Goal: Task Accomplishment & Management: Manage account settings

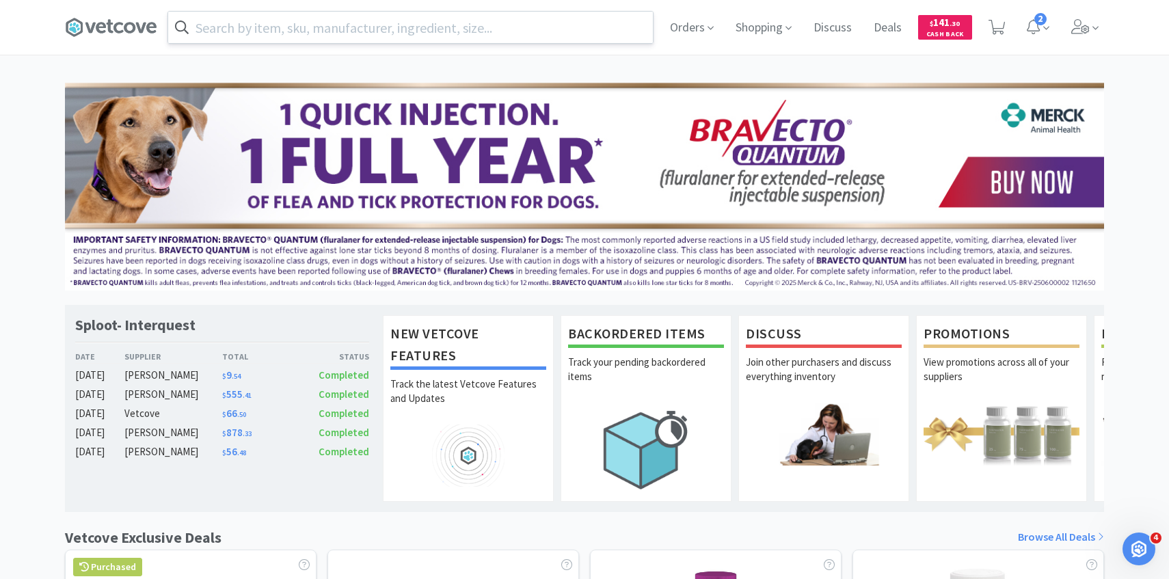
click at [605, 30] on input "text" at bounding box center [410, 27] width 485 height 31
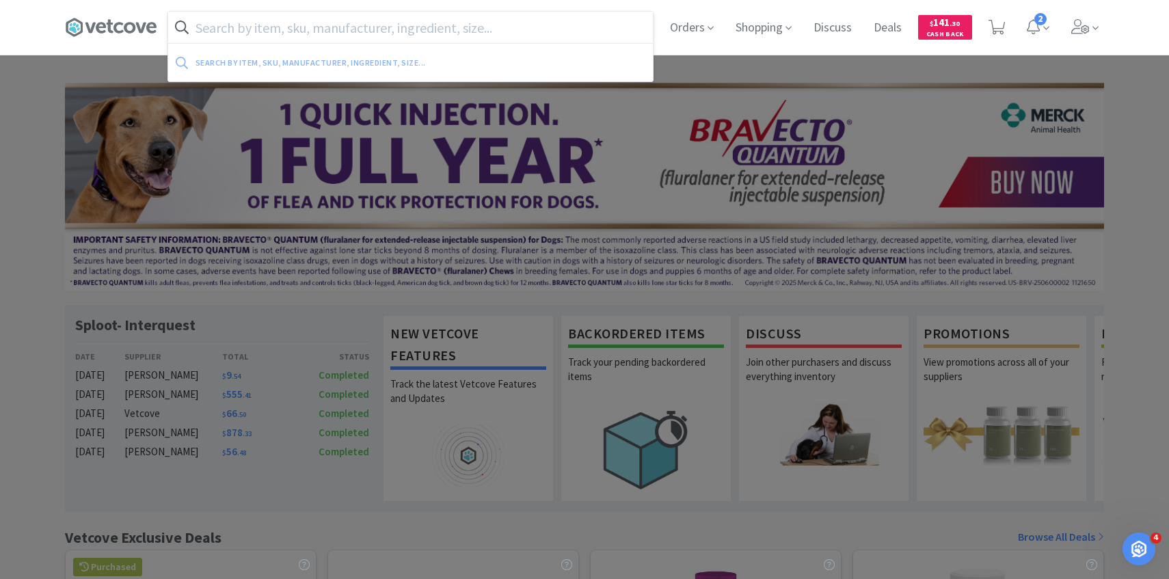
type input "e"
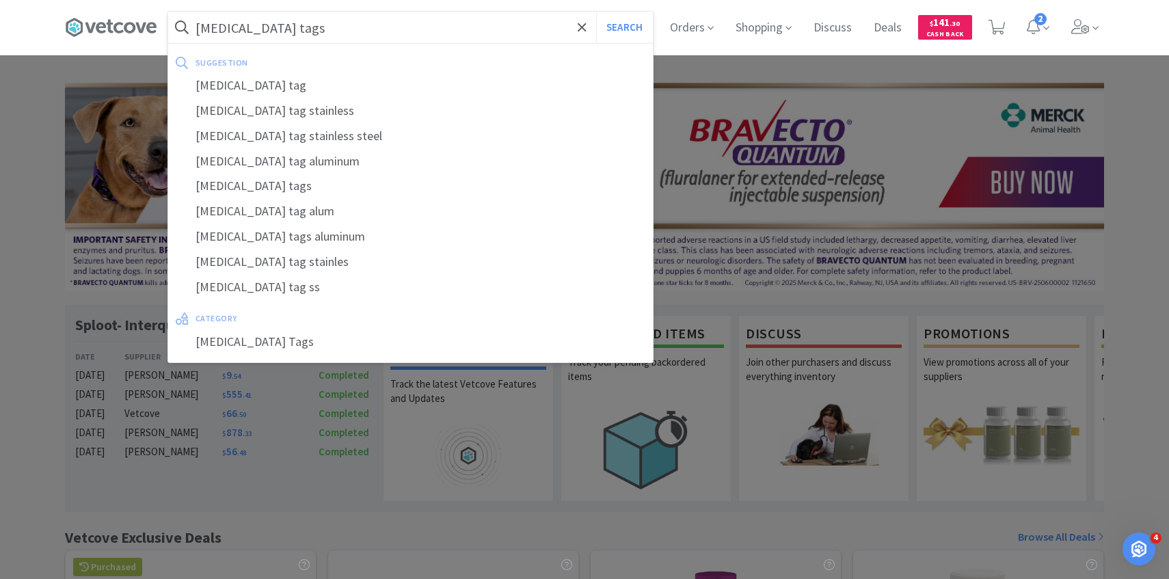
type input "rabies tags"
click at [596, 12] on button "Search" at bounding box center [624, 27] width 57 height 31
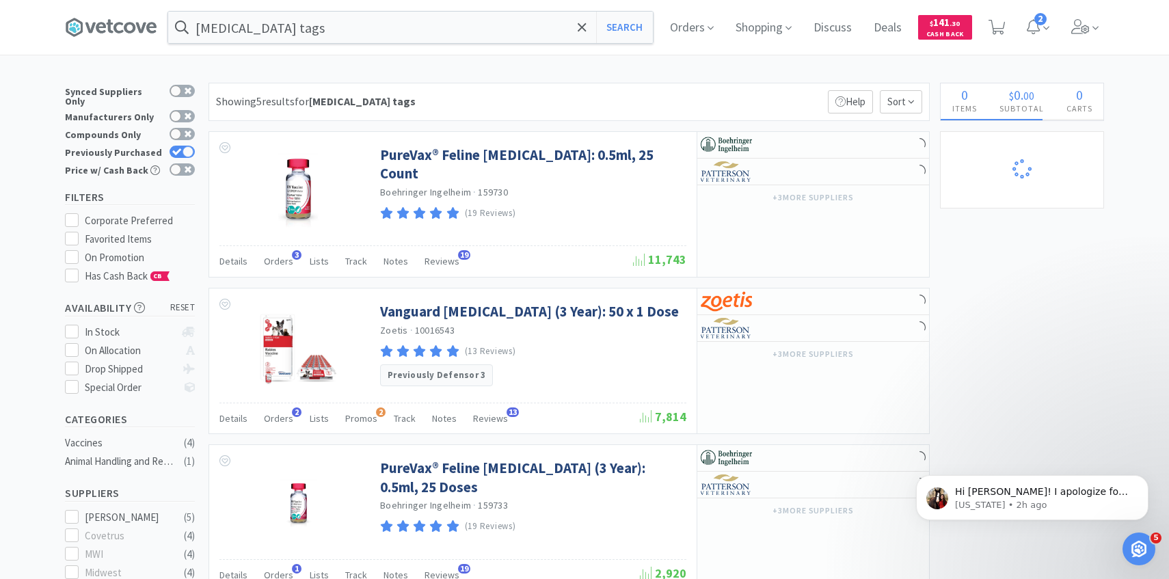
select select "1"
select select "4"
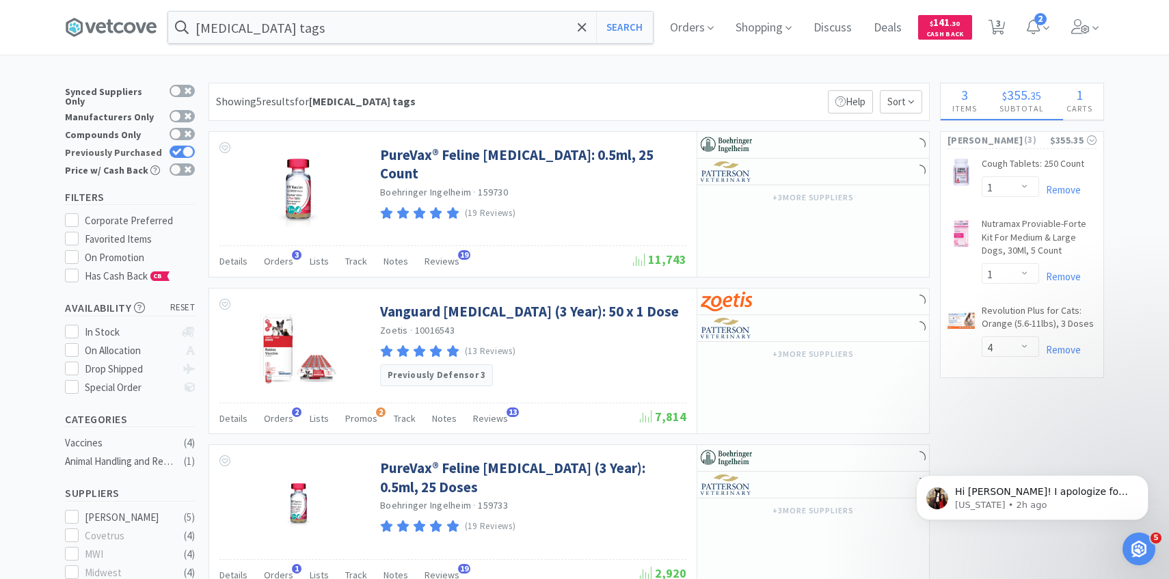
click at [178, 148] on icon at bounding box center [177, 152] width 10 height 8
checkbox input "false"
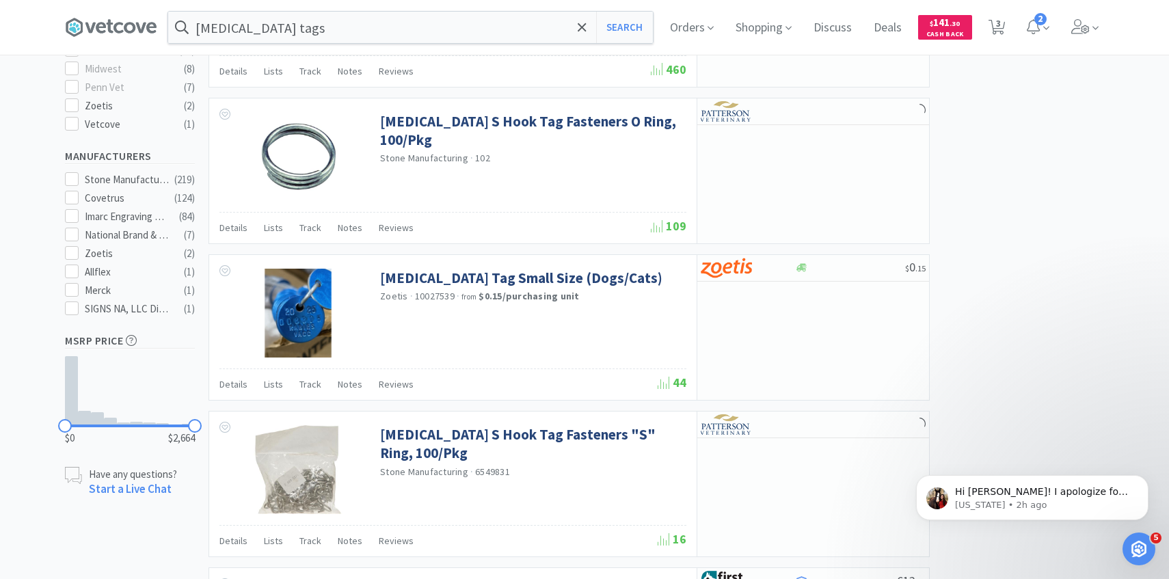
scroll to position [507, 0]
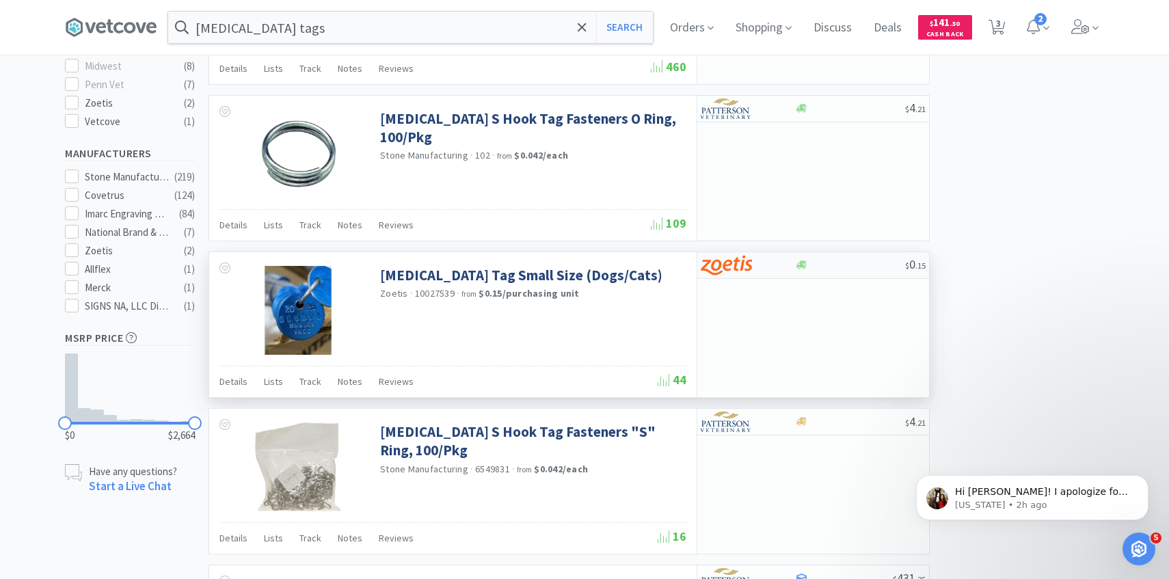
click at [760, 272] on div at bounding box center [738, 265] width 75 height 23
select select "100"
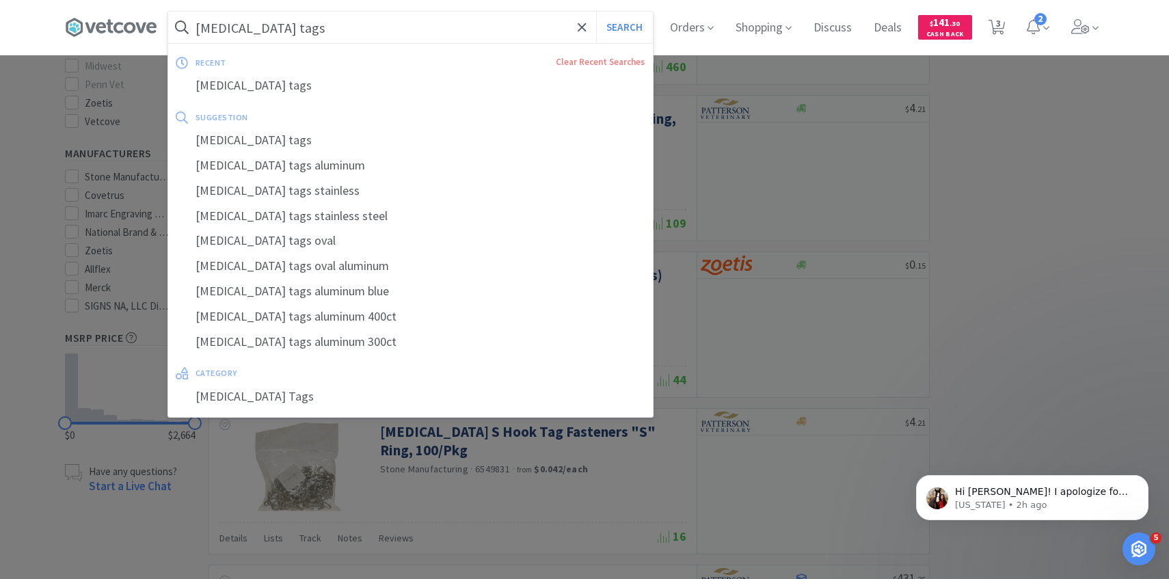
click at [341, 32] on input "rabies tags" at bounding box center [410, 27] width 485 height 31
click at [334, 30] on input "rabies tags" at bounding box center [410, 27] width 485 height 31
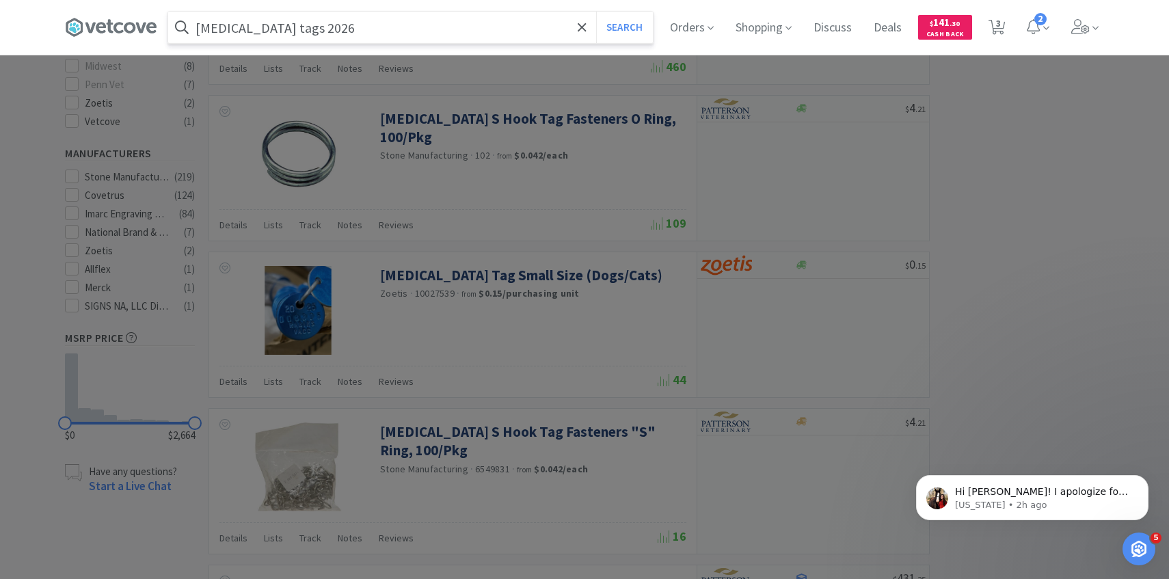
type input "rabies tags 2026"
click at [596, 12] on button "Search" at bounding box center [624, 27] width 57 height 31
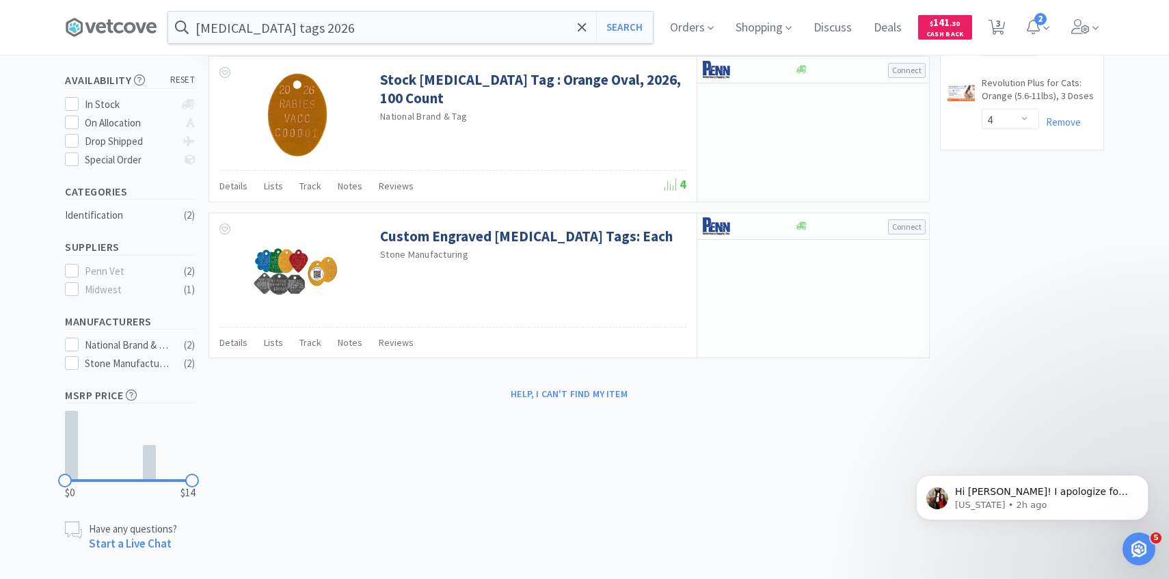
scroll to position [235, 0]
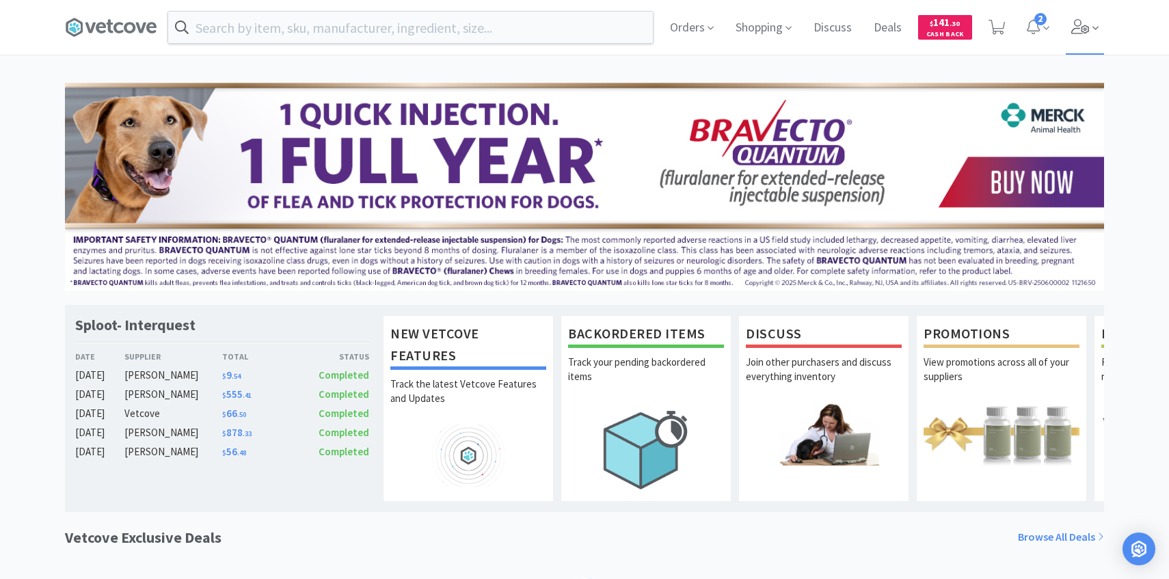
click at [1088, 14] on span at bounding box center [1085, 27] width 39 height 55
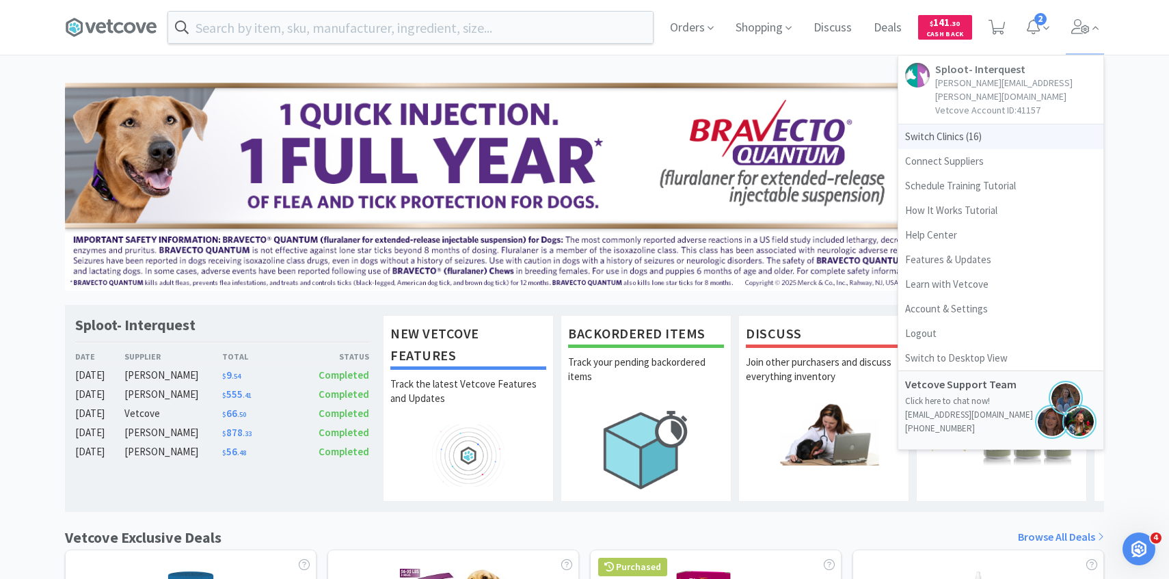
click at [1011, 124] on span "Switch Clinics ( 16 )" at bounding box center [1001, 136] width 205 height 25
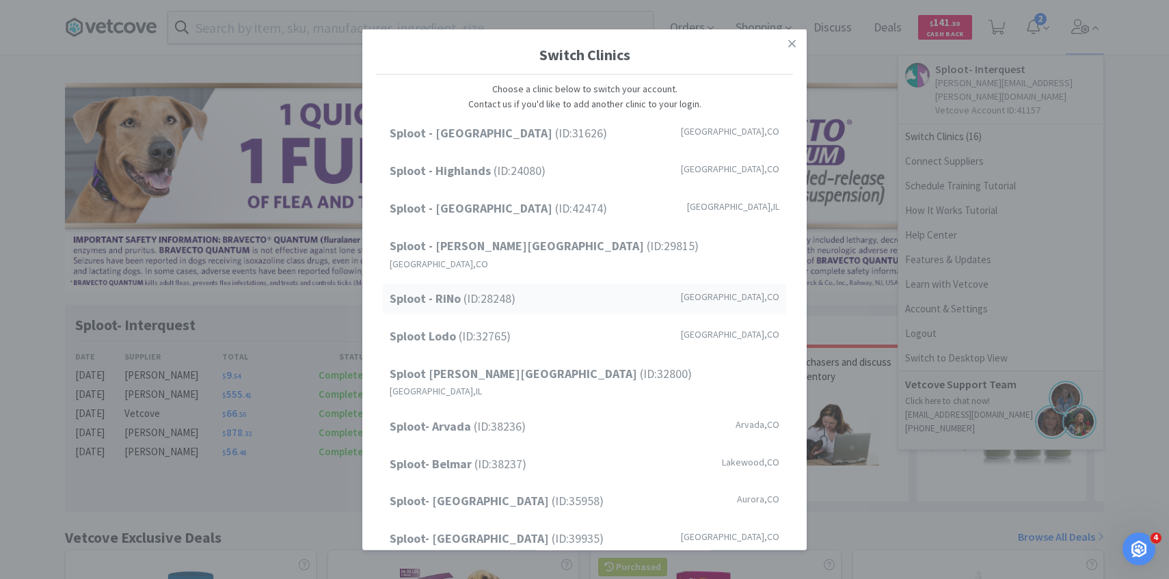
scroll to position [174, 0]
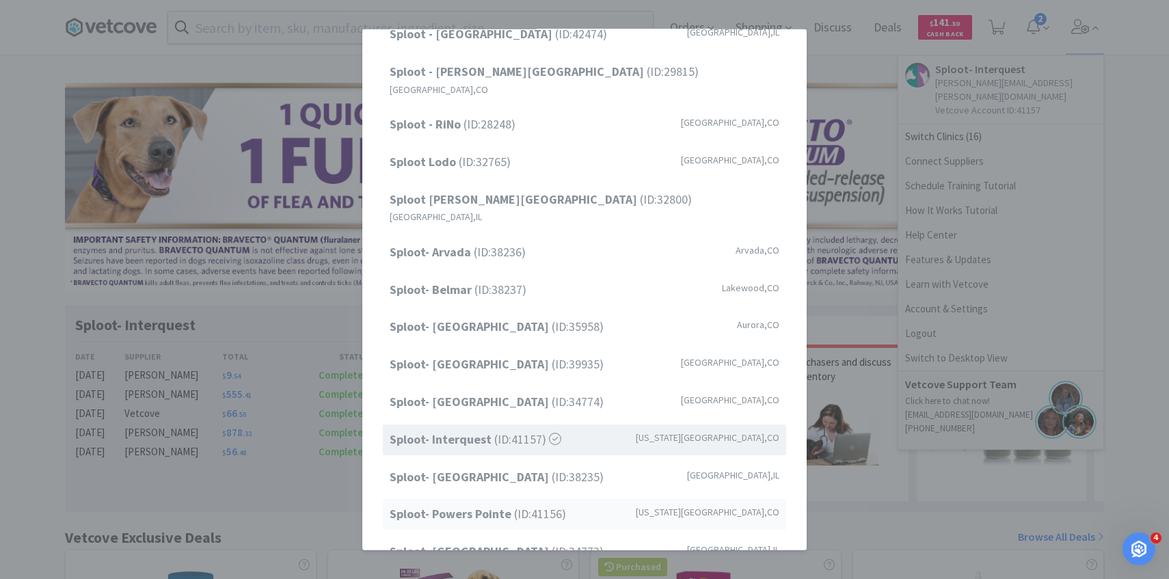
click at [501, 506] on strong "Sploot- Powers Pointe" at bounding box center [452, 514] width 124 height 16
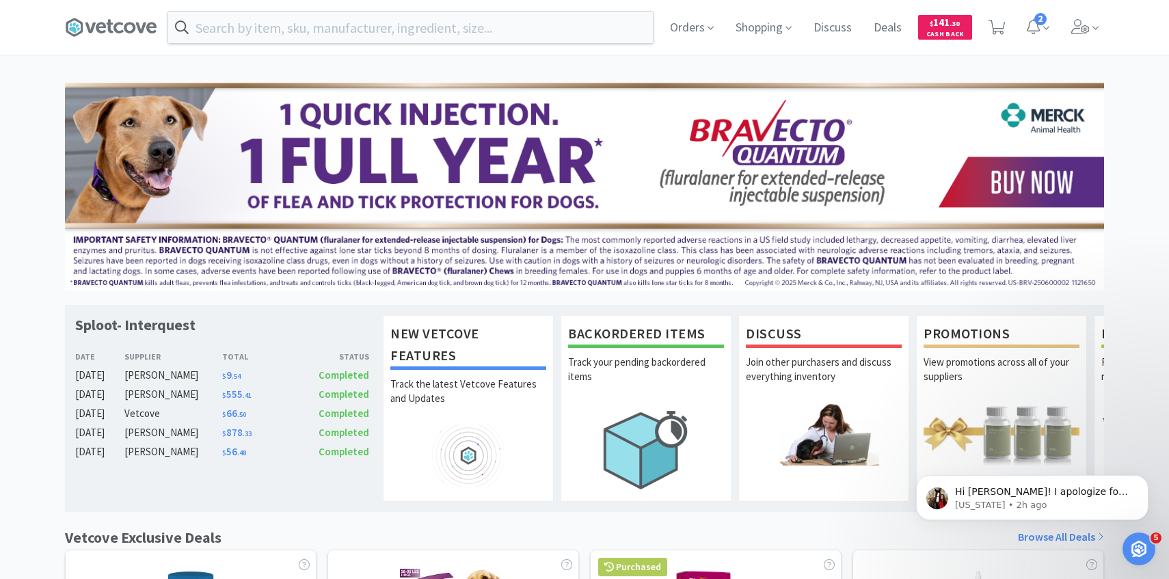
scroll to position [0, 0]
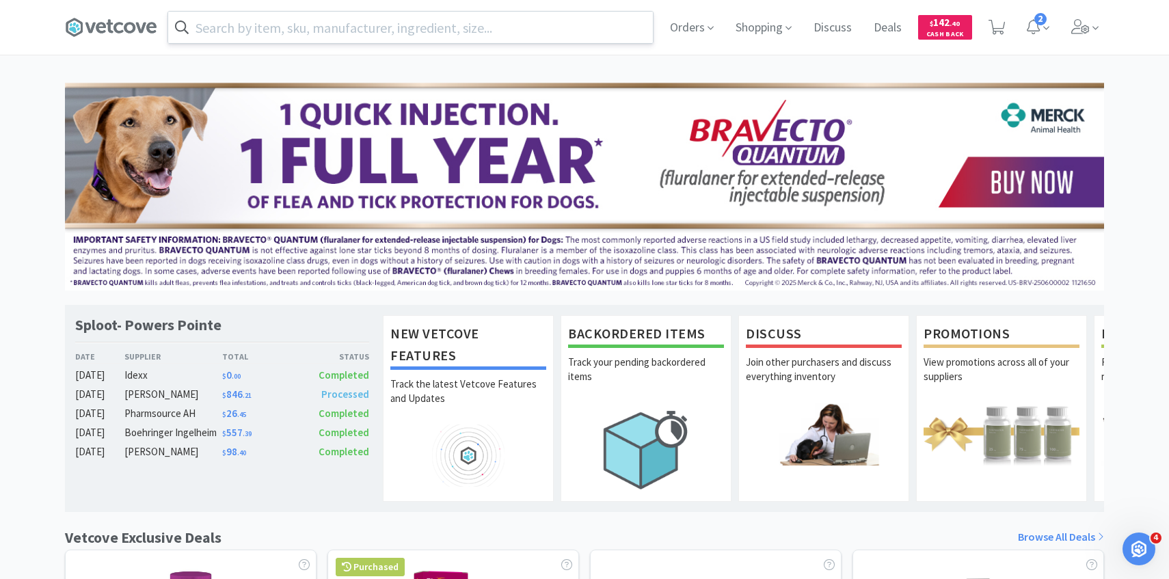
click at [327, 36] on input "text" at bounding box center [410, 27] width 485 height 31
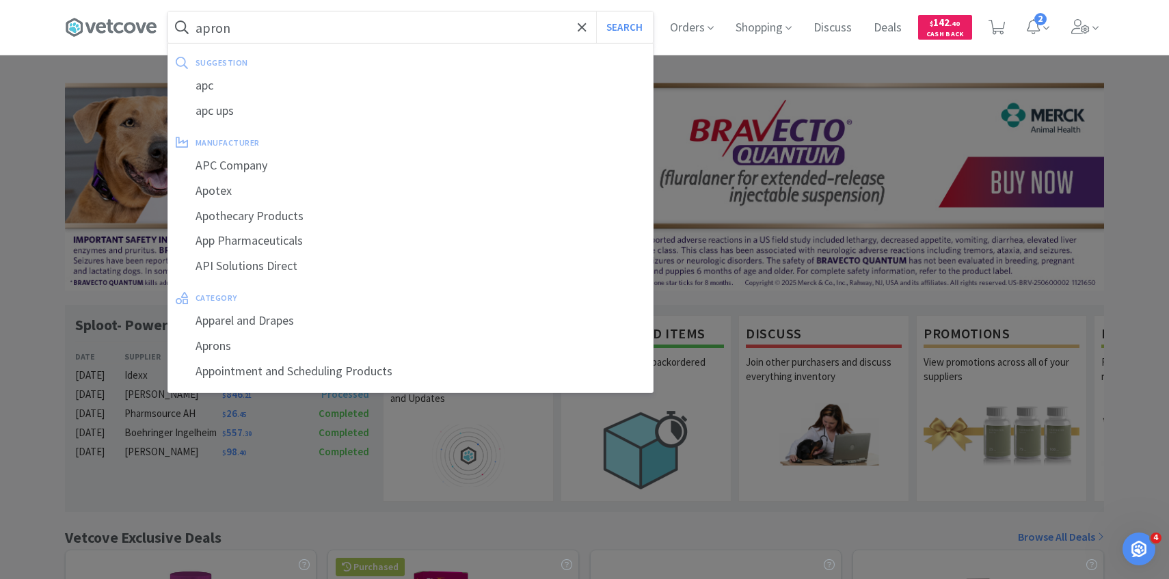
type input "apron"
click at [596, 12] on button "Search" at bounding box center [624, 27] width 57 height 31
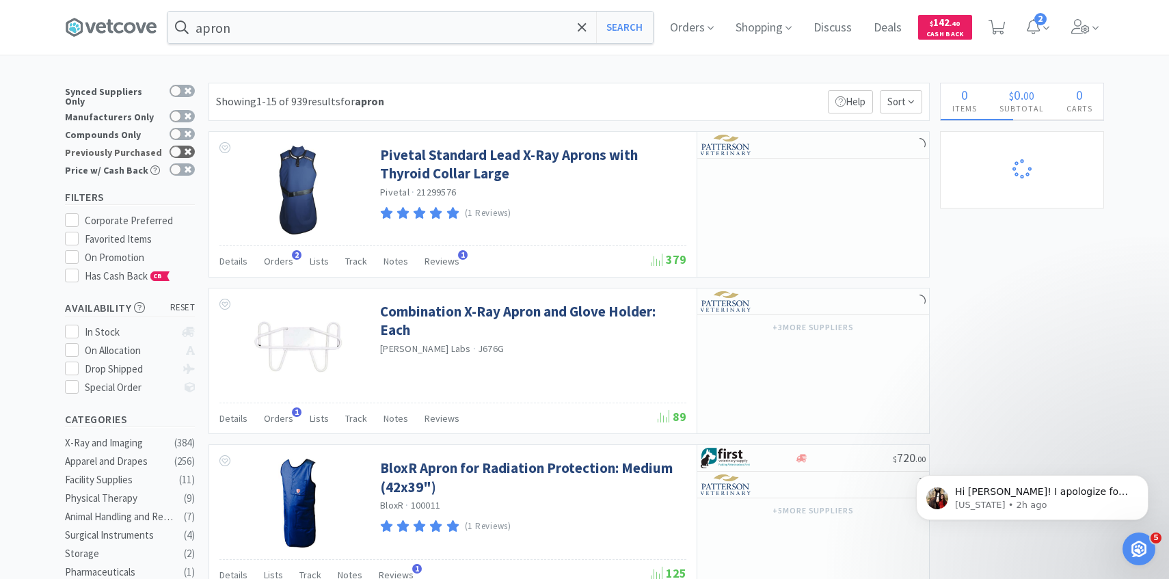
select select "1"
select select "4"
select select "1"
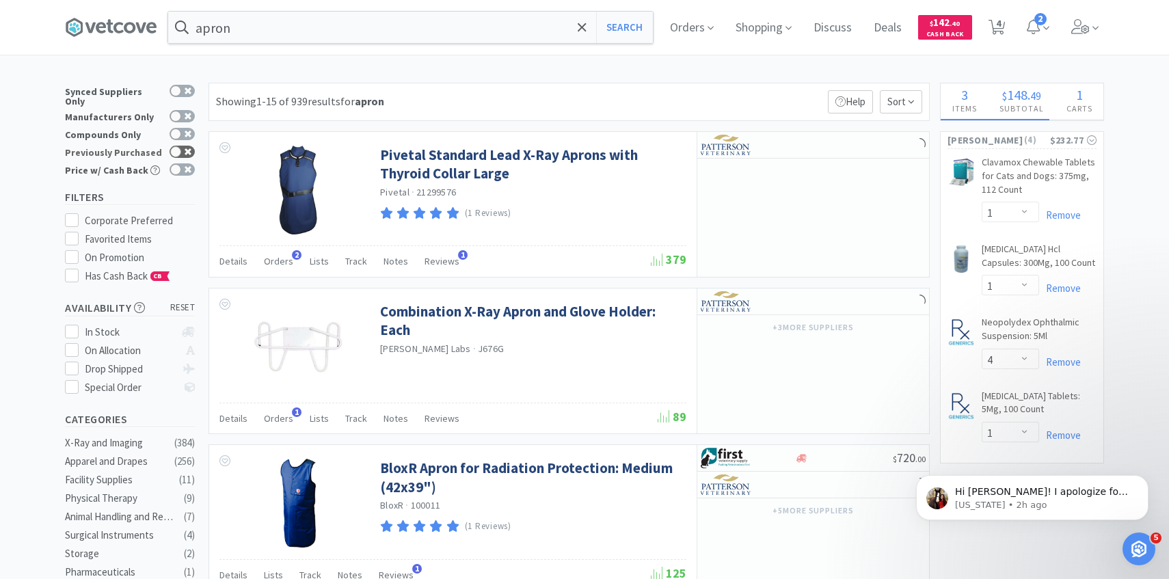
click at [181, 148] on icon at bounding box center [177, 152] width 10 height 8
checkbox input "true"
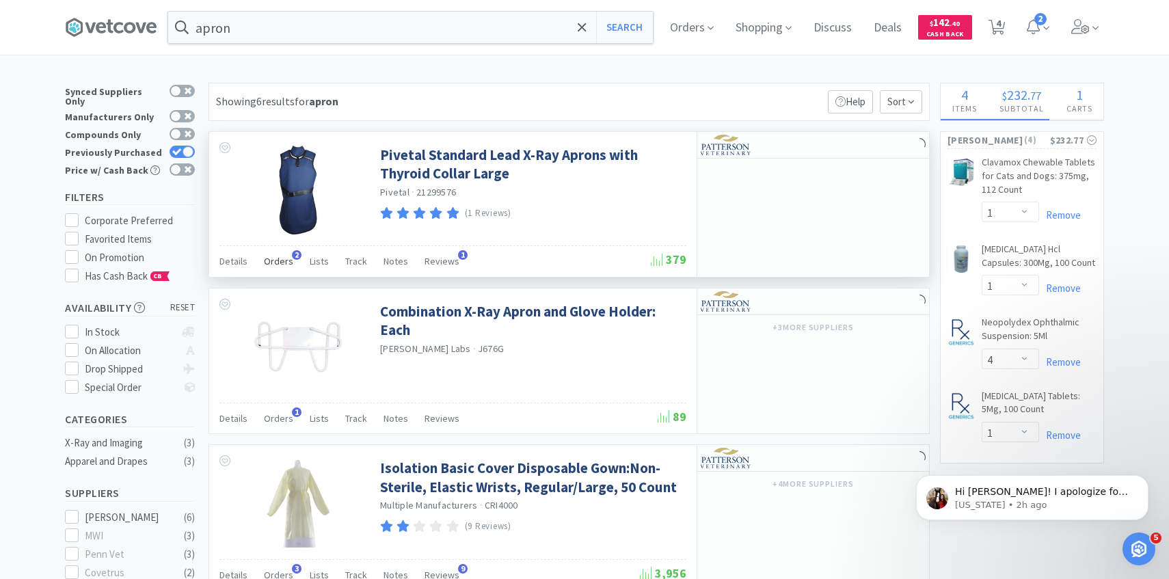
click at [274, 265] on span "Orders" at bounding box center [278, 261] width 29 height 12
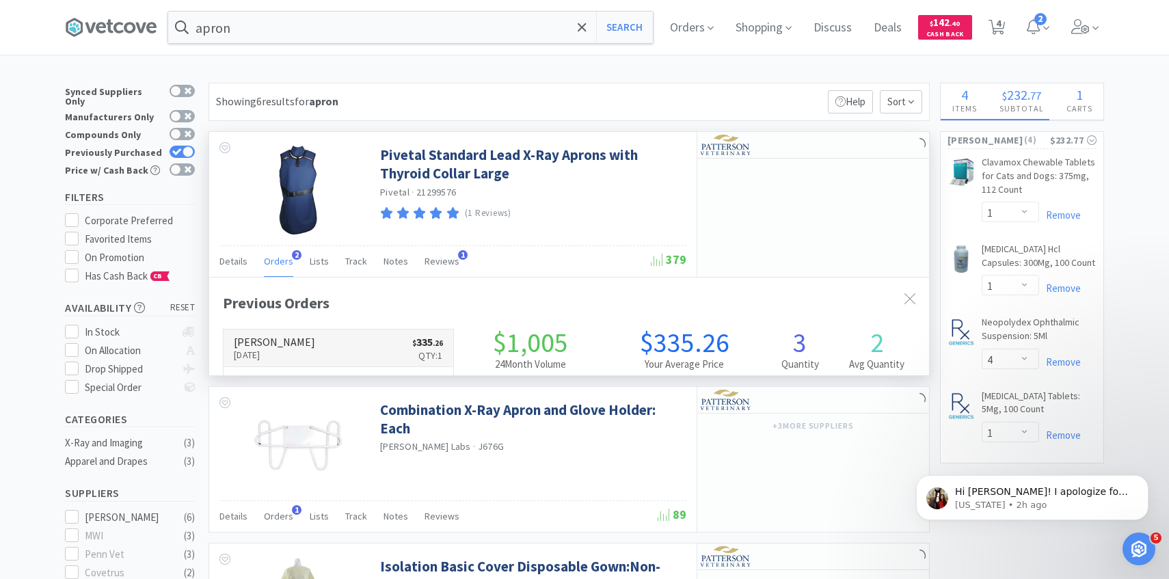
scroll to position [354, 720]
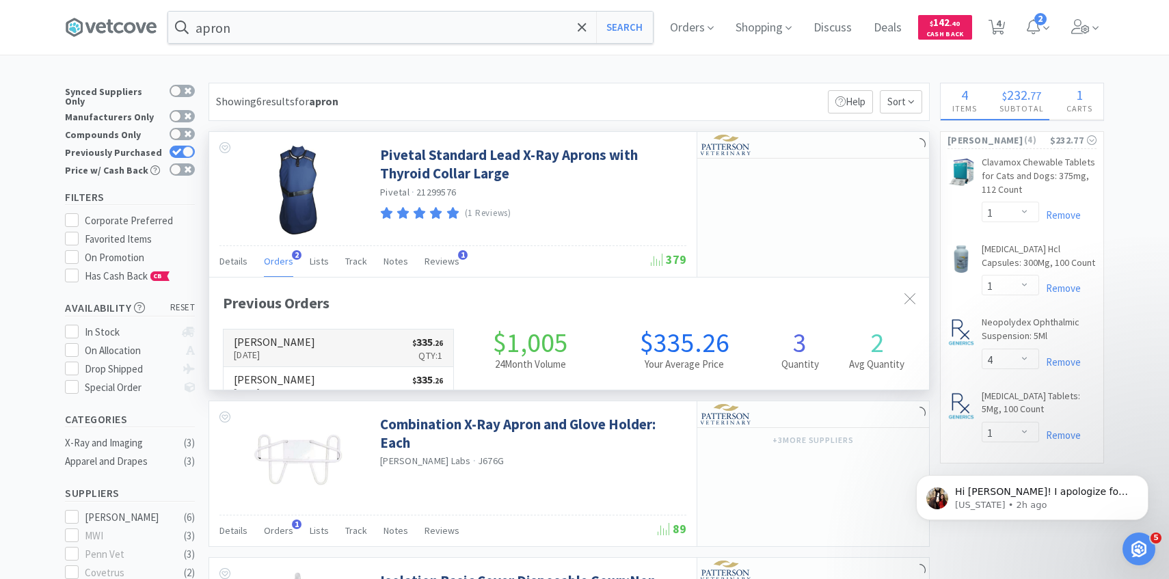
click at [307, 343] on link "Patterson Sep 22nd, 2025 $ 335 . 26 Qty: 1" at bounding box center [339, 349] width 230 height 38
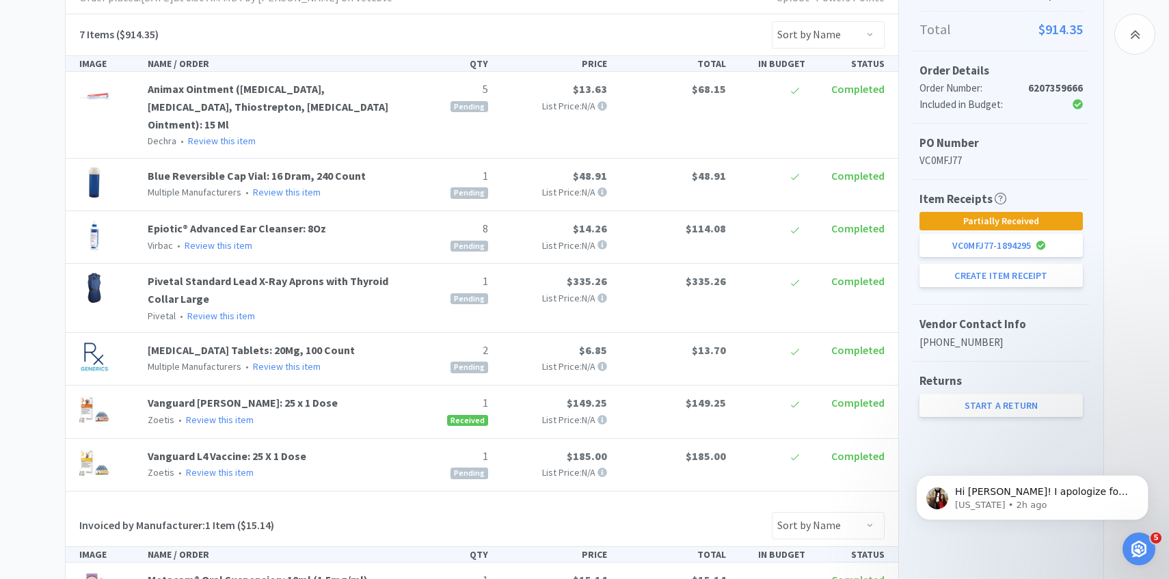
scroll to position [305, 0]
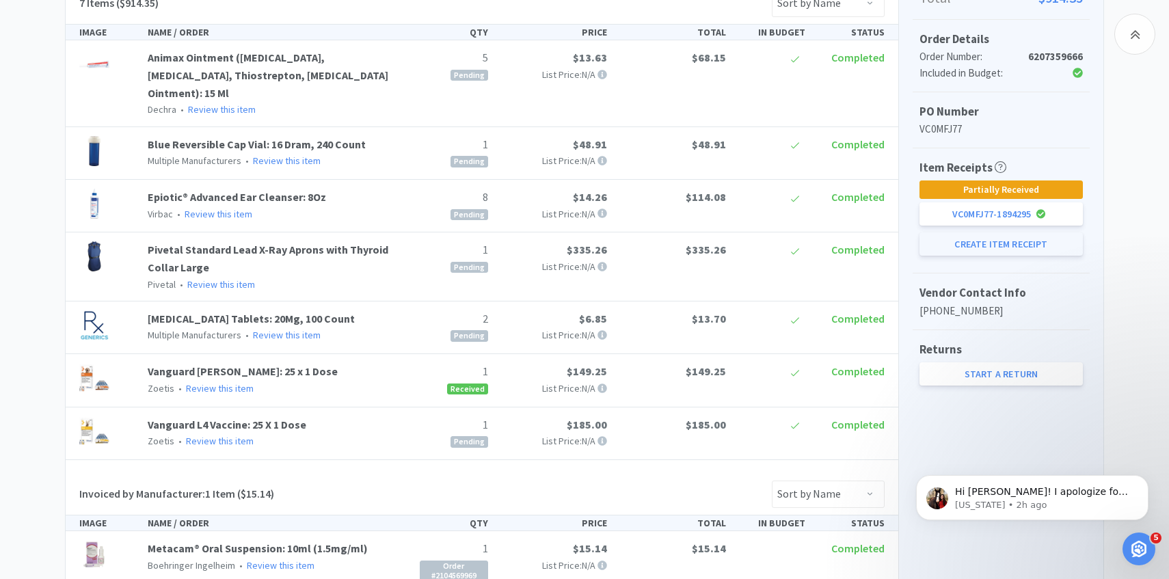
click at [995, 245] on button "Create Item Receipt" at bounding box center [1001, 243] width 163 height 23
select select "5"
select select "8"
select select "1"
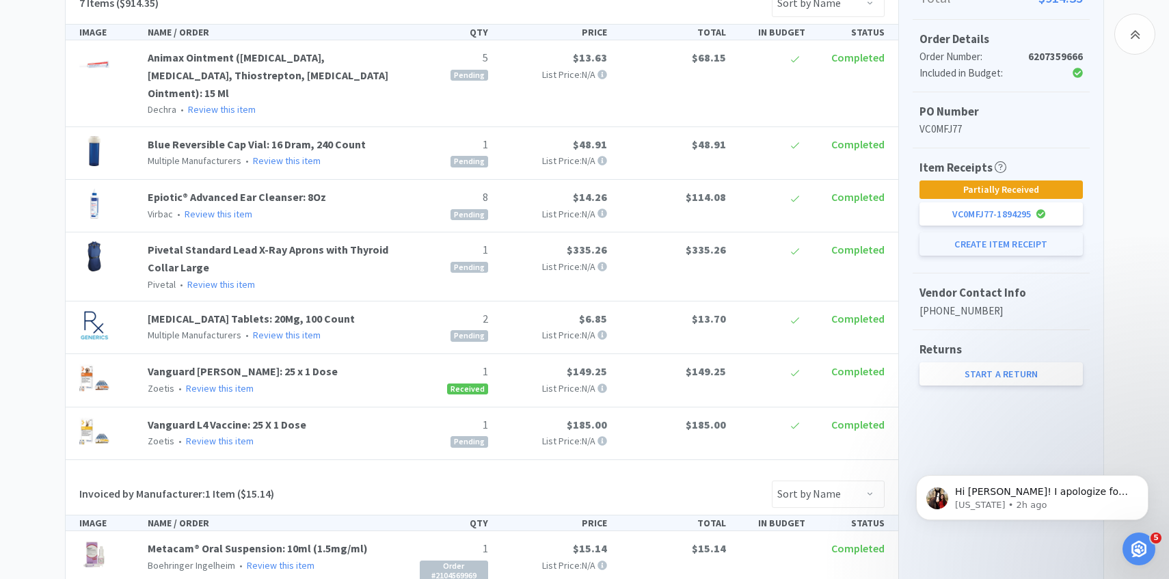
select select "2"
select select "1"
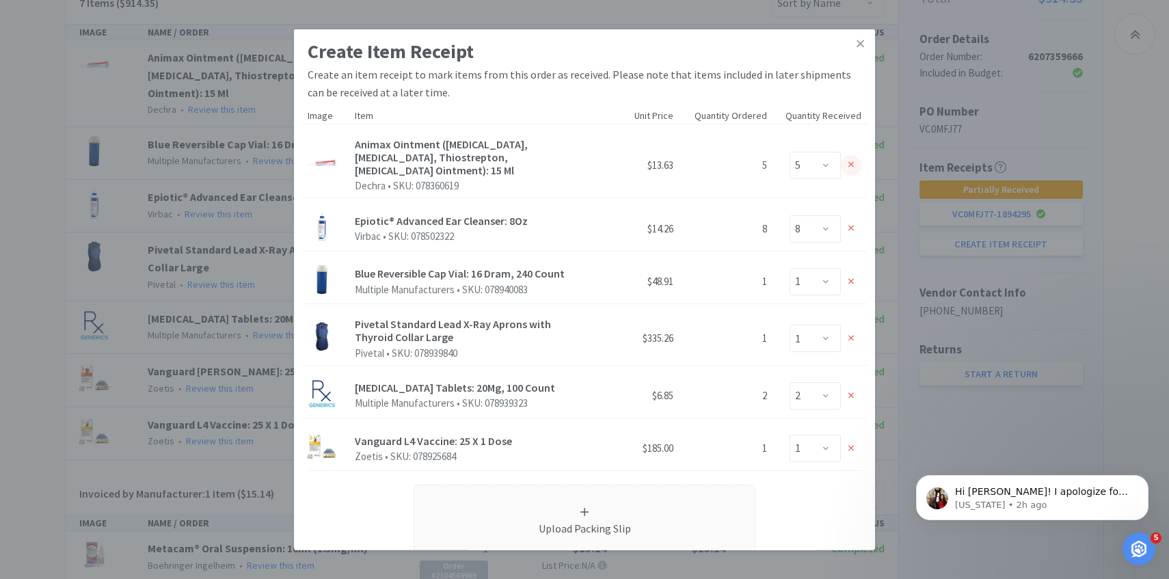
click at [853, 159] on div at bounding box center [851, 165] width 21 height 21
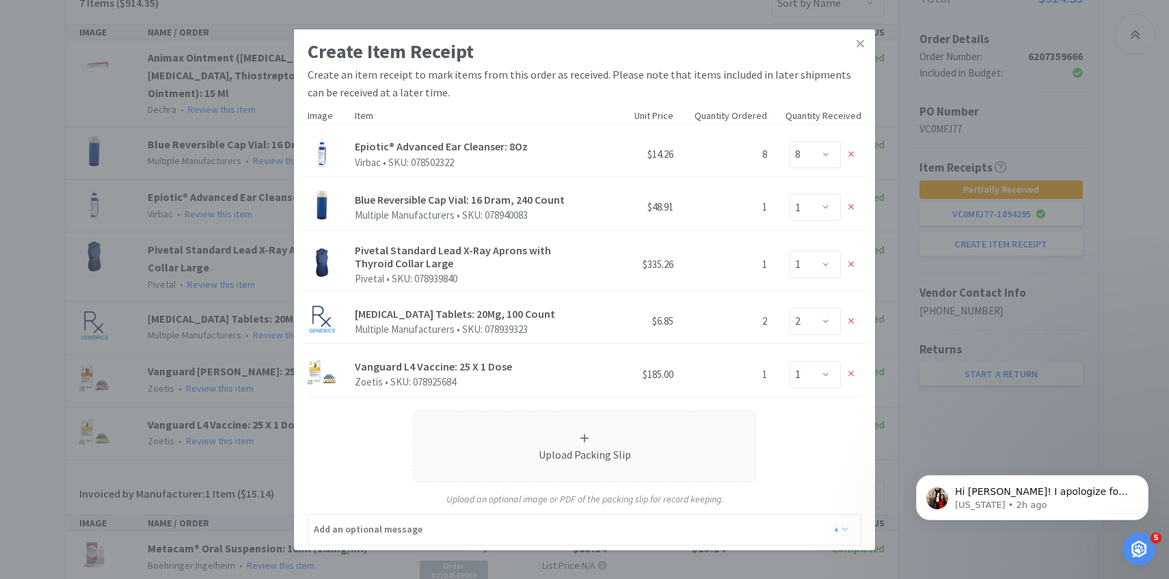
click at [853, 159] on div at bounding box center [851, 154] width 21 height 21
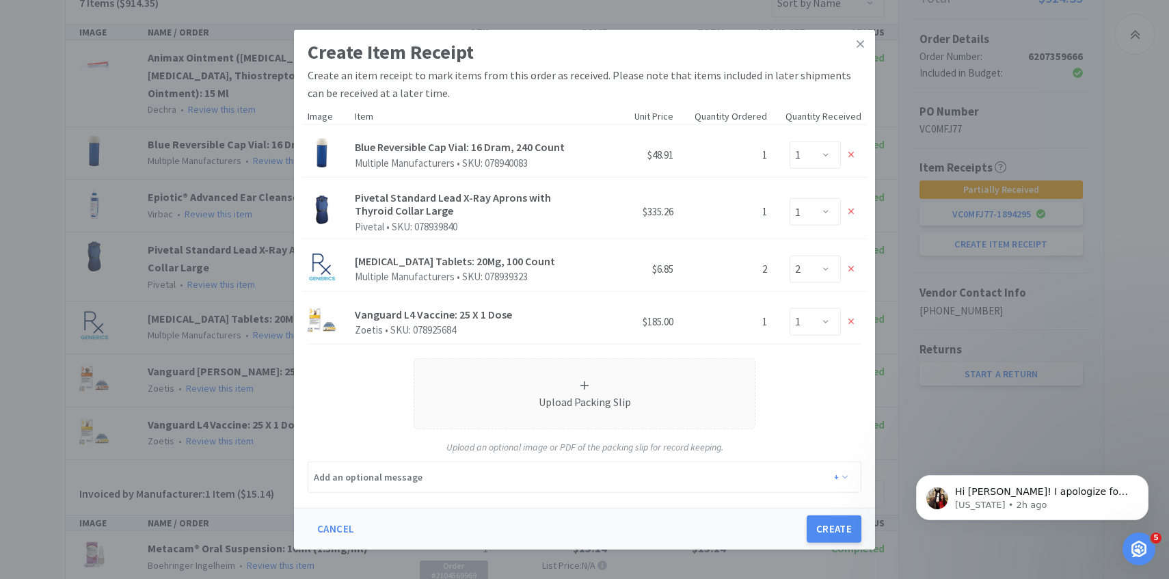
click at [853, 159] on div at bounding box center [851, 155] width 21 height 21
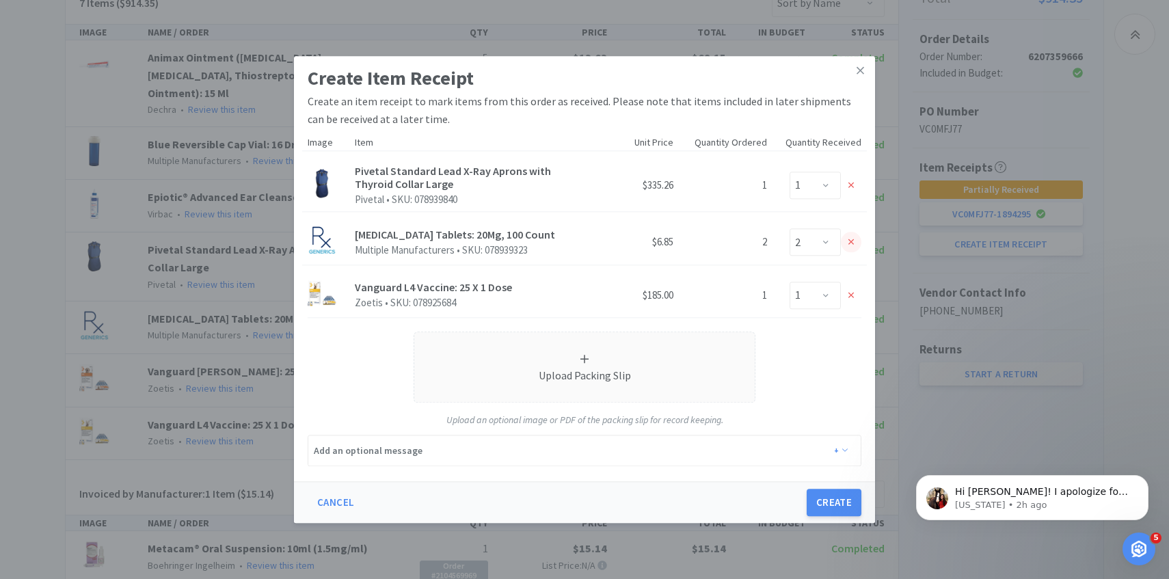
click at [851, 252] on div at bounding box center [851, 242] width 21 height 21
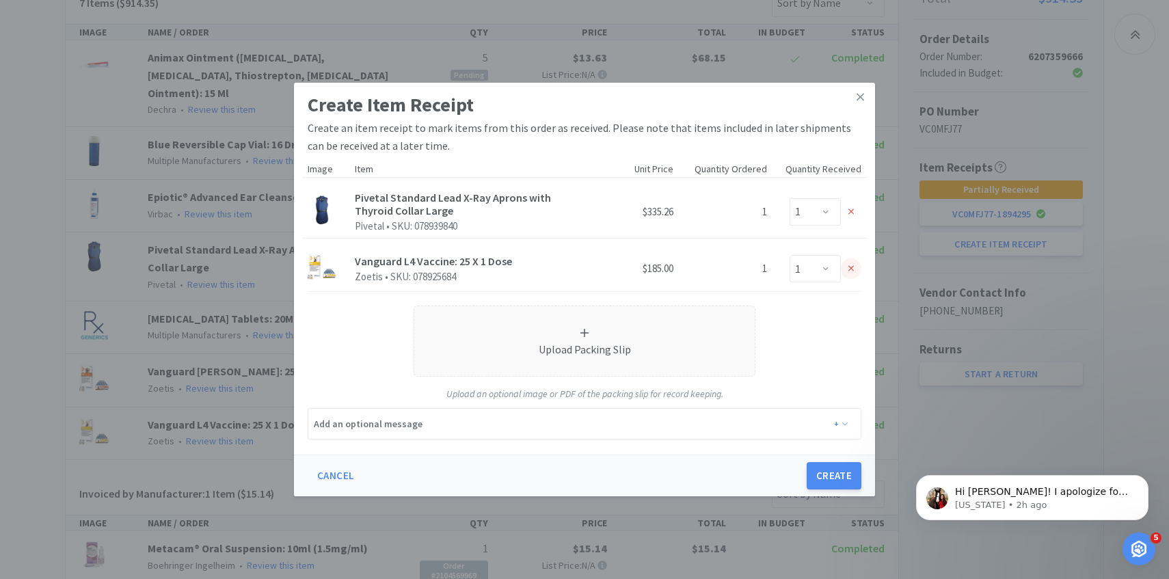
click at [851, 274] on div at bounding box center [851, 268] width 21 height 21
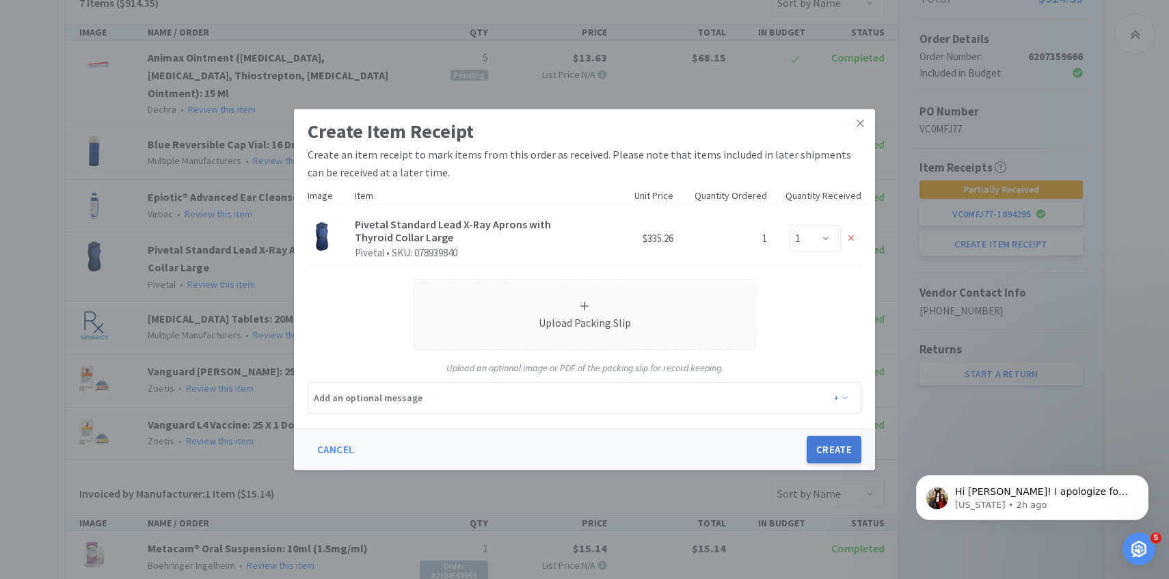
click at [837, 449] on button "Create" at bounding box center [834, 449] width 55 height 27
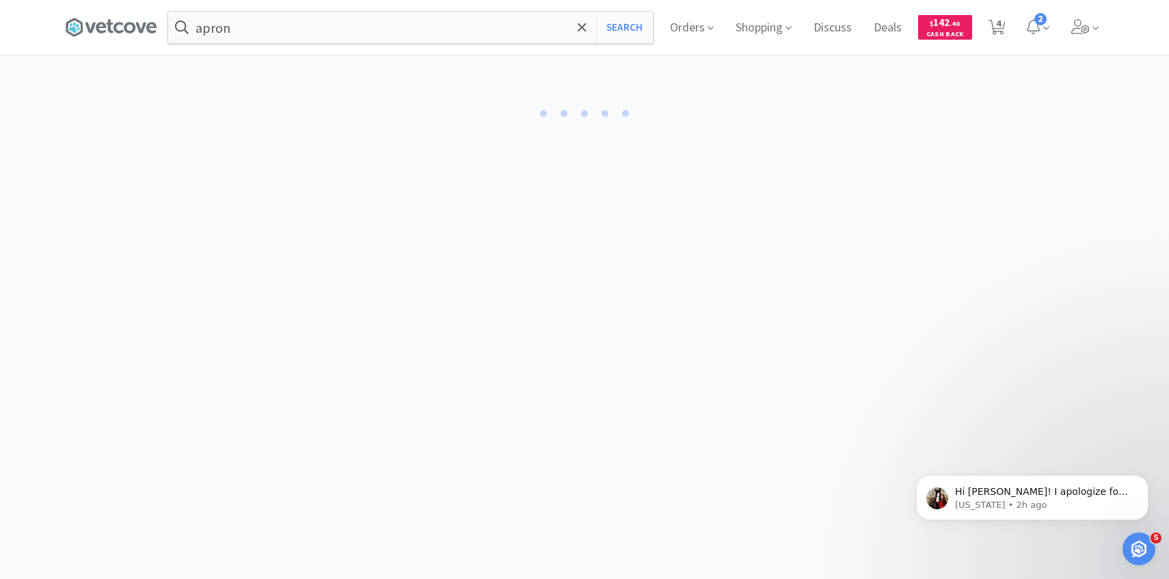
select select "1"
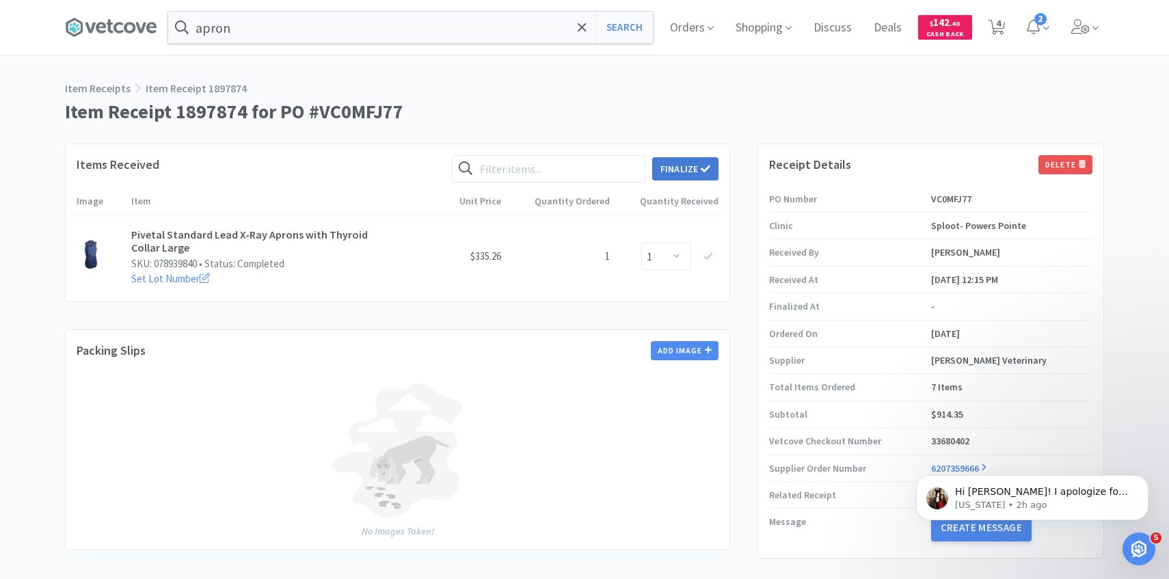
click at [690, 159] on button "Finalize" at bounding box center [685, 168] width 66 height 23
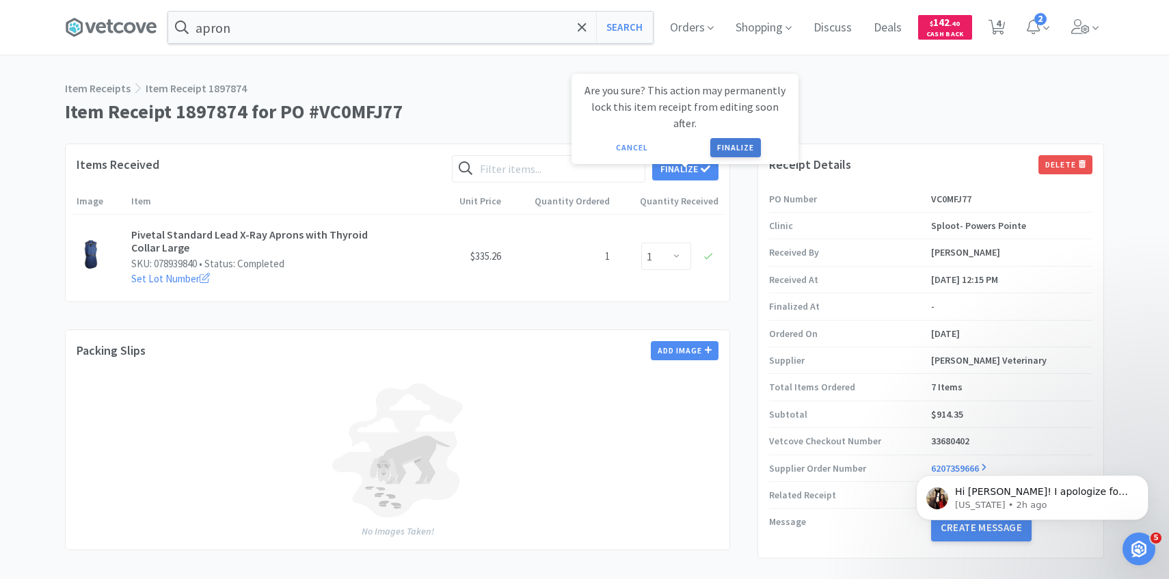
click at [727, 138] on button "Finalize" at bounding box center [735, 147] width 51 height 19
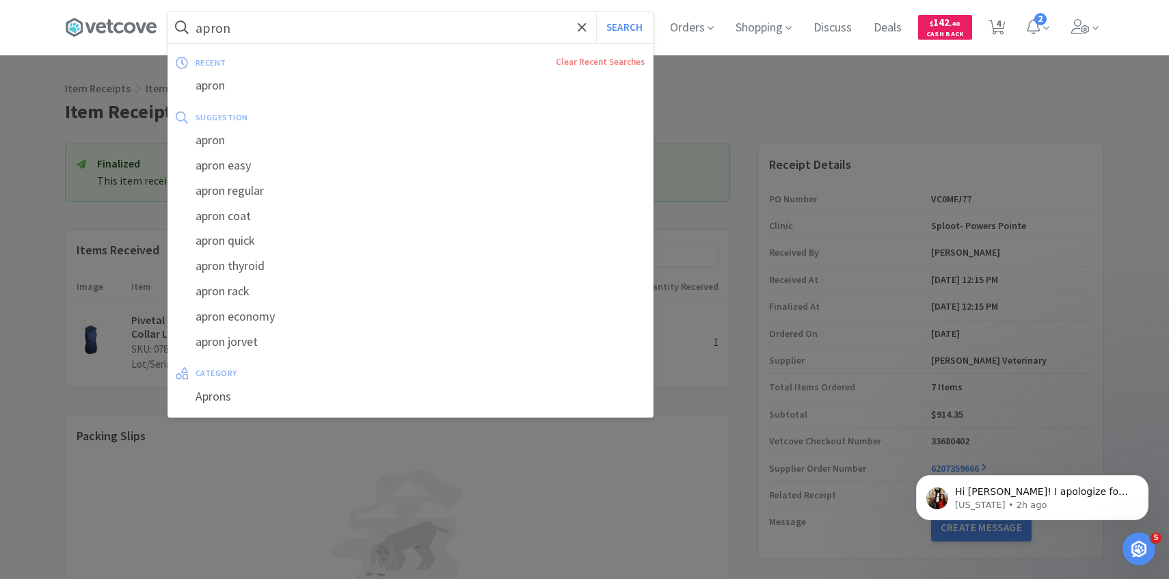
click at [328, 26] on input "apron" at bounding box center [410, 27] width 485 height 31
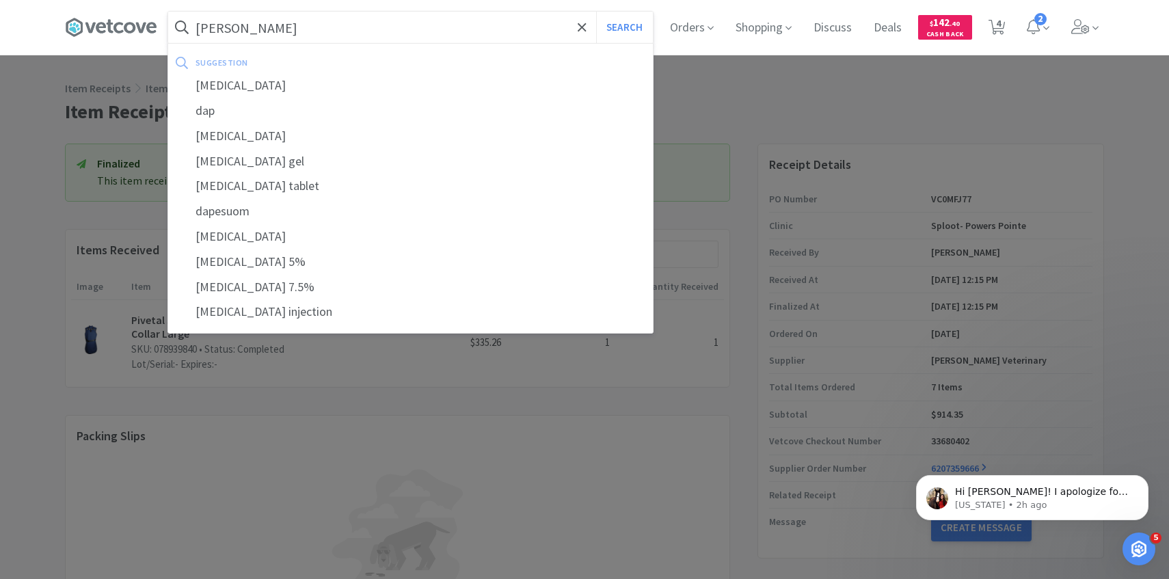
type input "dapp"
click at [596, 12] on button "Search" at bounding box center [624, 27] width 57 height 31
select select "1"
select select "4"
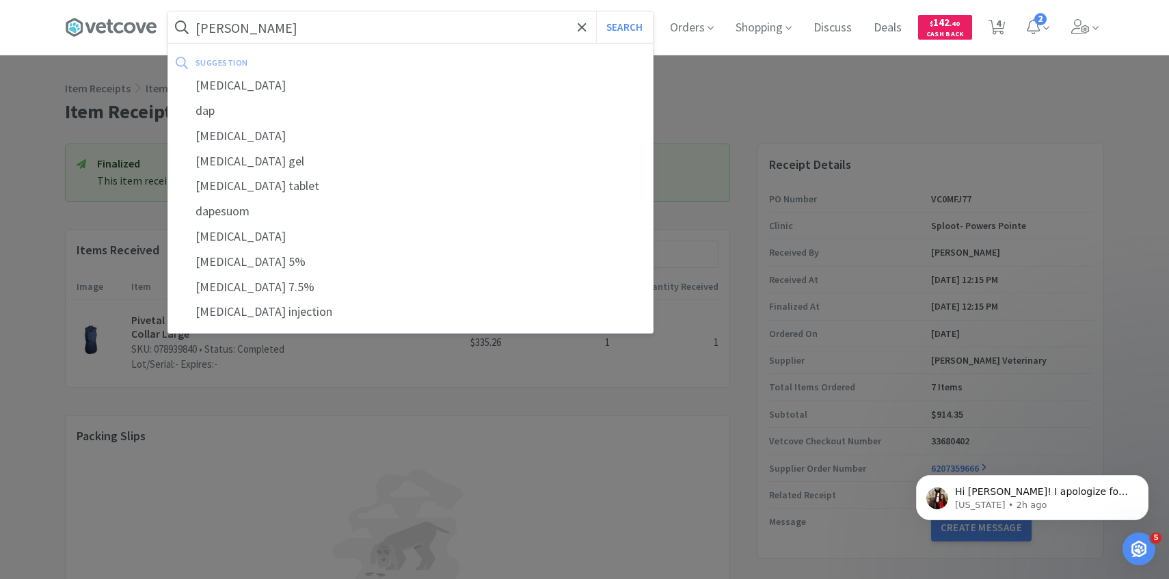
select select "1"
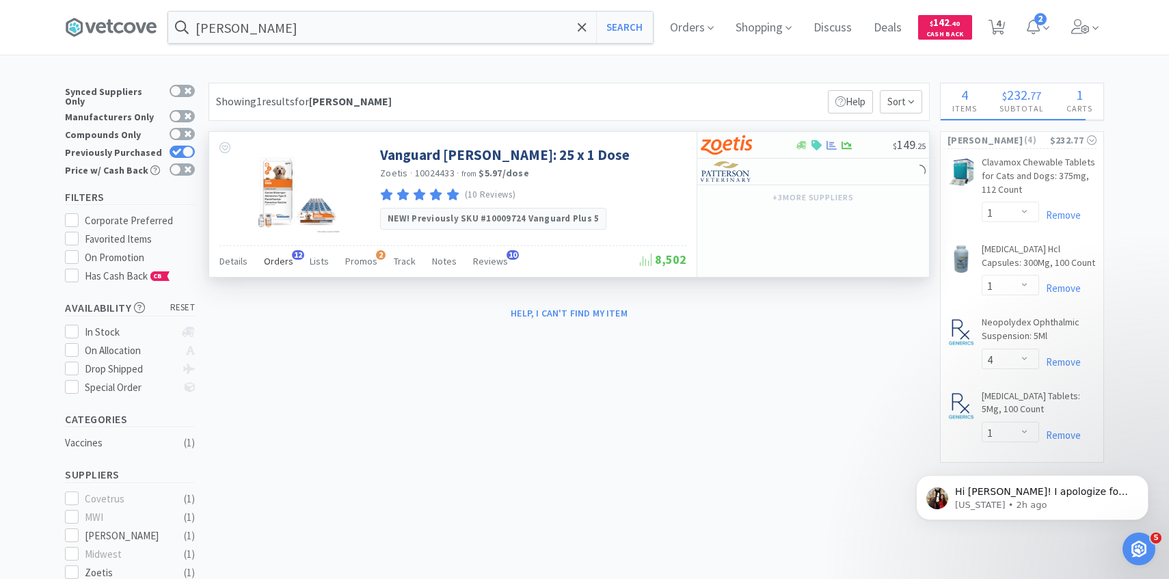
click at [277, 273] on div "Orders 12" at bounding box center [278, 263] width 29 height 26
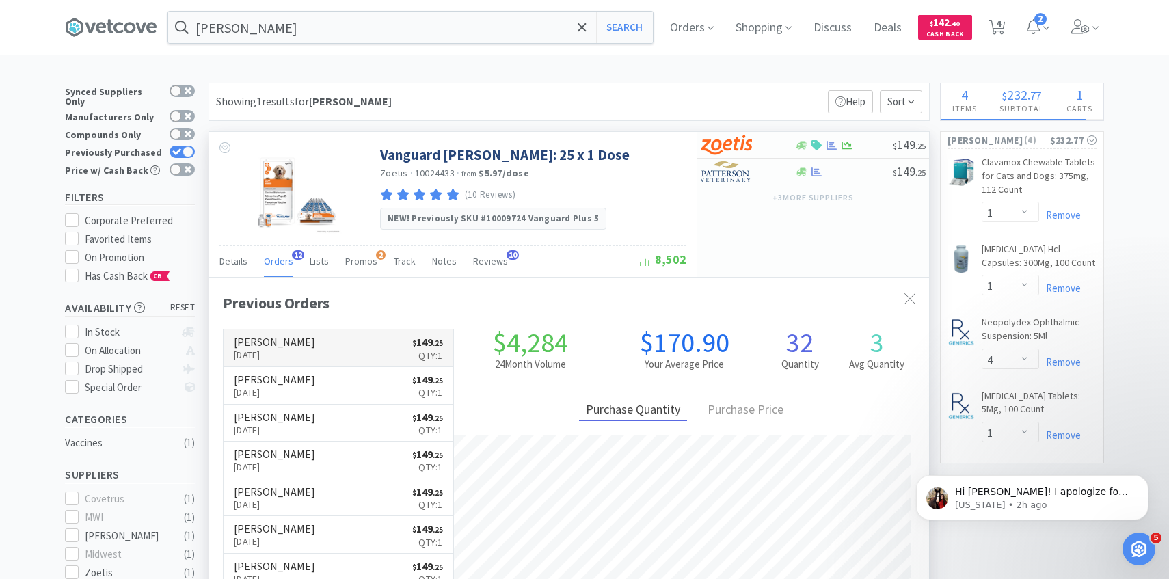
scroll to position [367, 720]
click at [291, 388] on p "Sep 18th, 2025" at bounding box center [274, 392] width 81 height 15
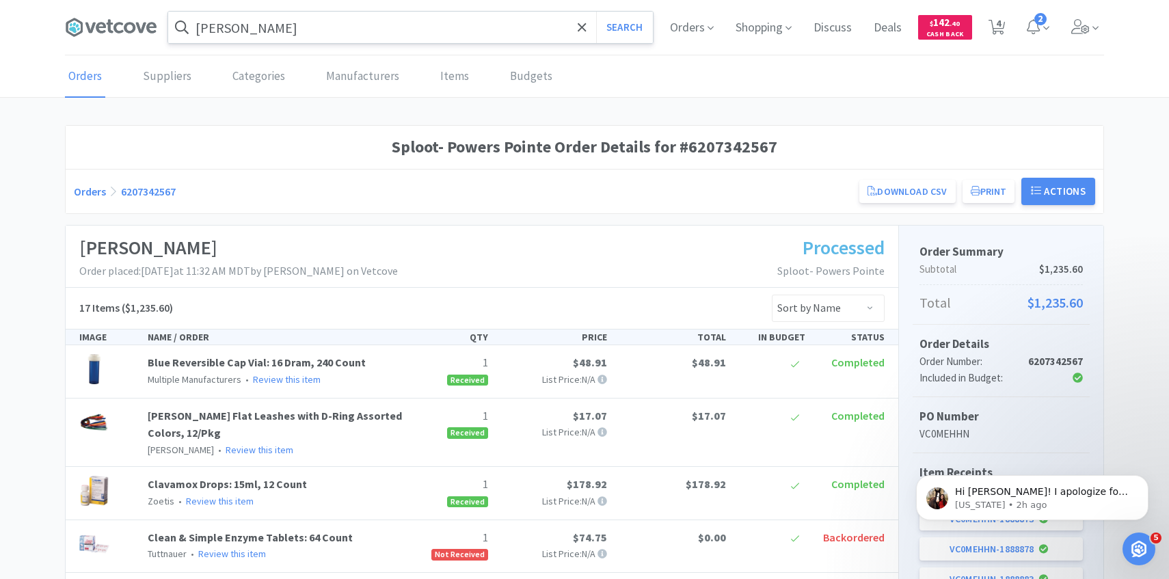
click at [321, 36] on input "dapp" at bounding box center [410, 27] width 485 height 31
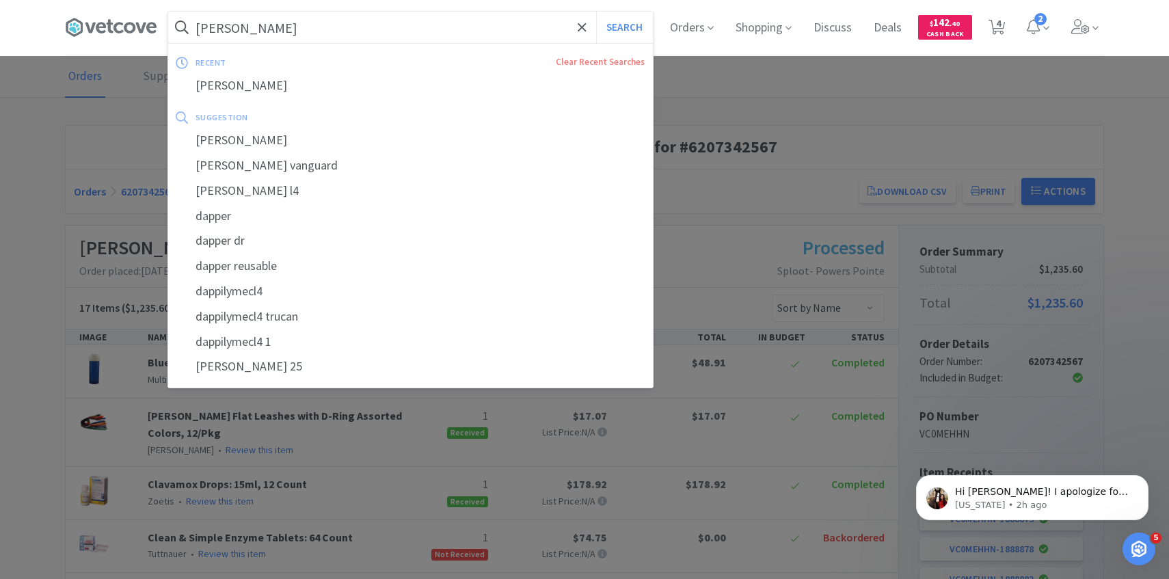
click at [596, 12] on button "Search" at bounding box center [624, 27] width 57 height 31
select select "1"
select select "4"
select select "1"
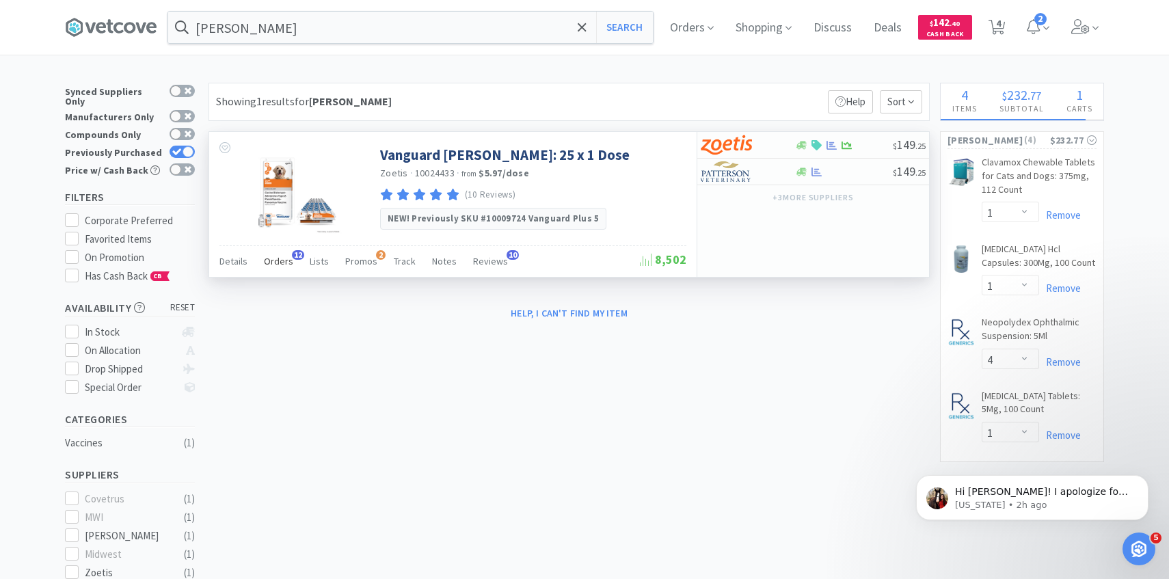
click at [271, 271] on div "Orders 12" at bounding box center [278, 263] width 29 height 26
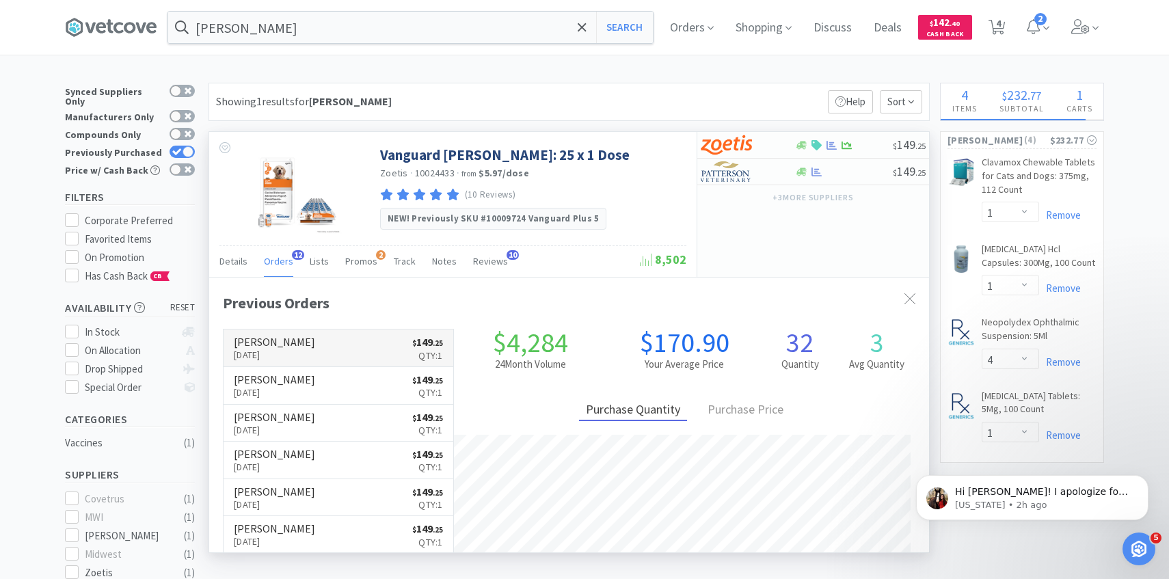
scroll to position [367, 720]
click at [290, 349] on p "[DATE]" at bounding box center [274, 354] width 81 height 15
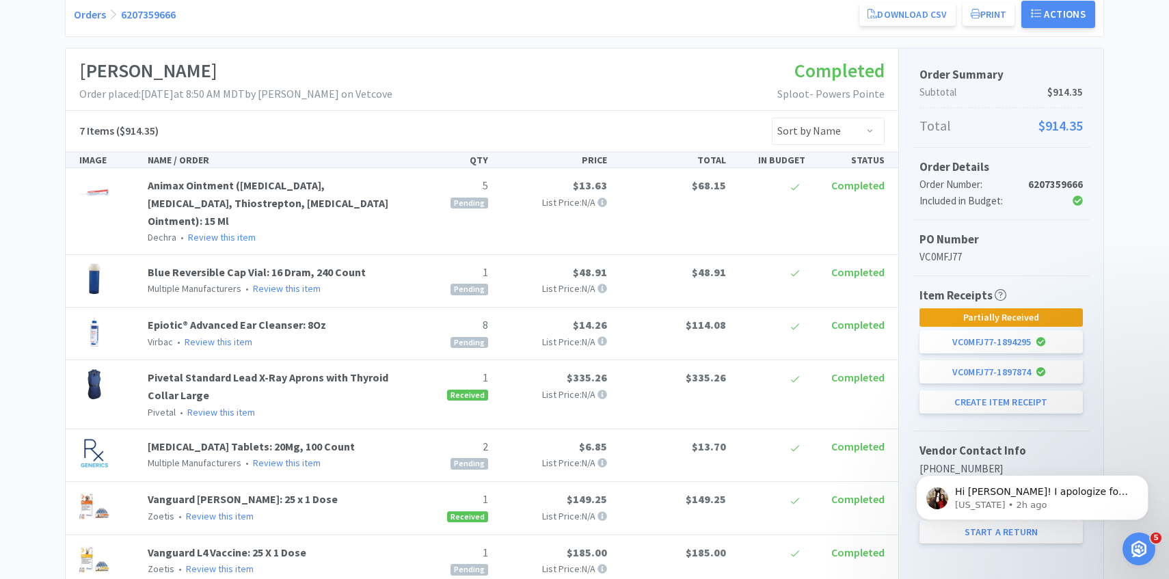
scroll to position [275, 0]
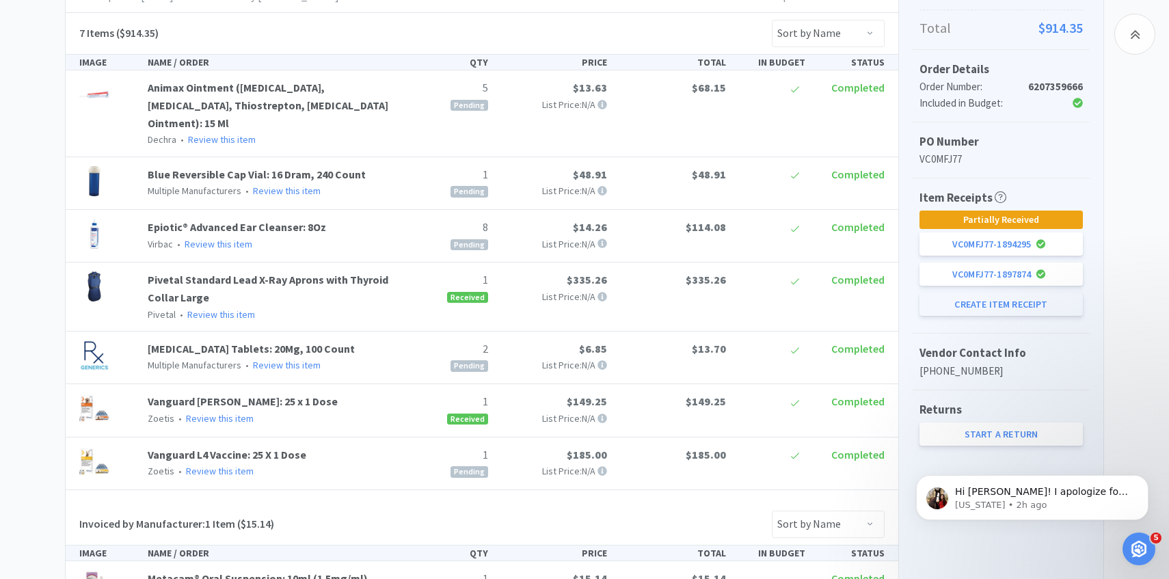
click at [1000, 309] on button "Create Item Receipt" at bounding box center [1001, 304] width 163 height 23
select select "5"
select select "8"
select select "1"
select select "2"
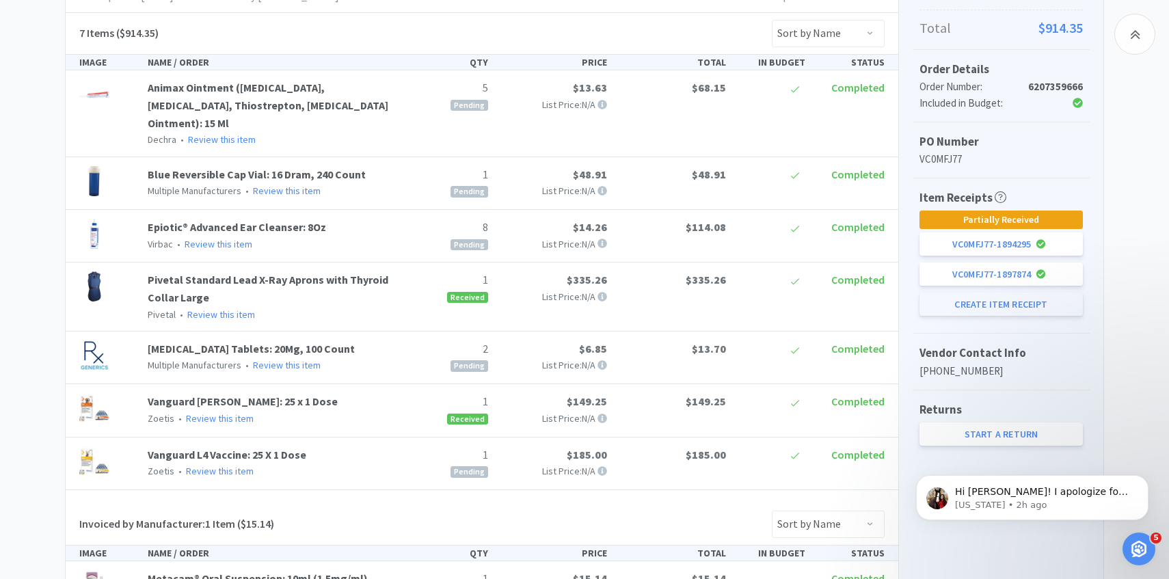
select select "1"
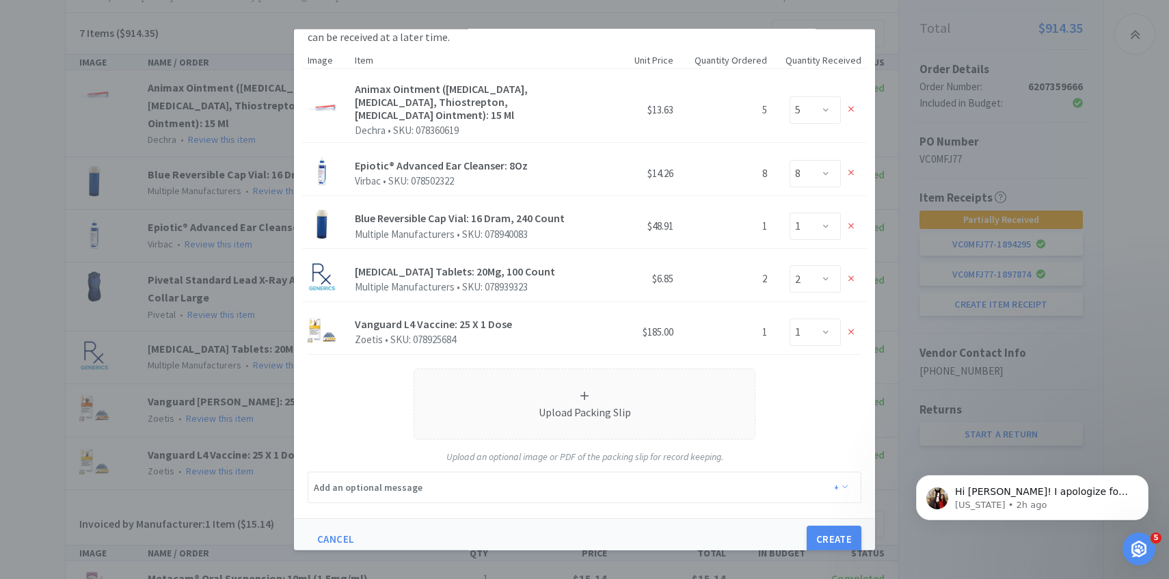
scroll to position [65, 0]
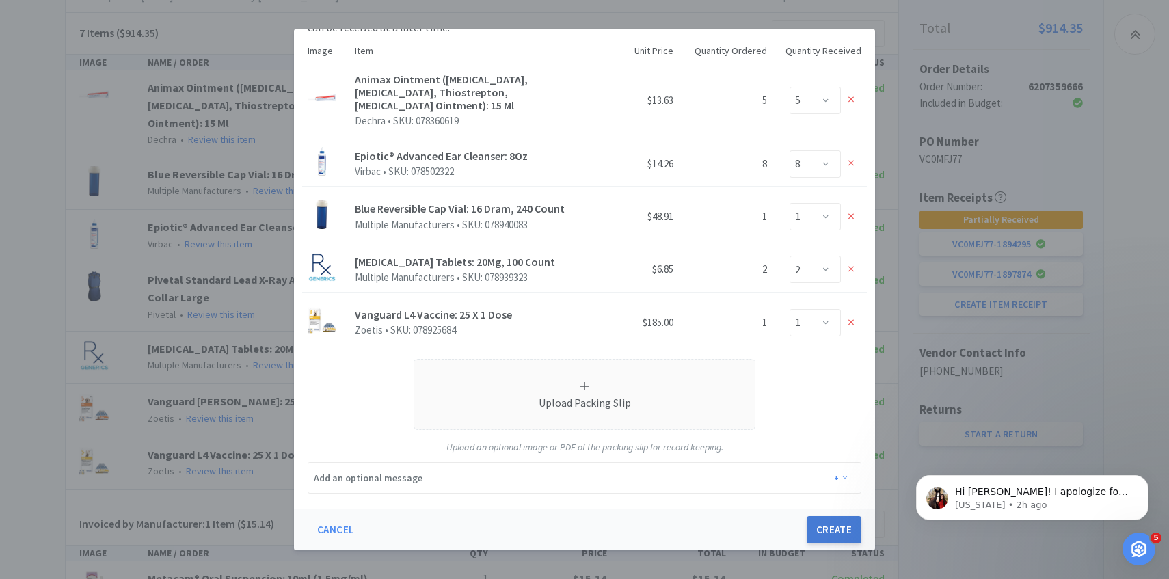
click at [834, 533] on button "Create" at bounding box center [834, 529] width 55 height 27
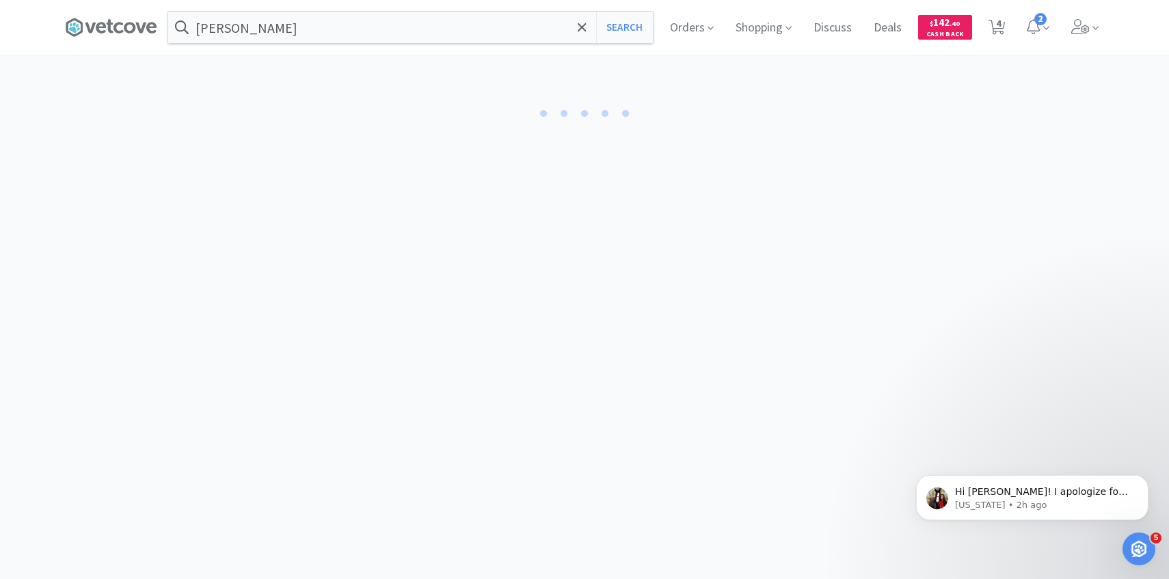
select select "5"
select select "1"
select select "8"
select select "2"
select select "1"
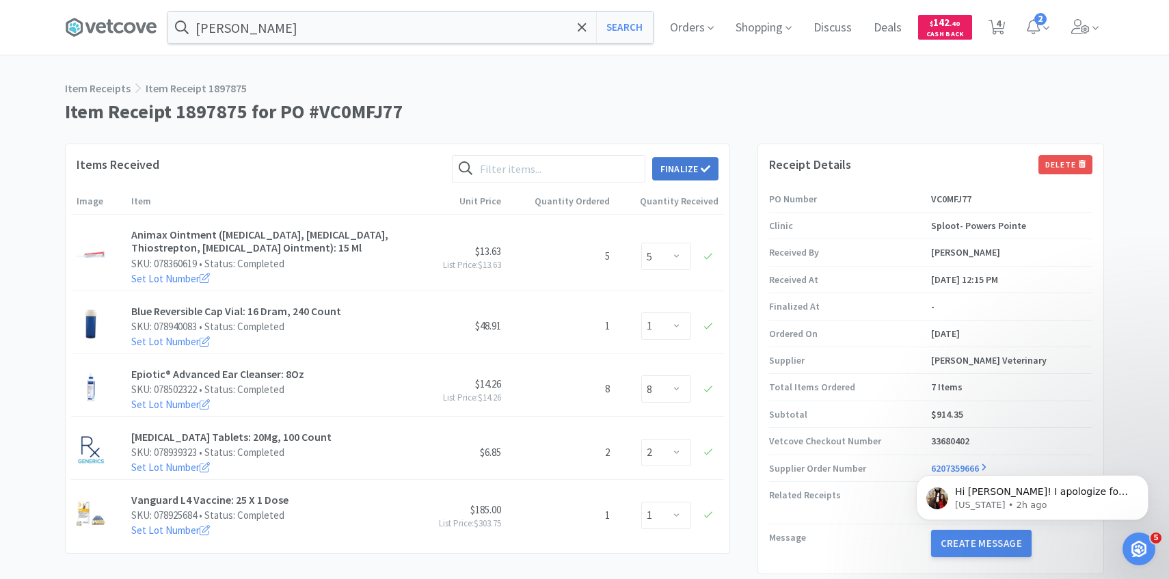
click at [693, 165] on button "Finalize" at bounding box center [685, 168] width 66 height 23
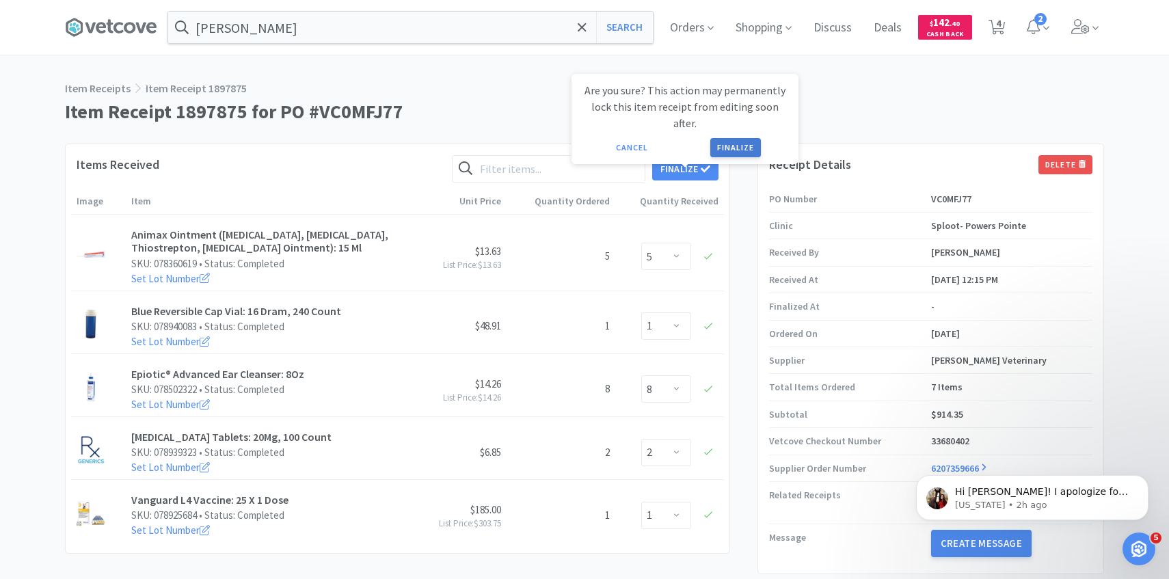
click at [719, 138] on button "Finalize" at bounding box center [735, 147] width 51 height 19
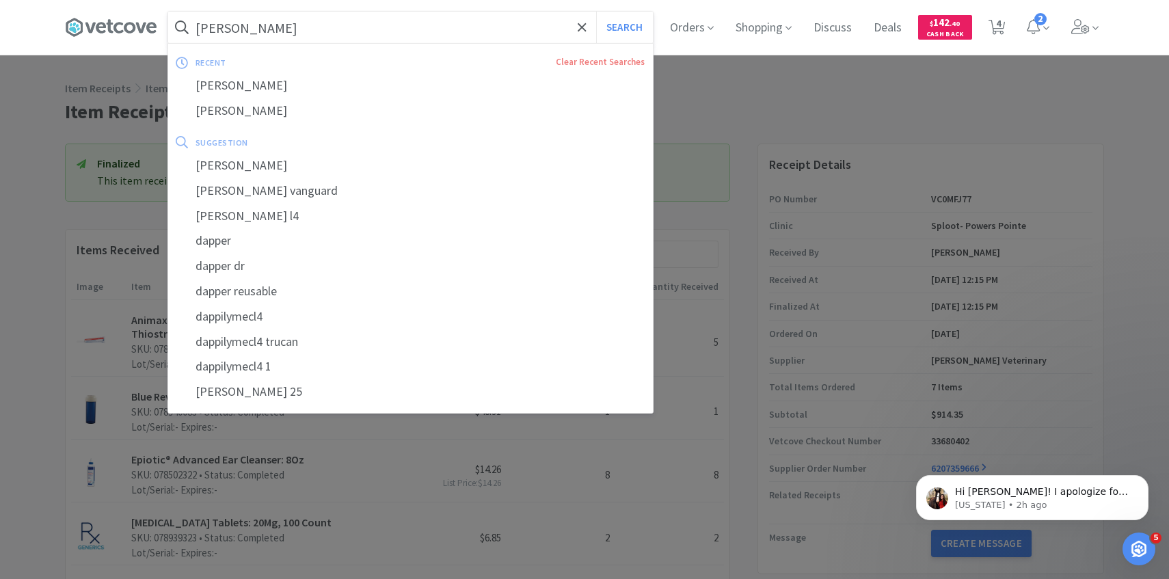
click at [293, 34] on input "dapp" at bounding box center [410, 27] width 485 height 31
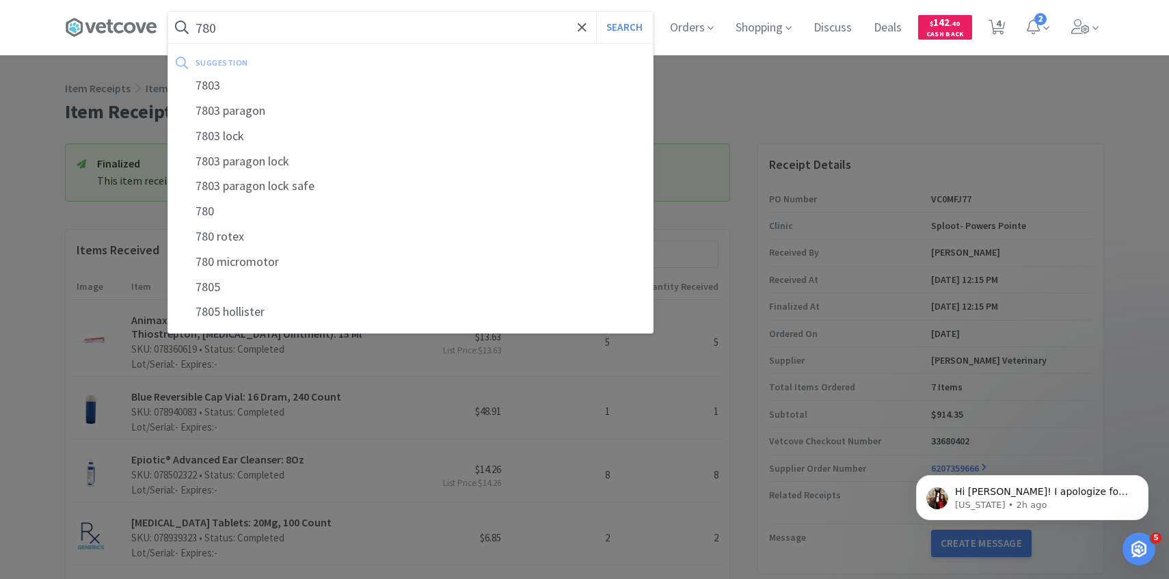
click at [284, 25] on input "780" at bounding box center [410, 27] width 485 height 31
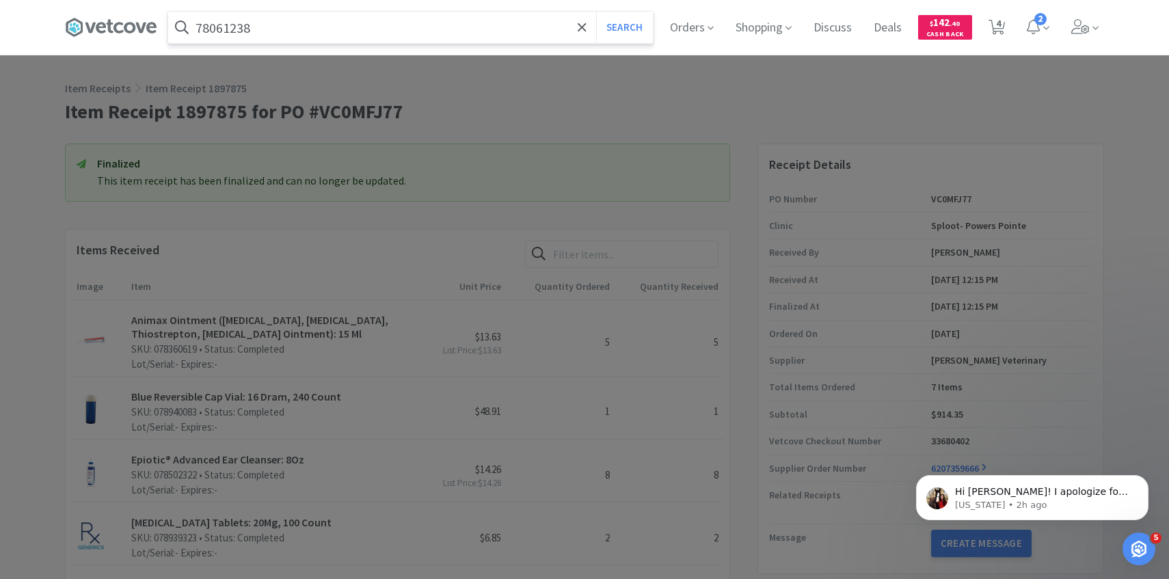
type input "78061238"
click at [596, 12] on button "Search" at bounding box center [624, 27] width 57 height 31
select select "1"
select select "4"
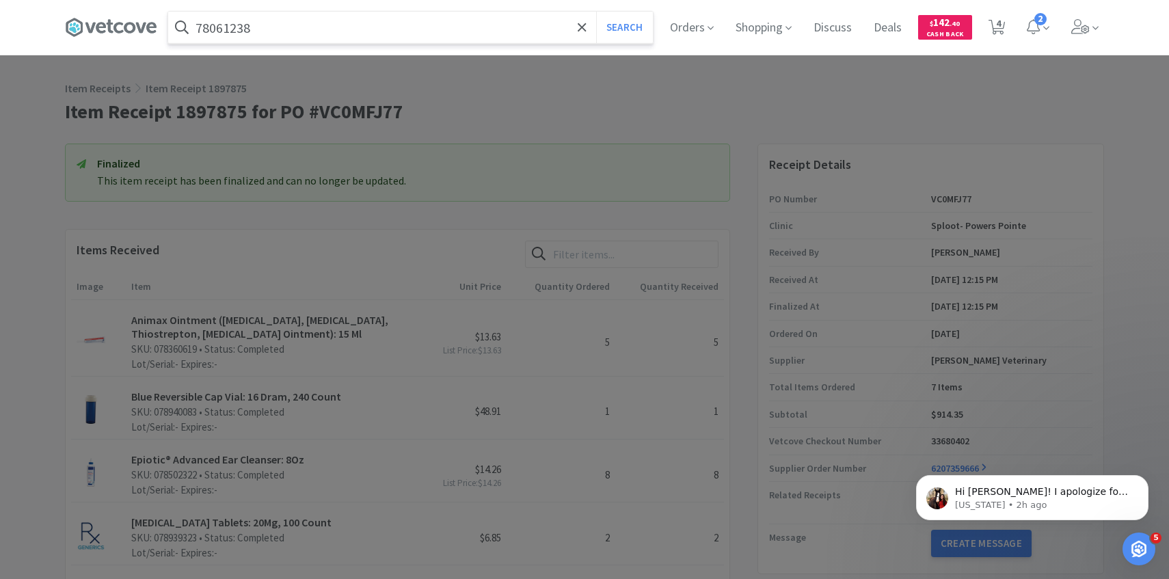
select select "1"
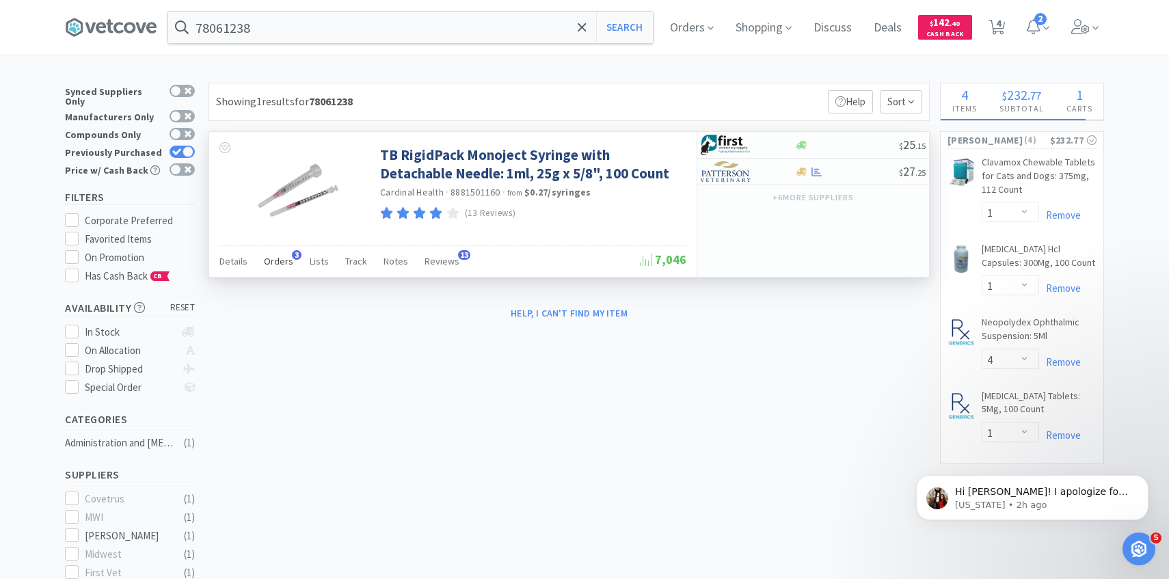
click at [274, 272] on div "Orders 3" at bounding box center [278, 263] width 29 height 26
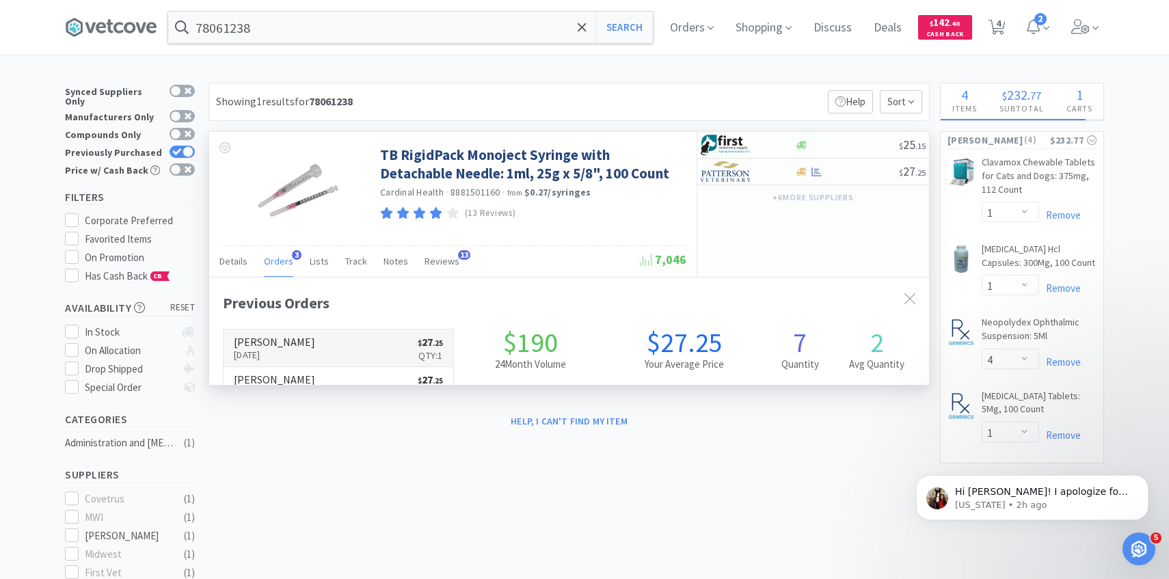
scroll to position [354, 720]
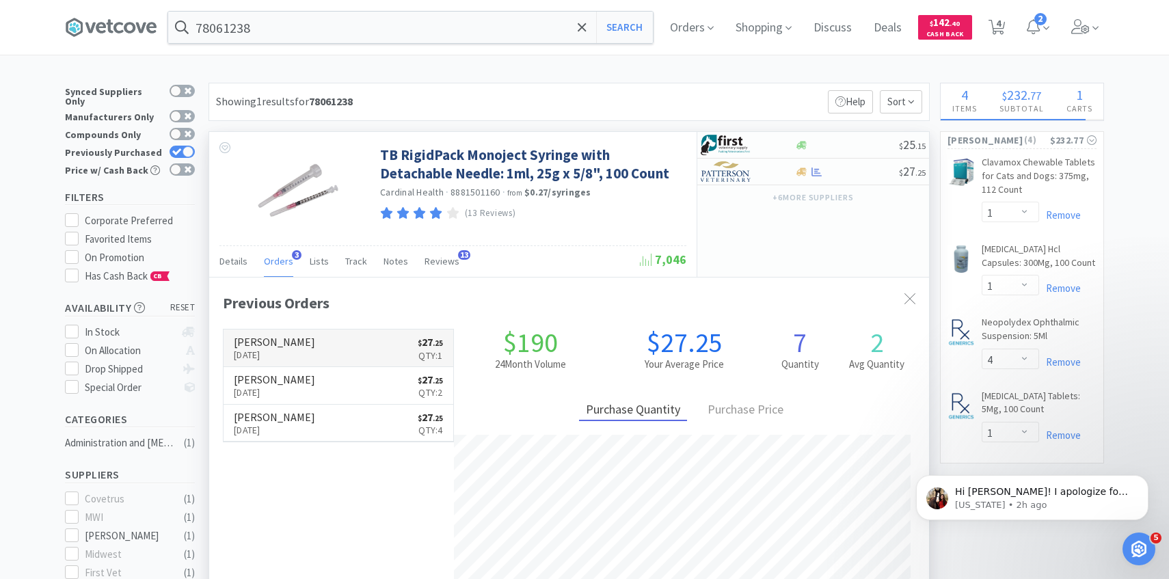
click at [295, 342] on h6 "[PERSON_NAME]" at bounding box center [274, 341] width 81 height 11
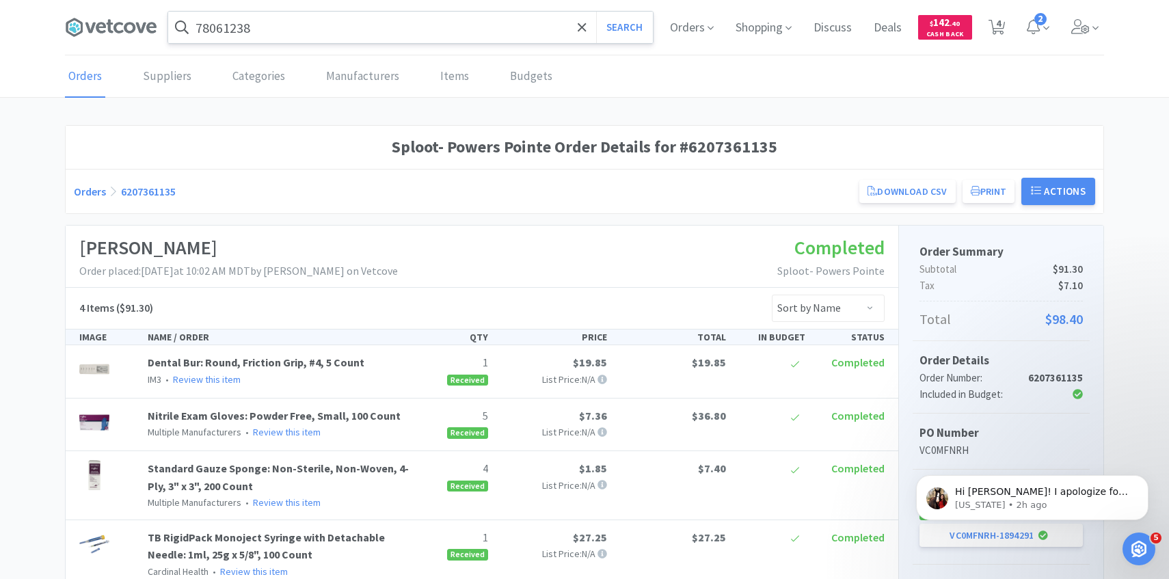
click at [323, 25] on input "78061238" at bounding box center [410, 27] width 485 height 31
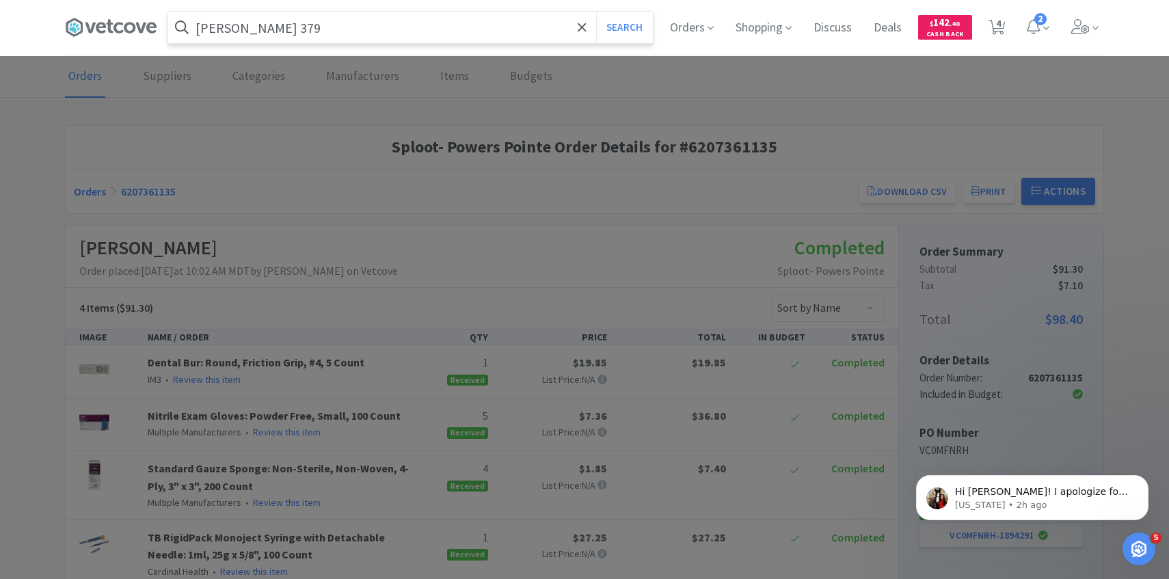
type input "burr 379"
click at [596, 12] on button "Search" at bounding box center [624, 27] width 57 height 31
select select "1"
select select "4"
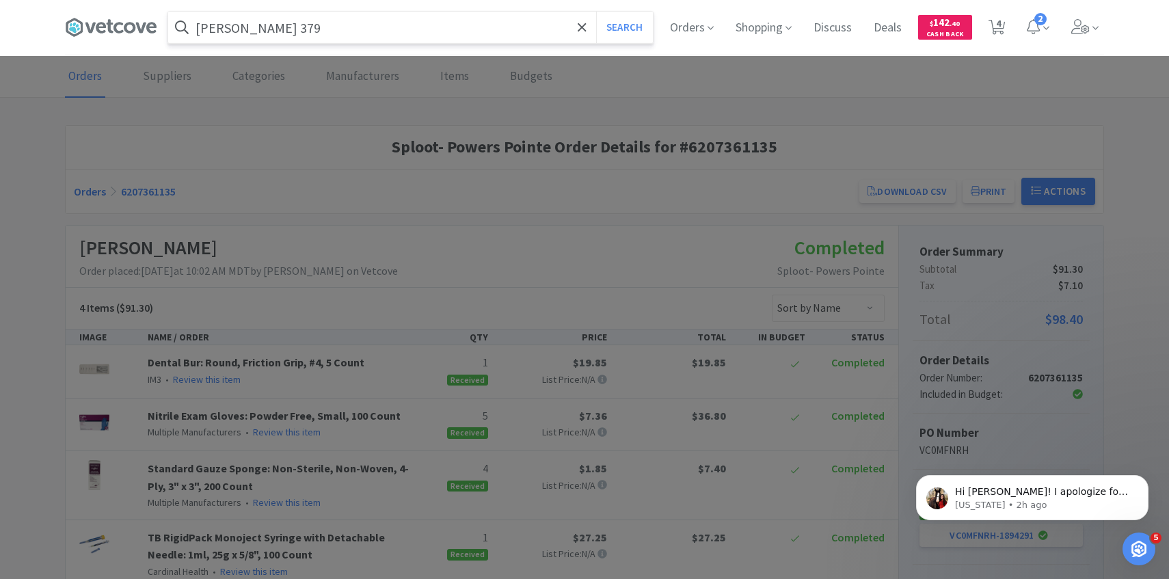
select select "1"
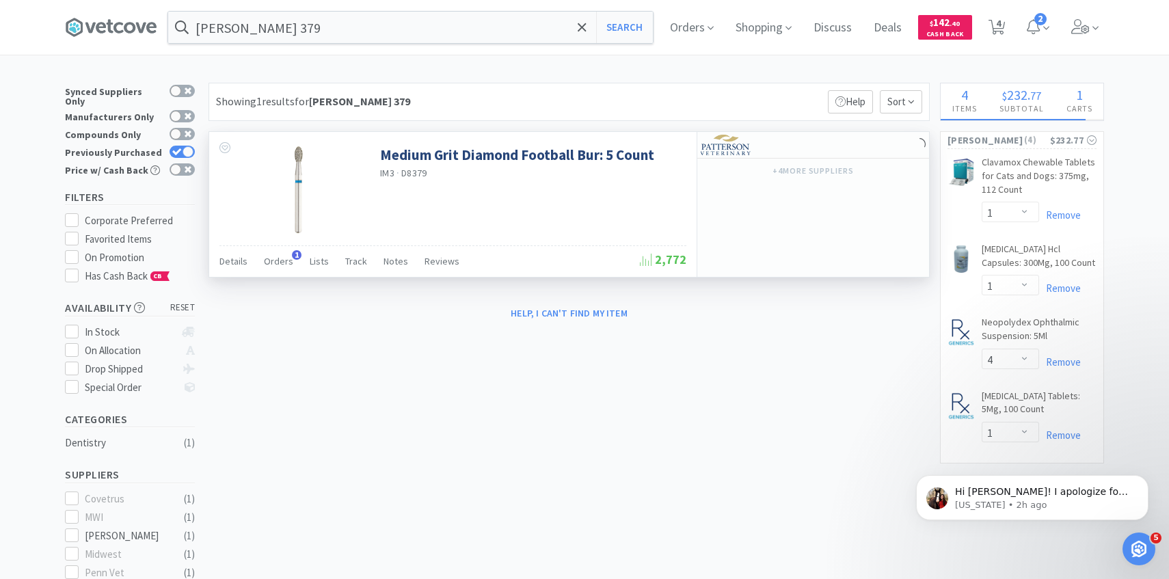
click at [268, 247] on div "Details Orders 1 Lists Track Notes Reviews 2,772" at bounding box center [453, 260] width 467 height 31
click at [268, 268] on div "Orders 1" at bounding box center [278, 263] width 29 height 26
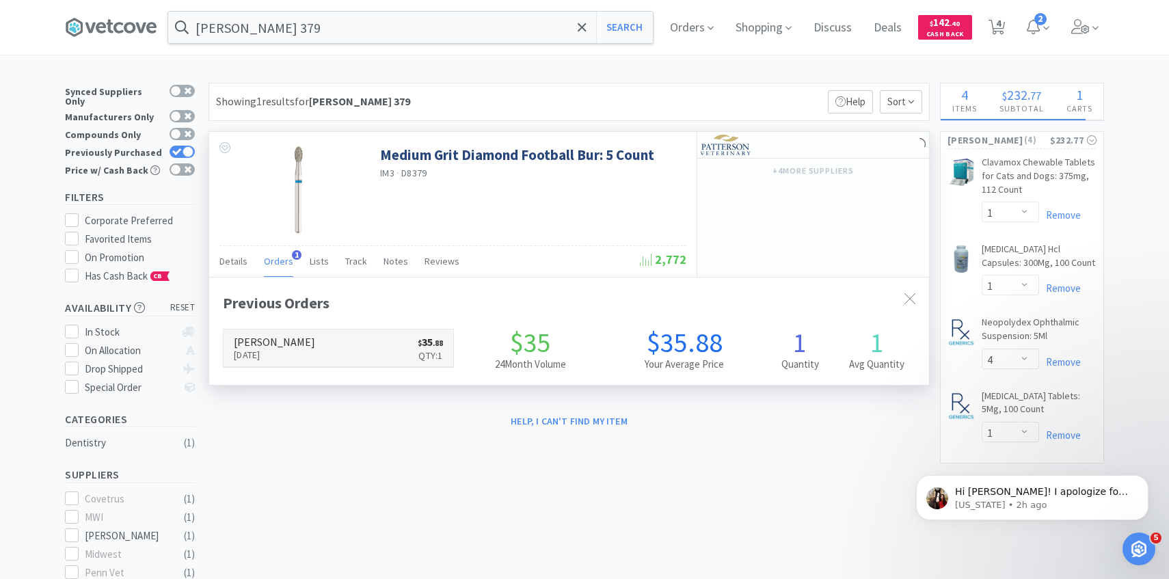
click at [305, 362] on link "Patterson Sep 10th, 2025 $ 35 . 88 Qty: 1" at bounding box center [339, 349] width 230 height 38
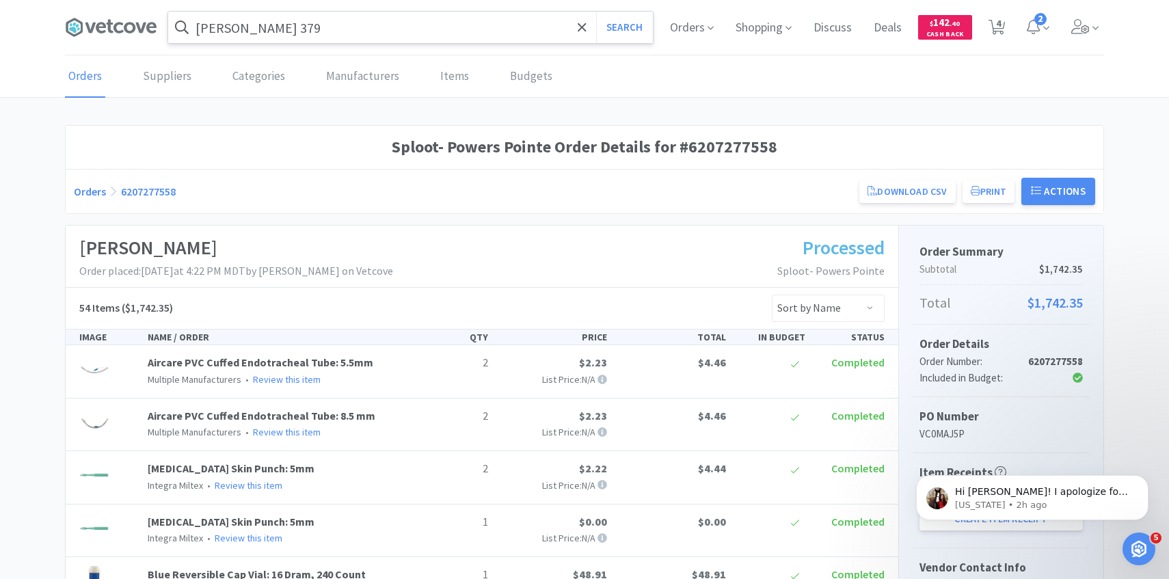
click at [306, 25] on input "burr 379" at bounding box center [410, 27] width 485 height 31
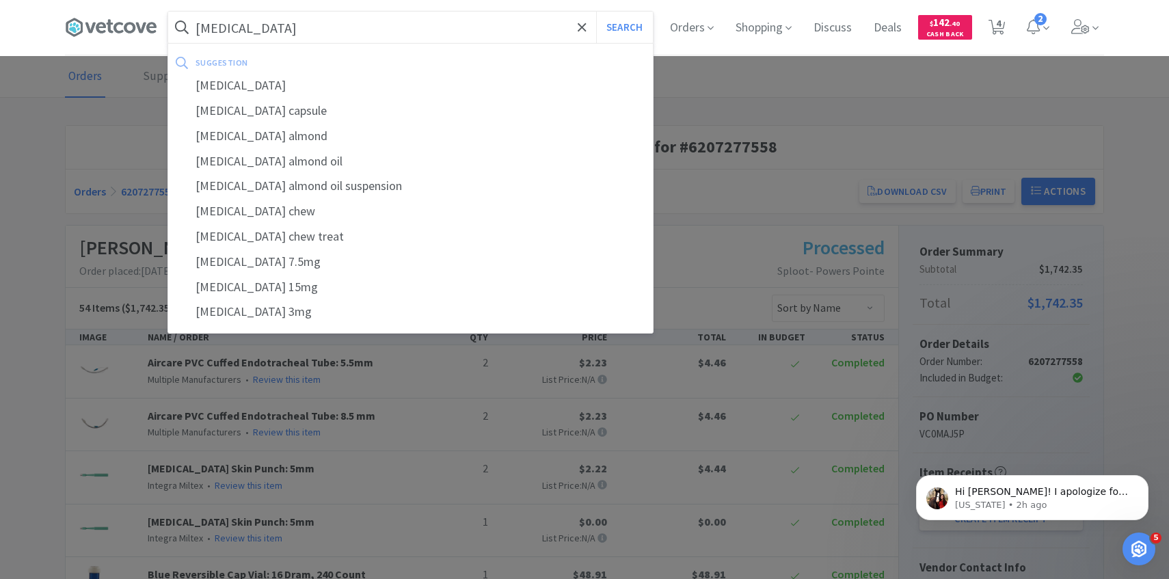
type input "meloxicam"
click at [596, 12] on button "Search" at bounding box center [624, 27] width 57 height 31
select select "1"
select select "4"
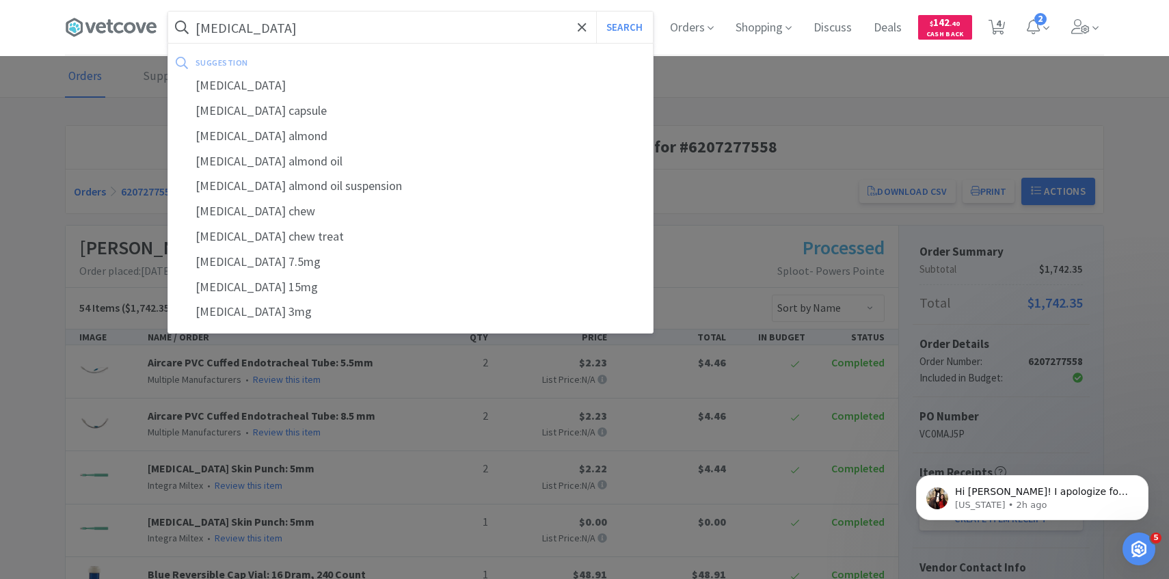
select select "1"
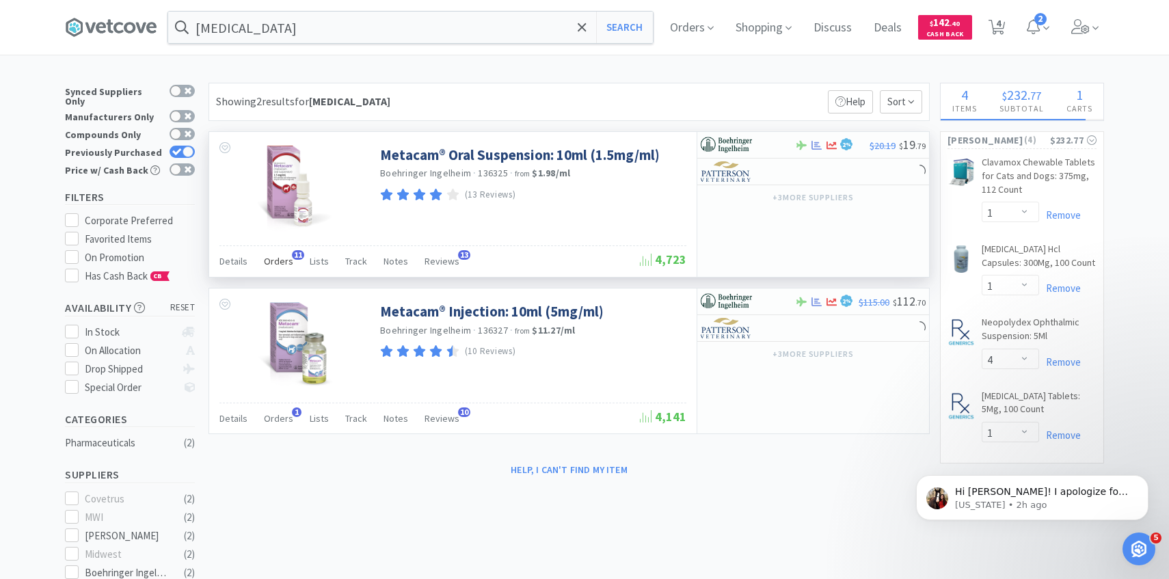
click at [279, 265] on span "Orders" at bounding box center [278, 261] width 29 height 12
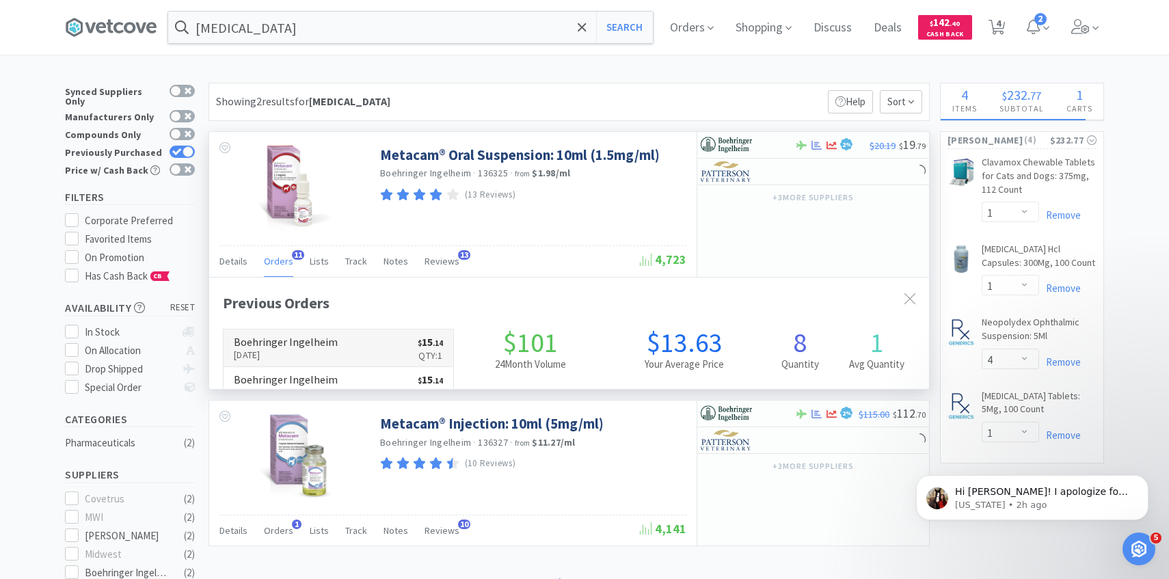
scroll to position [354, 720]
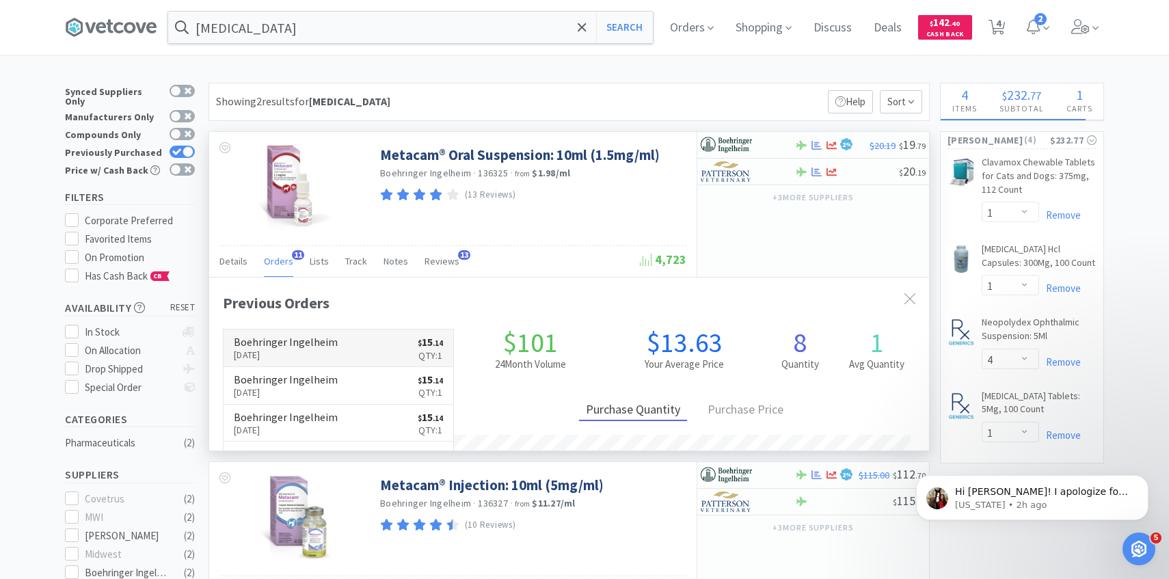
click at [332, 347] on h6 "Boehringer Ingelheim" at bounding box center [286, 341] width 104 height 11
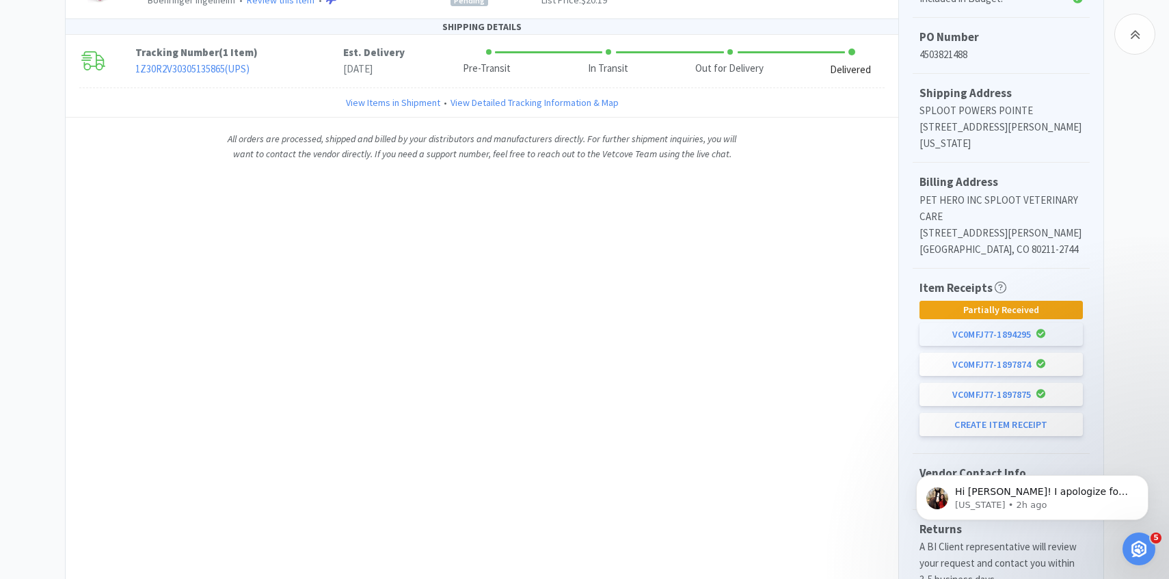
scroll to position [481, 0]
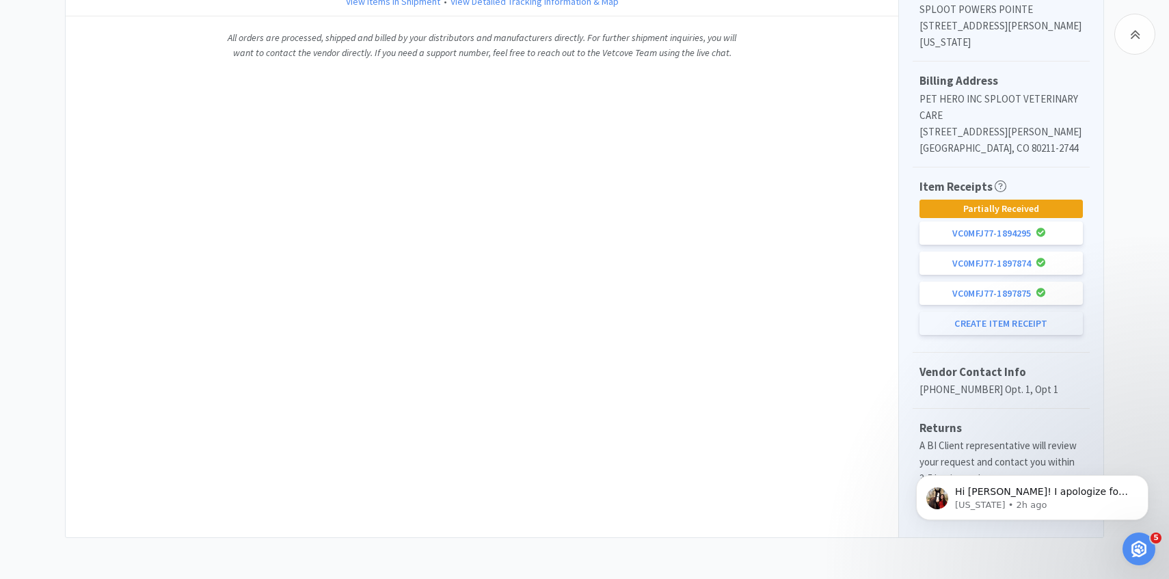
click at [988, 325] on button "Create Item Receipt" at bounding box center [1001, 323] width 163 height 23
select select "1"
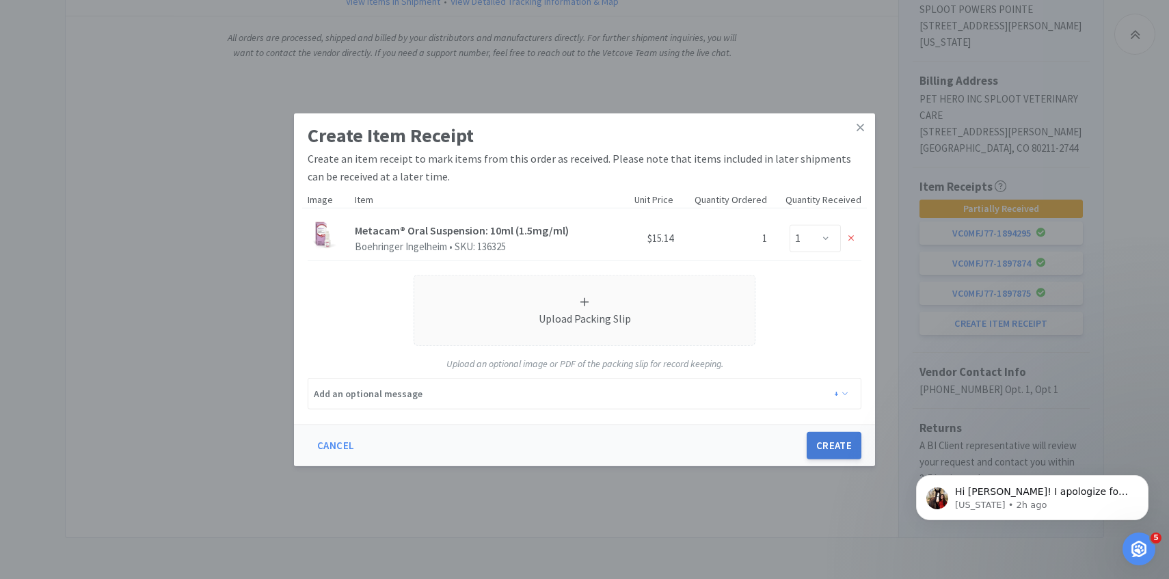
click at [828, 441] on button "Create" at bounding box center [834, 445] width 55 height 27
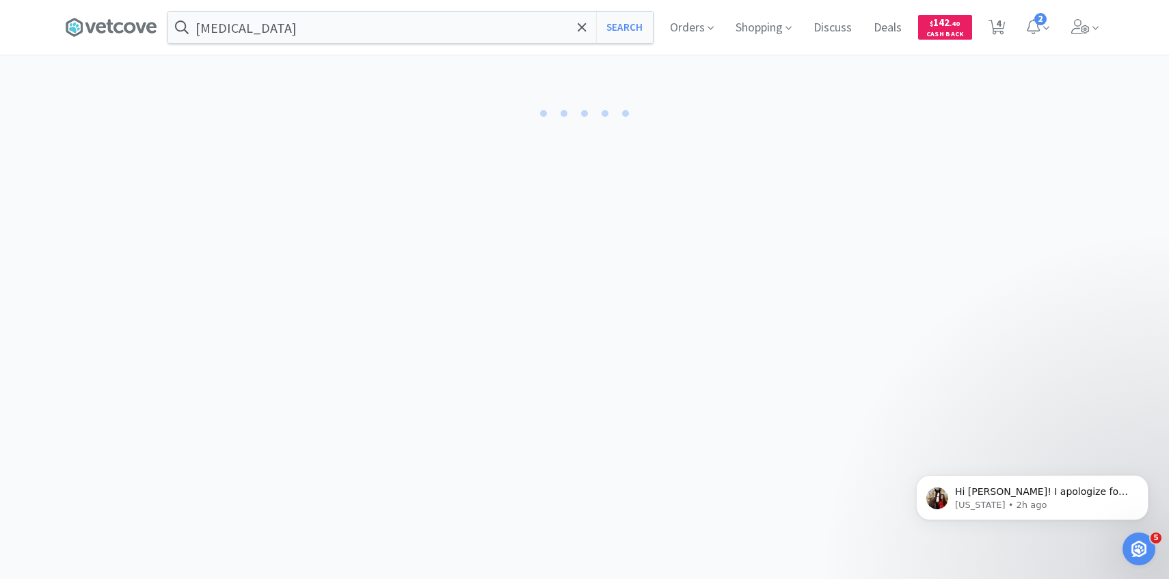
select select "1"
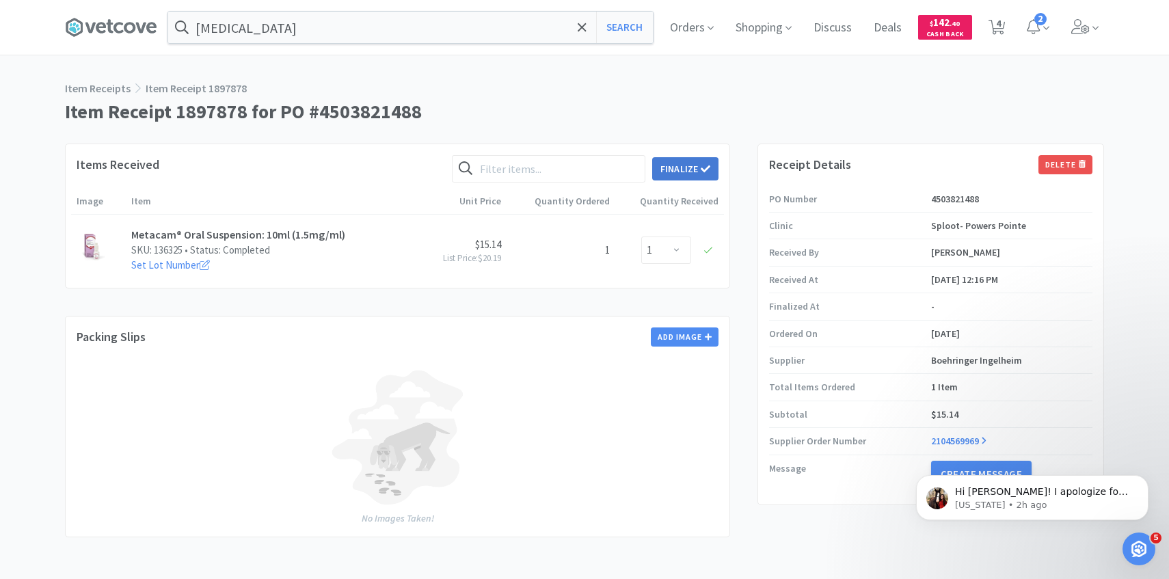
click at [703, 168] on icon at bounding box center [706, 169] width 10 height 10
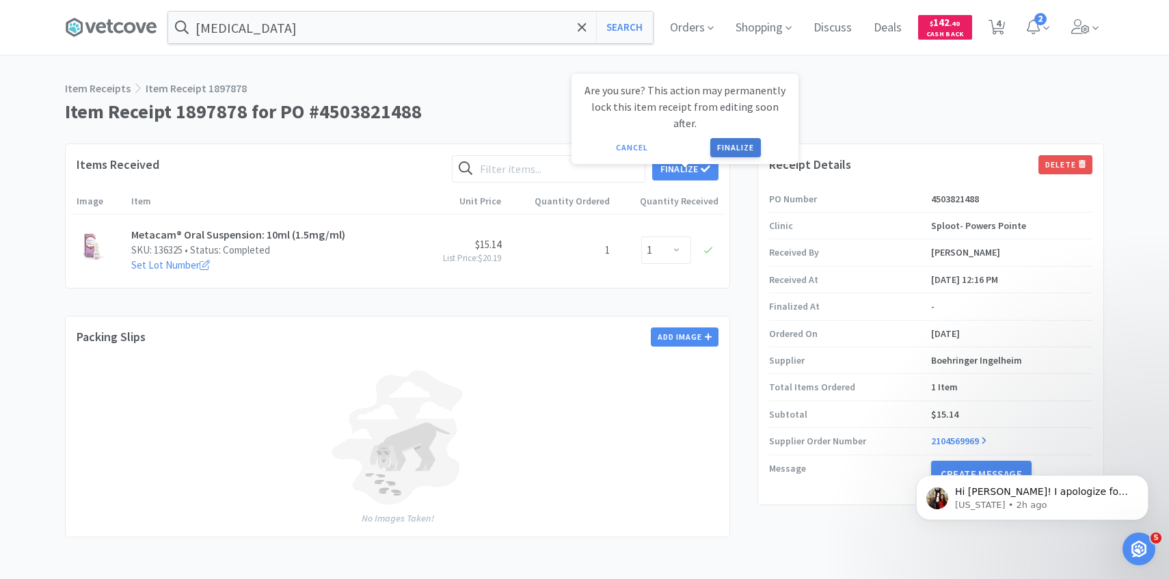
click at [732, 138] on button "Finalize" at bounding box center [735, 147] width 51 height 19
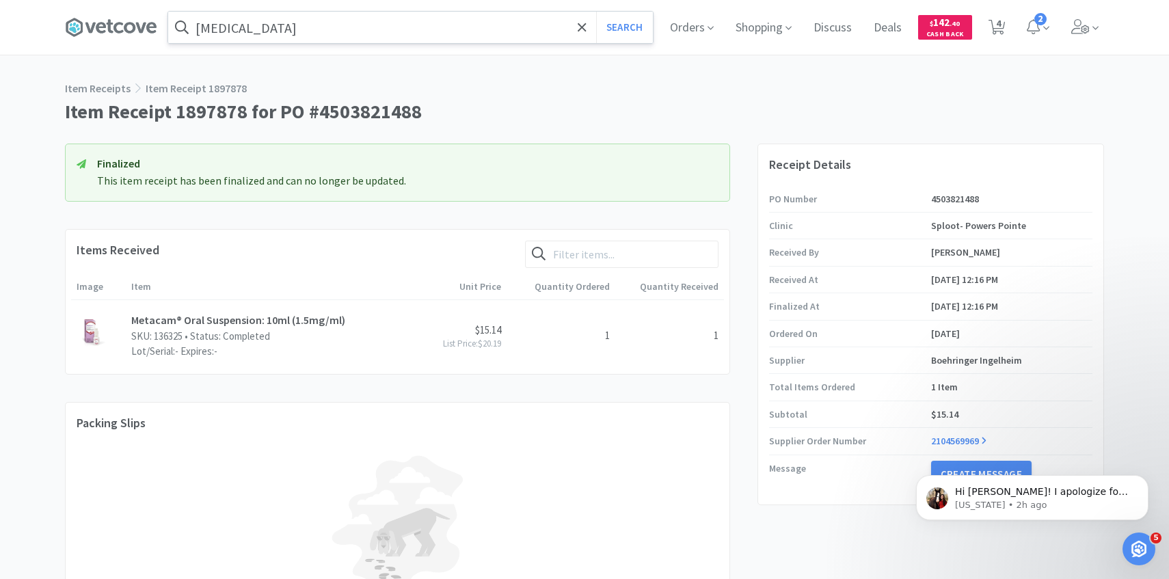
click at [318, 23] on input "meloxicam" at bounding box center [410, 27] width 485 height 31
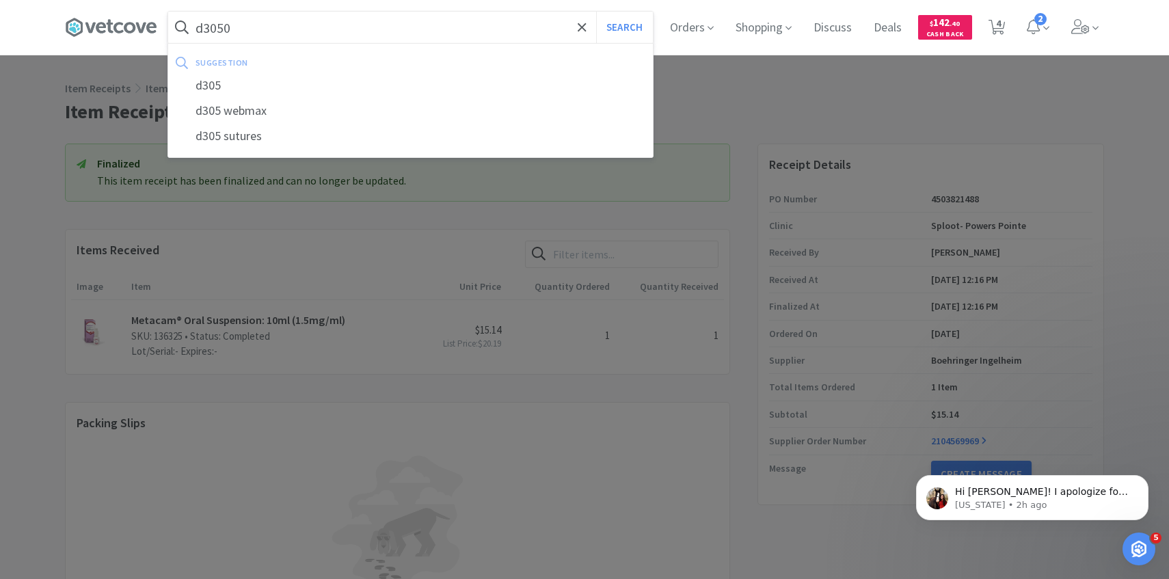
type input "d3050"
click at [596, 12] on button "Search" at bounding box center [624, 27] width 57 height 31
select select "1"
select select "4"
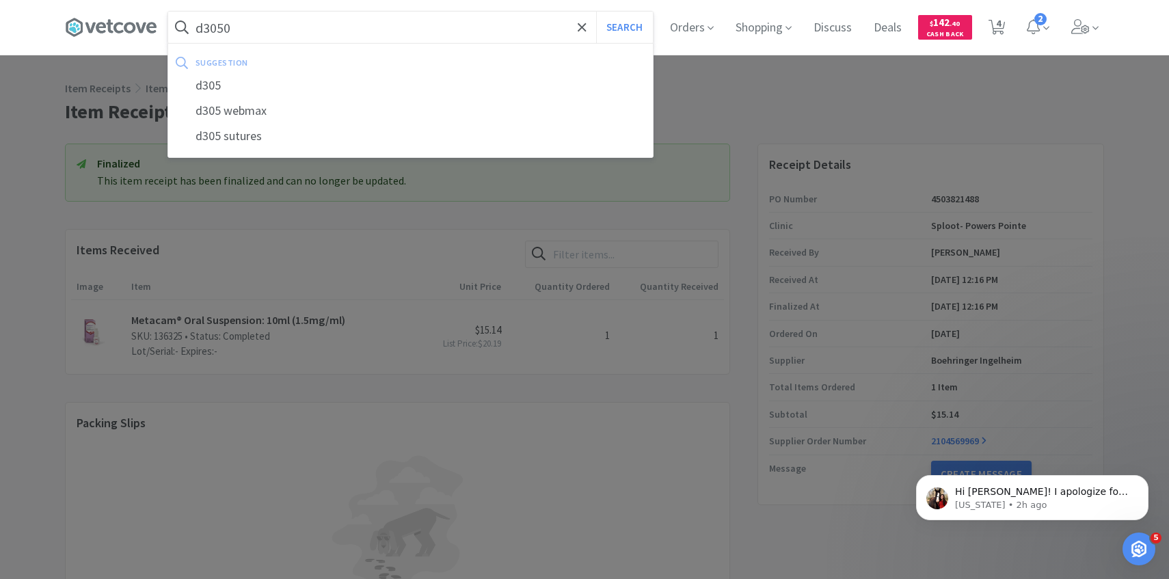
select select "1"
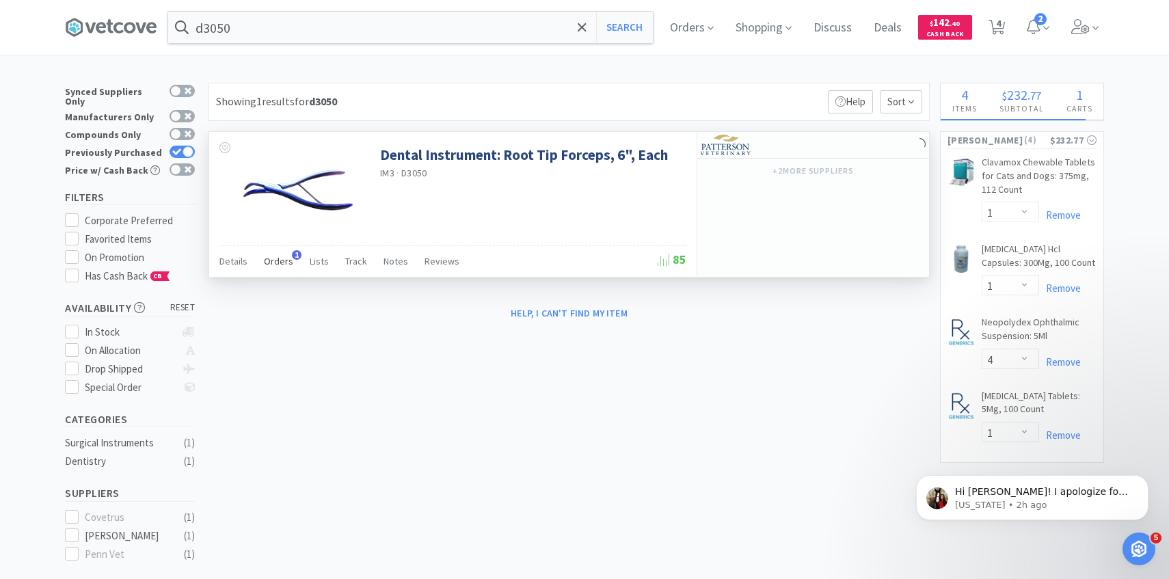
click at [268, 263] on span "Orders" at bounding box center [278, 261] width 29 height 12
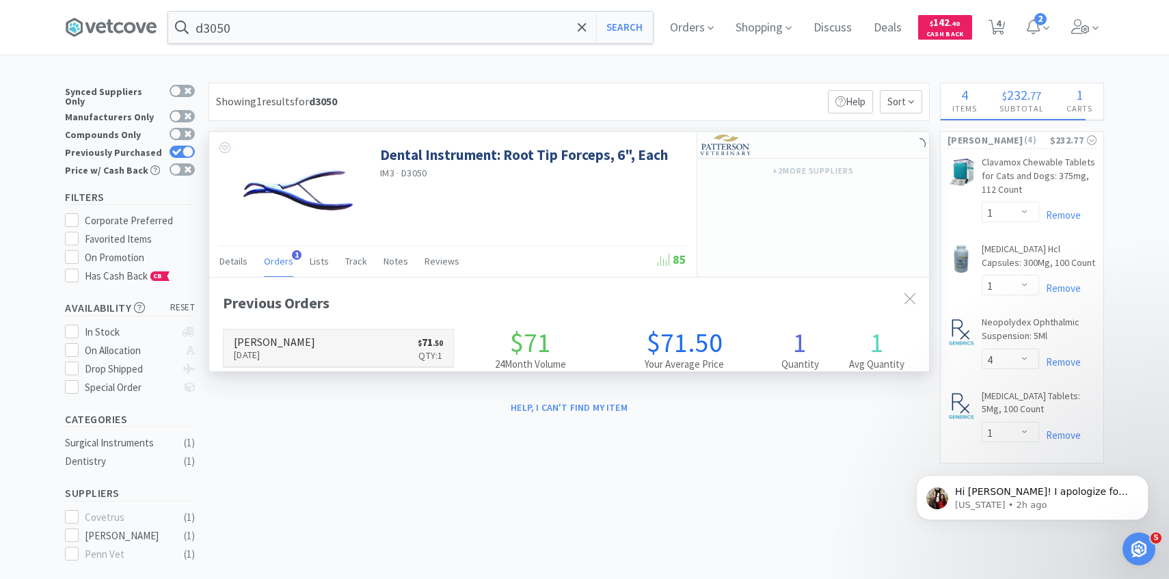
click at [322, 330] on link "Patterson Sep 24th, 2025 $ 71 . 50 Qty: 1" at bounding box center [339, 349] width 230 height 38
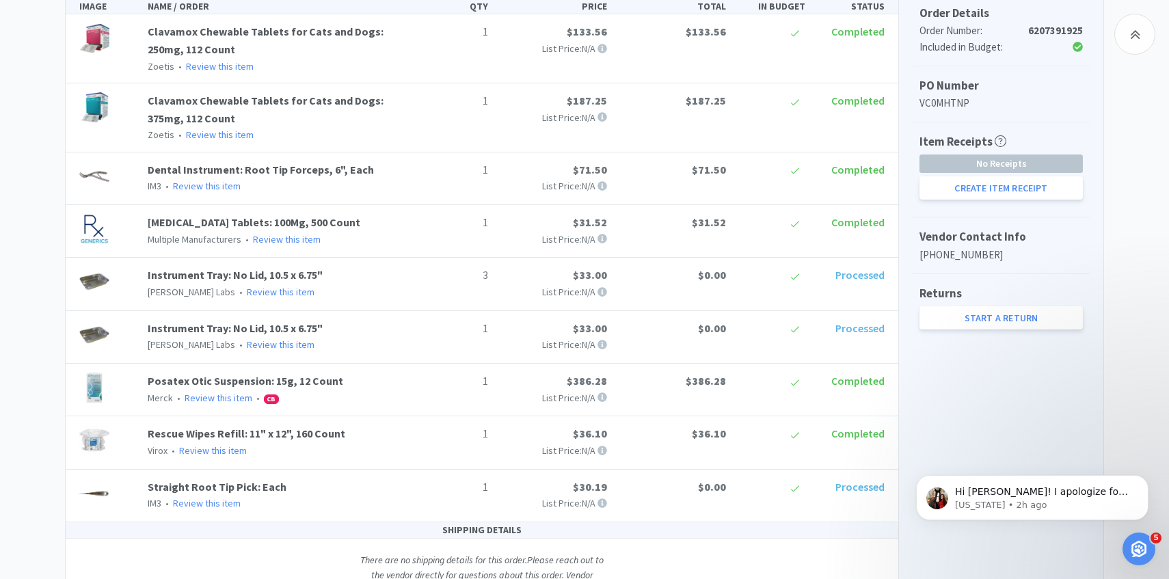
scroll to position [406, 0]
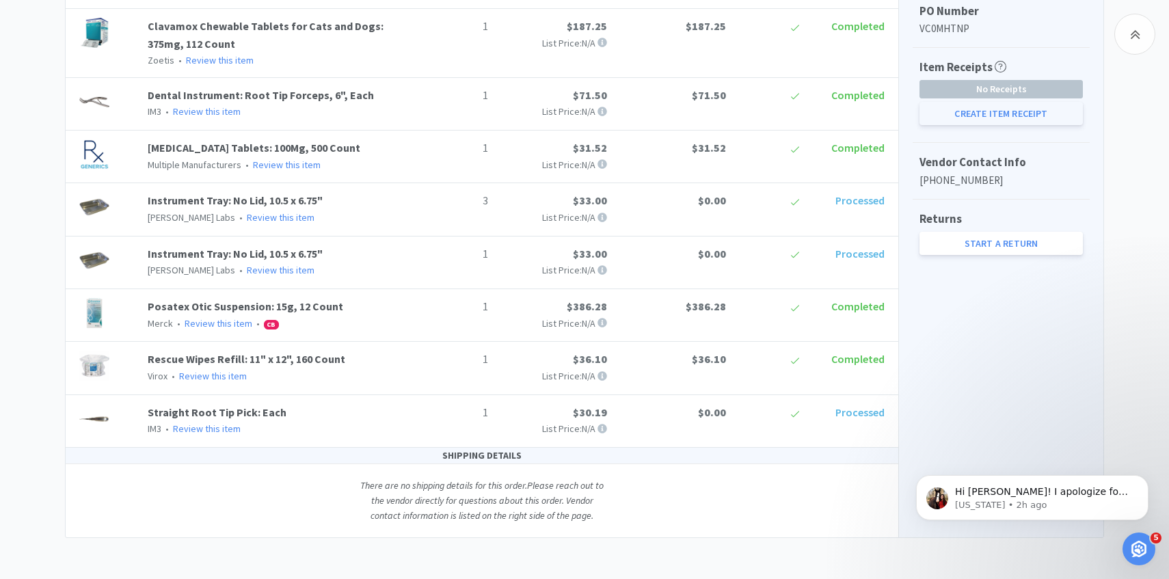
click at [1003, 111] on button "Create Item Receipt" at bounding box center [1001, 113] width 163 height 23
select select "1"
select select "3"
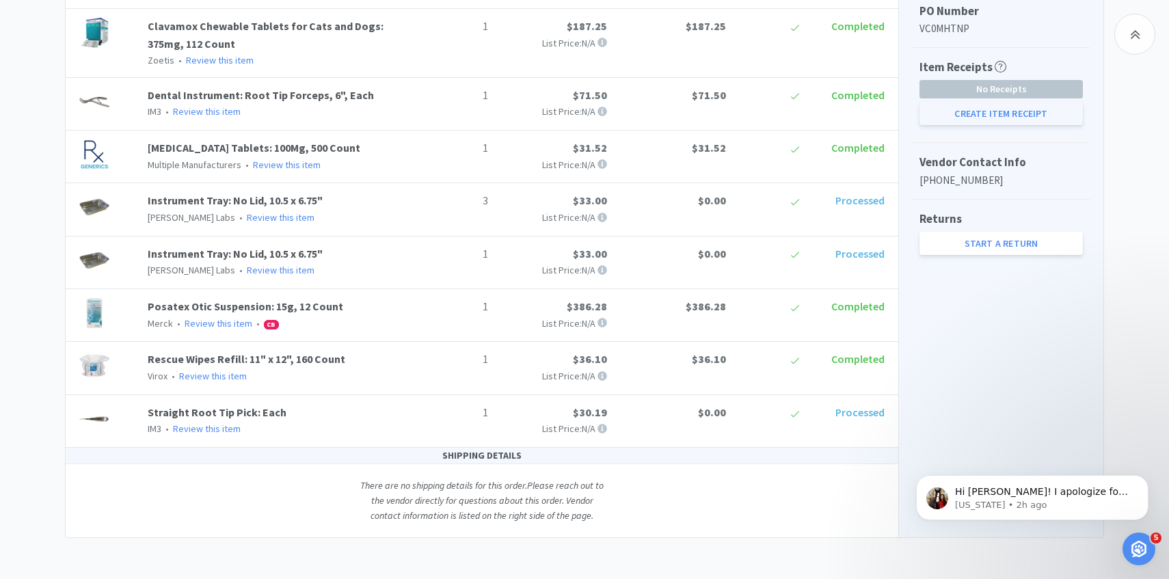
select select "1"
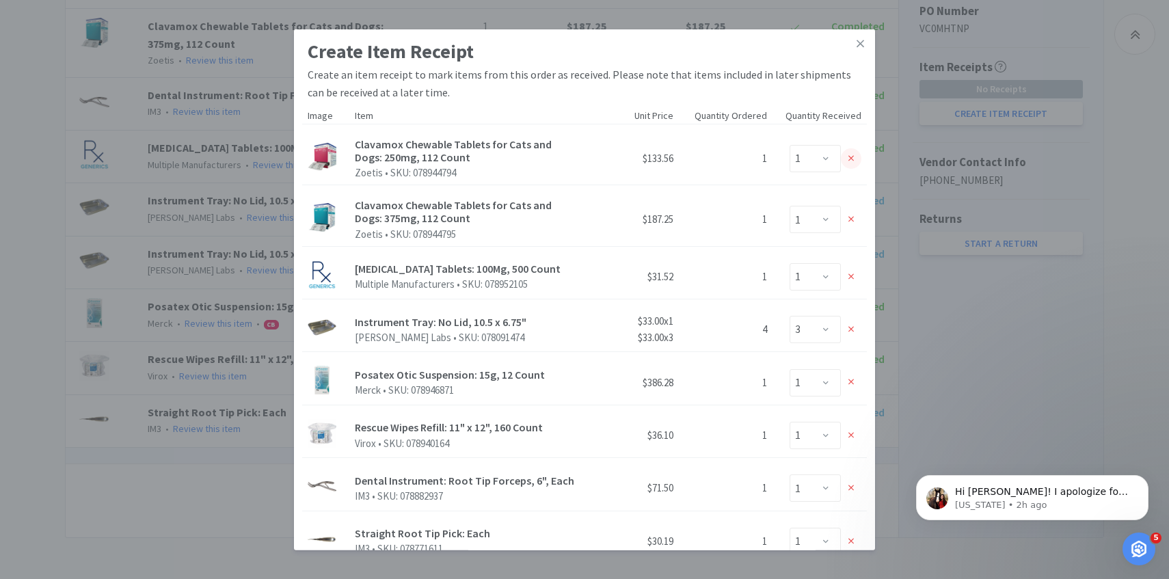
click at [853, 158] on icon at bounding box center [852, 159] width 6 height 10
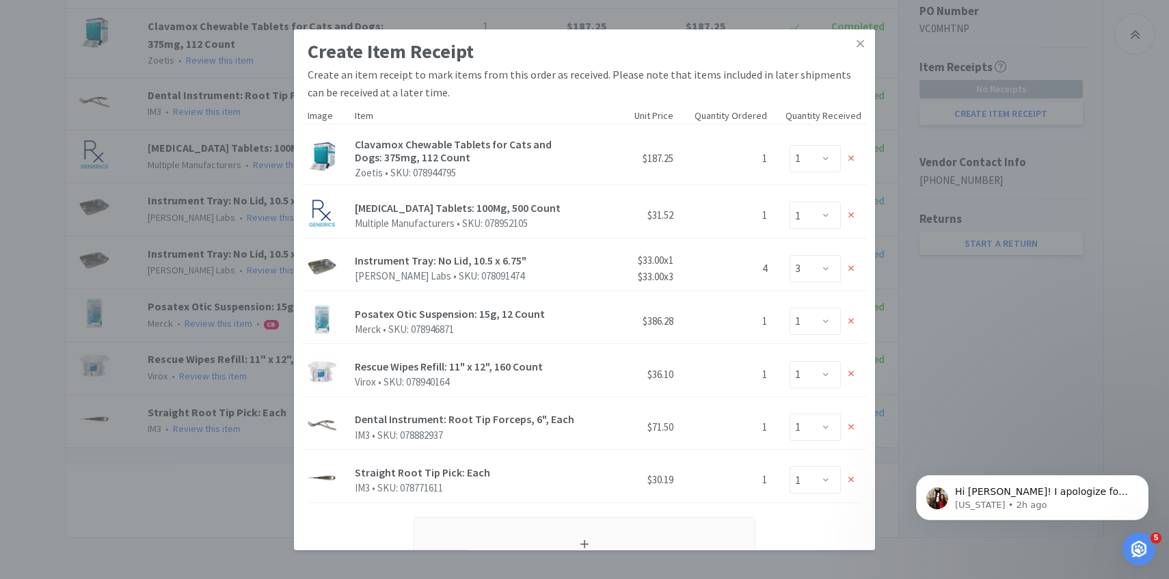
click at [1000, 228] on div "Create Item Receipt Create an item receipt to mark items from this order as rec…" at bounding box center [584, 289] width 1169 height 579
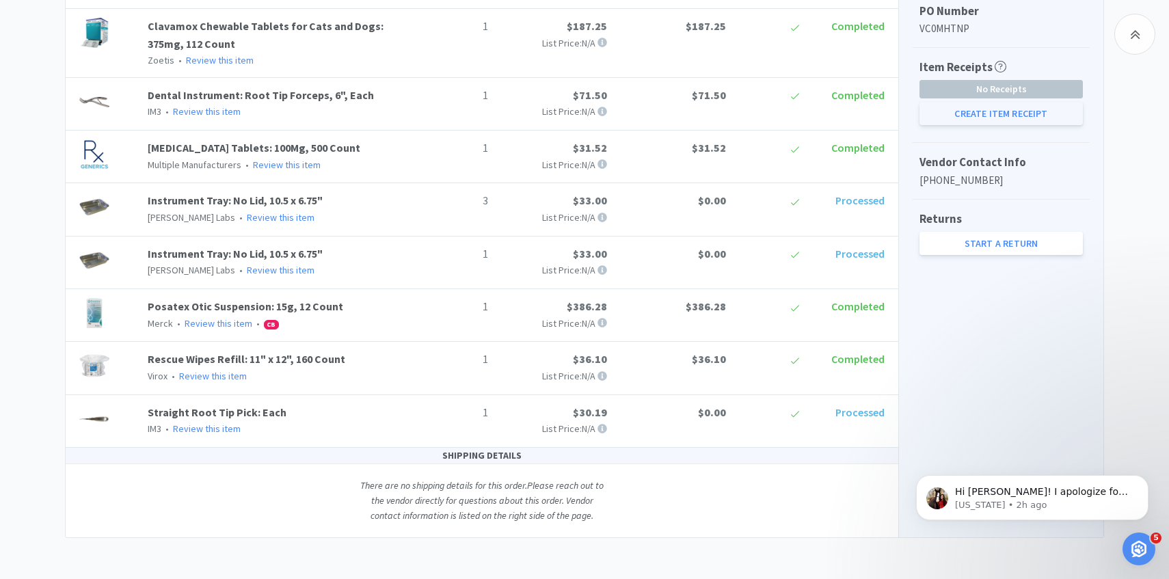
click at [994, 124] on button "Create Item Receipt" at bounding box center [1001, 113] width 163 height 23
select select "1"
select select "3"
select select "1"
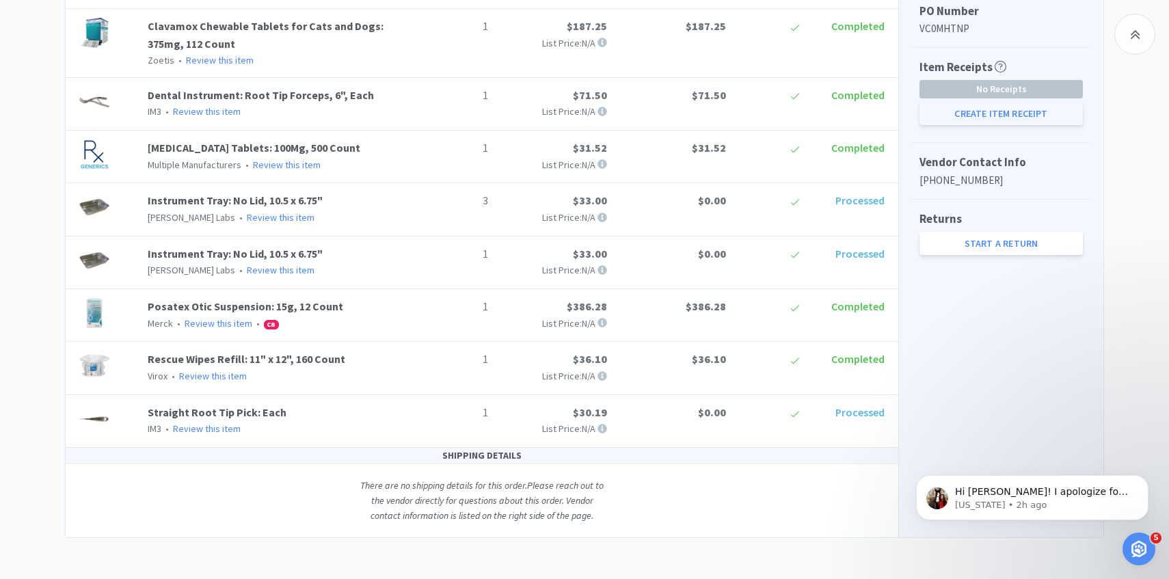
select select "1"
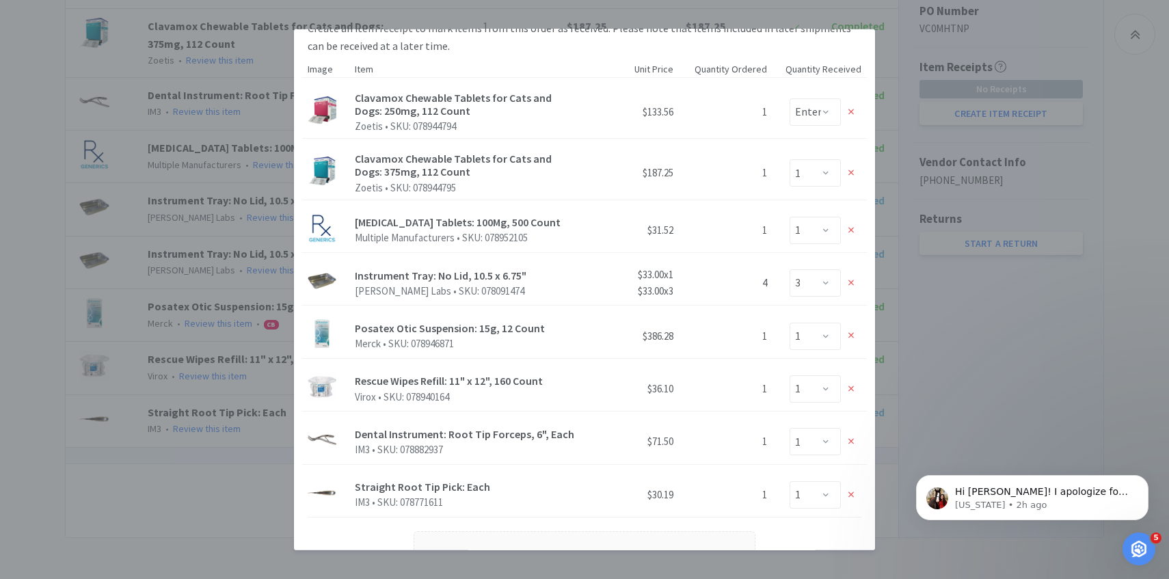
scroll to position [0, 0]
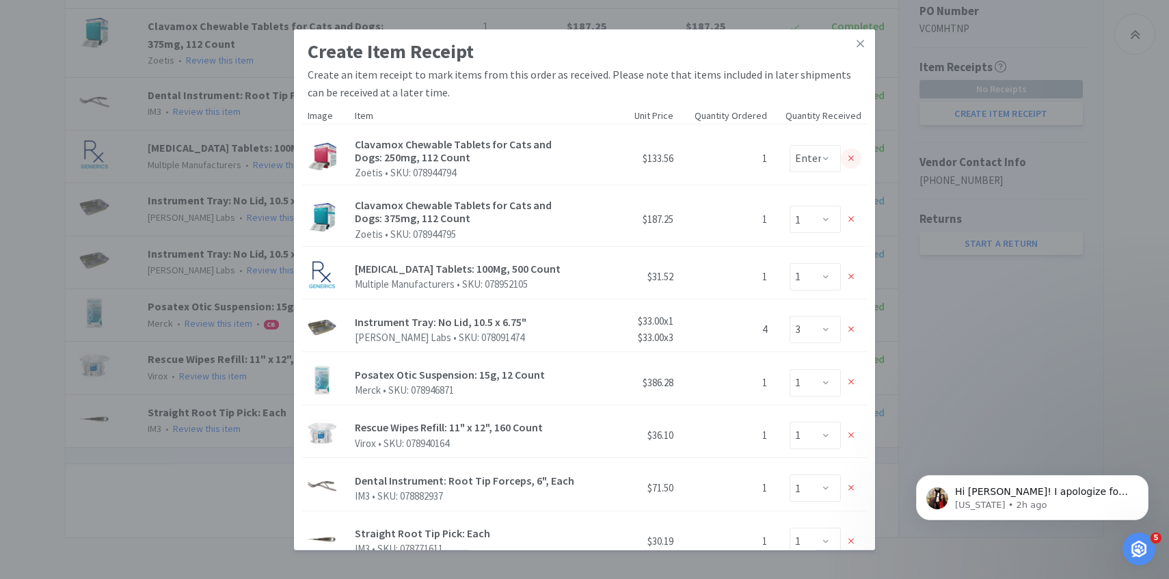
click at [850, 148] on div at bounding box center [851, 158] width 21 height 21
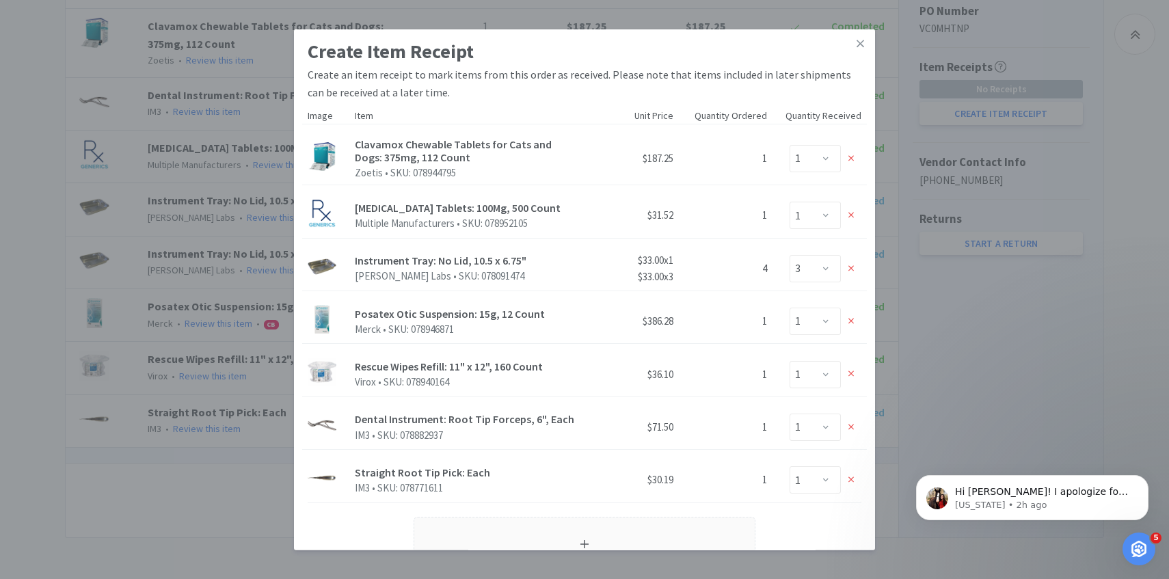
click at [850, 148] on div at bounding box center [851, 158] width 21 height 21
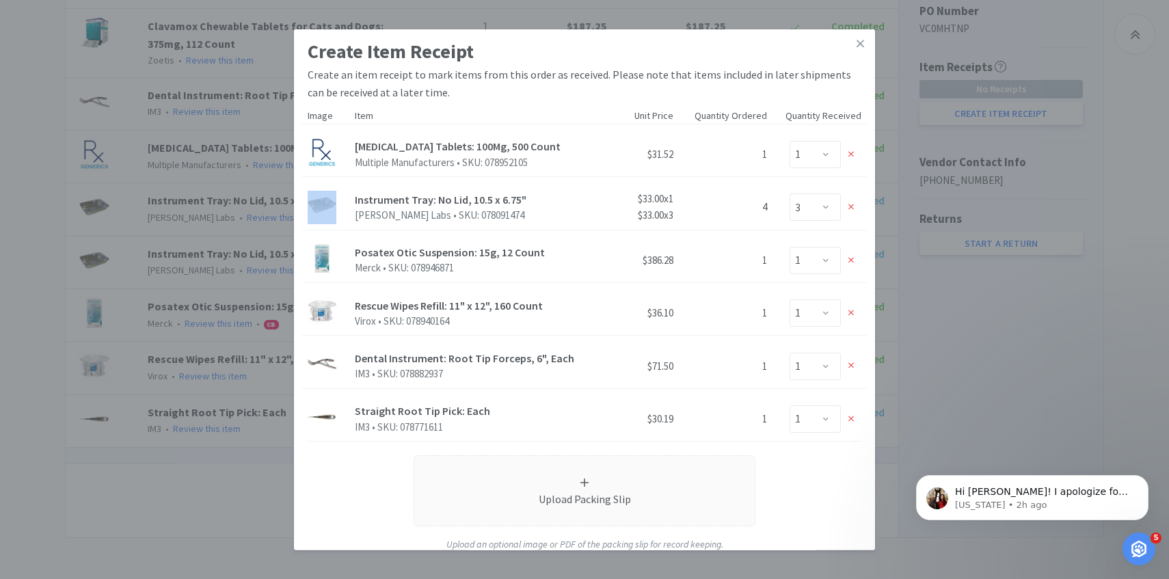
click at [850, 148] on div at bounding box center [851, 154] width 21 height 21
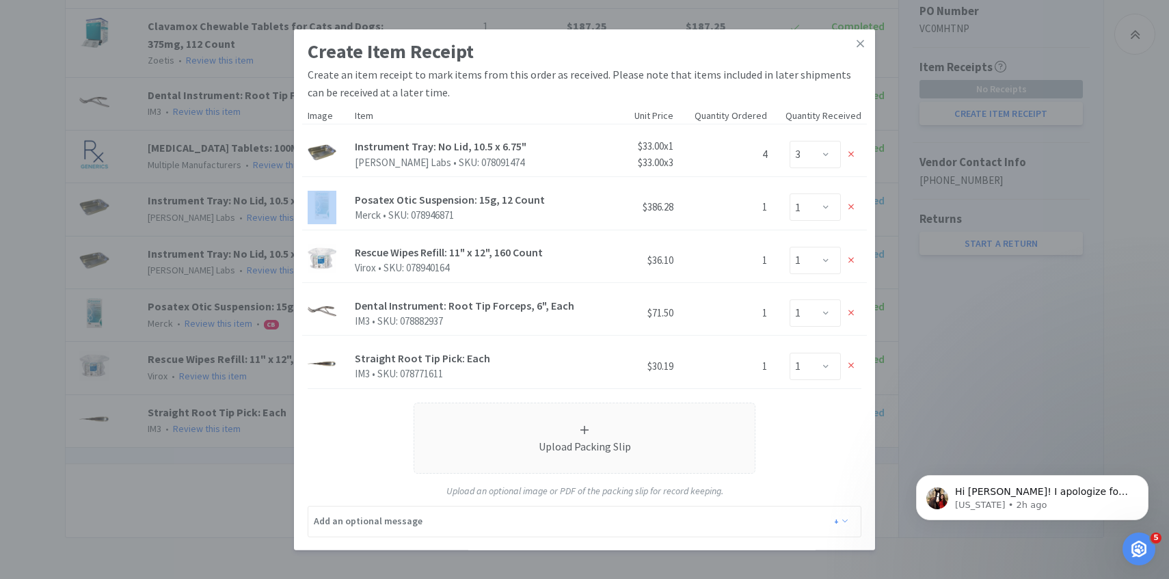
click at [850, 148] on div at bounding box center [851, 154] width 21 height 21
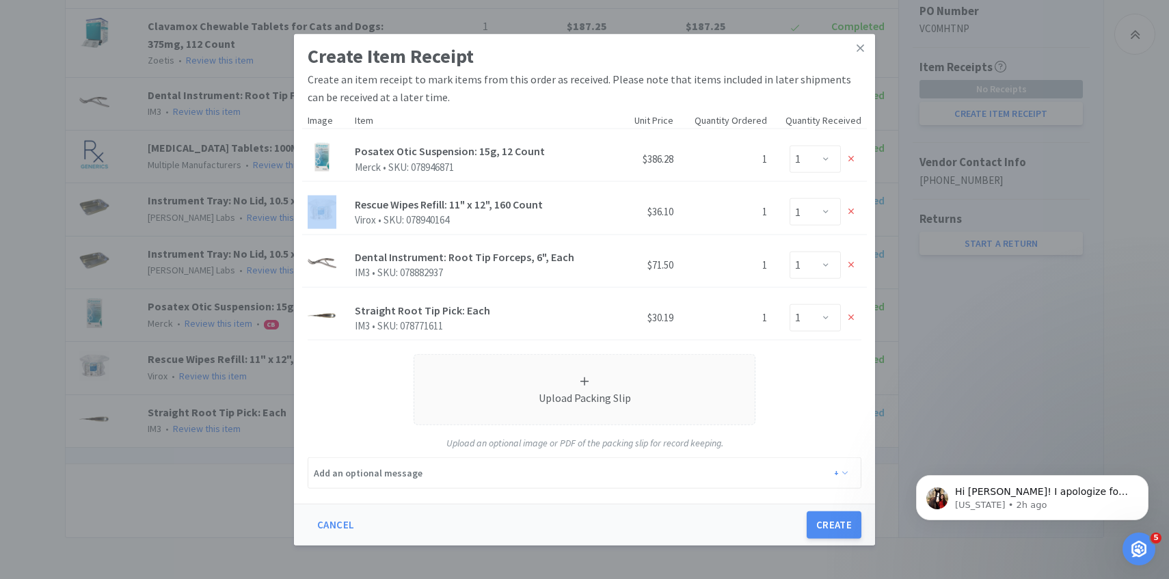
click at [850, 148] on div "Enter Qty 0 1" at bounding box center [819, 159] width 83 height 27
click at [849, 159] on icon at bounding box center [852, 159] width 6 height 10
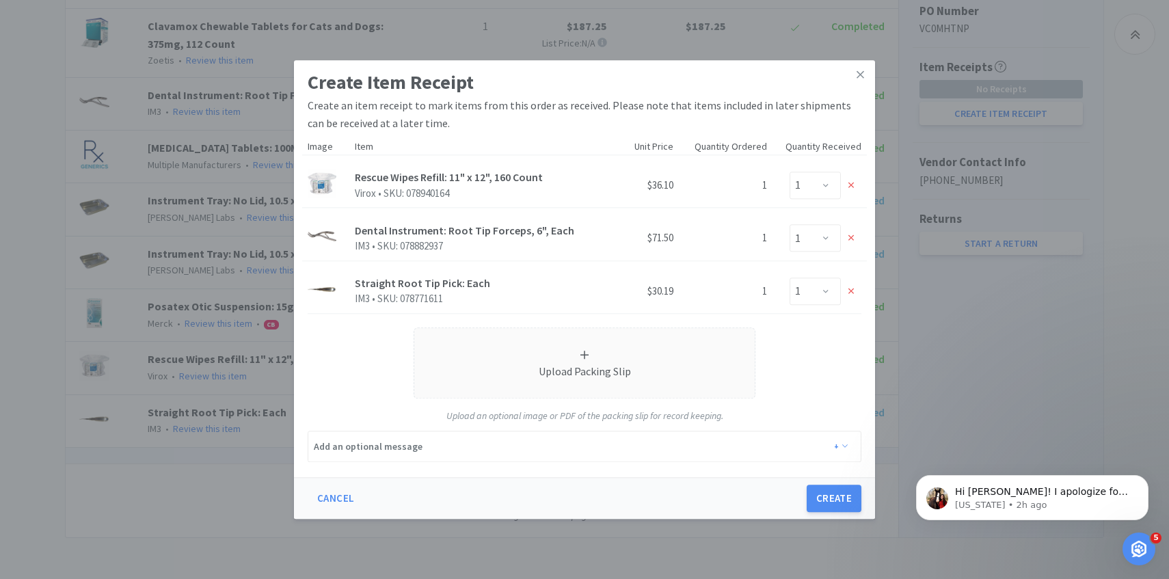
click at [849, 159] on div "Quantity Received" at bounding box center [820, 147] width 94 height 26
click at [849, 178] on div at bounding box center [851, 185] width 21 height 21
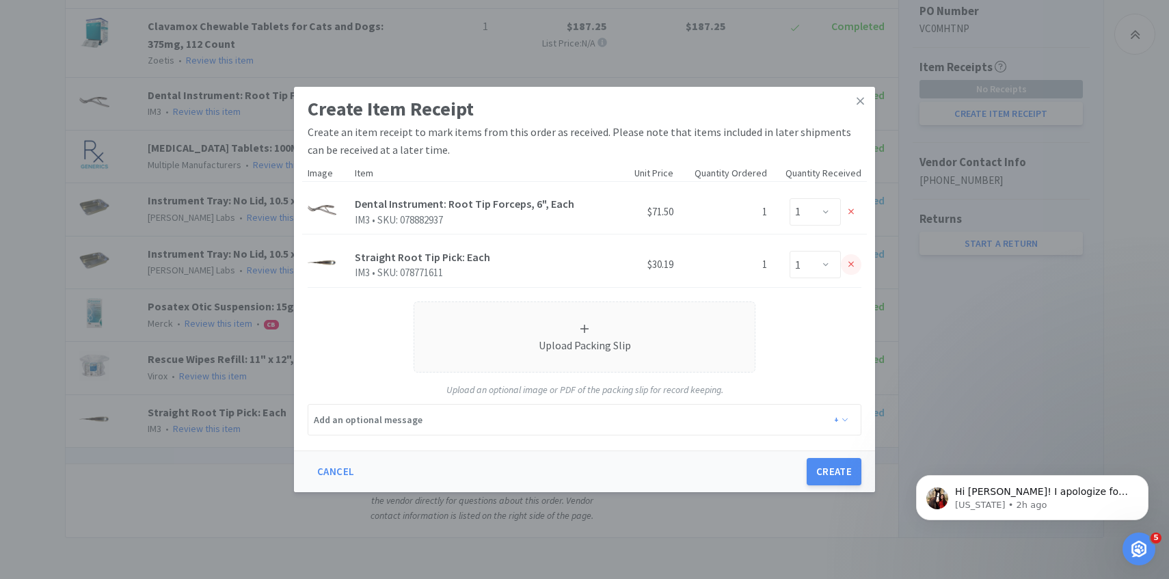
click at [851, 263] on icon at bounding box center [852, 265] width 6 height 10
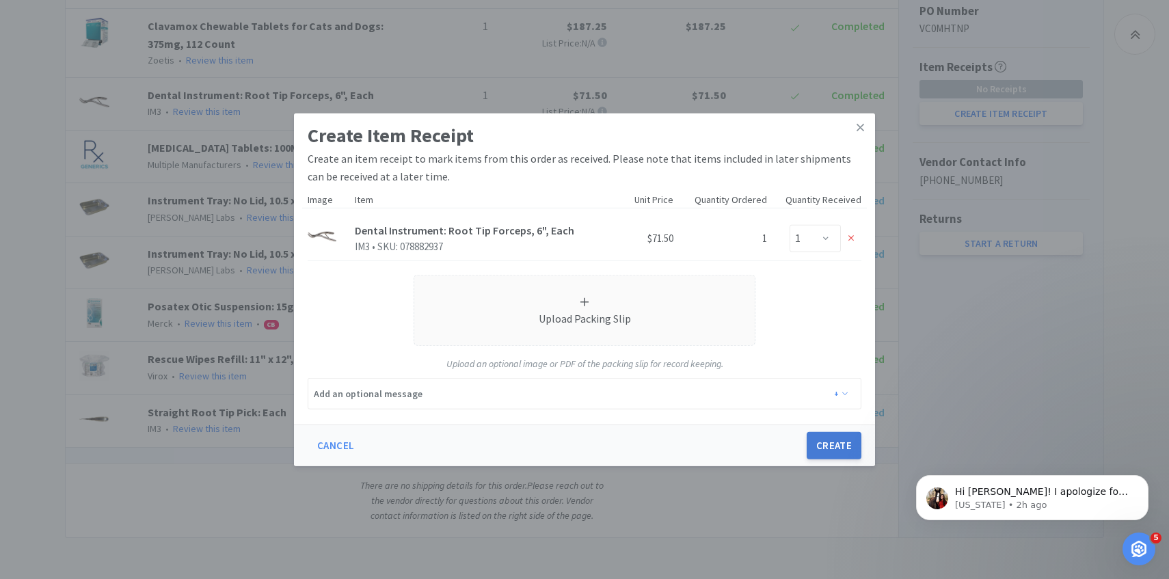
click at [825, 457] on button "Create" at bounding box center [834, 445] width 55 height 27
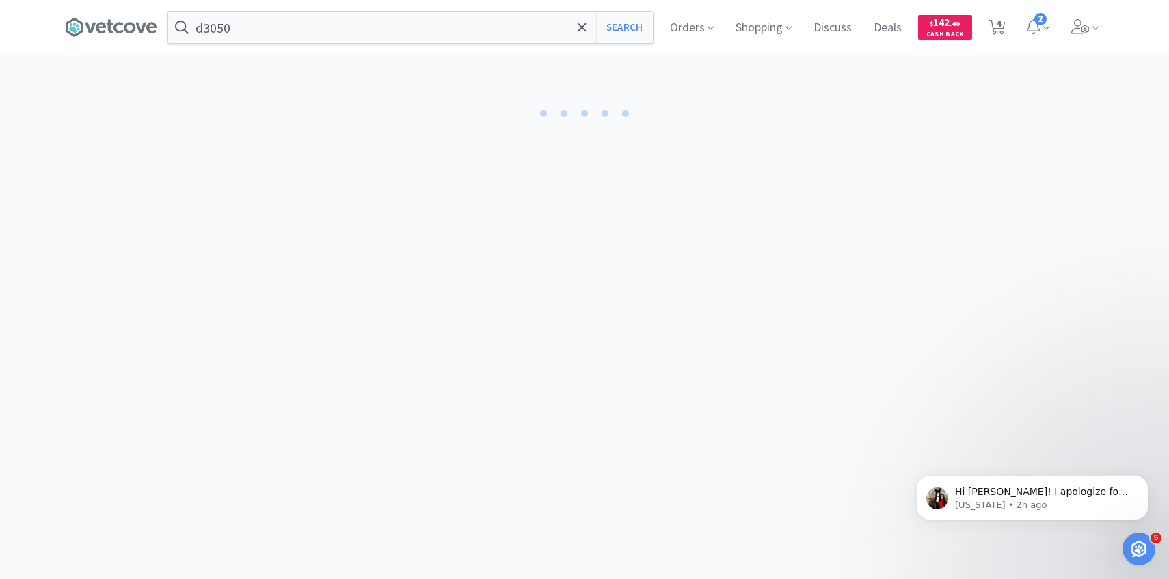
select select "1"
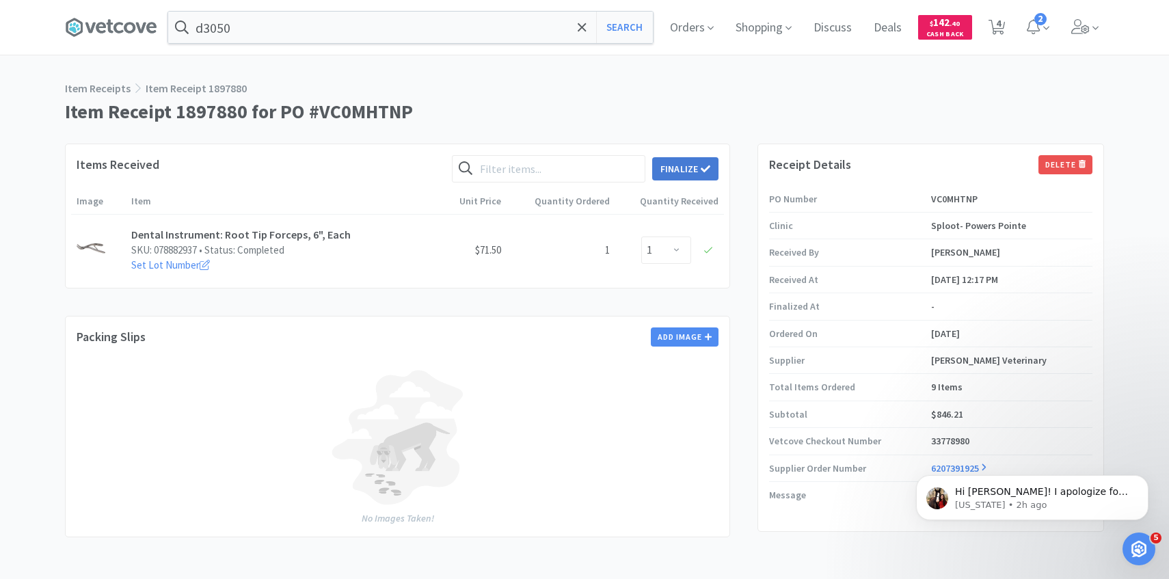
click at [698, 174] on button "Finalize" at bounding box center [685, 168] width 66 height 23
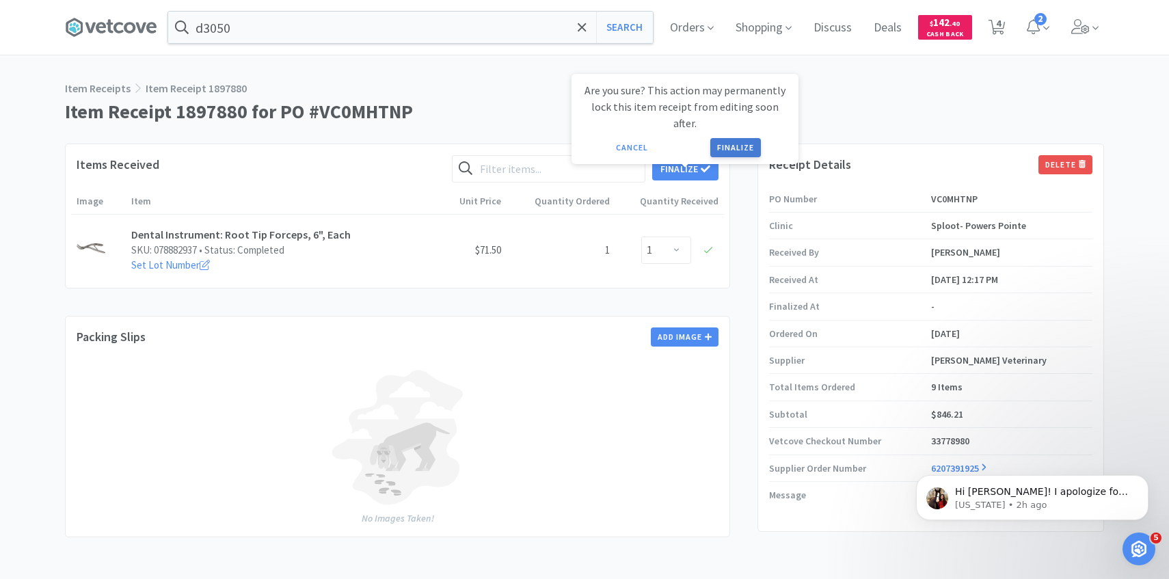
click at [741, 138] on button "Finalize" at bounding box center [735, 147] width 51 height 19
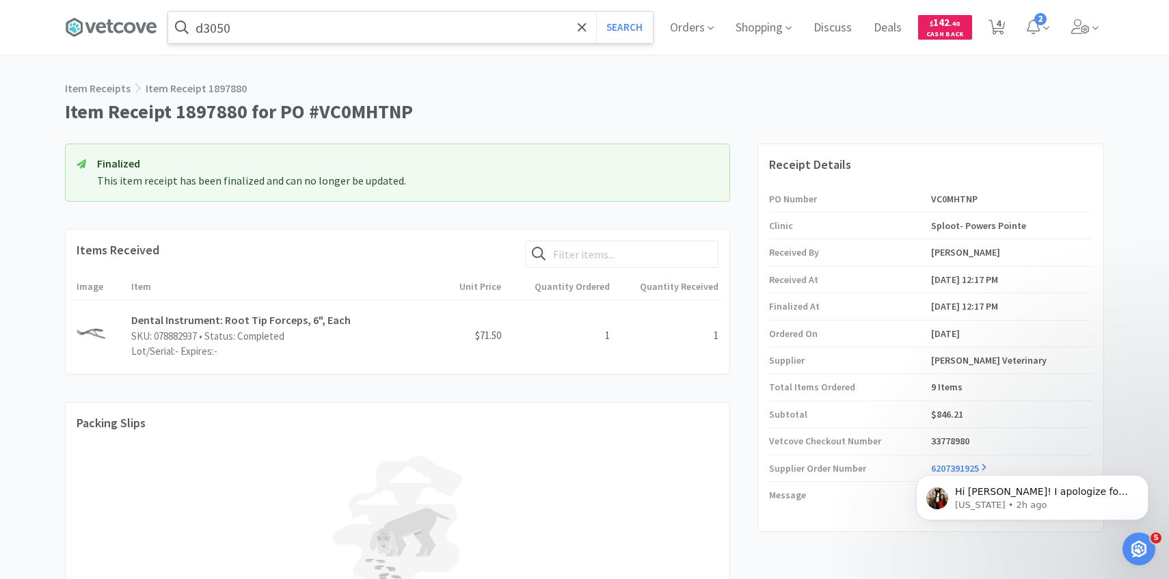
click at [343, 21] on input "d3050" at bounding box center [410, 27] width 485 height 31
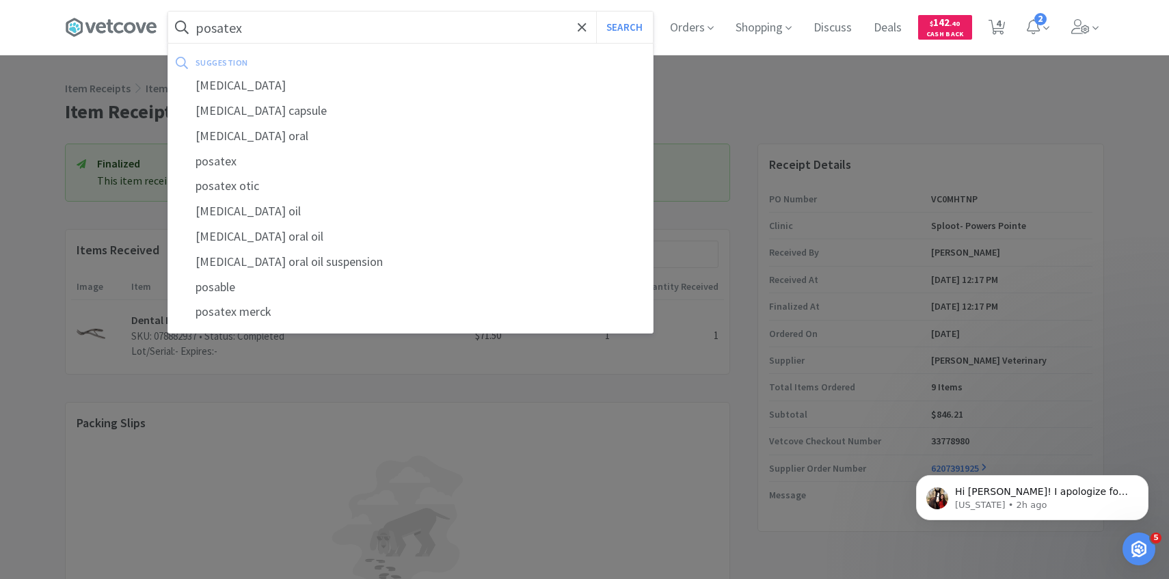
type input "posatex"
click at [596, 12] on button "Search" at bounding box center [624, 27] width 57 height 31
select select "1"
select select "4"
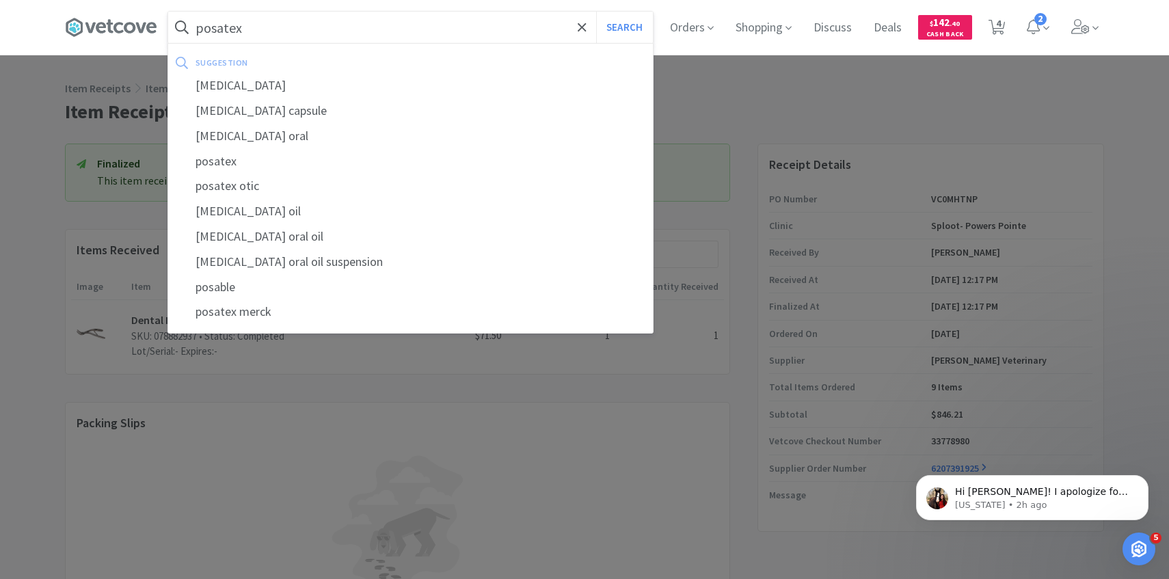
select select "1"
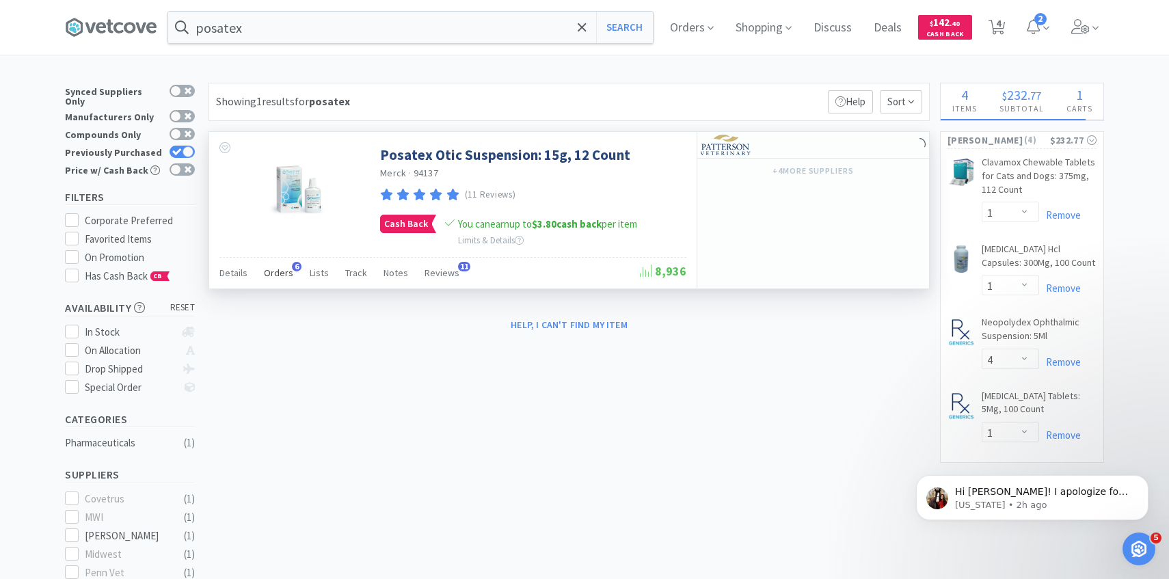
click at [287, 280] on div "Orders 6" at bounding box center [278, 275] width 29 height 26
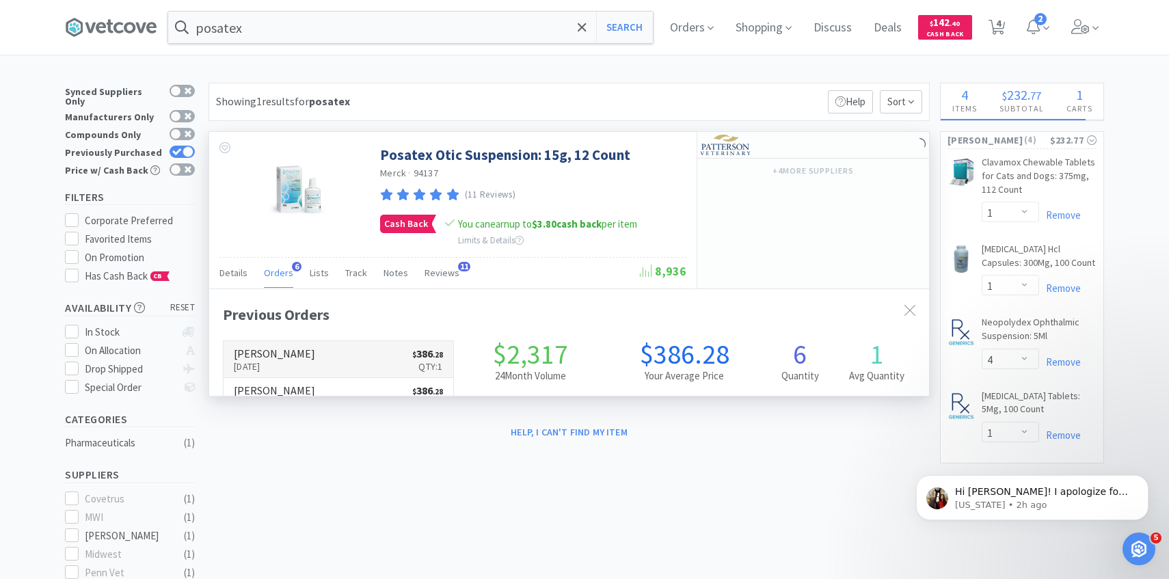
click at [302, 348] on link "Patterson Sep 24th, 2025 $ 386 . 28 Qty: 1" at bounding box center [339, 360] width 230 height 38
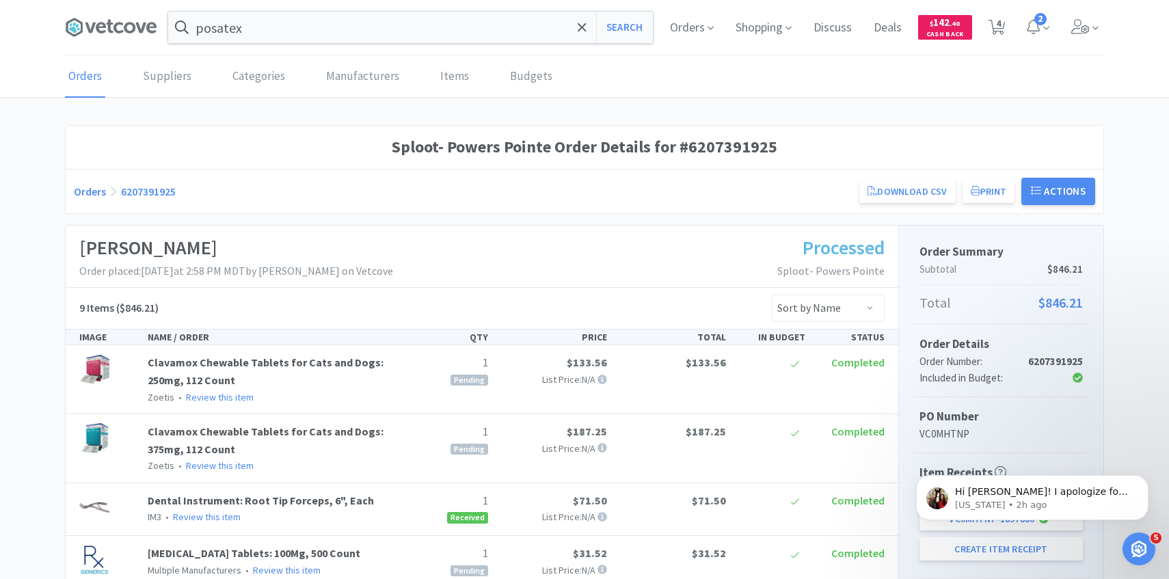
scroll to position [221, 0]
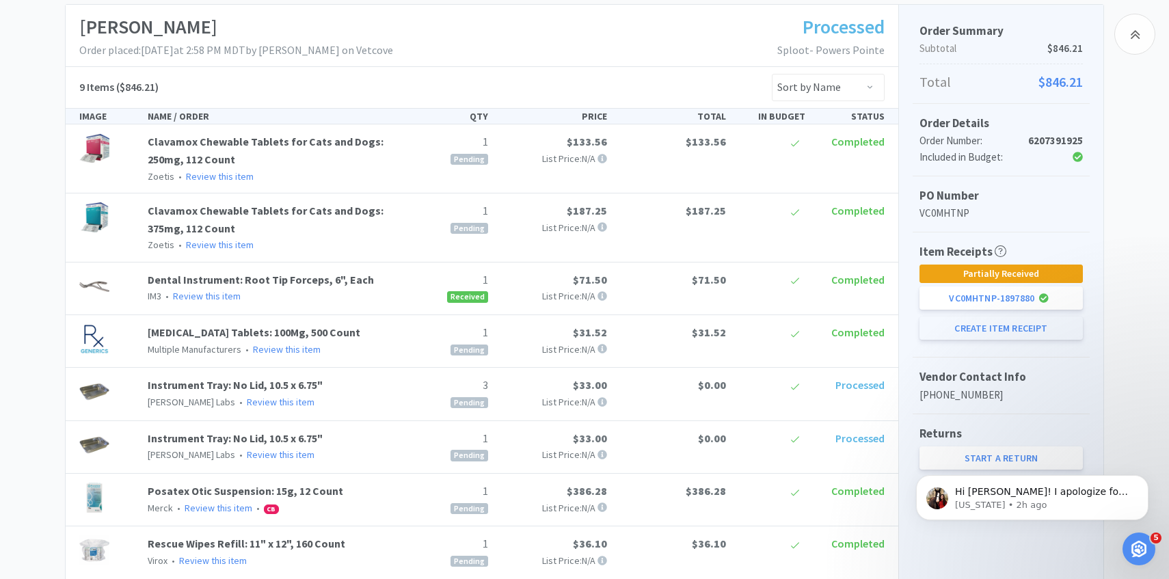
click at [968, 327] on button "Create Item Receipt" at bounding box center [1001, 328] width 163 height 23
select select "1"
select select "3"
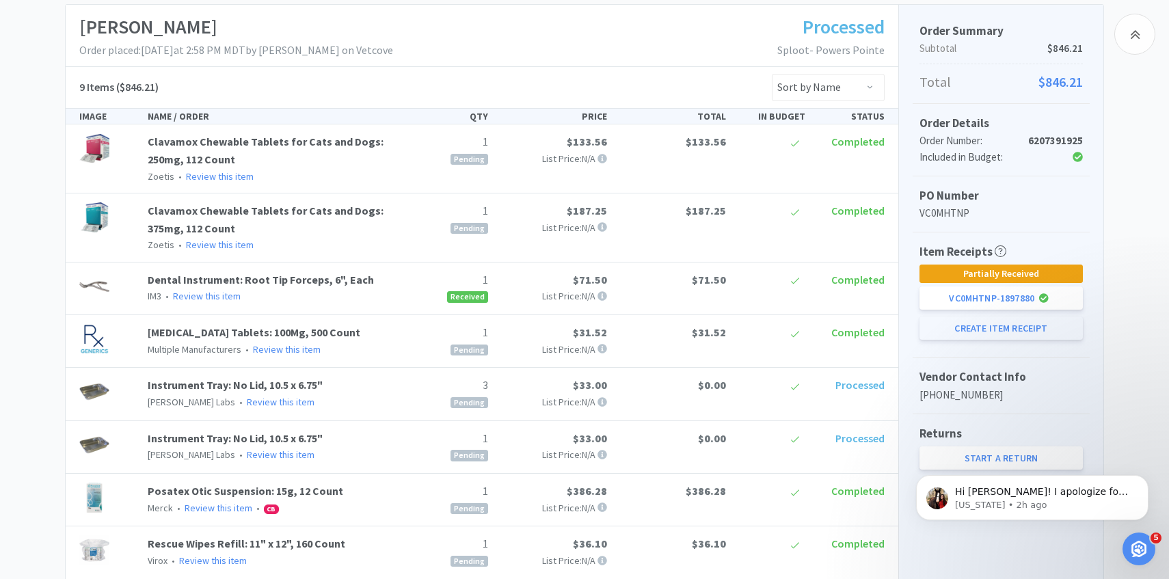
select select "1"
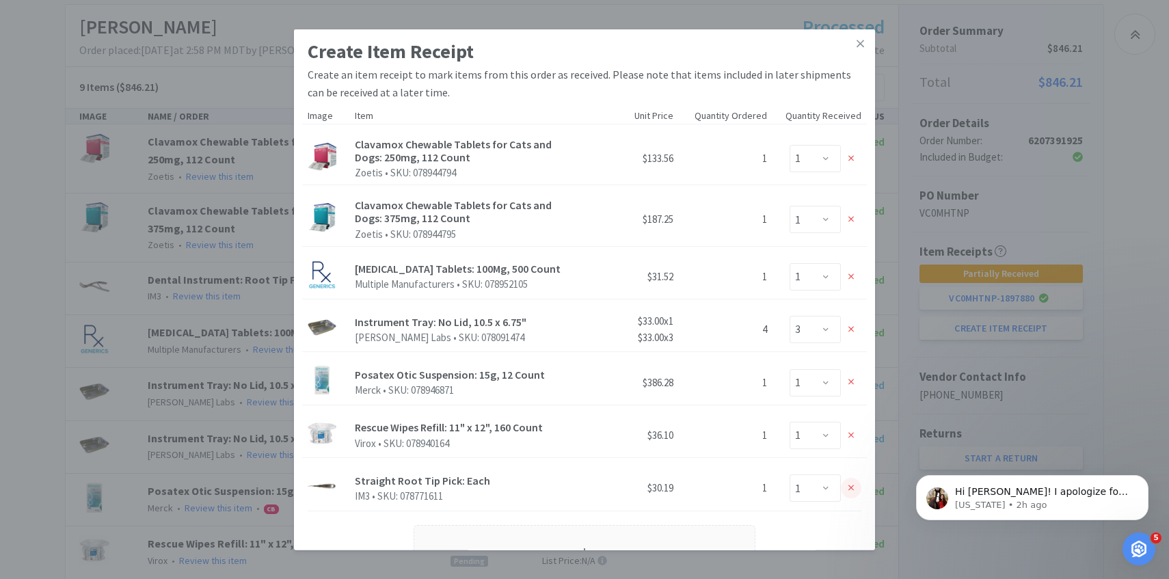
click at [851, 486] on icon at bounding box center [852, 488] width 6 height 10
click at [853, 328] on icon at bounding box center [852, 330] width 6 height 10
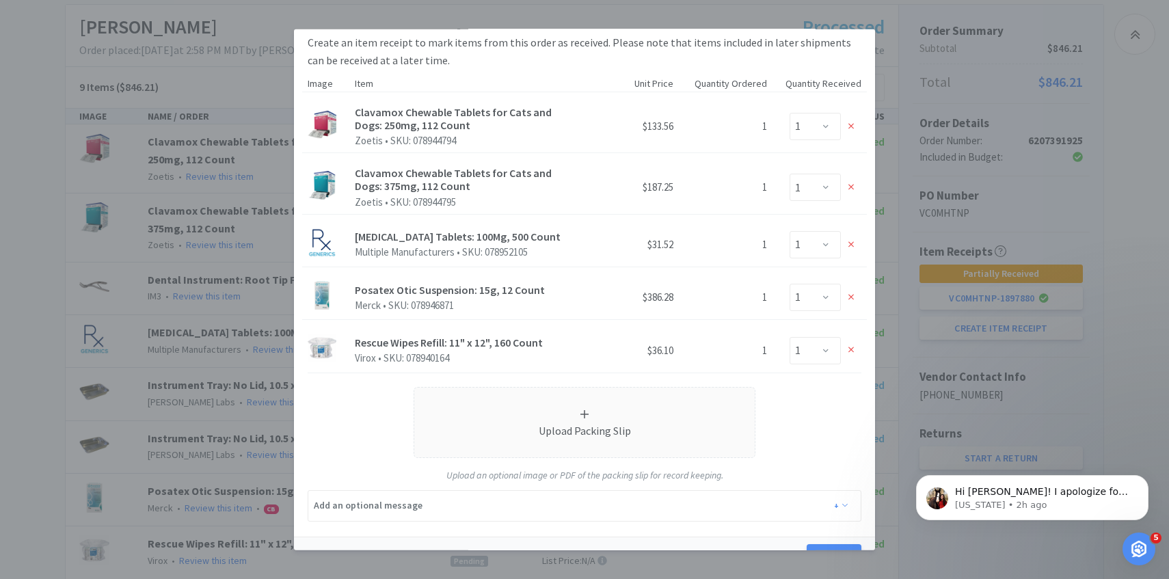
scroll to position [59, 0]
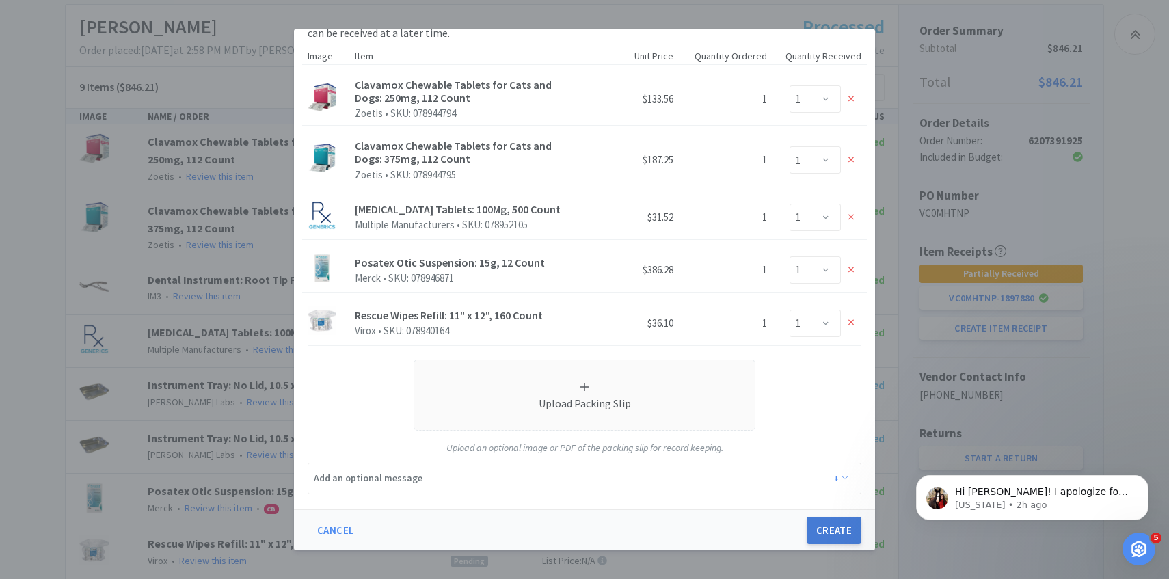
click at [842, 534] on button "Create" at bounding box center [834, 529] width 55 height 27
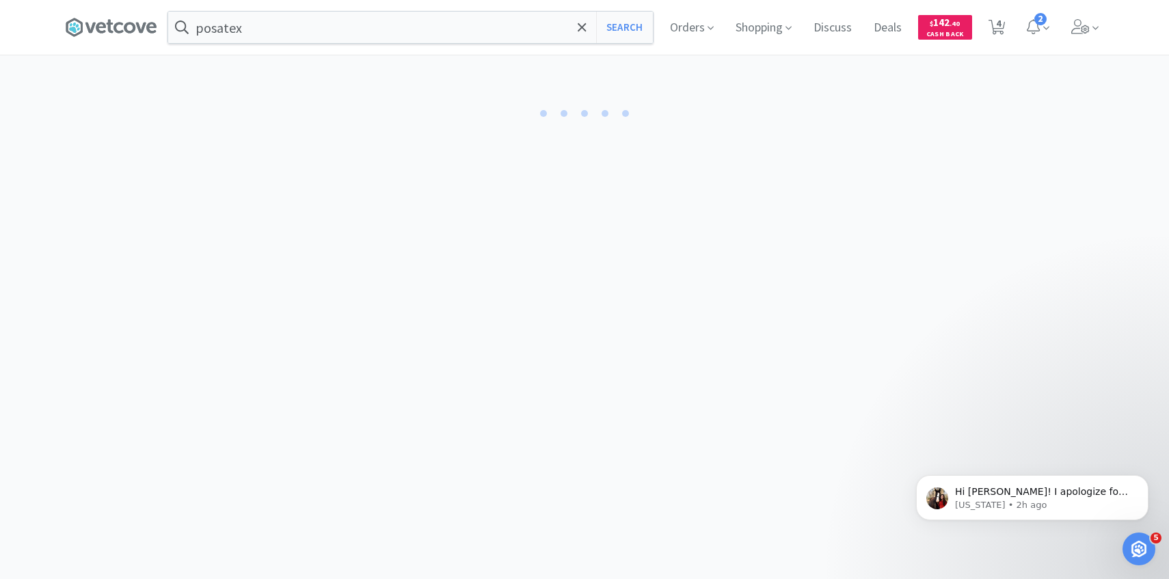
select select "1"
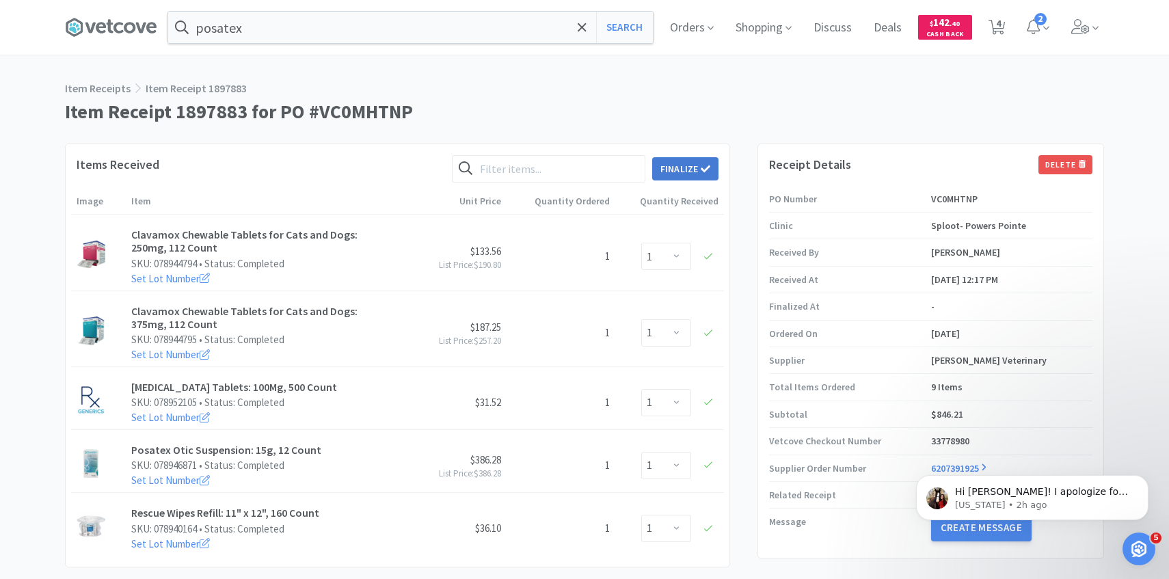
click at [663, 169] on button "Finalize" at bounding box center [685, 168] width 66 height 23
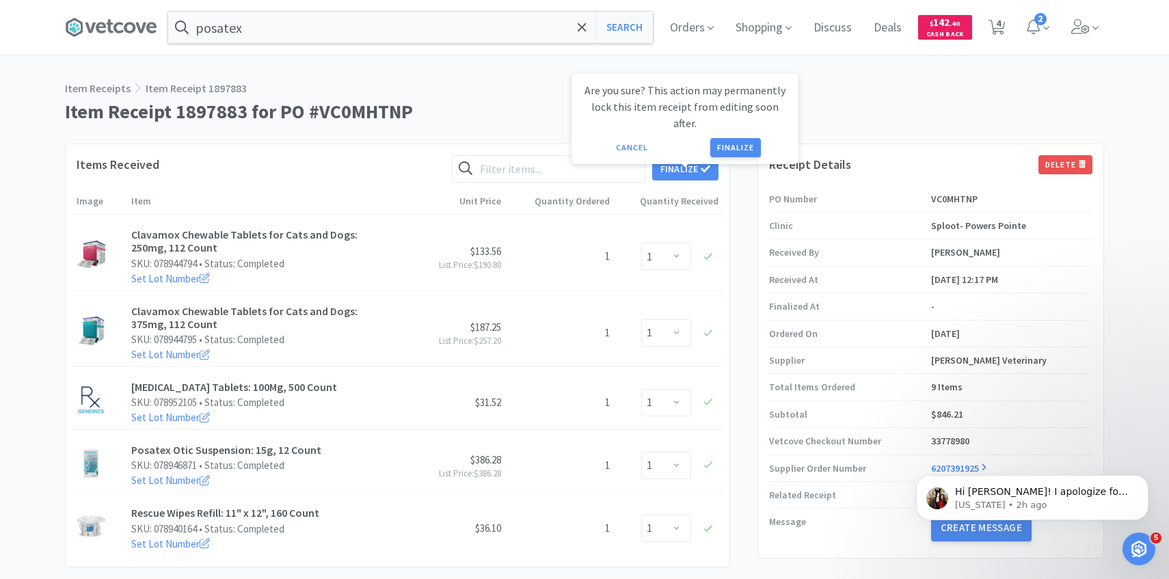
click at [732, 138] on button "Finalize" at bounding box center [735, 147] width 51 height 19
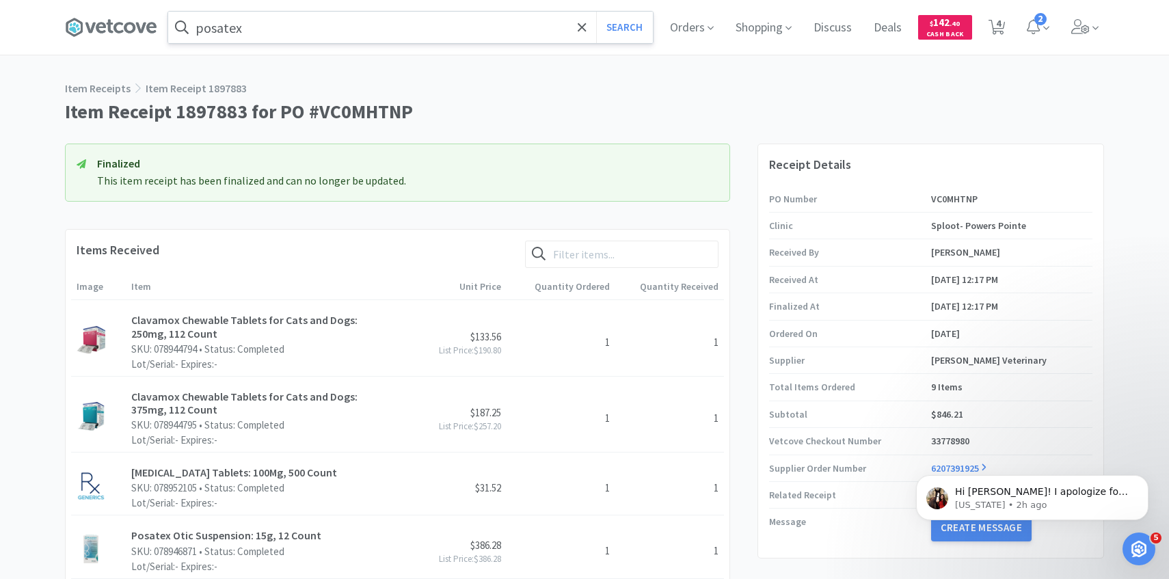
click at [308, 34] on input "posatex" at bounding box center [410, 27] width 485 height 31
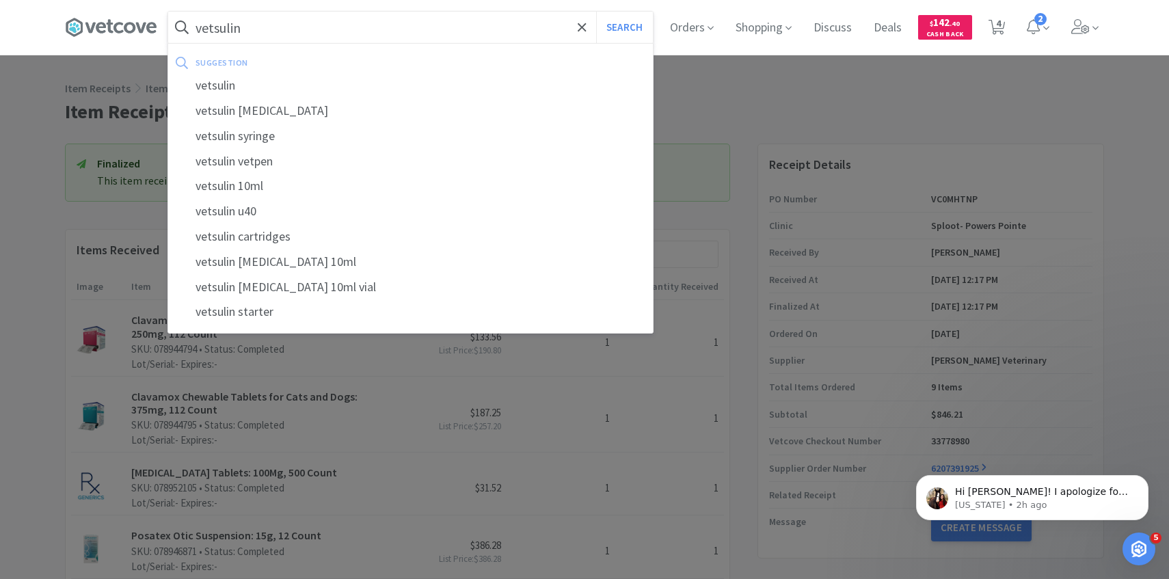
type input "vetsulin"
click at [596, 12] on button "Search" at bounding box center [624, 27] width 57 height 31
select select "1"
select select "4"
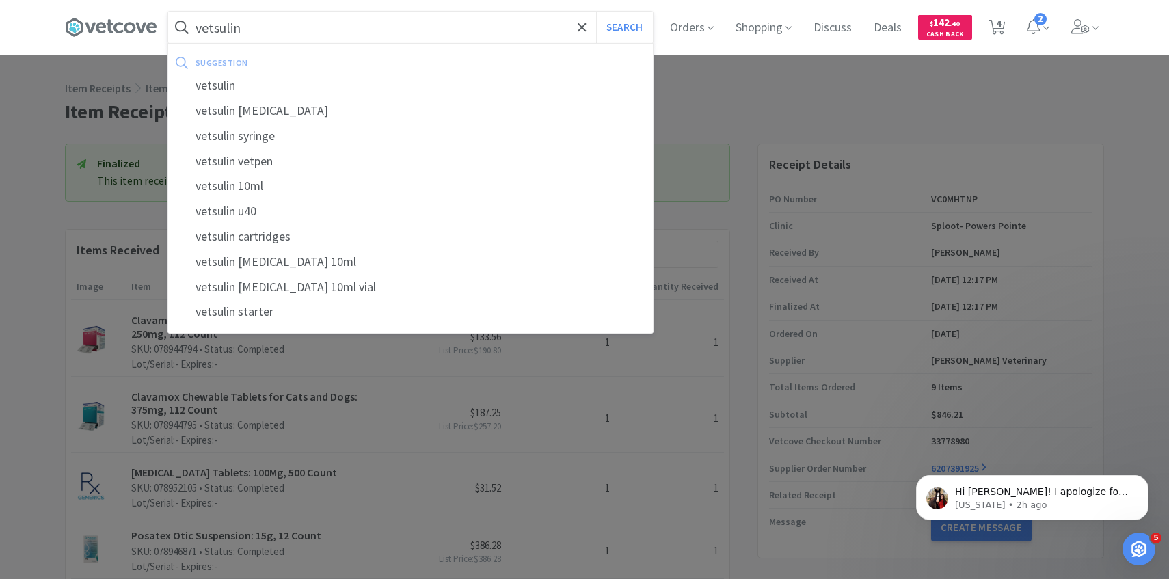
select select "1"
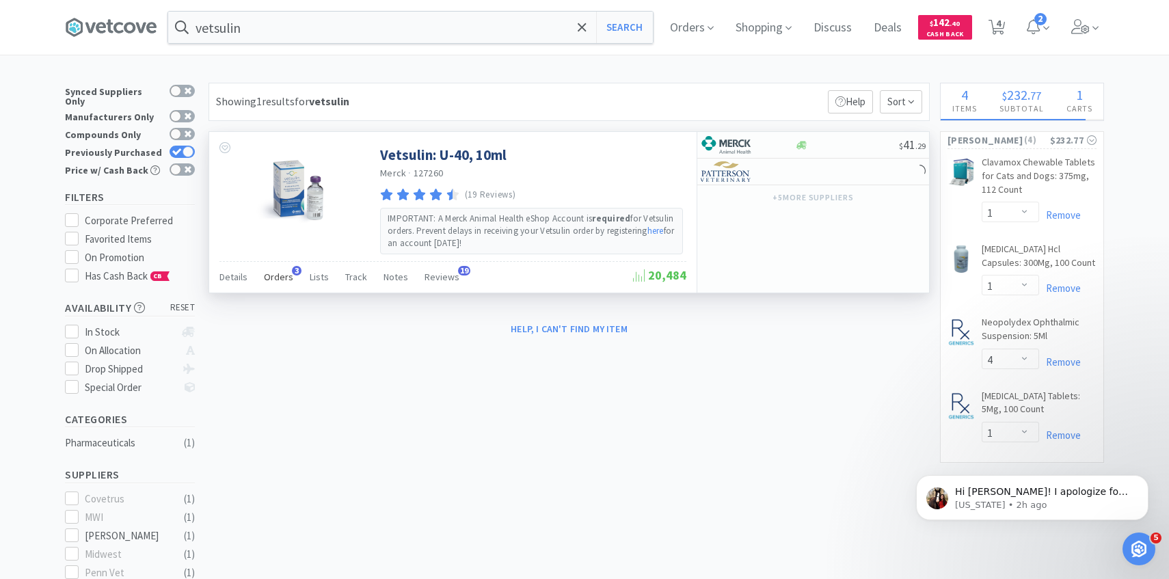
click at [274, 274] on span "Orders" at bounding box center [278, 277] width 29 height 12
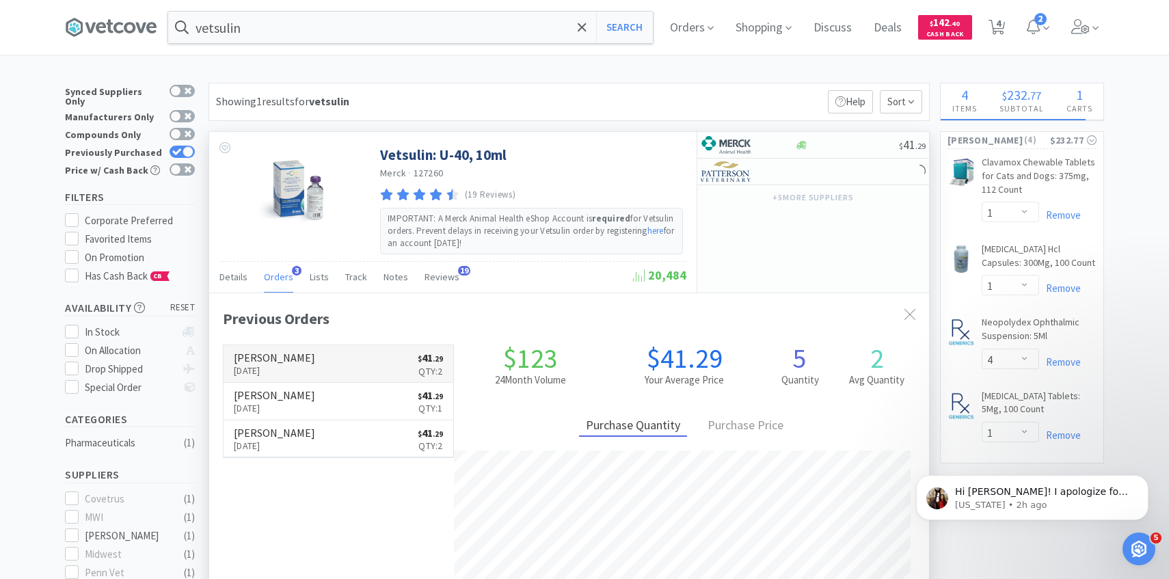
scroll to position [354, 720]
click at [303, 349] on link "Patterson Sep 19th, 2025 $ 41 . 29 Qty: 2" at bounding box center [339, 364] width 230 height 38
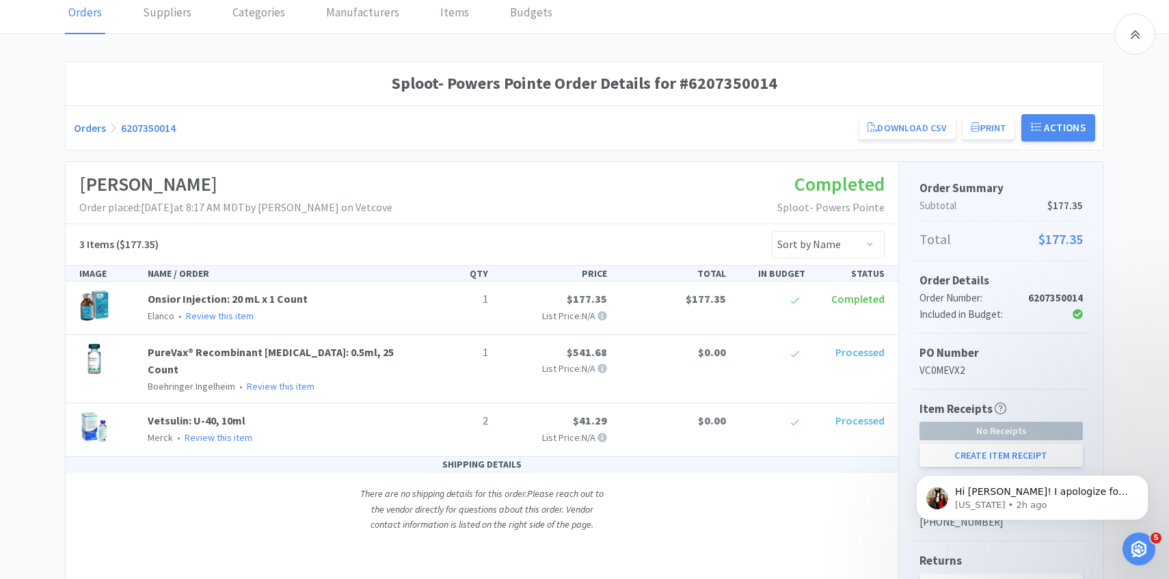
scroll to position [147, 0]
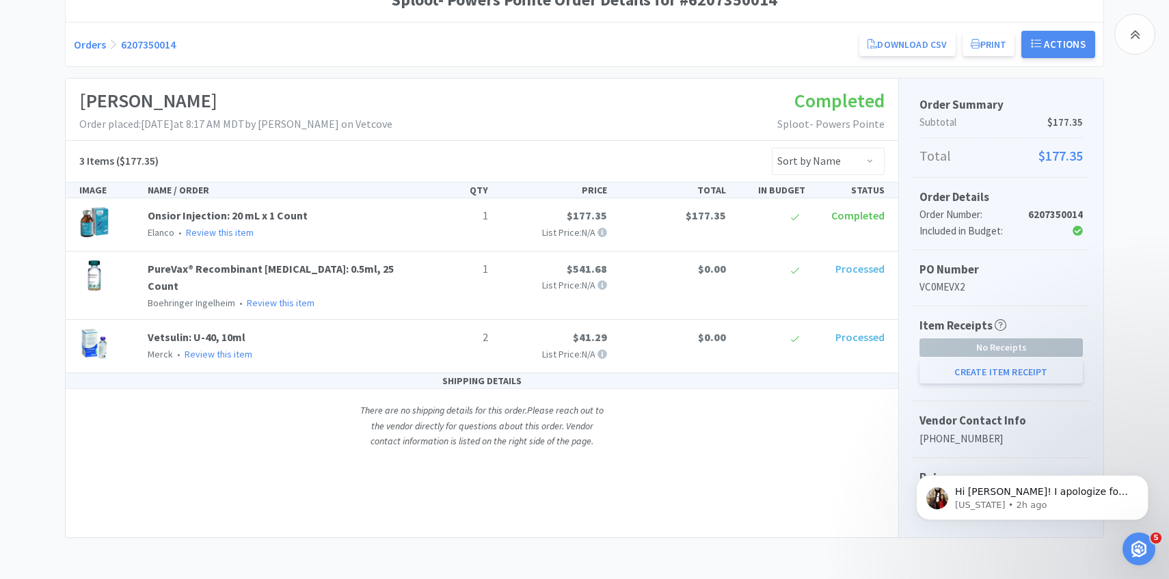
click at [942, 368] on button "Create Item Receipt" at bounding box center [1001, 371] width 163 height 23
select select "1"
select select "2"
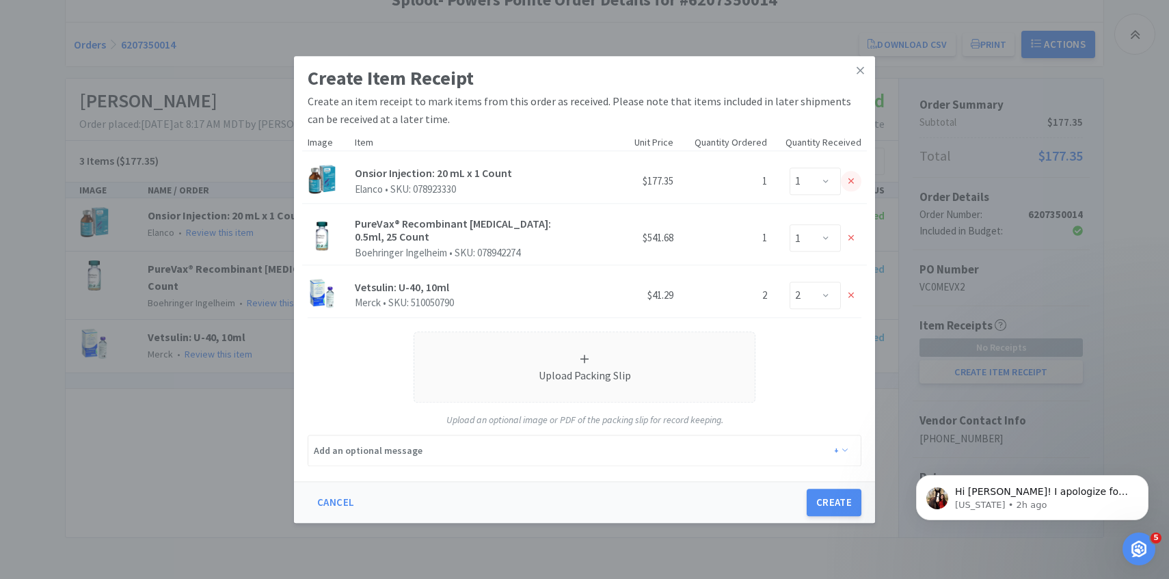
click at [849, 183] on icon at bounding box center [852, 181] width 6 height 10
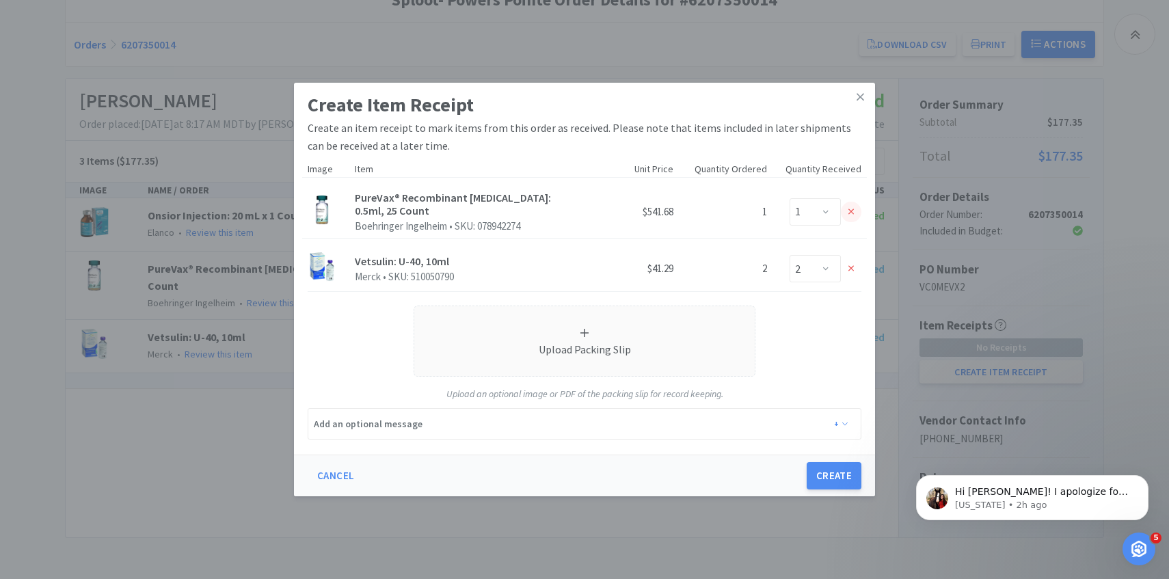
click at [849, 207] on icon at bounding box center [852, 212] width 6 height 10
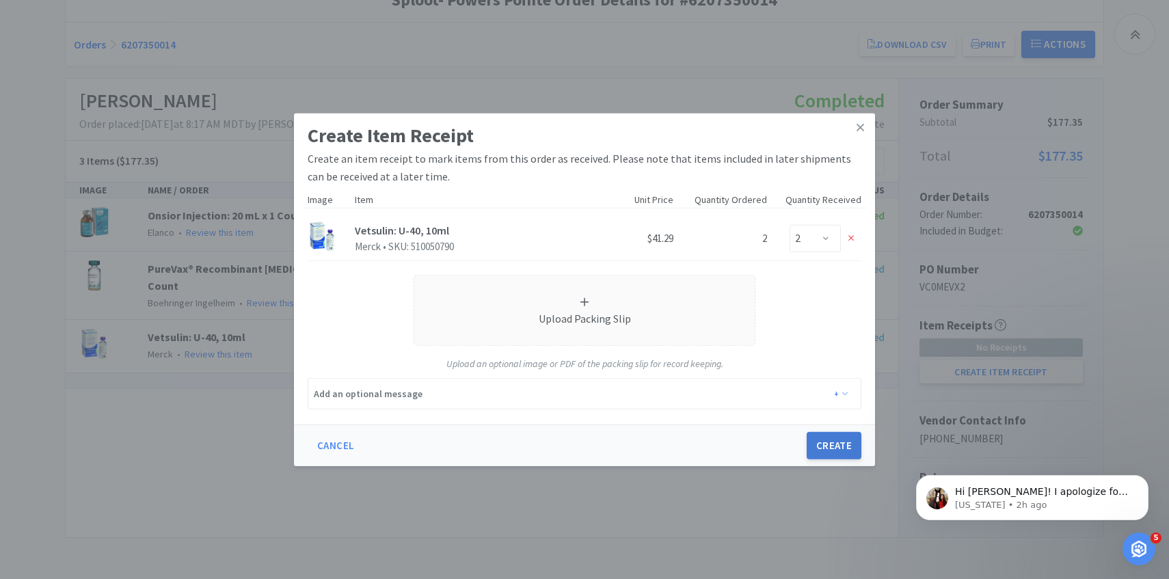
click at [831, 453] on button "Create" at bounding box center [834, 445] width 55 height 27
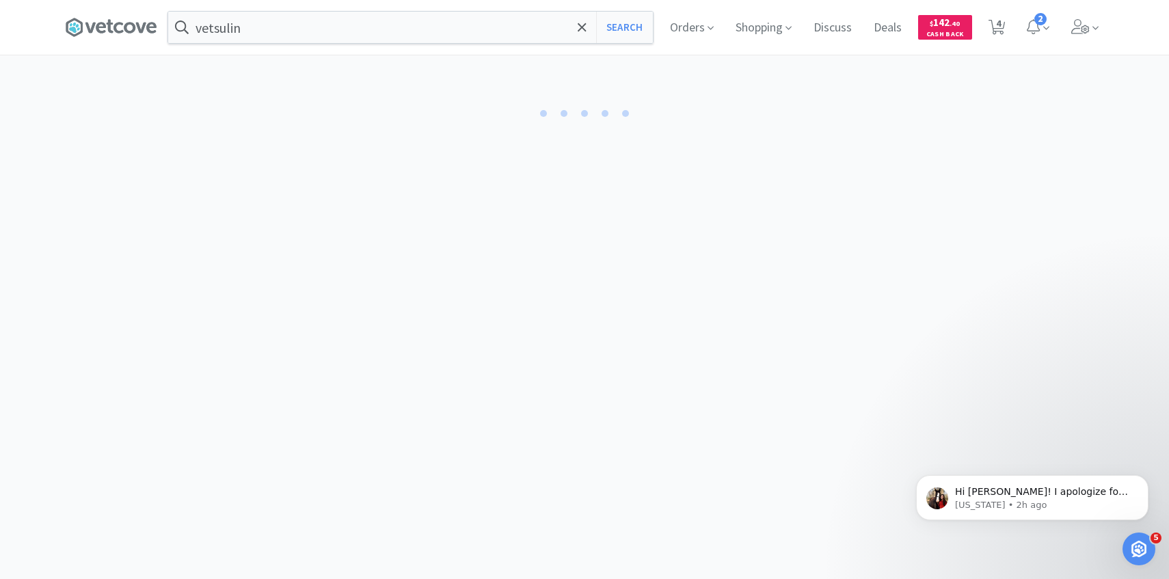
select select "2"
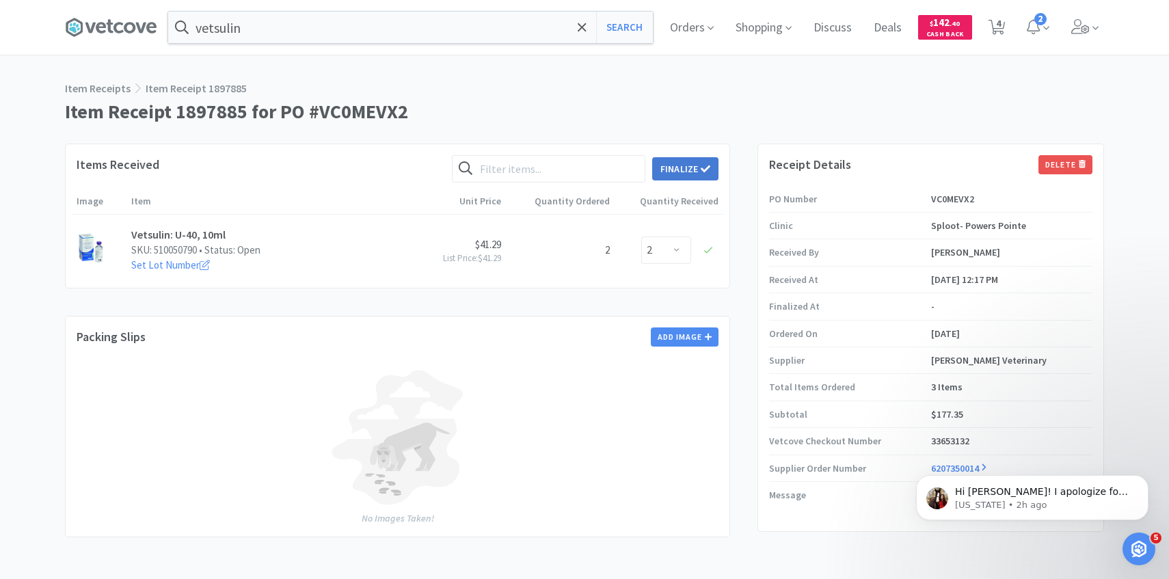
click at [667, 172] on button "Finalize" at bounding box center [685, 168] width 66 height 23
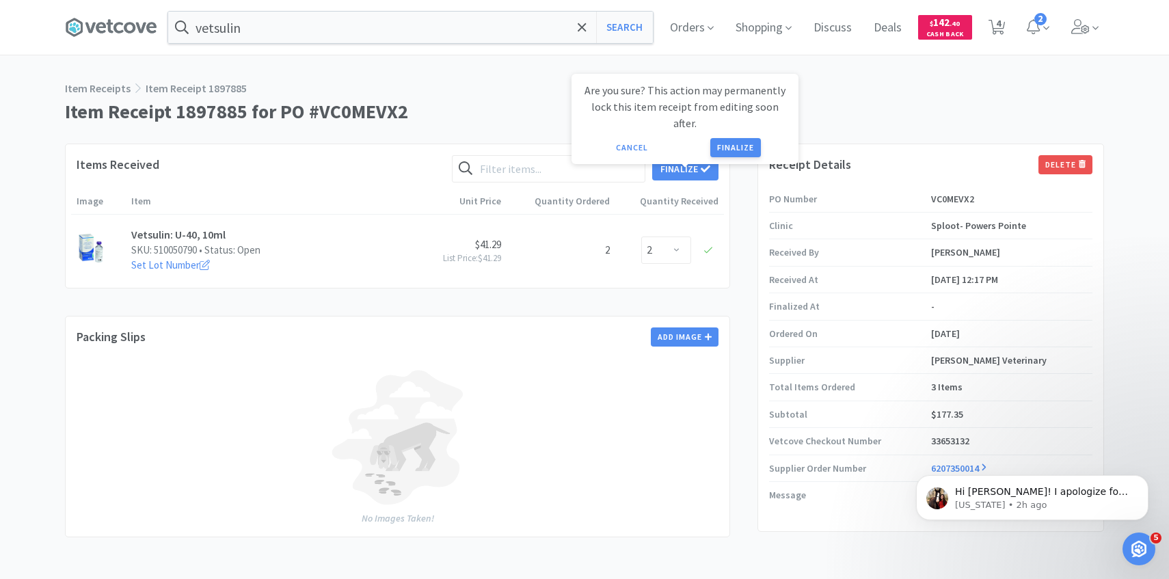
click at [715, 142] on div "Are you sure? This action may permanently lock this item receipt from editing s…" at bounding box center [685, 119] width 227 height 90
click at [721, 138] on button "Finalize" at bounding box center [735, 147] width 51 height 19
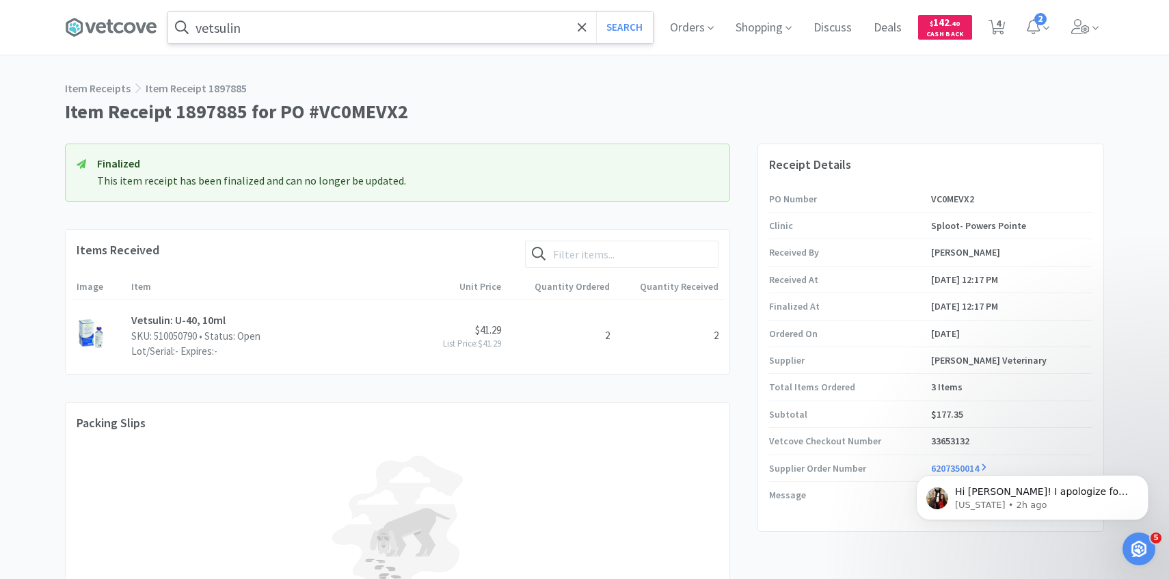
click at [330, 38] on input "vetsulin" at bounding box center [410, 27] width 485 height 31
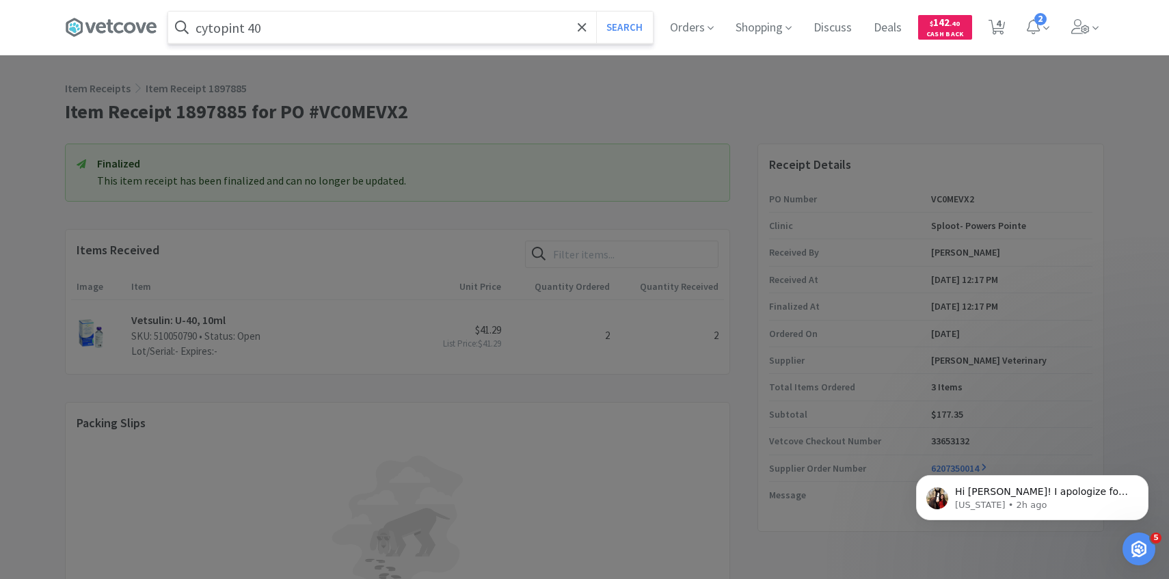
type input "cytopint 40"
click at [596, 12] on button "Search" at bounding box center [624, 27] width 57 height 31
select select "1"
select select "4"
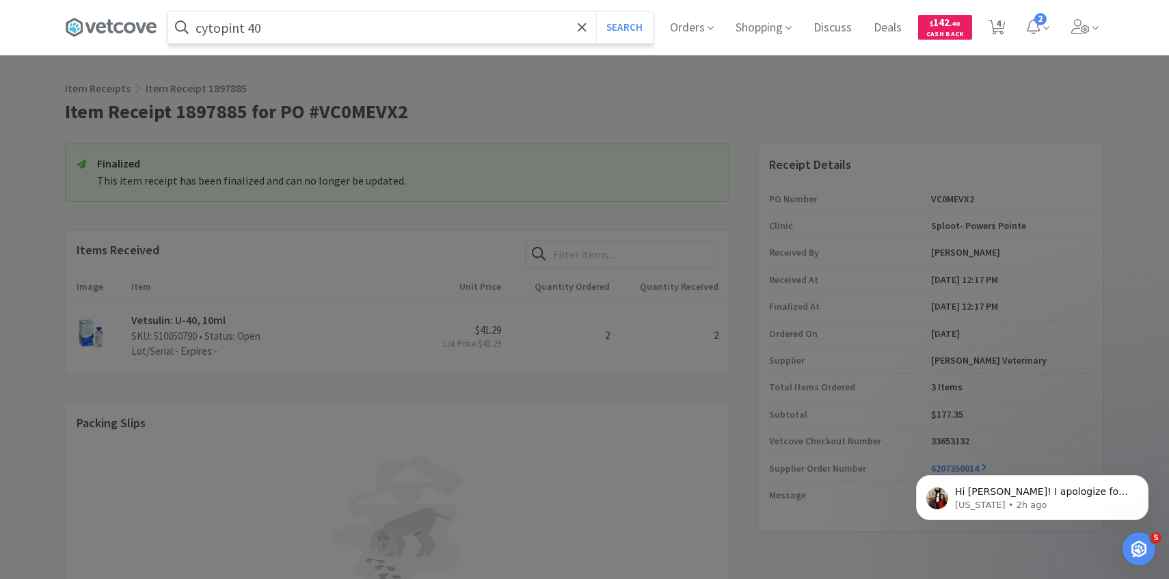
select select "1"
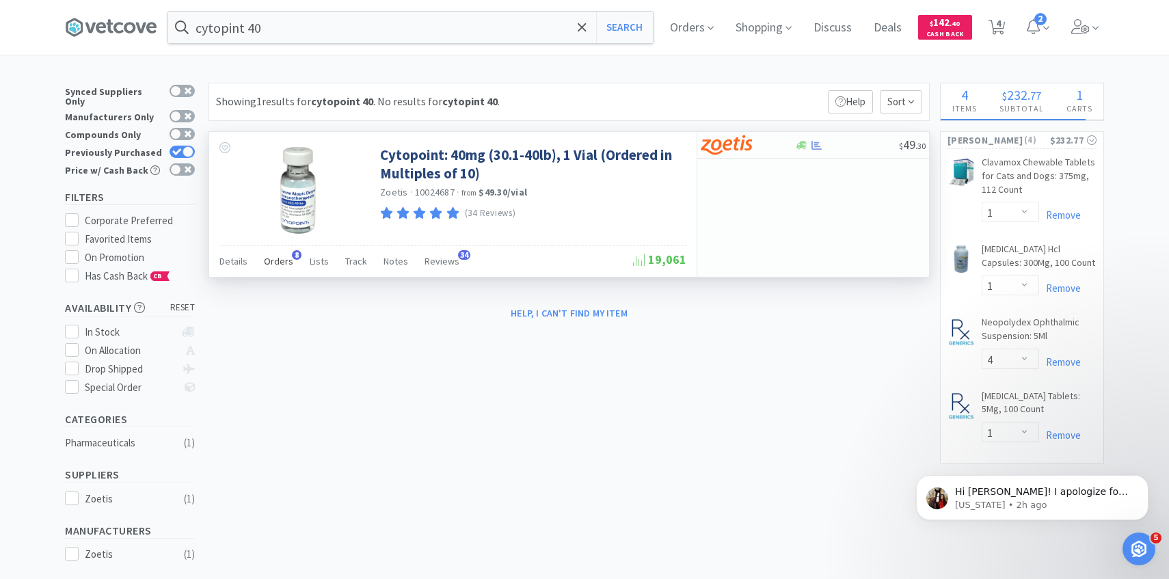
click at [276, 265] on span "Orders" at bounding box center [278, 261] width 29 height 12
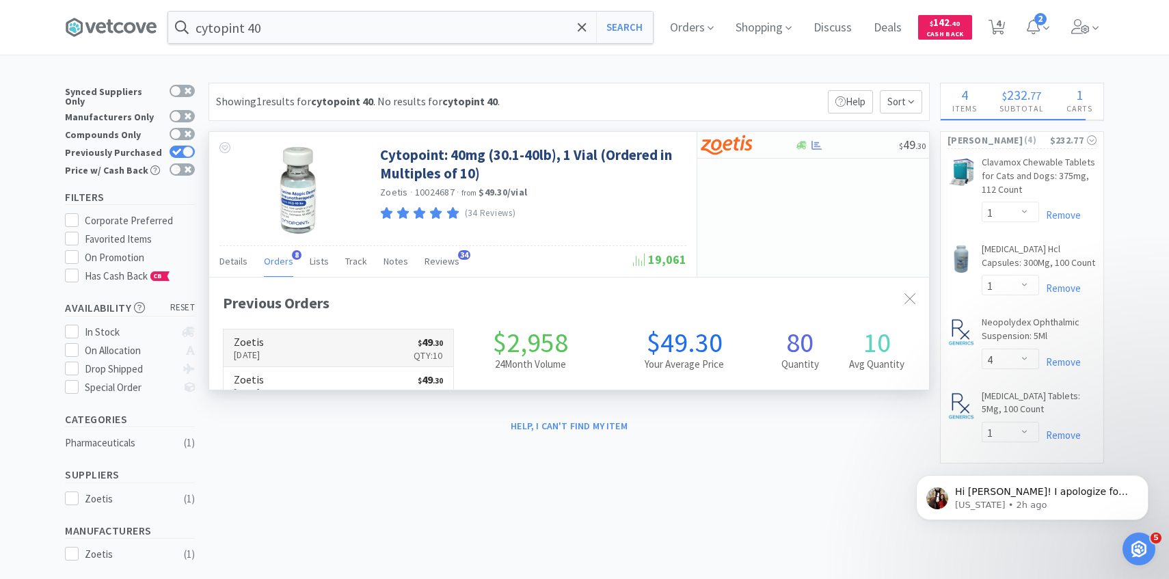
scroll to position [364, 720]
click at [264, 344] on h6 "Zoetis" at bounding box center [249, 341] width 30 height 11
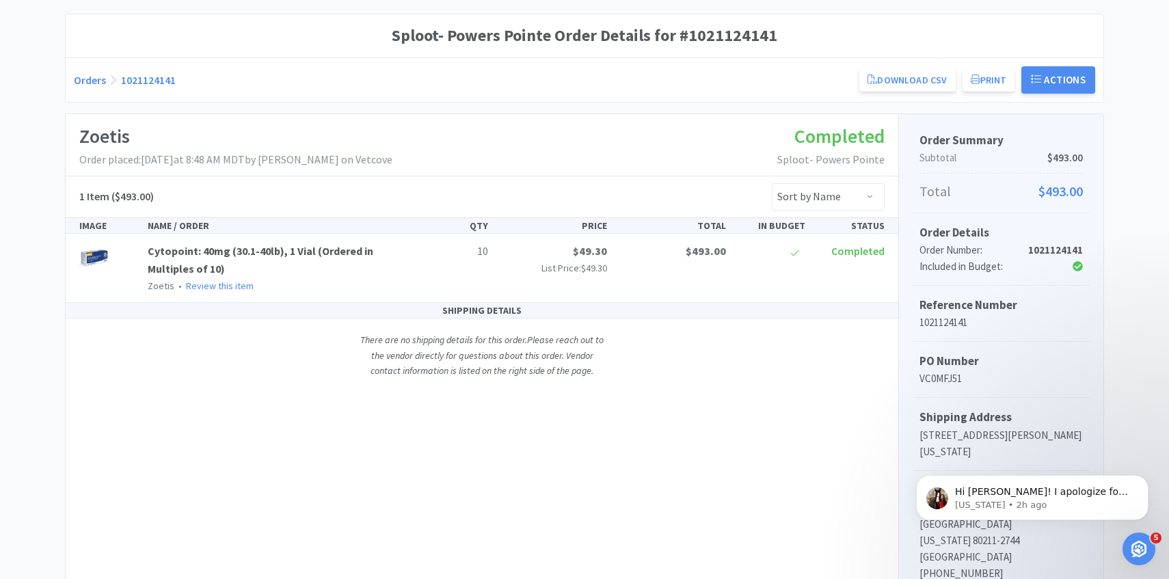
scroll to position [467, 0]
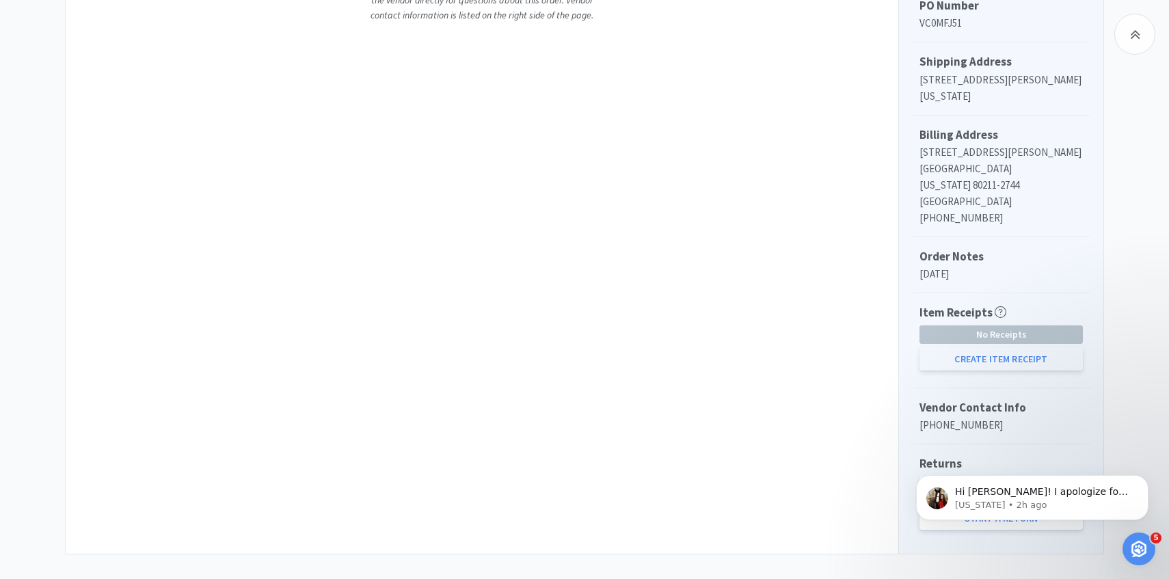
click at [992, 347] on button "Create Item Receipt" at bounding box center [1001, 358] width 163 height 23
select select "10"
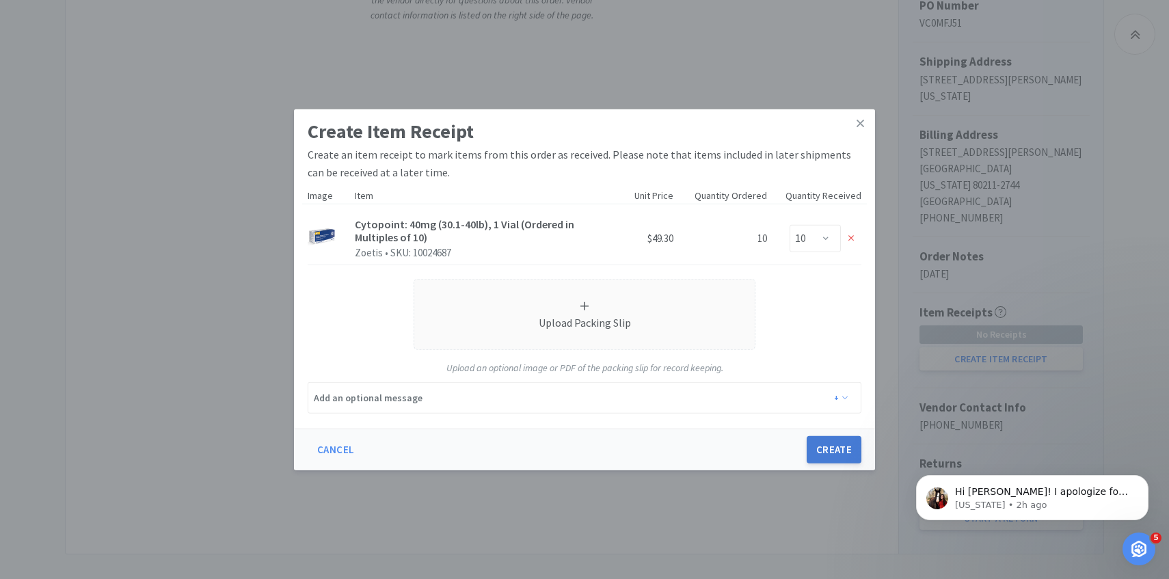
click at [837, 447] on button "Create" at bounding box center [834, 449] width 55 height 27
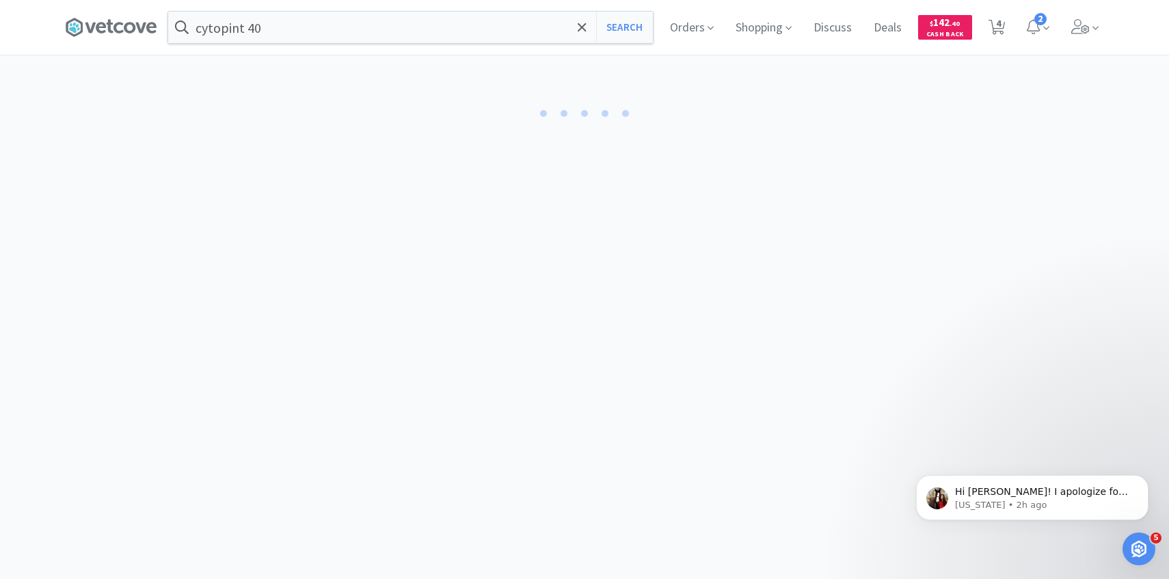
select select "10"
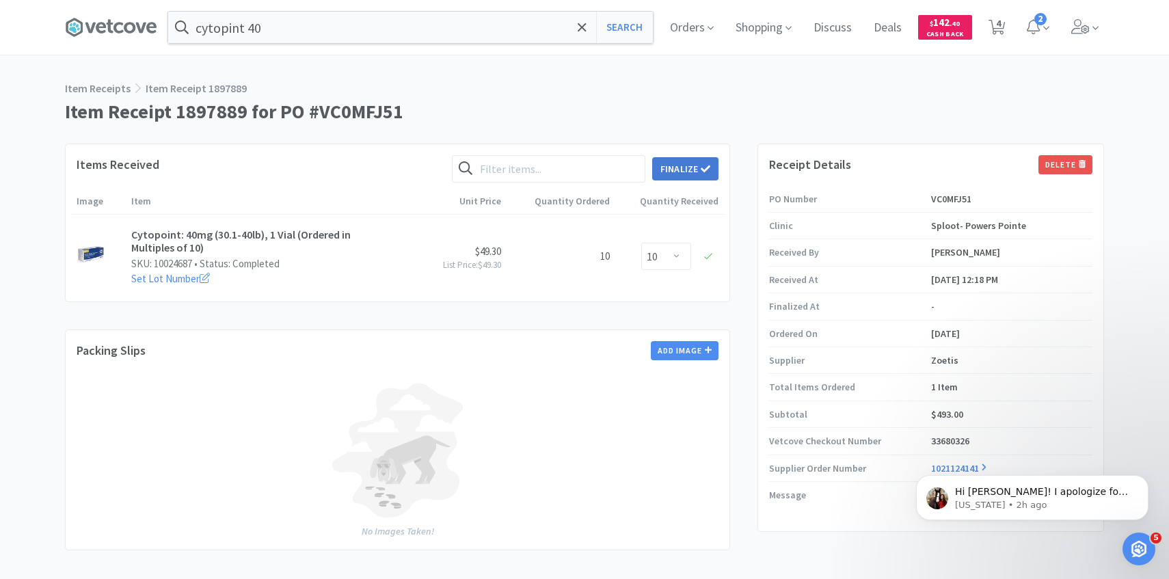
drag, startPoint x: 691, startPoint y: 170, endPoint x: 710, endPoint y: 164, distance: 19.9
click at [690, 170] on button "Finalize" at bounding box center [685, 168] width 66 height 23
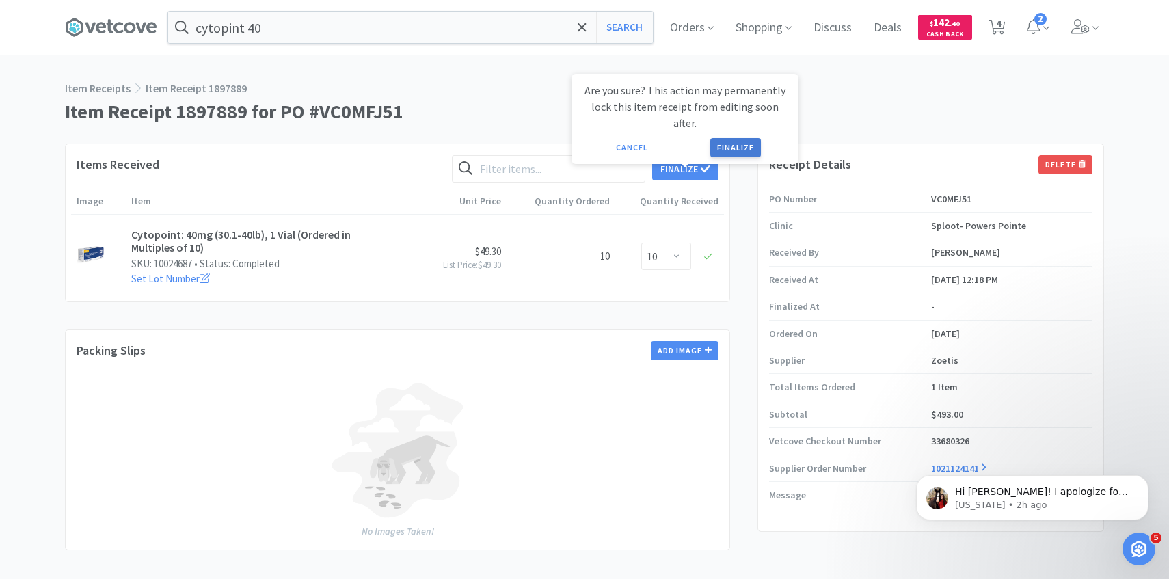
click at [743, 138] on button "Finalize" at bounding box center [735, 147] width 51 height 19
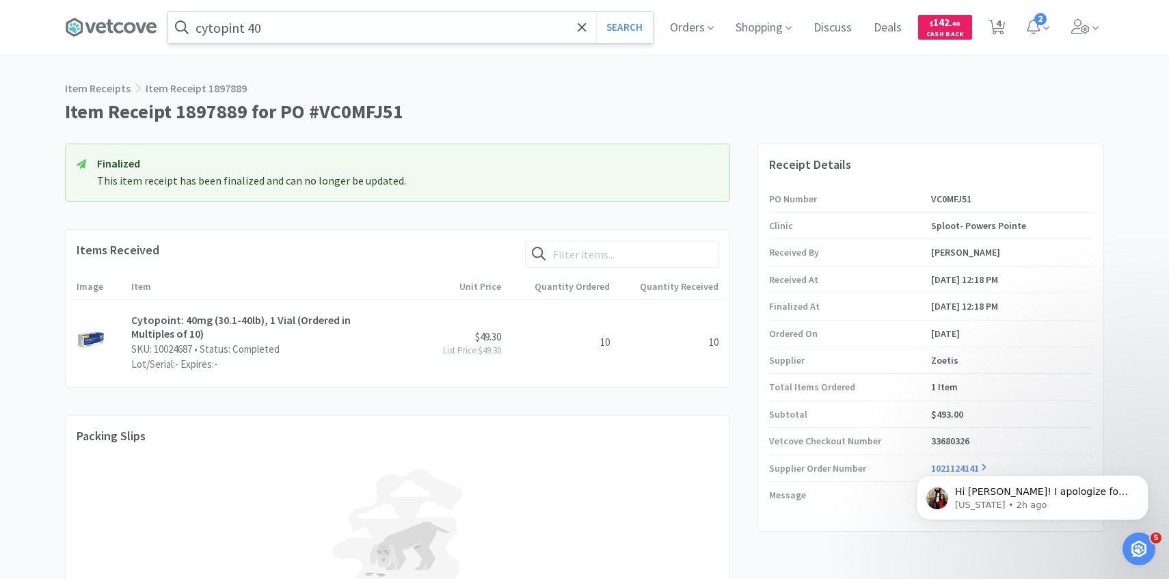
click at [315, 18] on input "cytopint 40" at bounding box center [410, 27] width 485 height 31
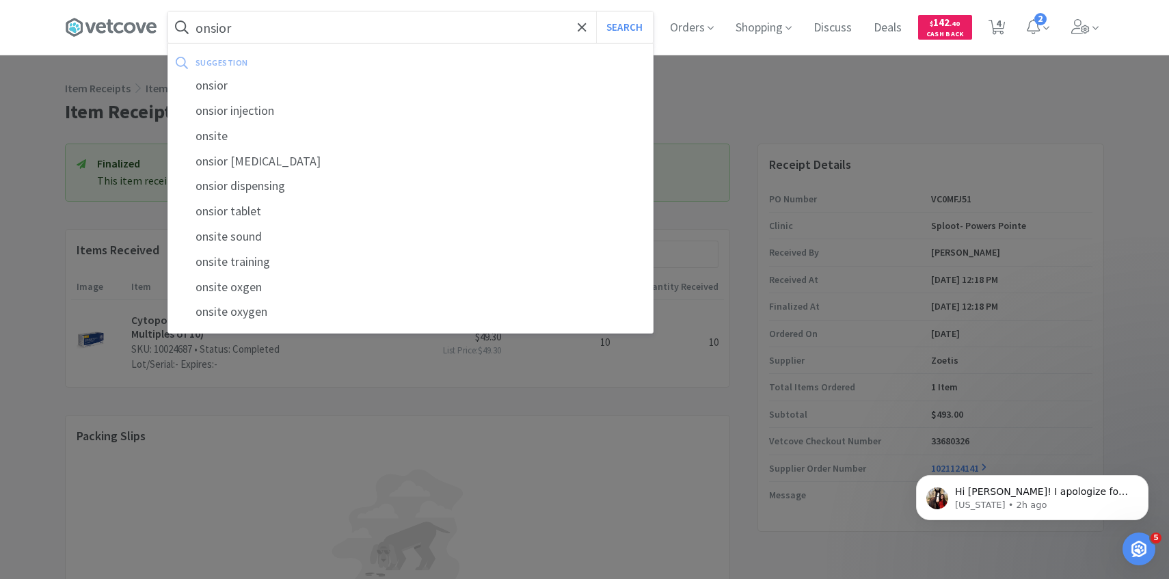
type input "onsior"
click at [596, 12] on button "Search" at bounding box center [624, 27] width 57 height 31
select select "1"
select select "4"
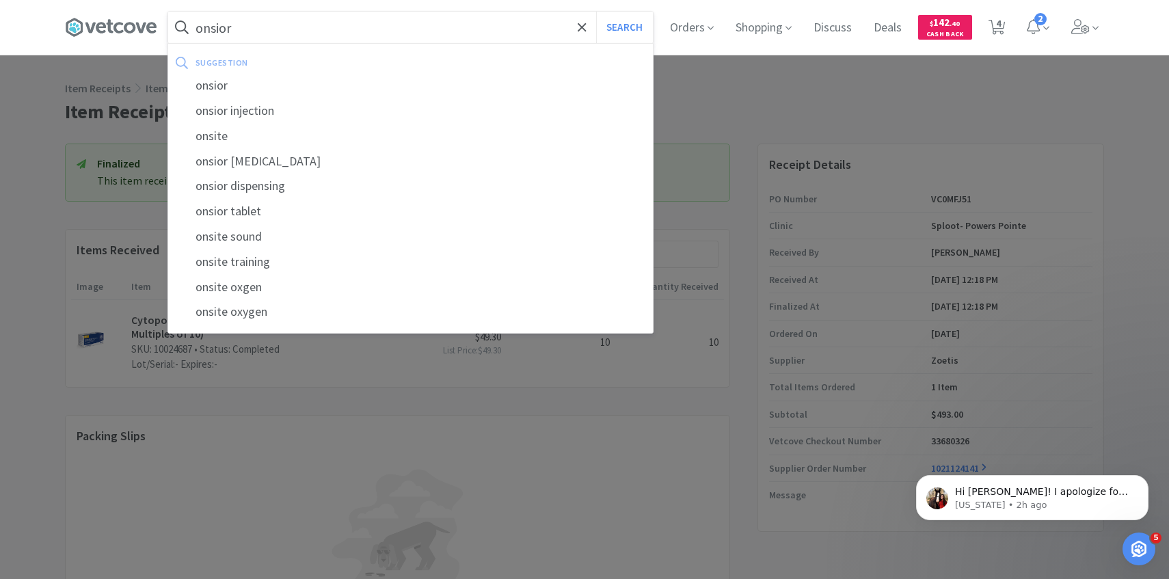
select select "1"
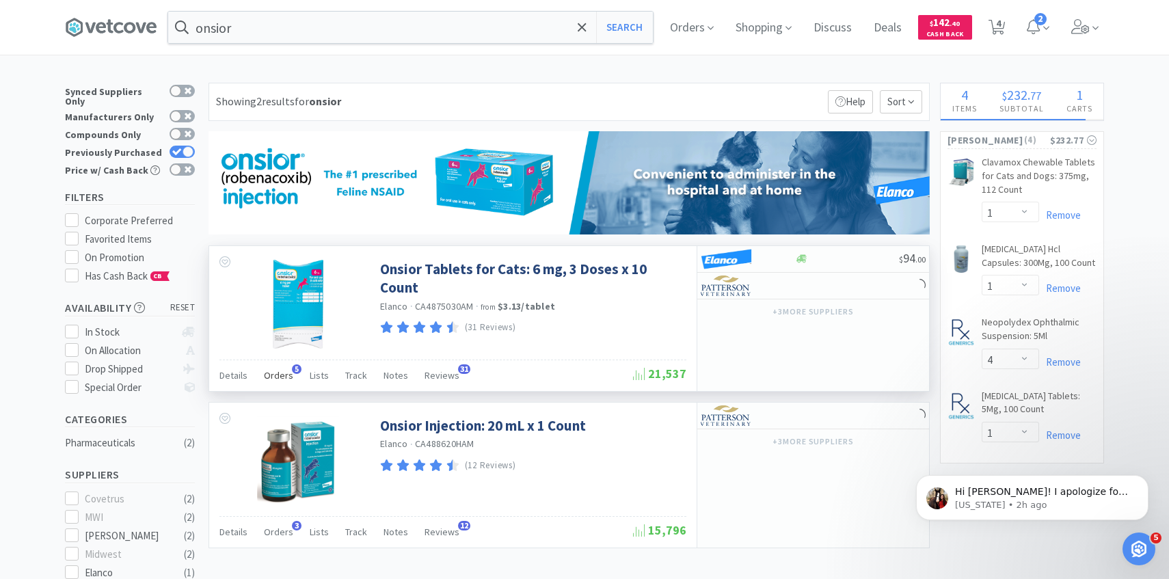
click at [266, 381] on span "Orders" at bounding box center [278, 375] width 29 height 12
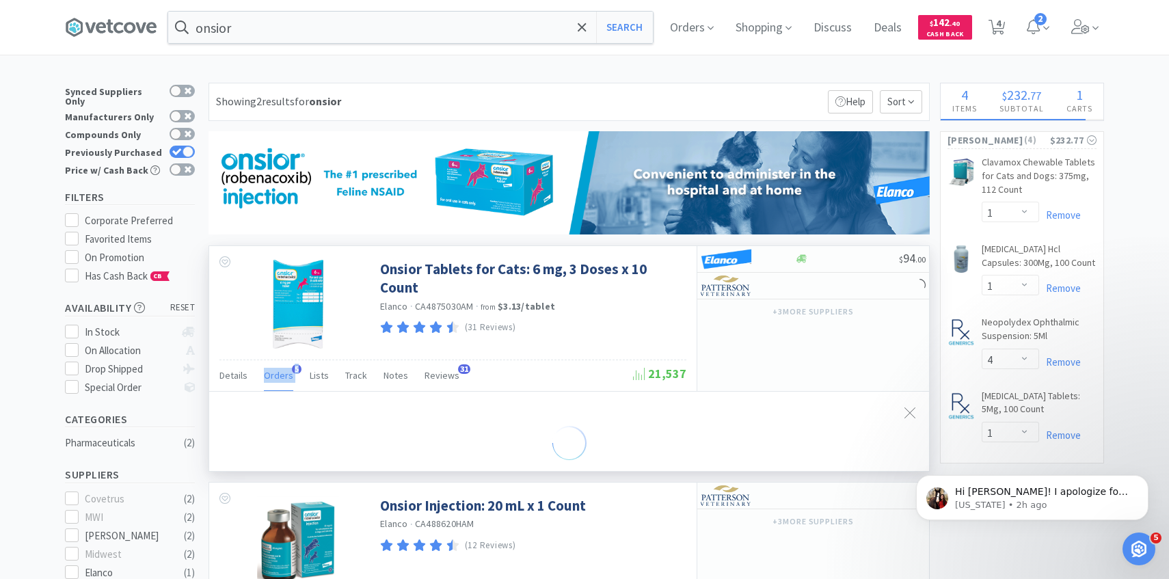
click at [266, 381] on span "Orders" at bounding box center [278, 375] width 29 height 12
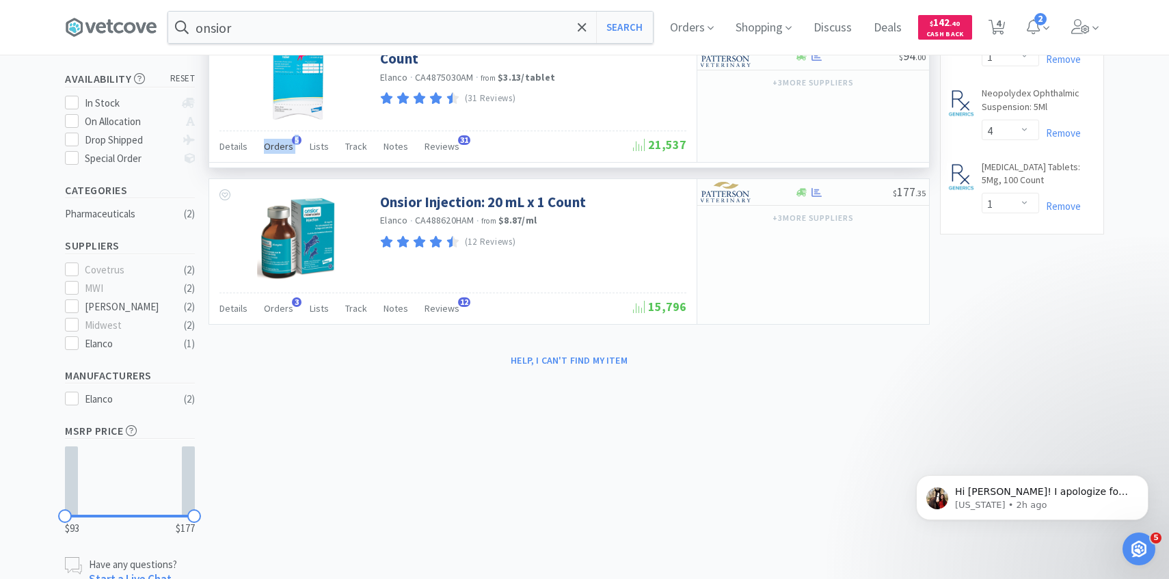
scroll to position [271, 0]
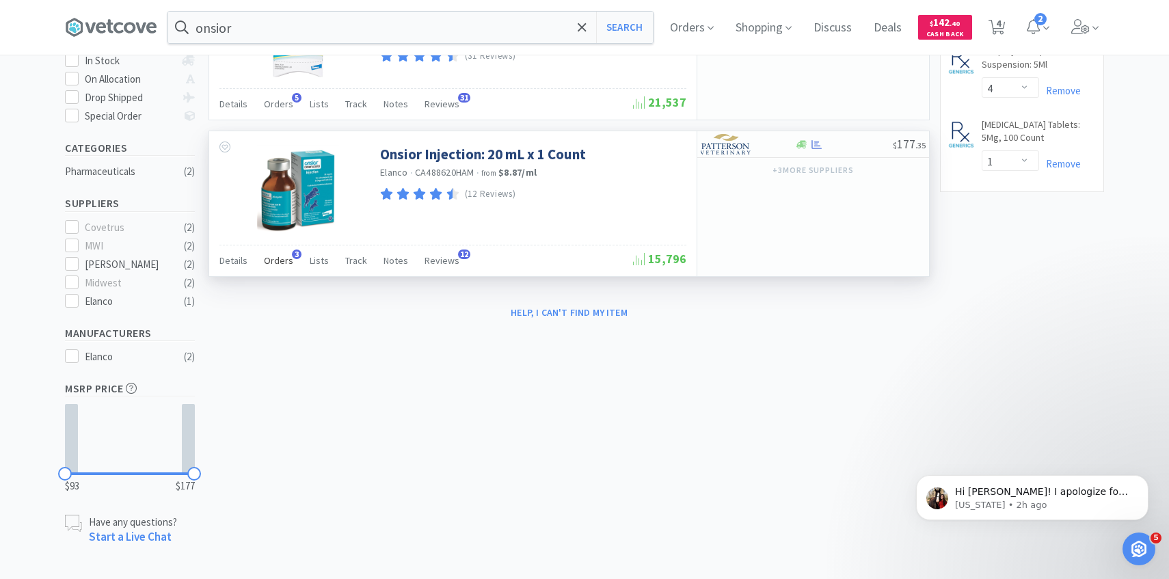
click at [280, 258] on span "Orders" at bounding box center [278, 260] width 29 height 12
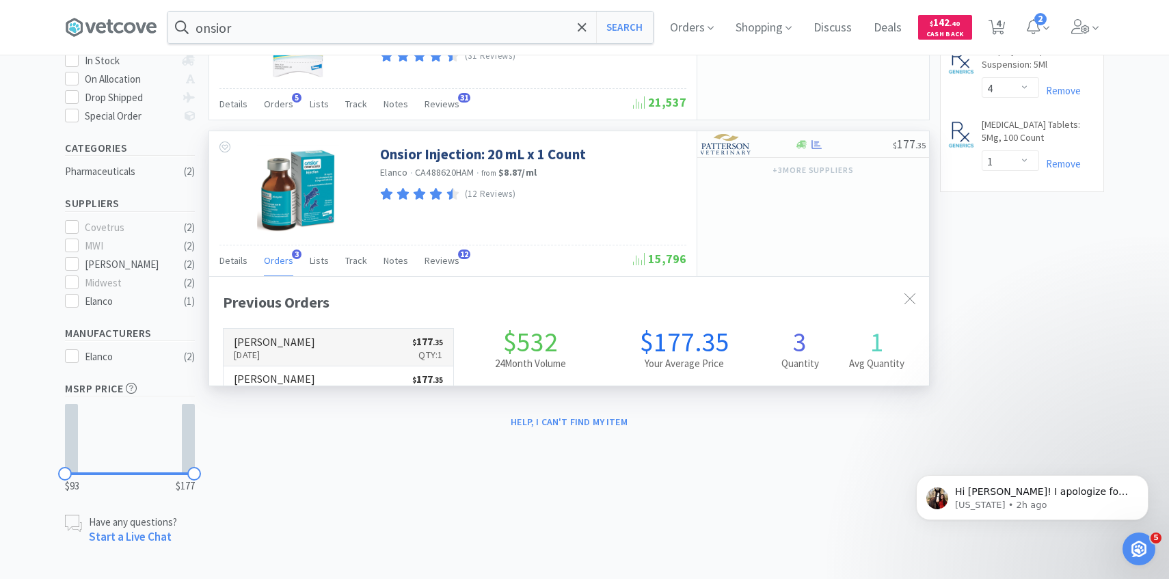
scroll to position [354, 720]
click at [284, 336] on h6 "[PERSON_NAME]" at bounding box center [274, 341] width 81 height 11
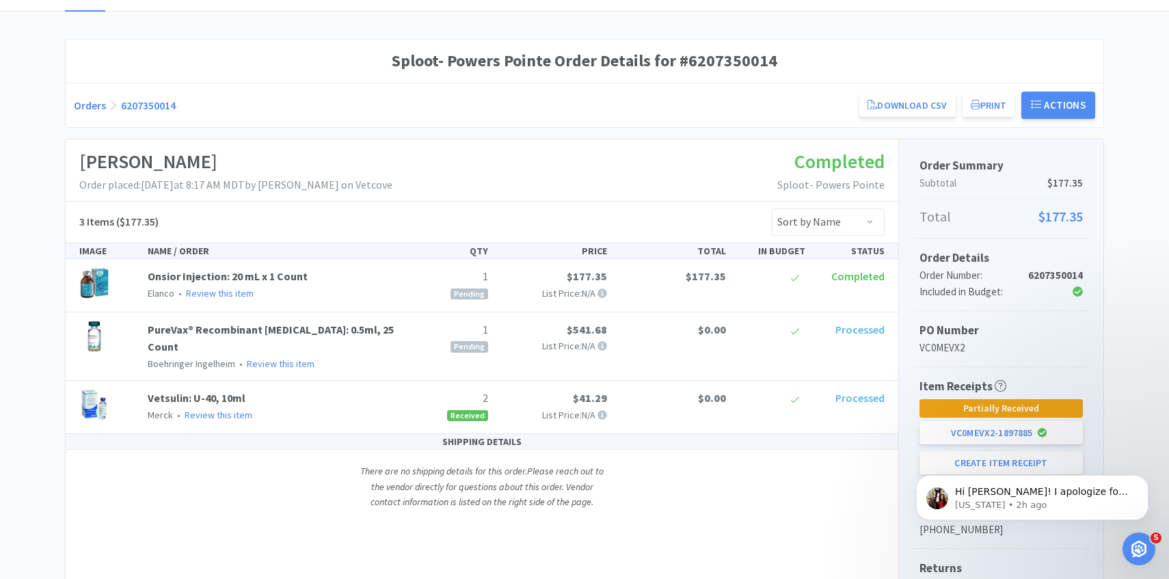
scroll to position [177, 0]
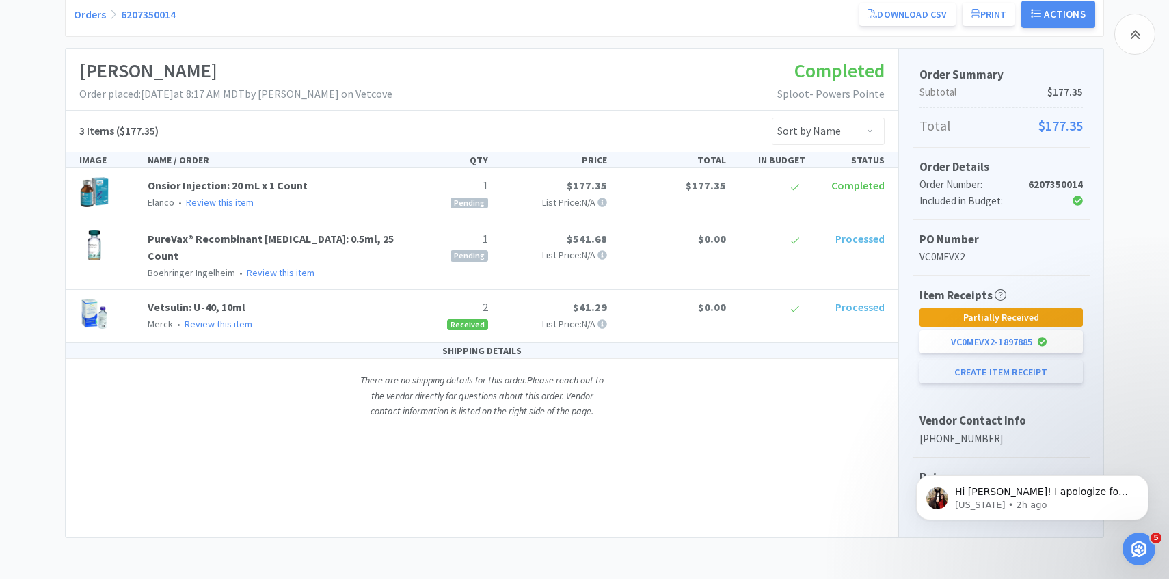
click at [968, 375] on button "Create Item Receipt" at bounding box center [1001, 371] width 163 height 23
select select "1"
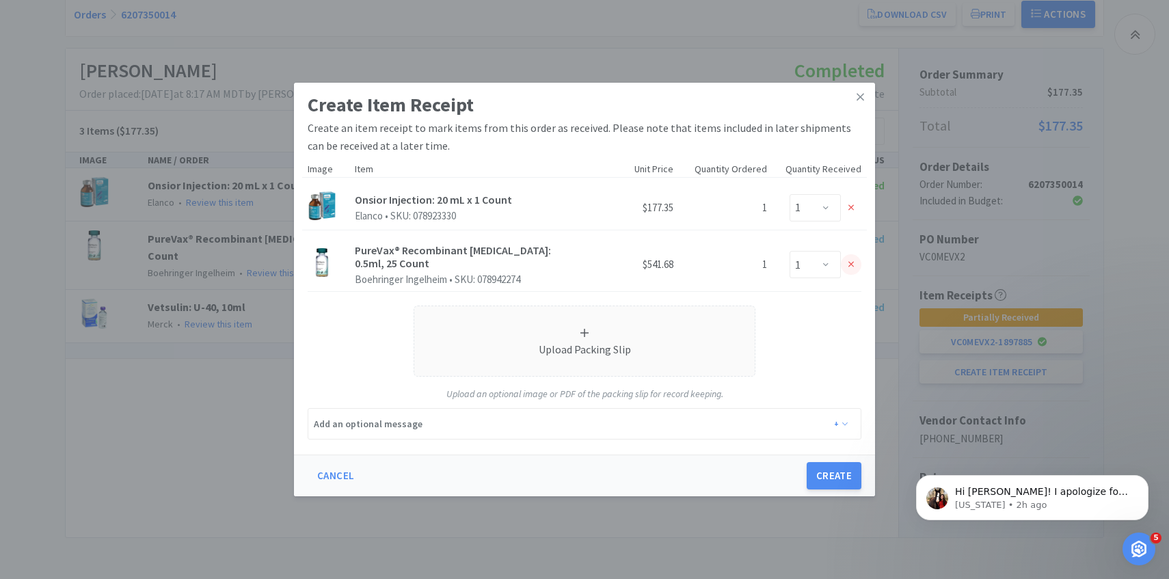
click at [849, 258] on div at bounding box center [851, 264] width 21 height 21
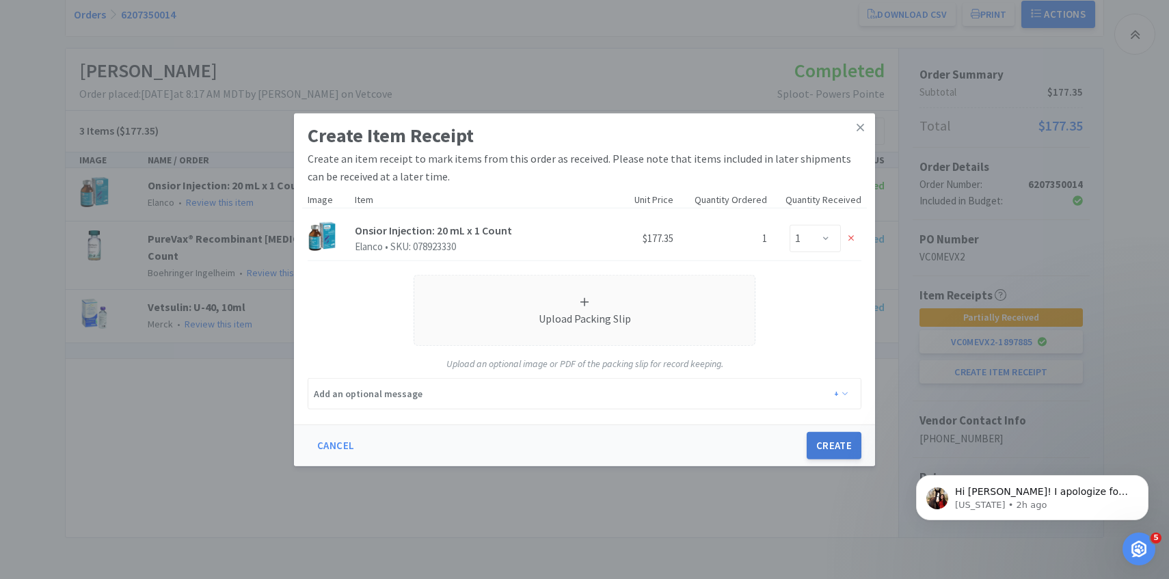
click at [830, 450] on button "Create" at bounding box center [834, 445] width 55 height 27
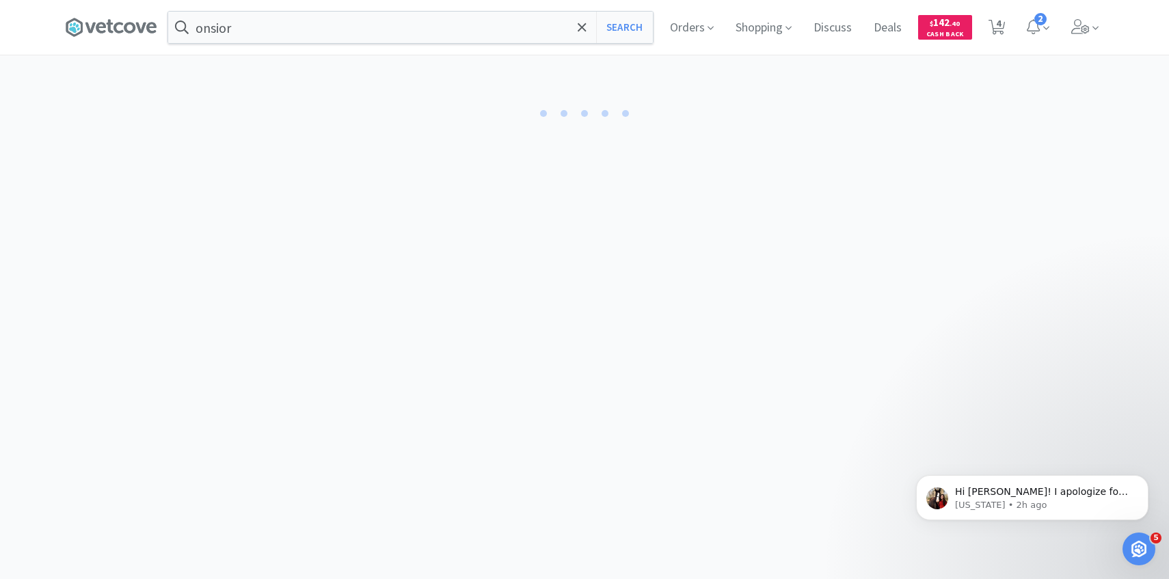
select select "1"
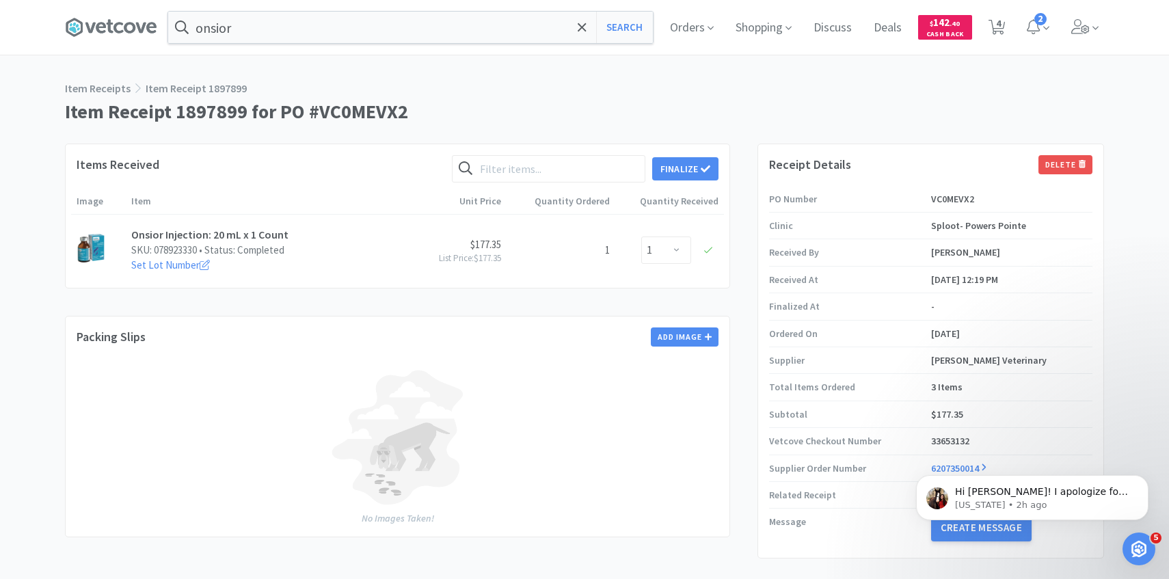
click at [682, 181] on div "Finalize" at bounding box center [585, 168] width 267 height 27
click at [691, 178] on button "Finalize" at bounding box center [685, 168] width 66 height 23
click at [728, 138] on button "Finalize" at bounding box center [735, 147] width 51 height 19
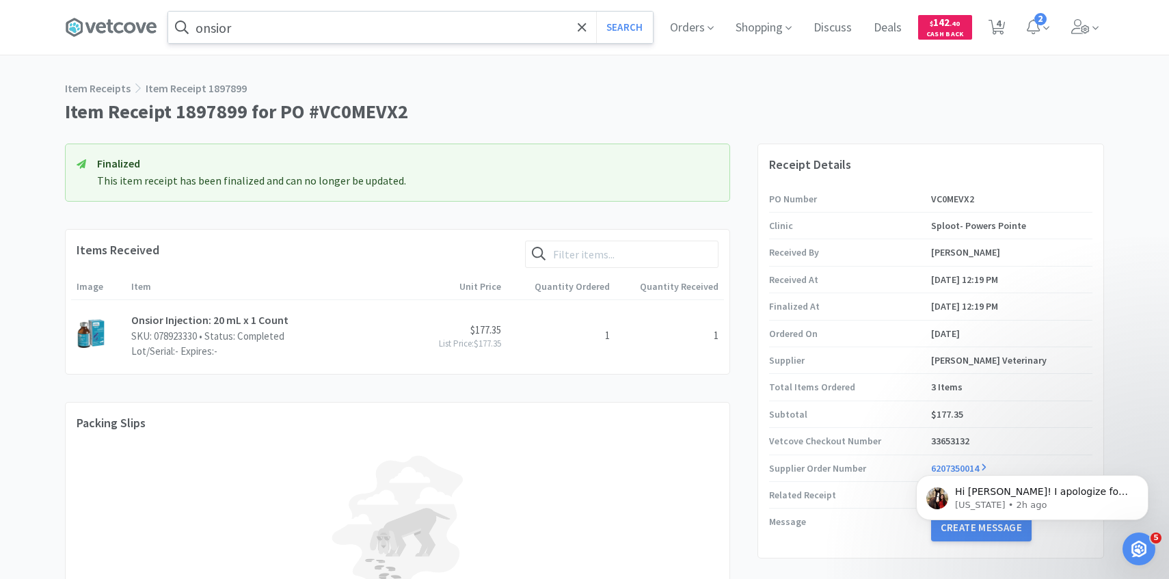
click at [317, 23] on input "onsior" at bounding box center [410, 27] width 485 height 31
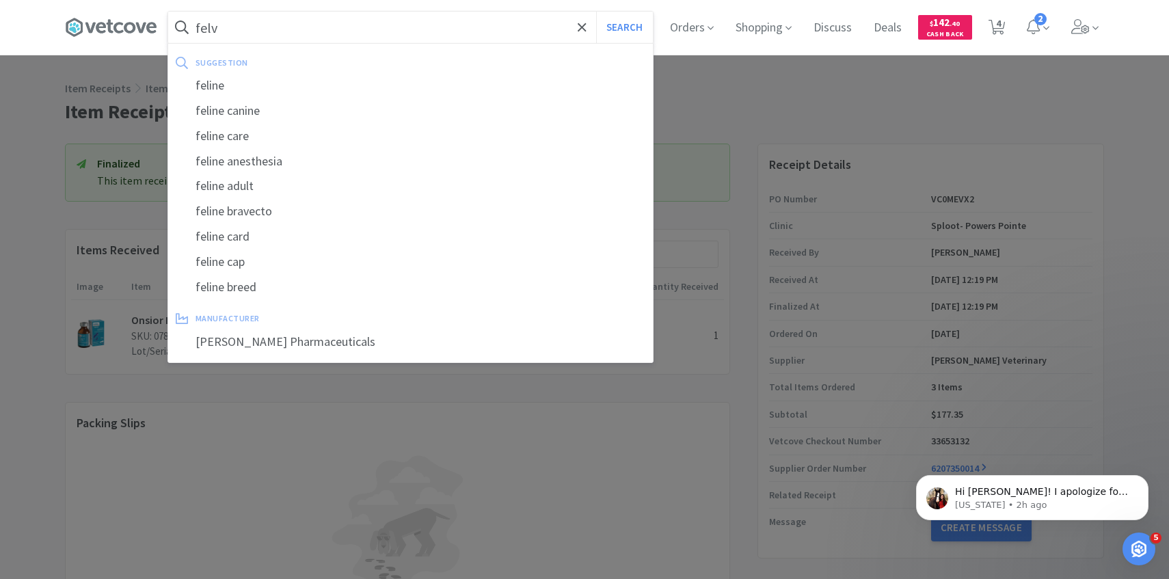
type input "felv"
click at [596, 12] on button "Search" at bounding box center [624, 27] width 57 height 31
select select "1"
select select "4"
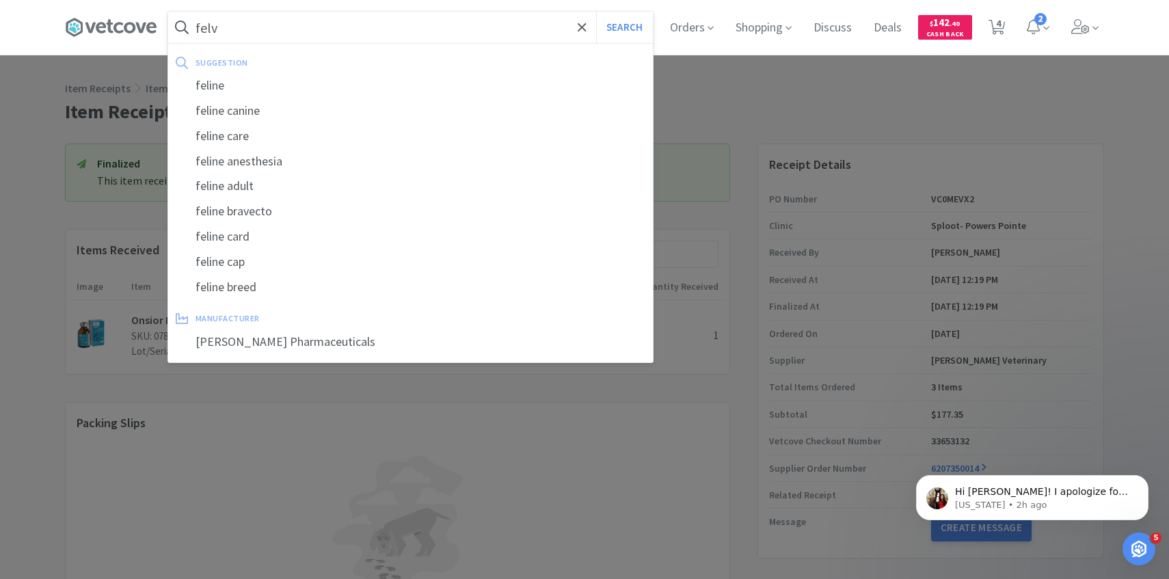
select select "1"
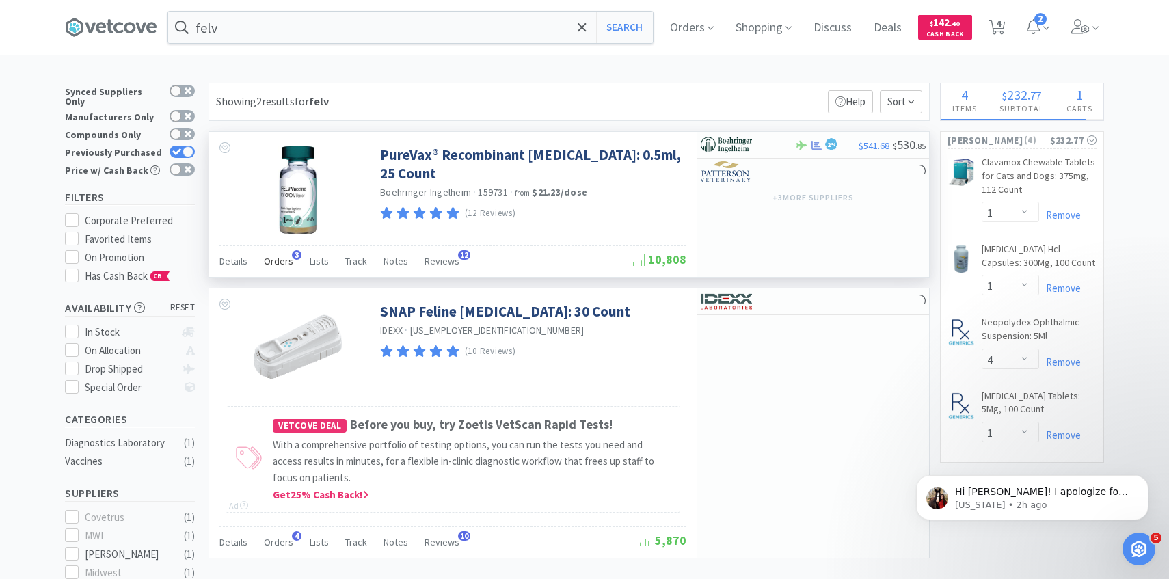
click at [283, 253] on div "Orders 3" at bounding box center [278, 263] width 29 height 26
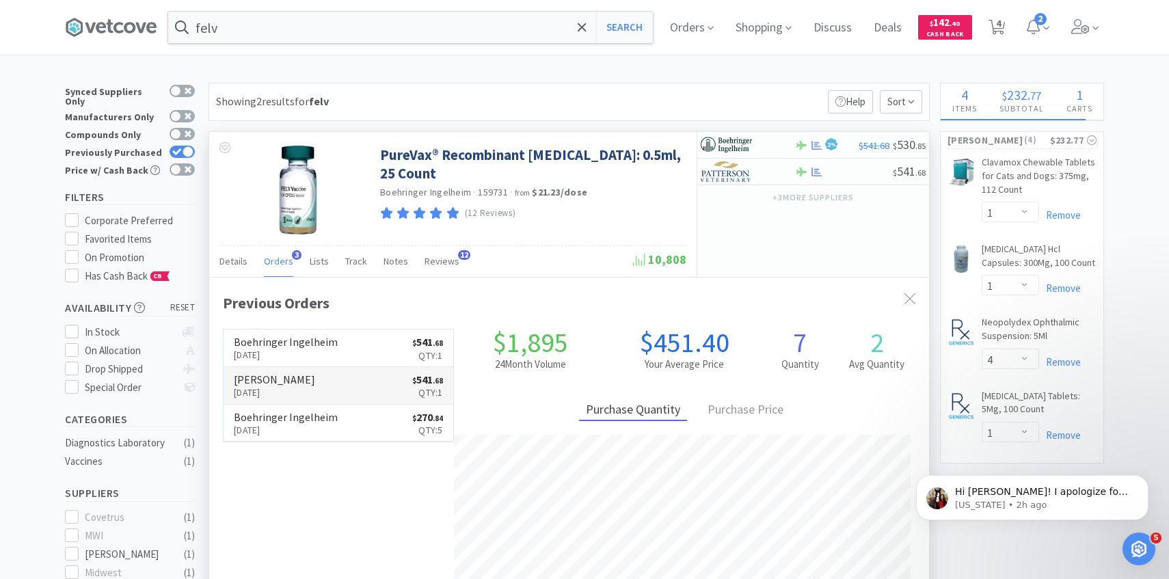
scroll to position [354, 720]
click at [295, 388] on p "[DATE]" at bounding box center [274, 392] width 81 height 15
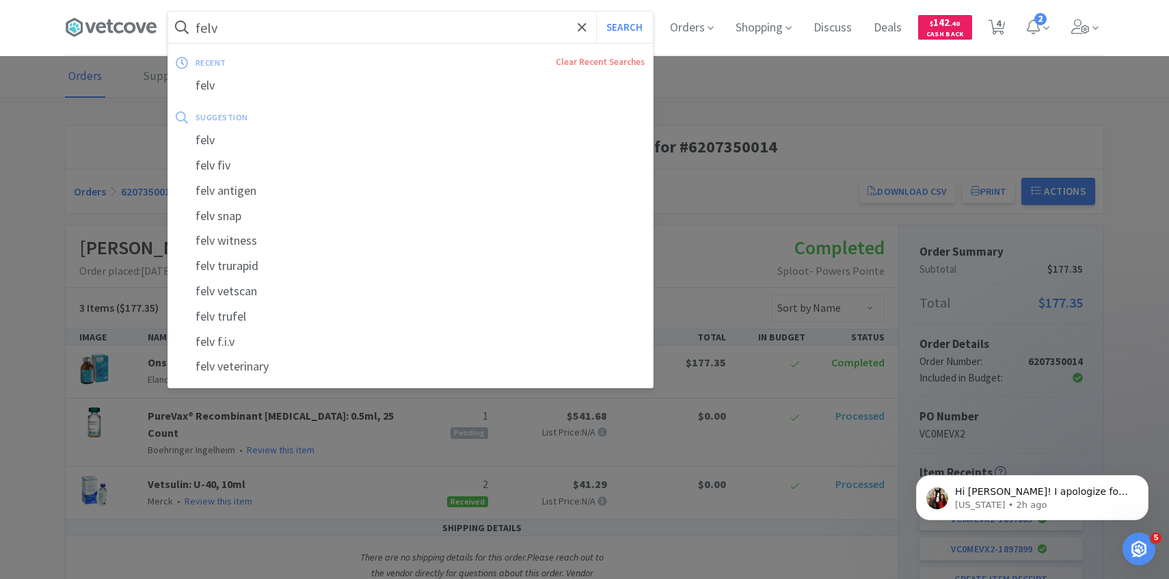
click at [375, 36] on input "felv" at bounding box center [410, 27] width 485 height 31
click at [596, 12] on button "Search" at bounding box center [624, 27] width 57 height 31
select select "1"
select select "4"
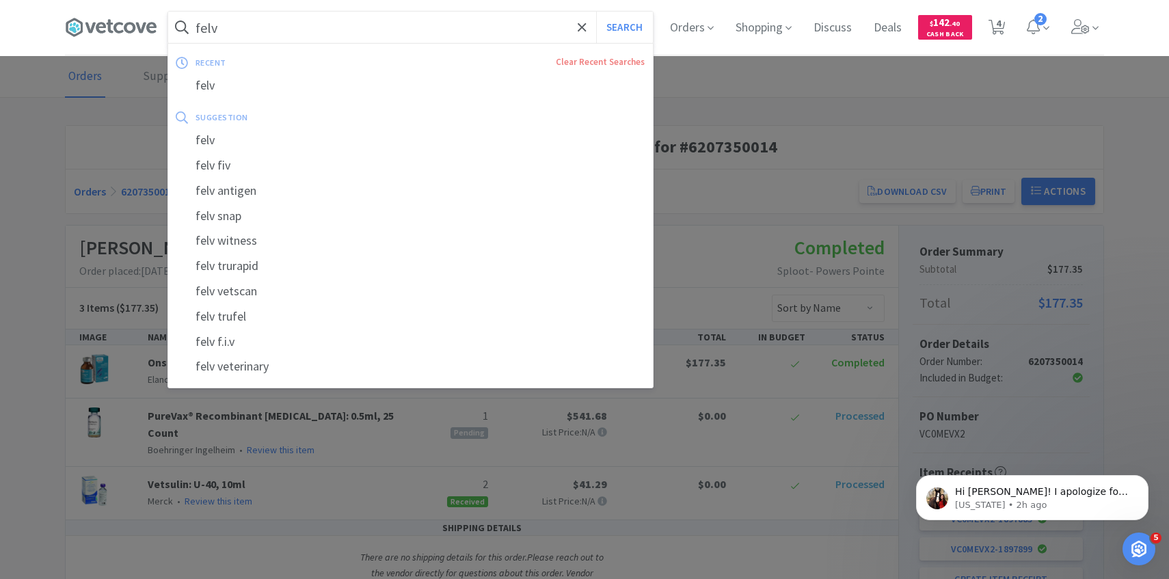
select select "1"
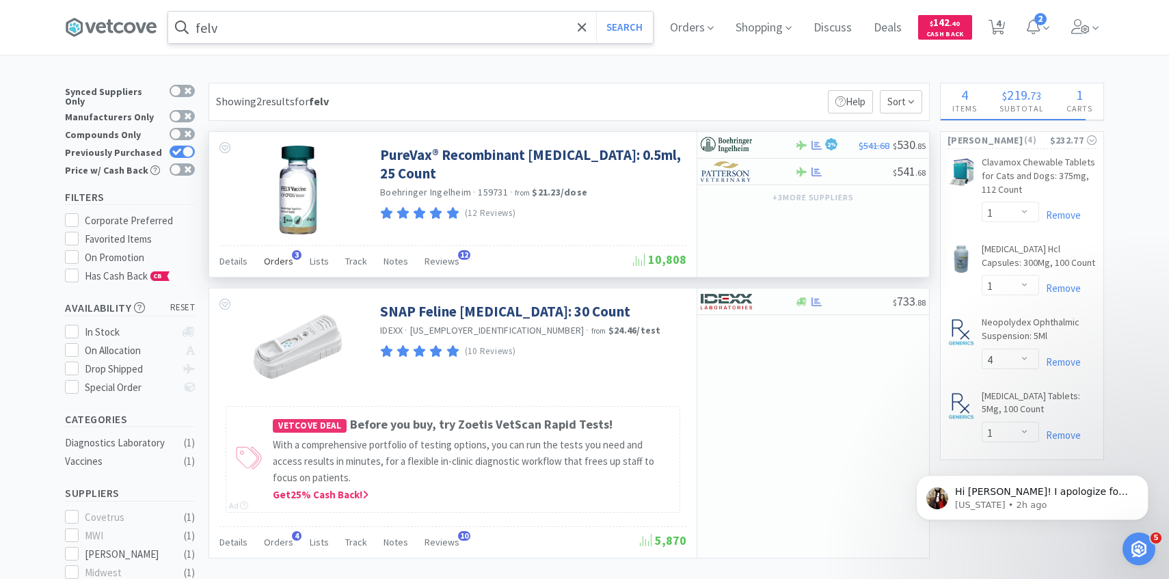
click at [286, 256] on span "Orders" at bounding box center [278, 261] width 29 height 12
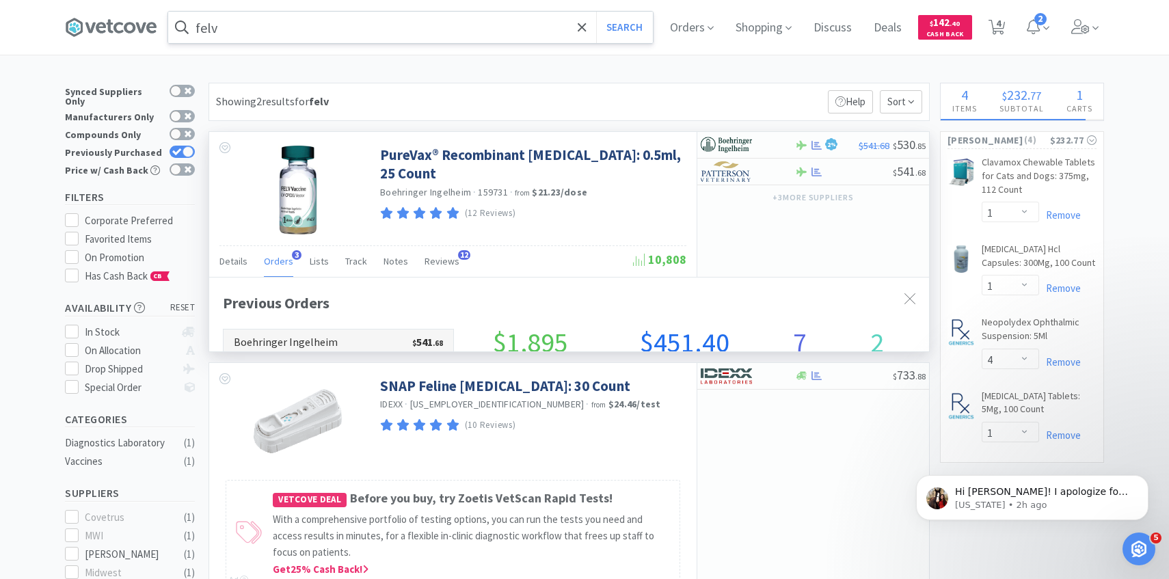
scroll to position [354, 720]
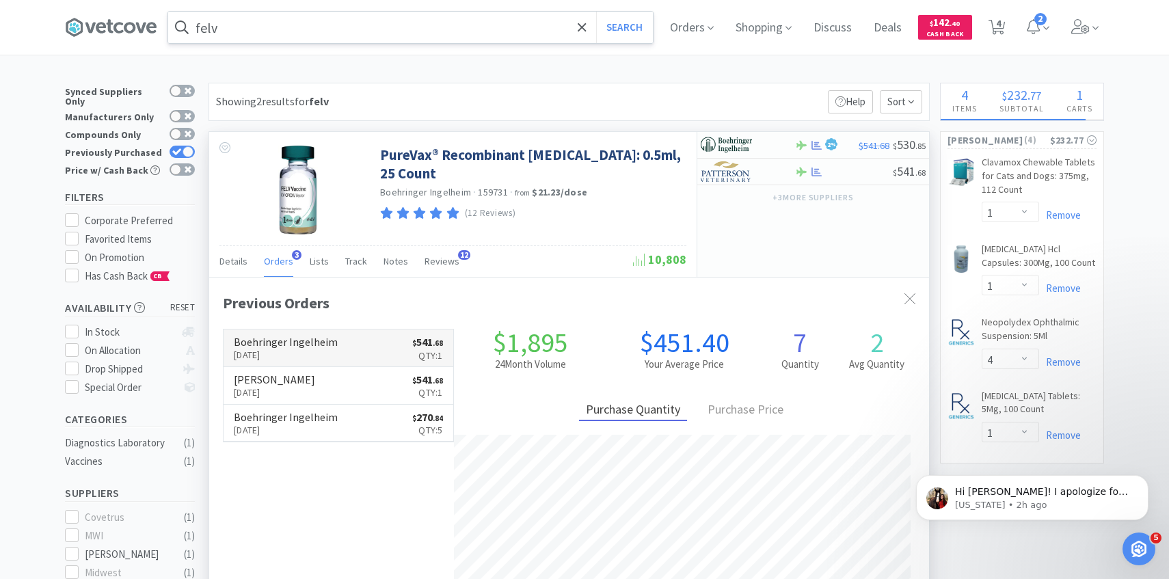
click at [291, 347] on h6 "Boehringer Ingelheim" at bounding box center [286, 341] width 104 height 11
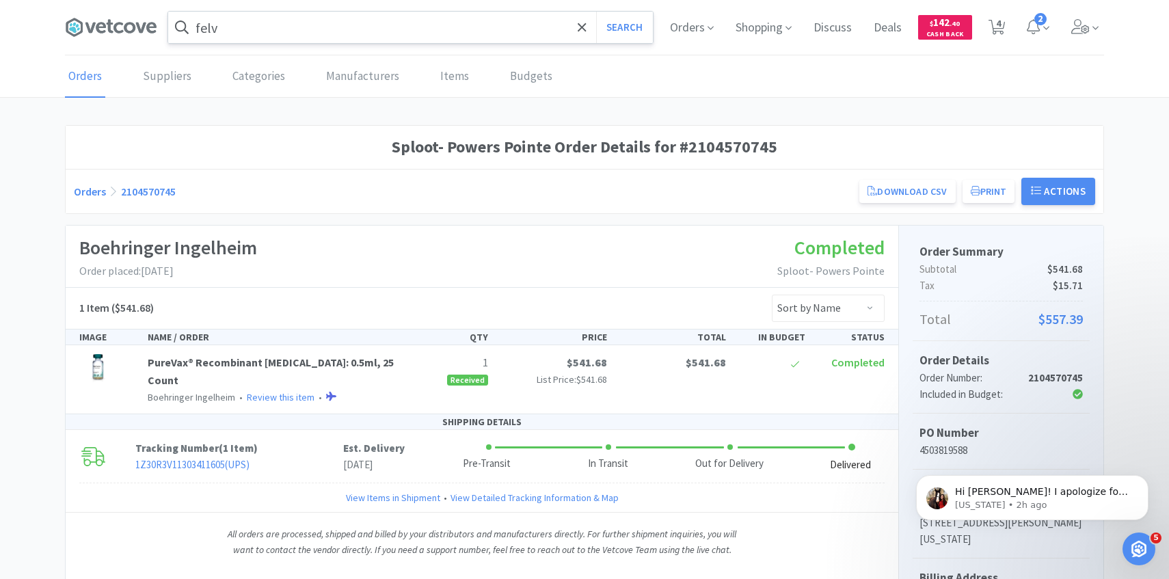
click at [377, 29] on input "felv" at bounding box center [410, 27] width 485 height 31
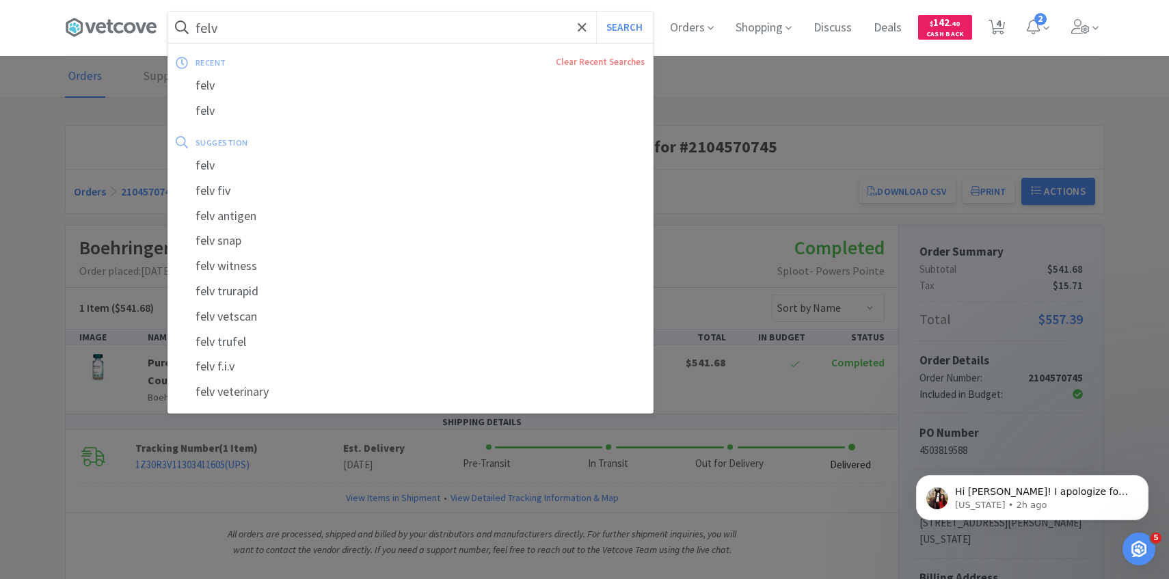
click at [596, 12] on button "Search" at bounding box center [624, 27] width 57 height 31
select select "1"
select select "4"
select select "1"
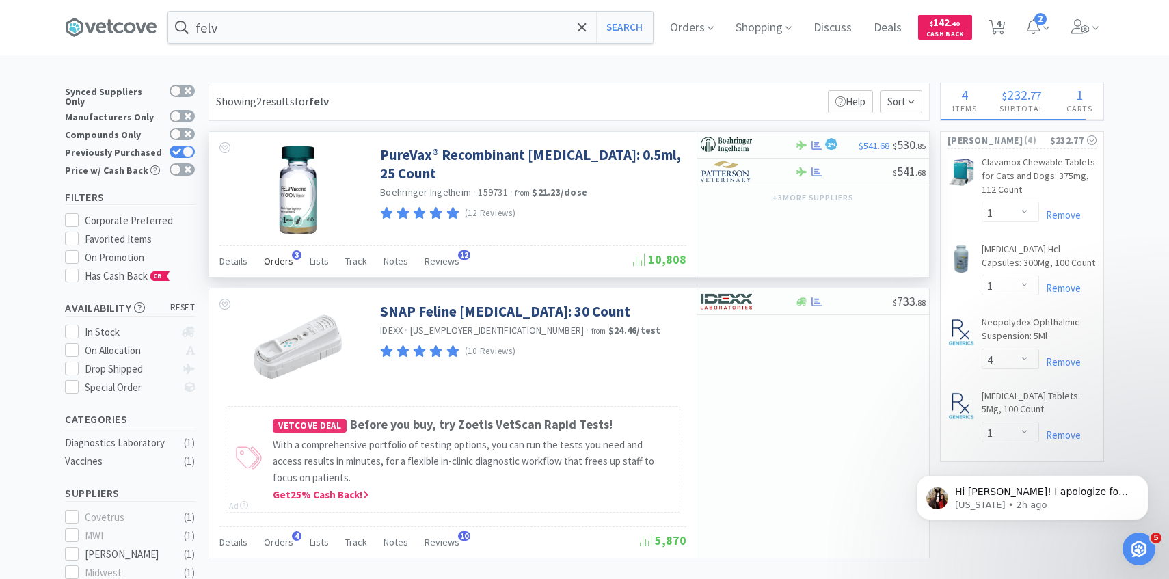
click at [284, 269] on div "Orders 3" at bounding box center [278, 263] width 29 height 26
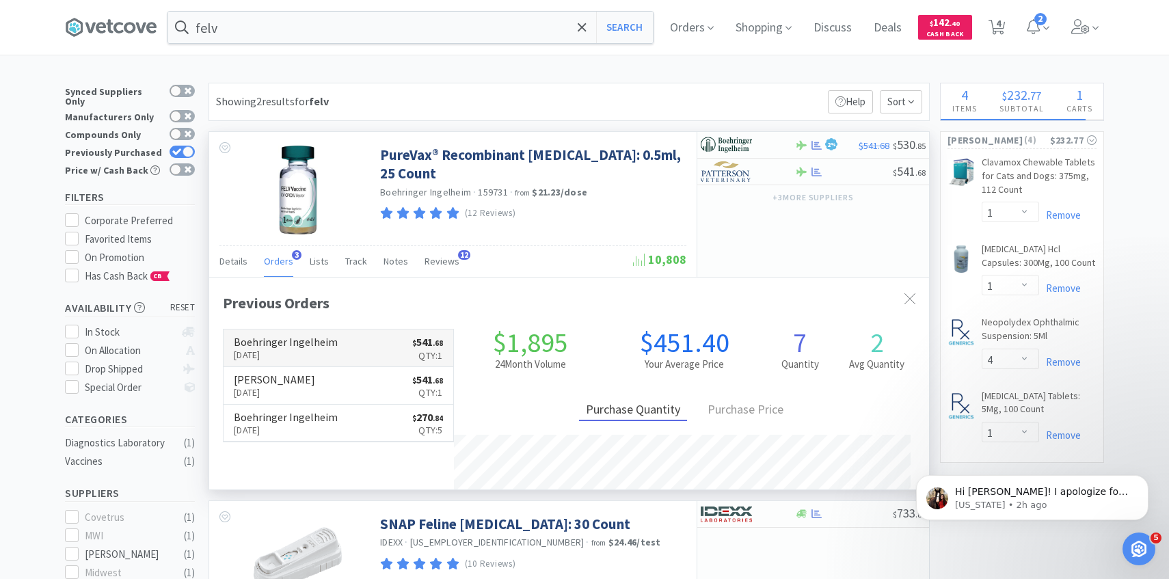
scroll to position [354, 720]
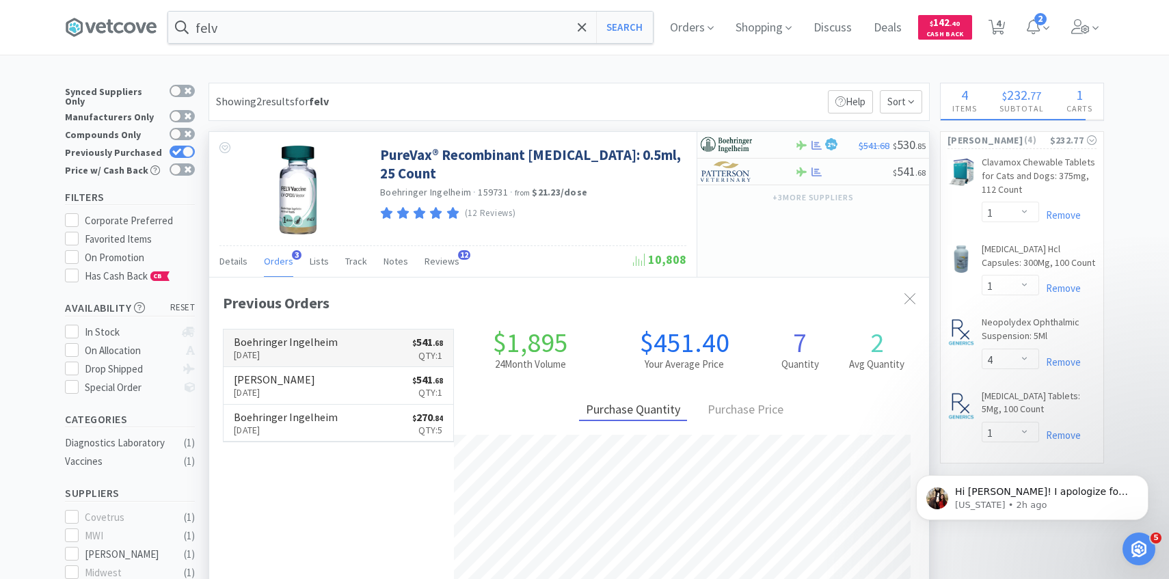
click at [293, 364] on link "Boehringer Ingelheim Sep 23rd, 2025 $ 541 . 68 Qty: 1" at bounding box center [339, 349] width 230 height 38
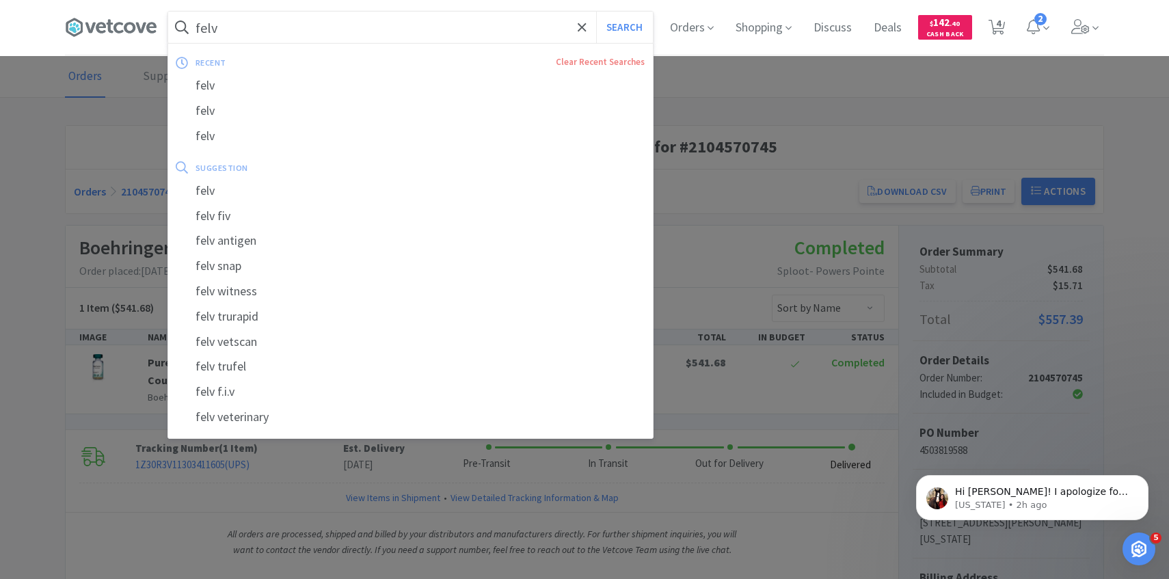
click at [296, 34] on input "felv" at bounding box center [410, 27] width 485 height 31
click at [596, 12] on button "Search" at bounding box center [624, 27] width 57 height 31
select select "1"
select select "4"
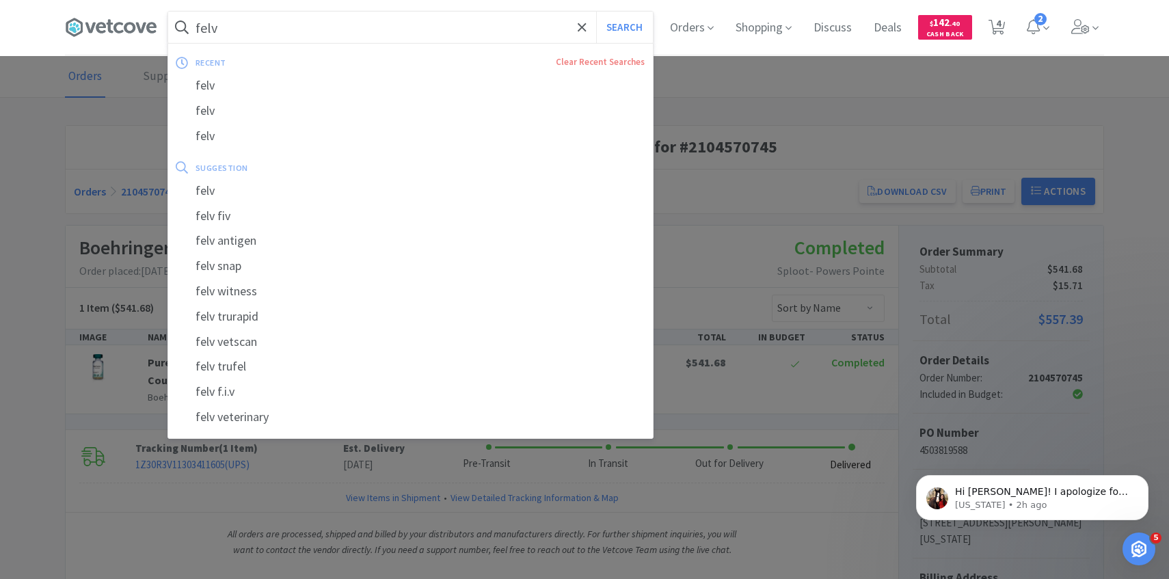
select select "1"
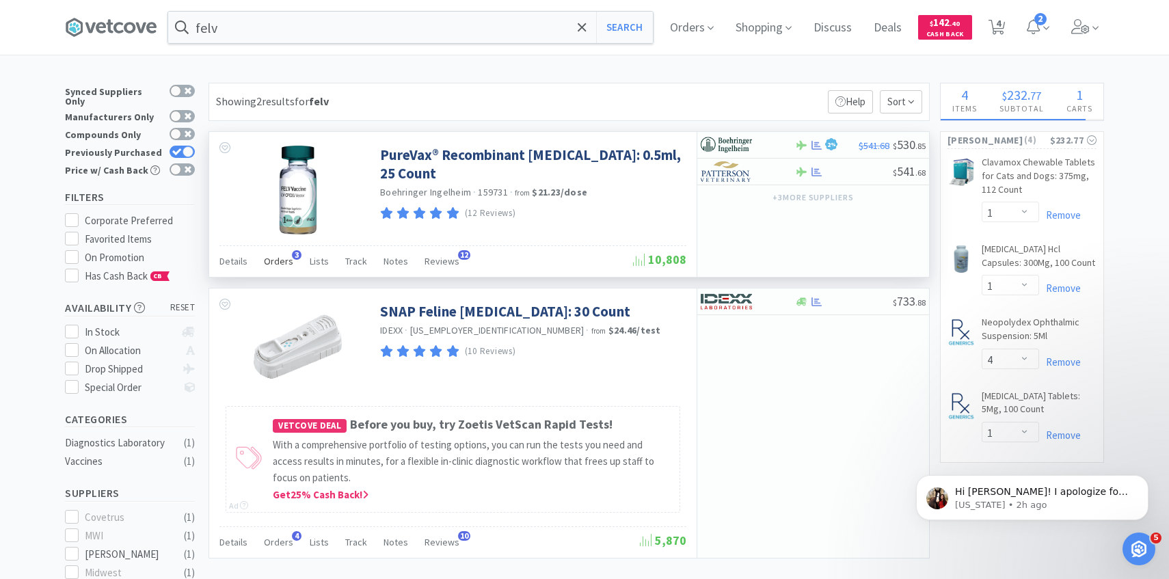
click at [276, 266] on span "Orders" at bounding box center [278, 261] width 29 height 12
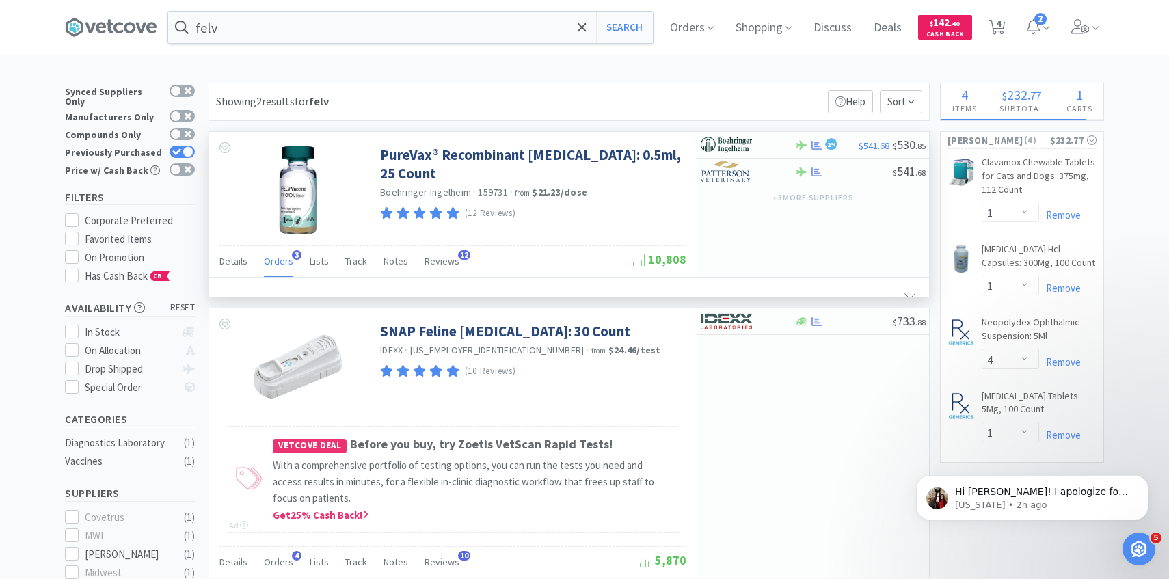
scroll to position [354, 720]
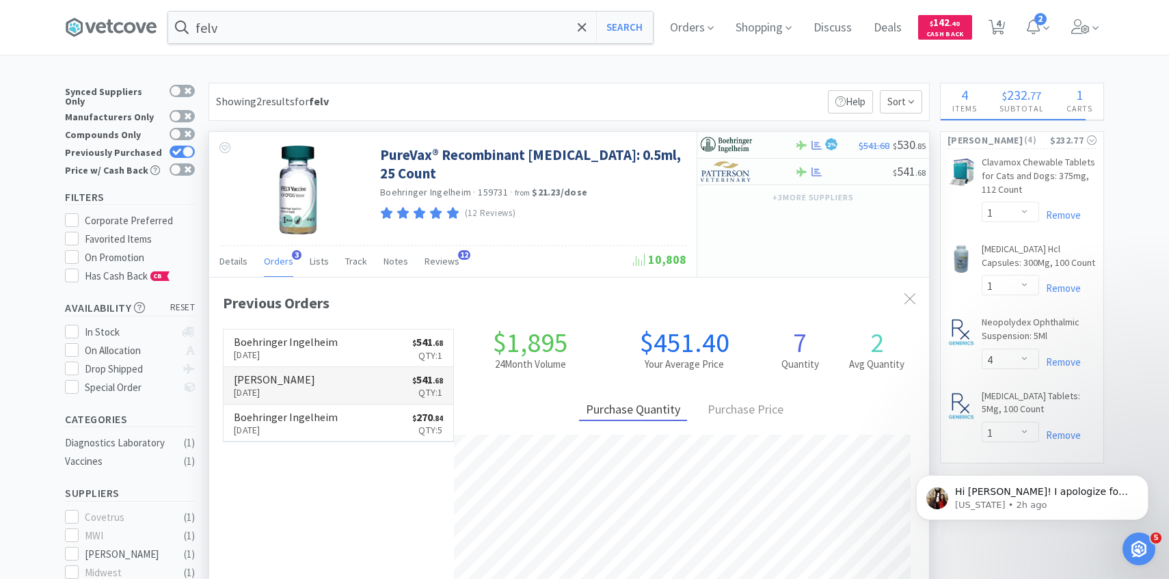
click at [281, 392] on p "[DATE]" at bounding box center [274, 392] width 81 height 15
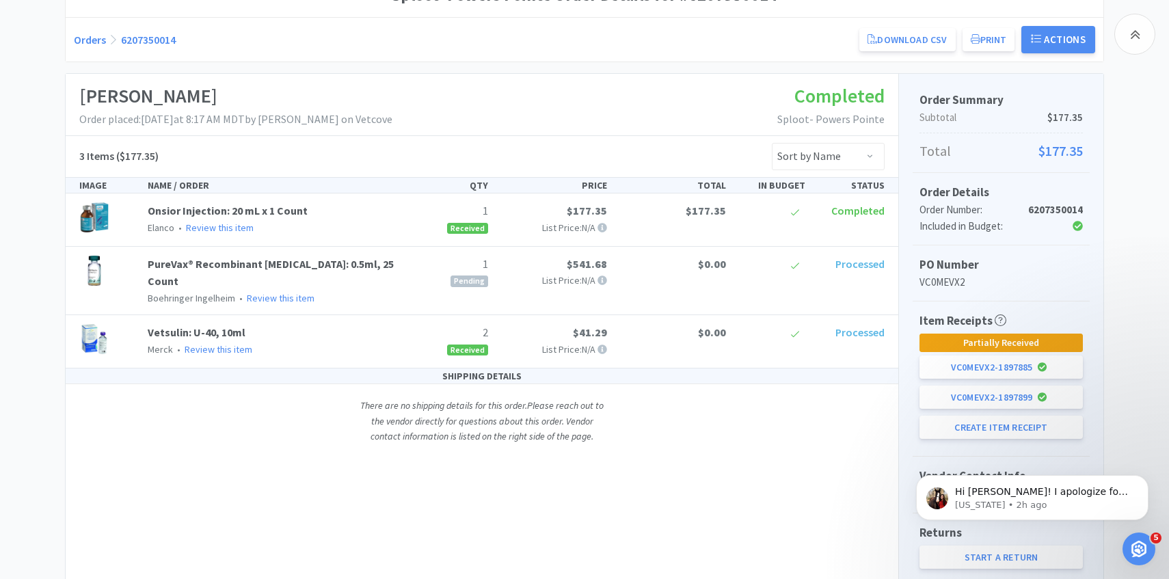
scroll to position [192, 0]
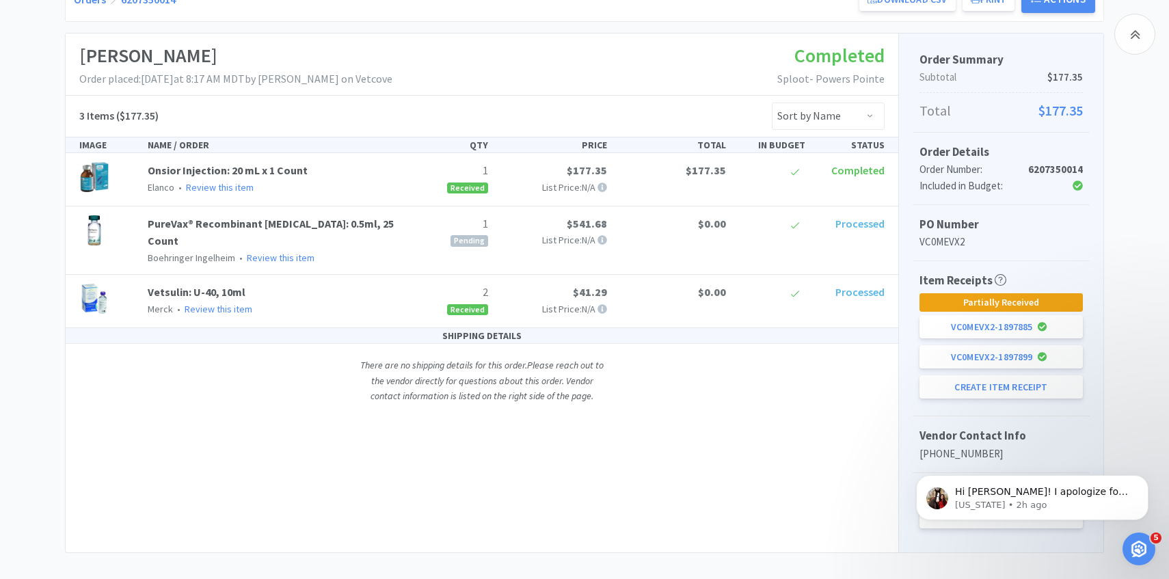
click at [946, 399] on div "Item Receipts Partially Received VC0MEVX2 - 1897885 VC0MEVX2 - 1897899 Create I…" at bounding box center [1001, 338] width 177 height 155
click at [944, 395] on button "Create Item Receipt" at bounding box center [1001, 386] width 163 height 23
select select "1"
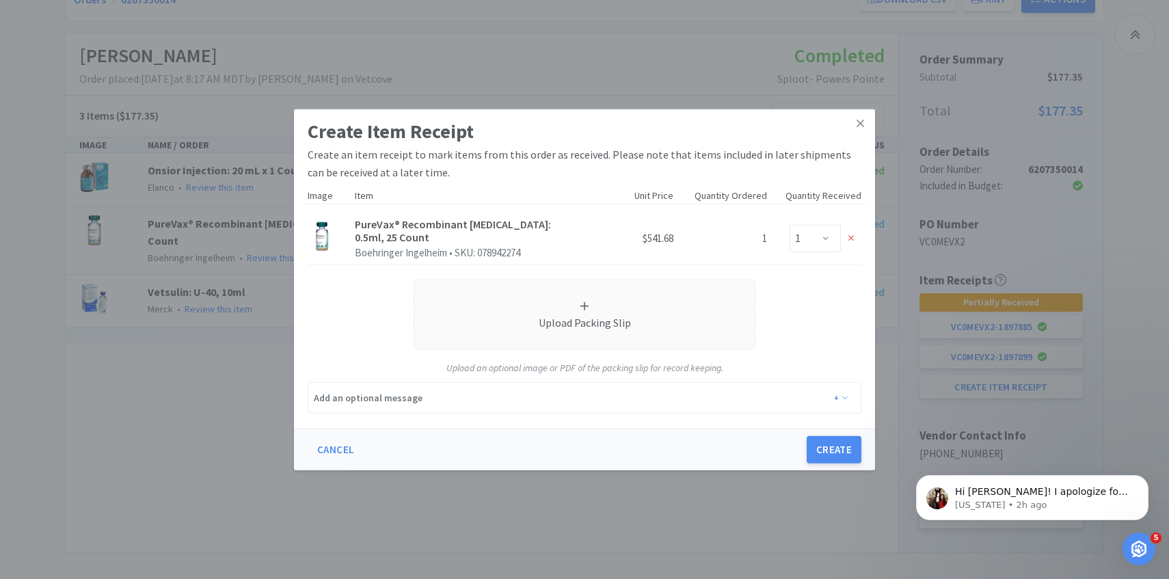
click at [969, 393] on div "Create Item Receipt Create an item receipt to mark items from this order as rec…" at bounding box center [584, 289] width 1169 height 579
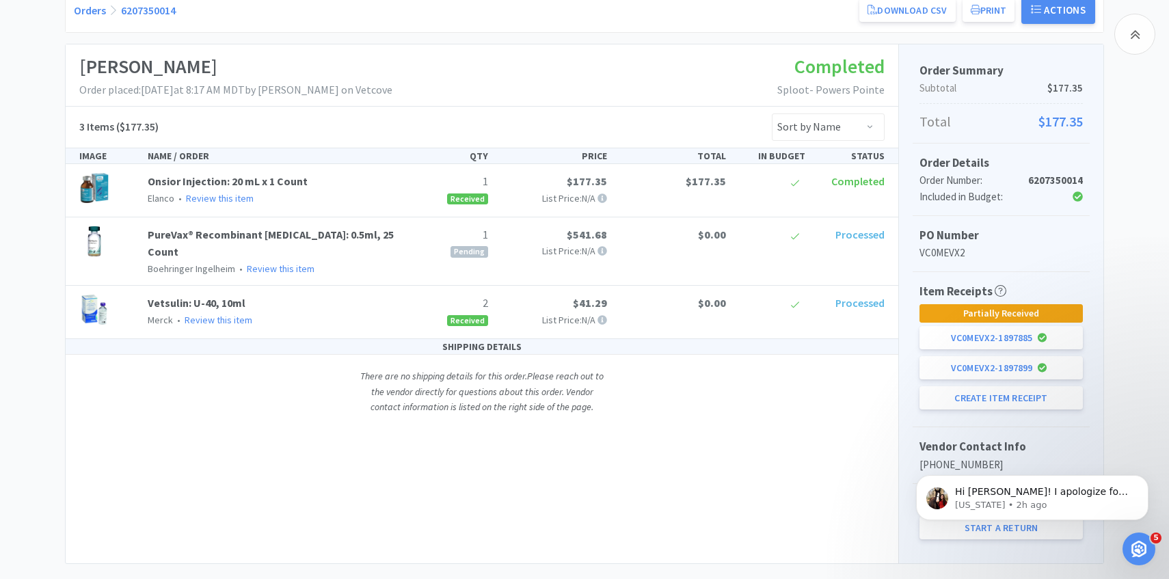
scroll to position [0, 0]
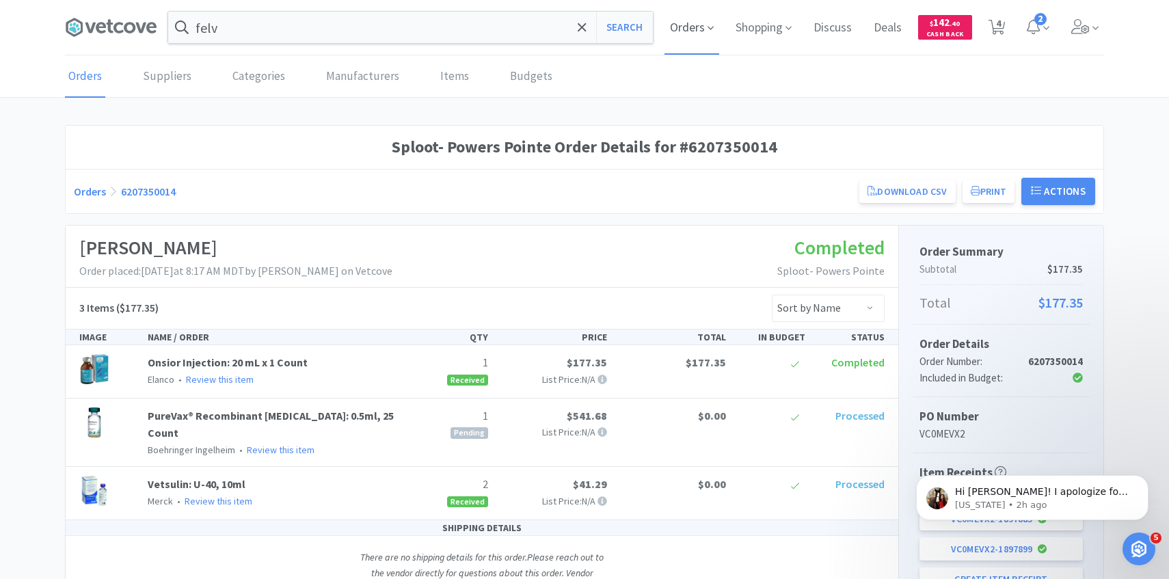
click at [669, 18] on span "Orders" at bounding box center [692, 27] width 55 height 55
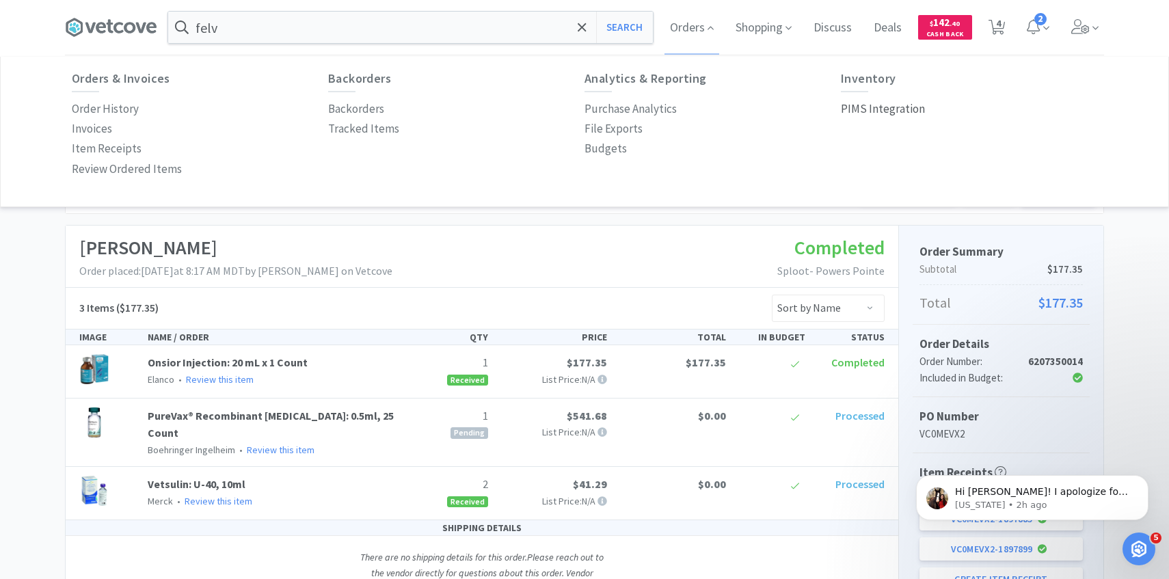
click at [859, 111] on p "PIMS Integration" at bounding box center [883, 109] width 84 height 18
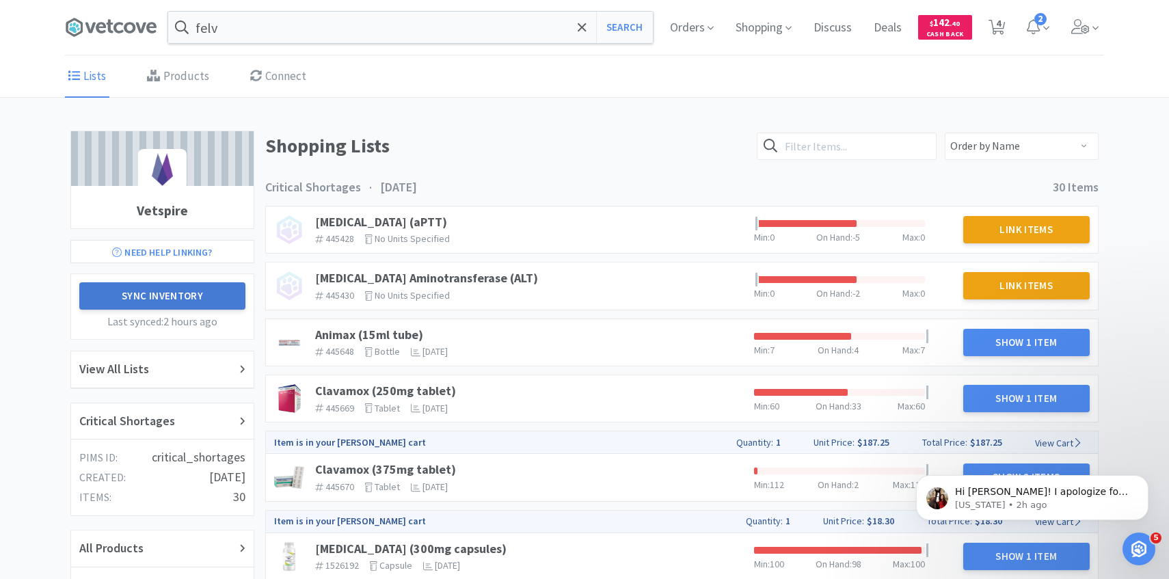
click at [226, 282] on button "Sync Inventory" at bounding box center [162, 295] width 166 height 27
click at [155, 410] on div "Critical Shortages" at bounding box center [162, 421] width 183 height 37
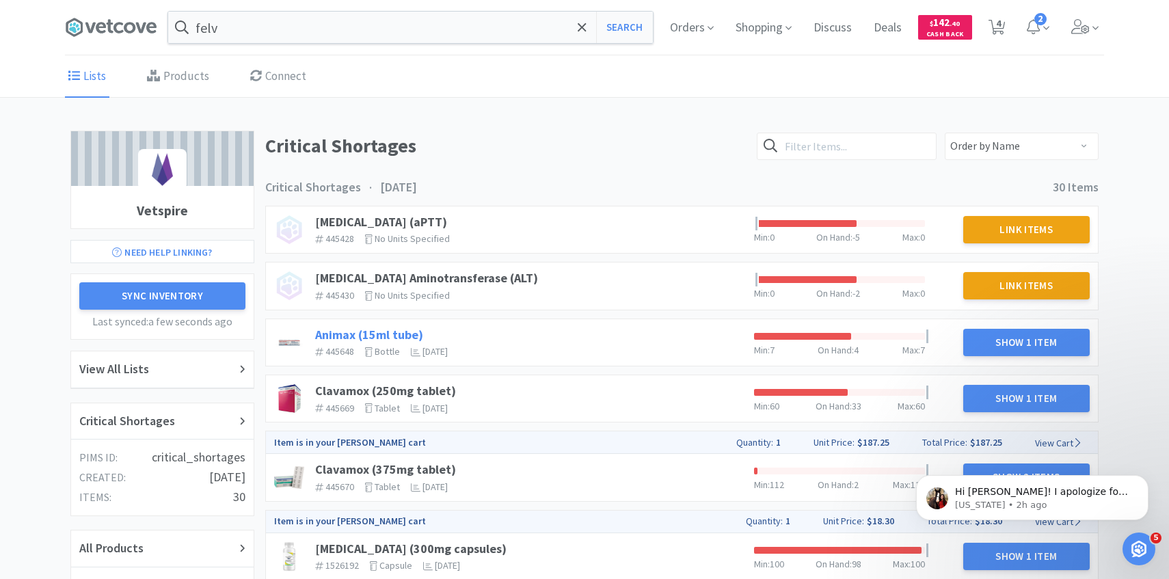
click at [383, 337] on link "Animax (15ml tube)" at bounding box center [369, 335] width 108 height 16
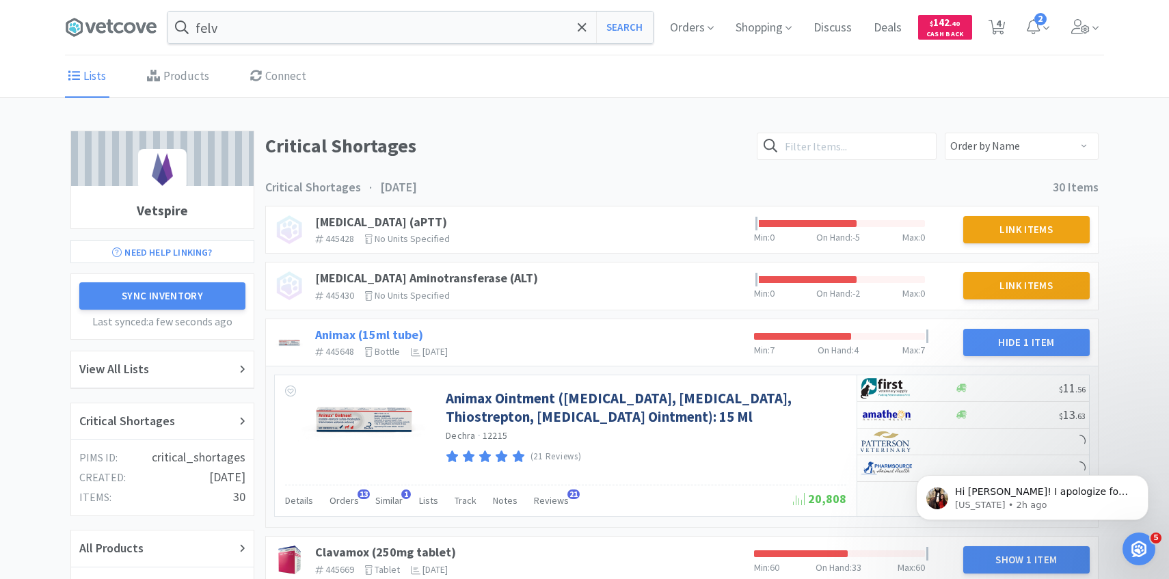
scroll to position [83, 0]
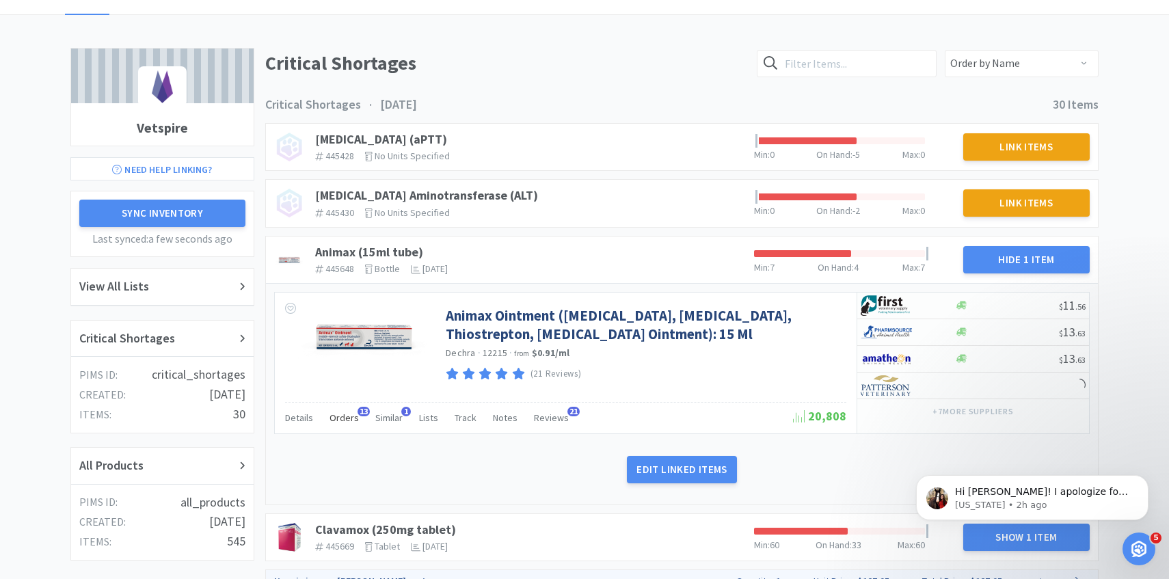
click at [344, 429] on div "Orders 13" at bounding box center [344, 420] width 29 height 26
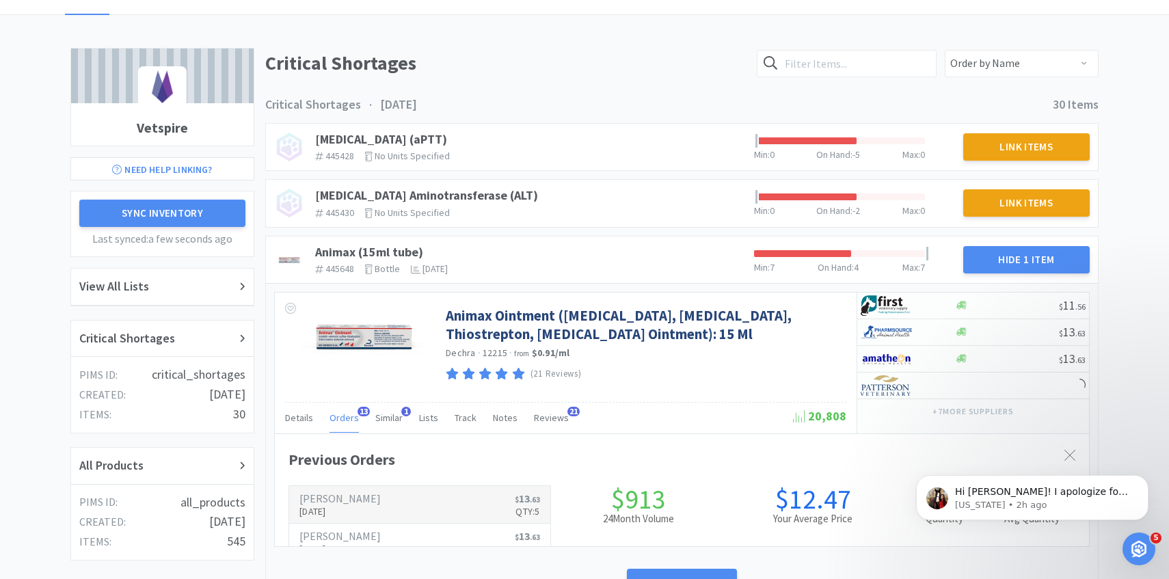
click at [342, 511] on p "[DATE]" at bounding box center [340, 511] width 81 height 15
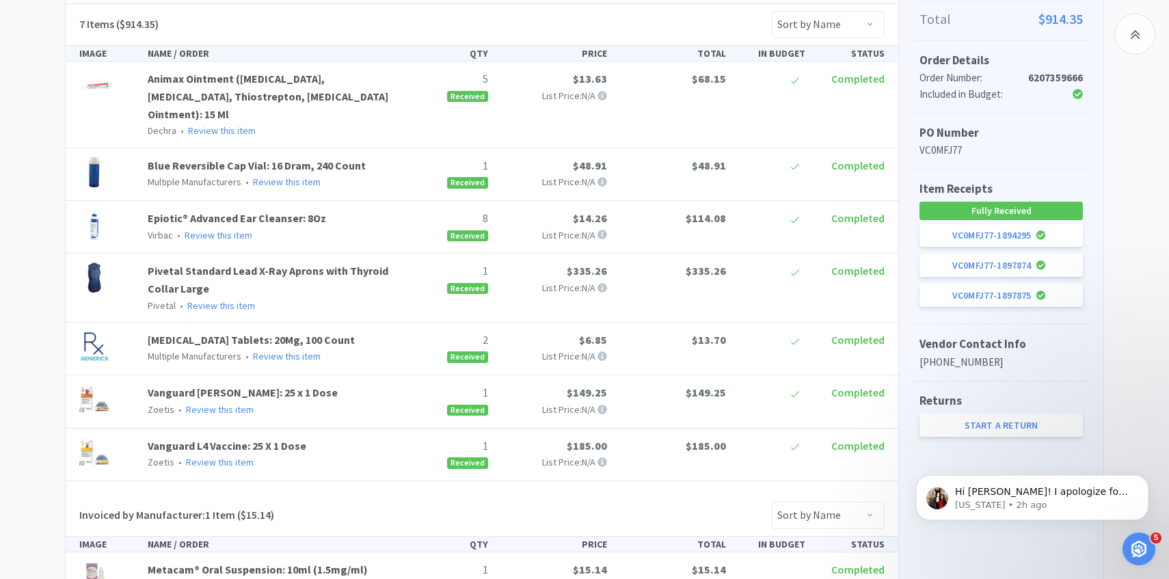
scroll to position [448, 0]
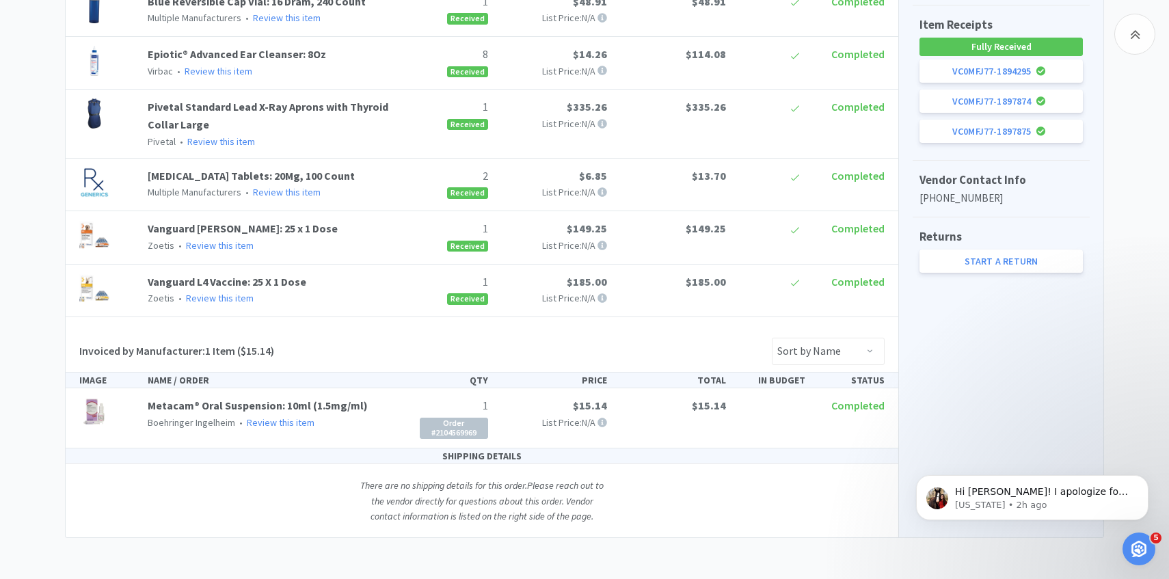
scroll to position [83, 0]
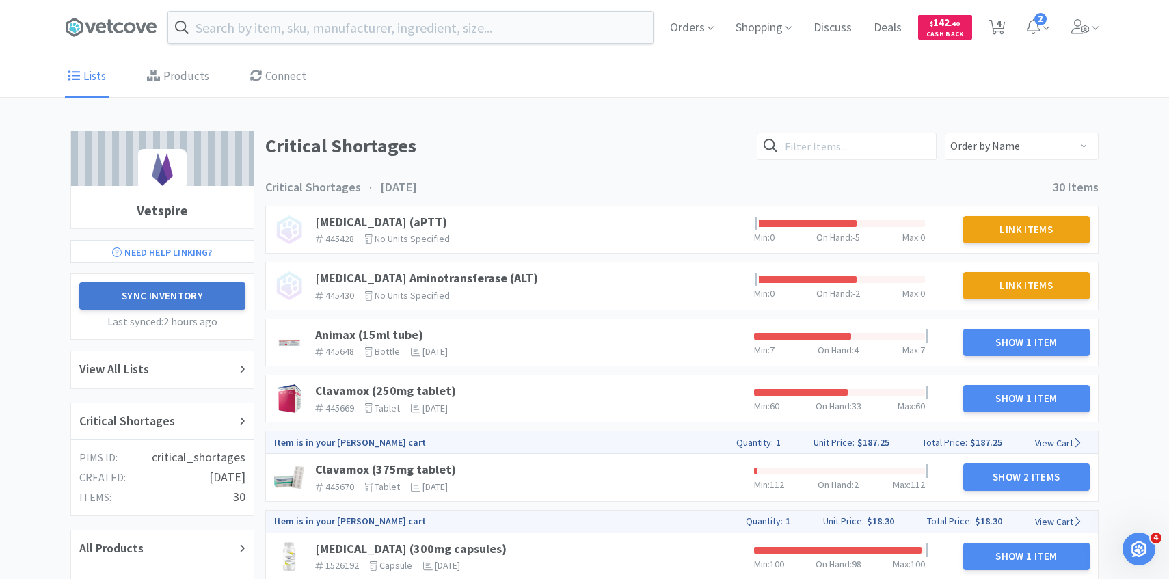
click at [194, 286] on button "Sync Inventory" at bounding box center [162, 295] width 166 height 27
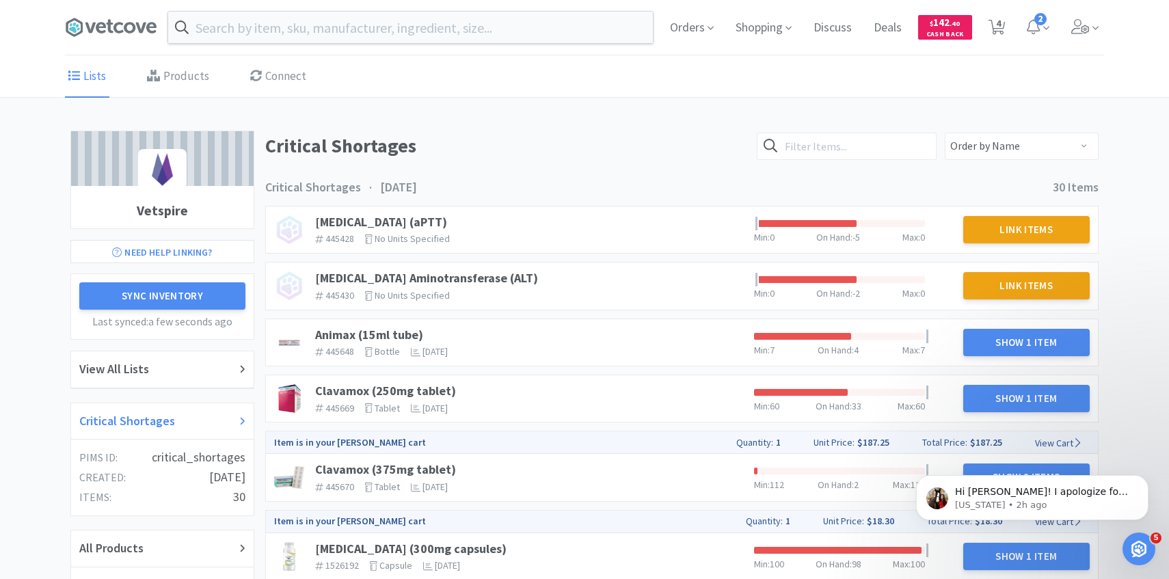
click at [204, 414] on div "Critical Shortages" at bounding box center [162, 422] width 166 height 20
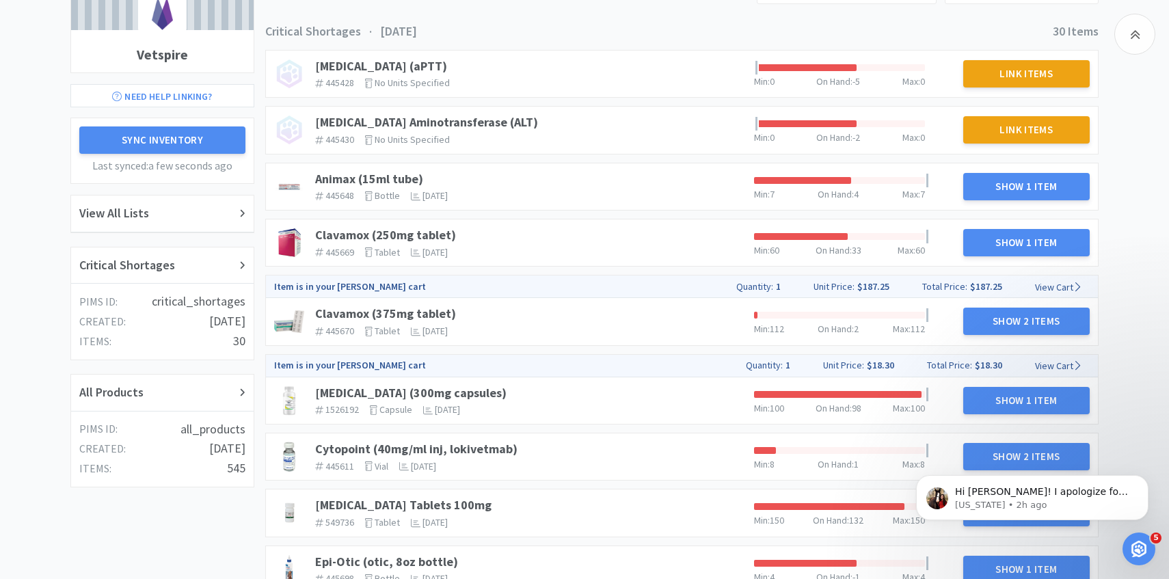
scroll to position [197, 0]
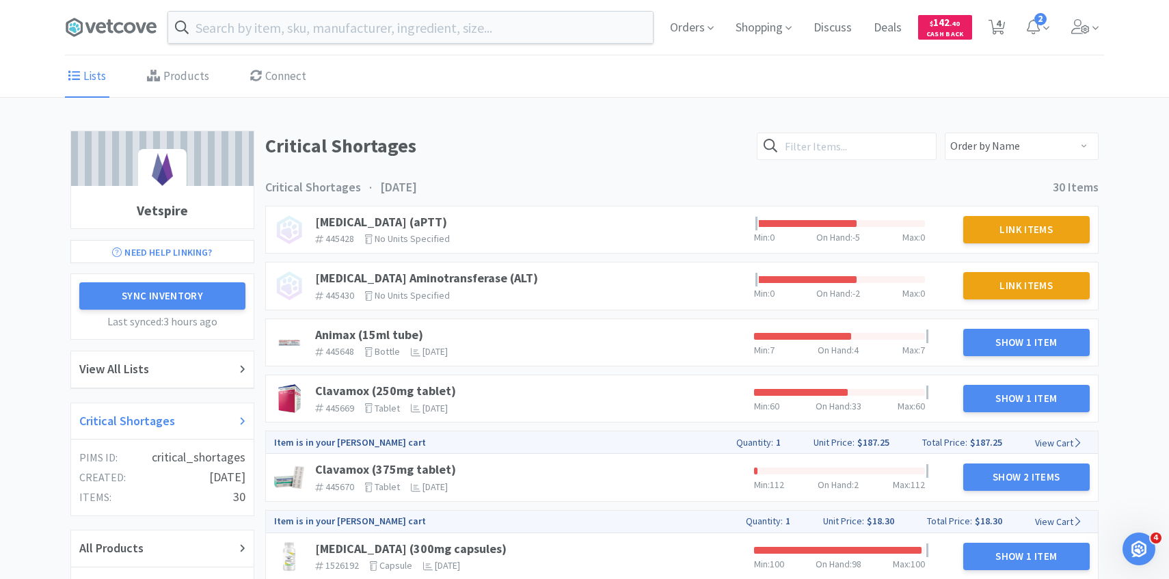
click at [191, 418] on div "Critical Shortages" at bounding box center [162, 422] width 166 height 20
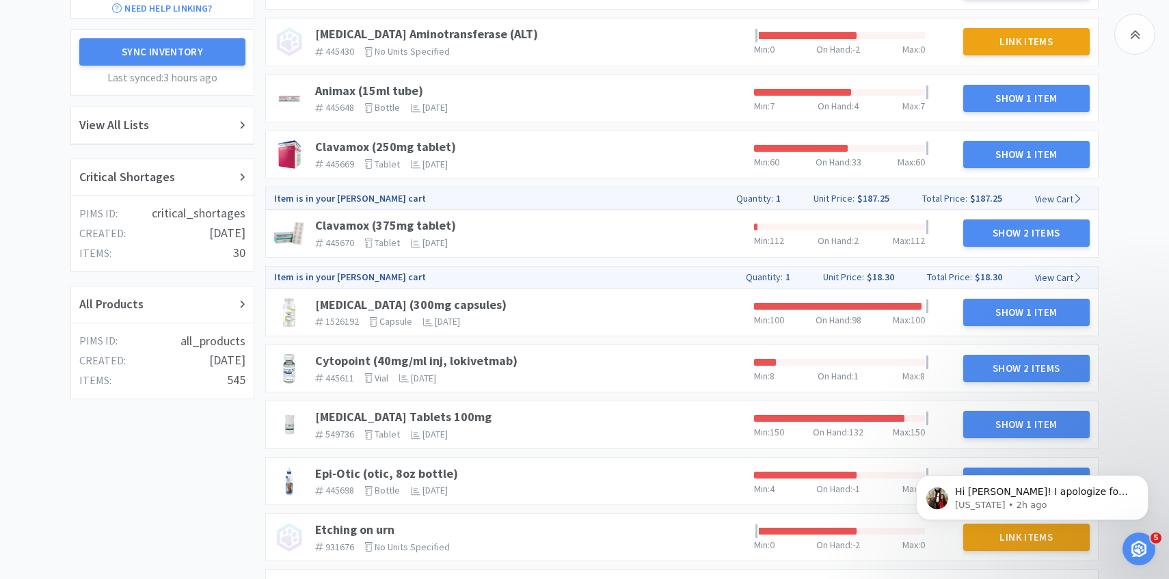
scroll to position [1177, 0]
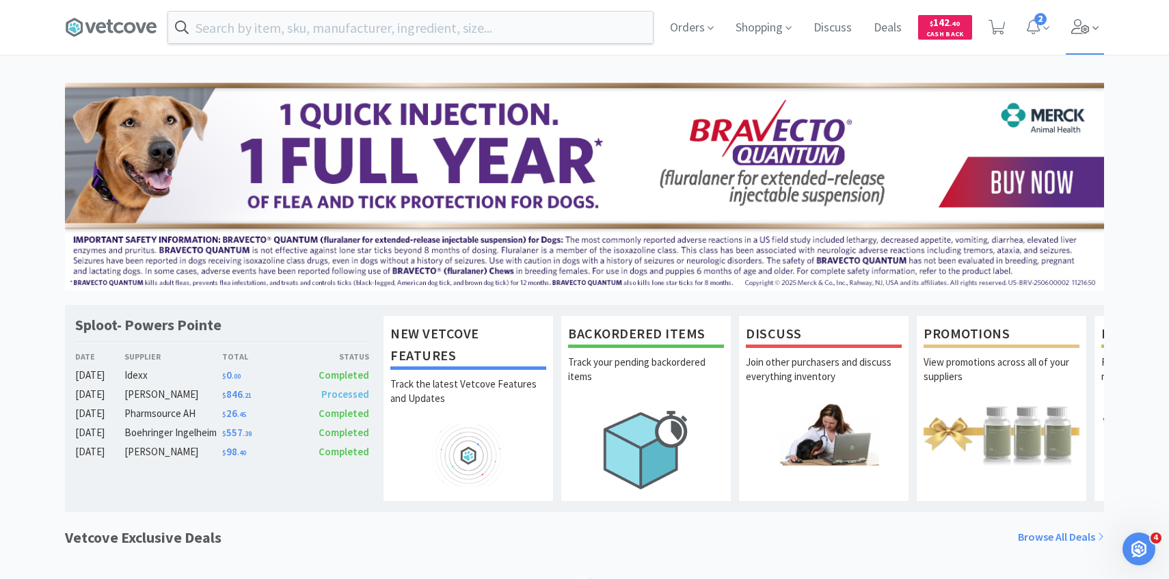
click at [1082, 31] on icon at bounding box center [1081, 26] width 18 height 15
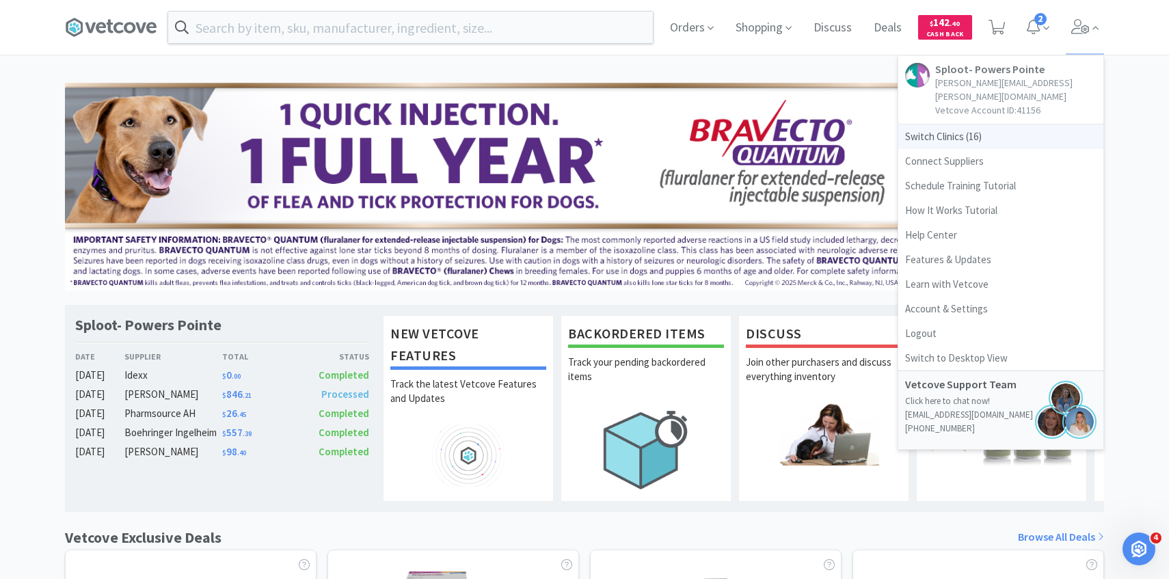
click at [953, 124] on span "Switch Clinics ( 16 )" at bounding box center [1001, 136] width 205 height 25
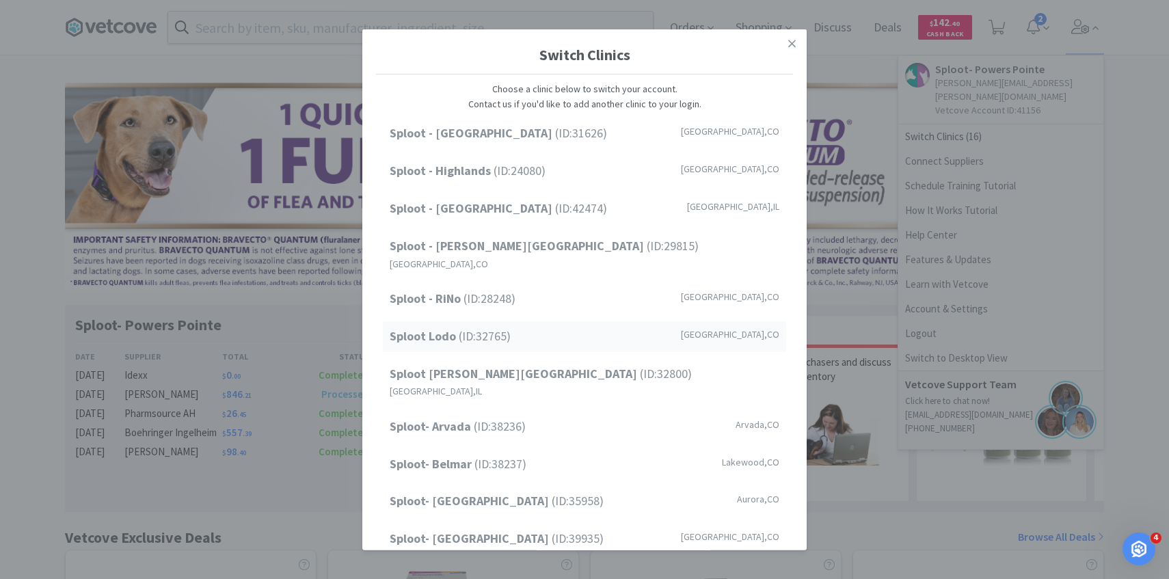
scroll to position [174, 0]
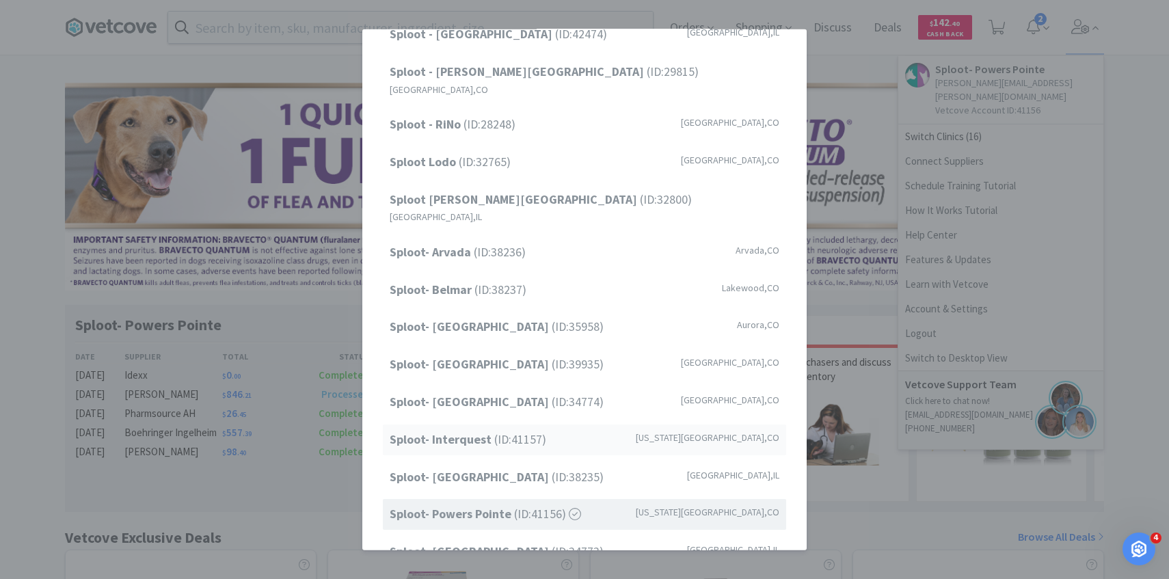
click at [518, 430] on span "Sploot- Interquest (ID: 41157 )" at bounding box center [468, 440] width 157 height 20
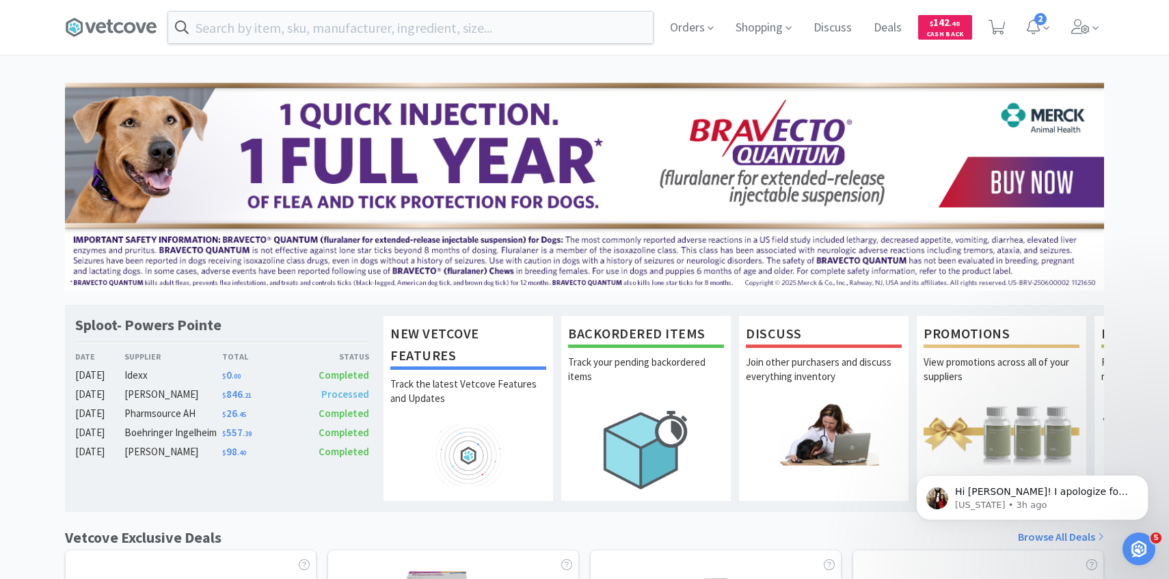
scroll to position [0, 0]
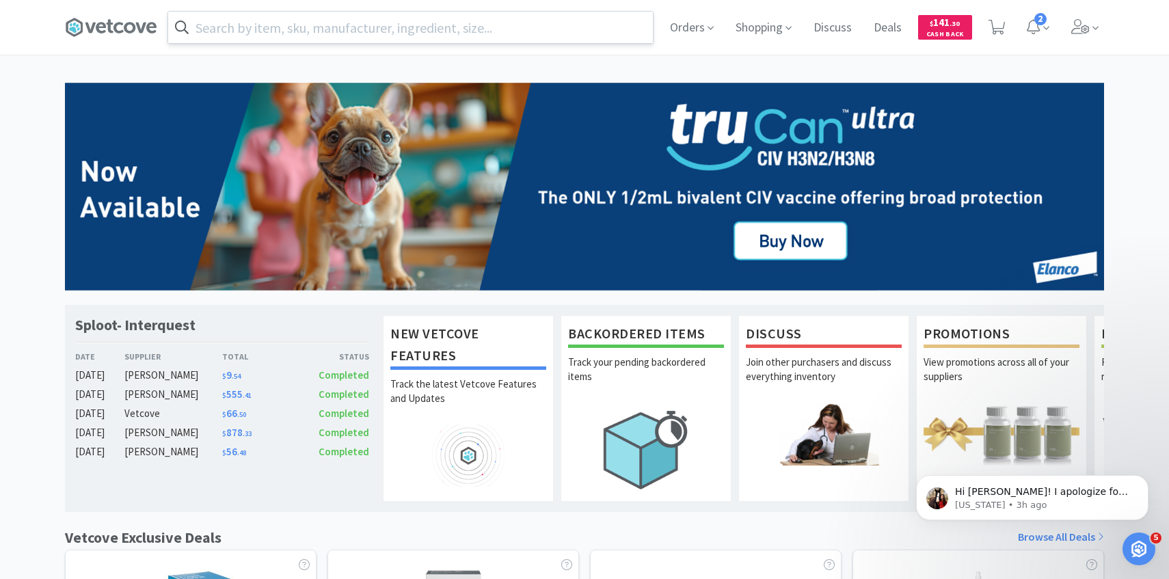
click at [371, 16] on input "text" at bounding box center [410, 27] width 485 height 31
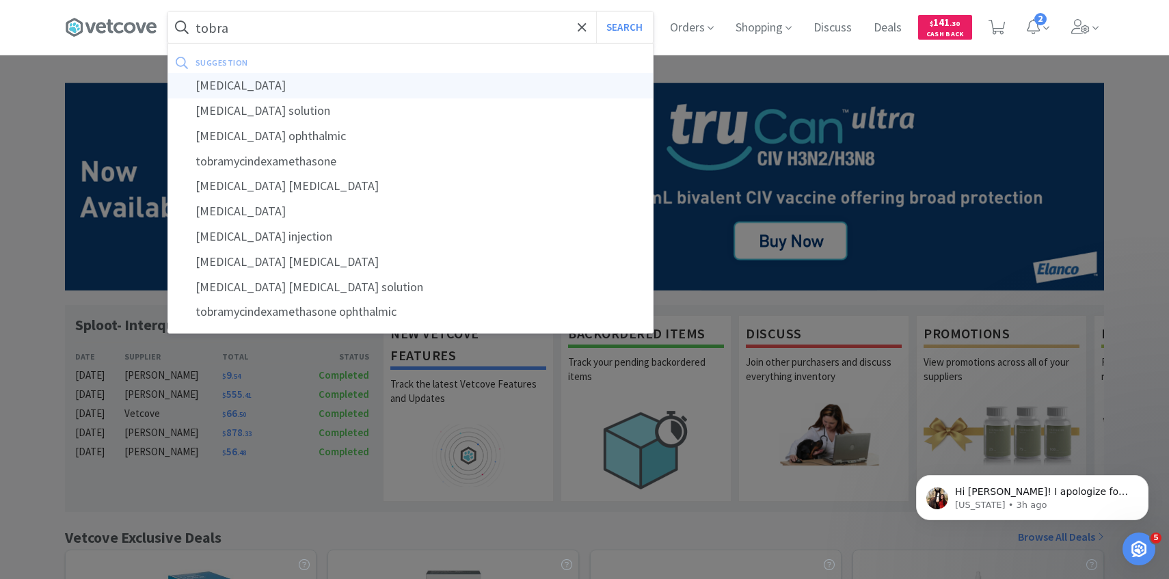
click at [371, 76] on div "[MEDICAL_DATA]" at bounding box center [410, 85] width 485 height 25
type input "[MEDICAL_DATA]"
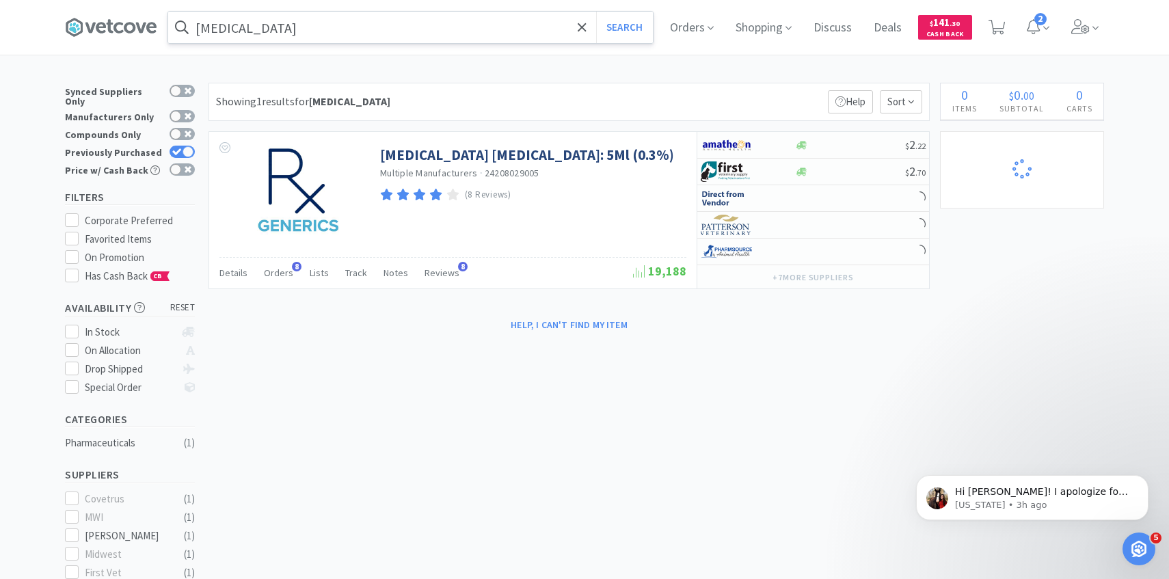
select select "1"
select select "4"
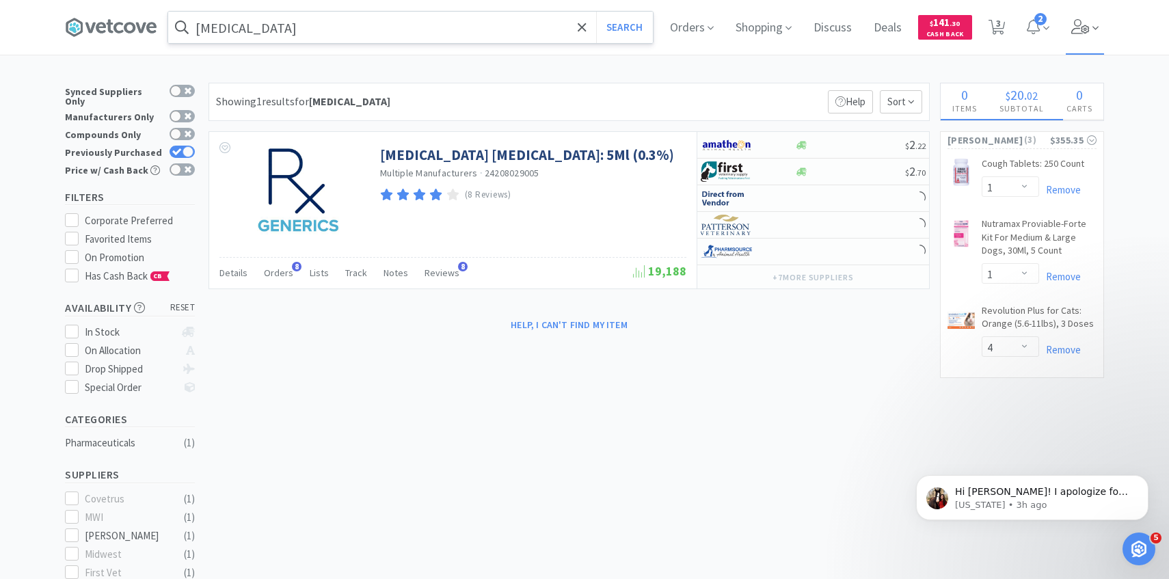
click at [1091, 22] on span at bounding box center [1085, 27] width 39 height 55
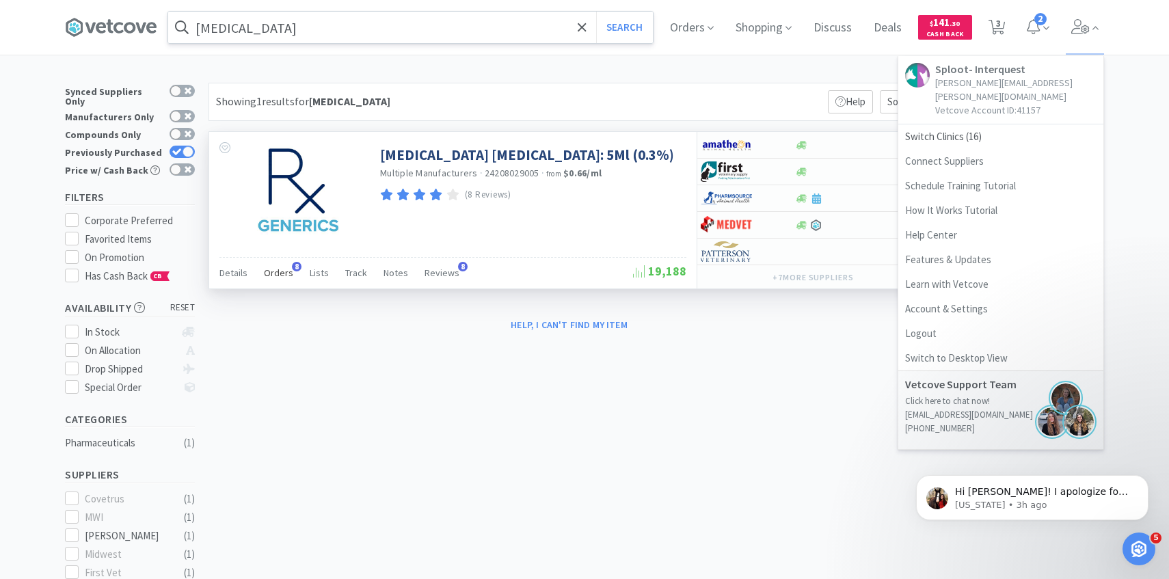
click at [270, 271] on span "Orders" at bounding box center [278, 273] width 29 height 12
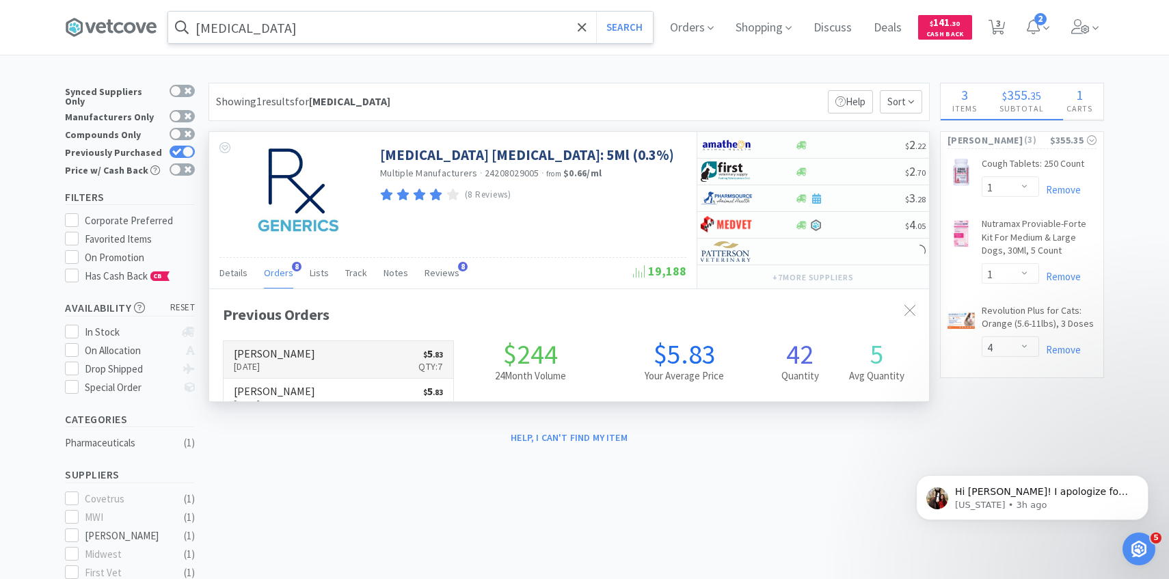
scroll to position [364, 720]
click at [323, 358] on link "[PERSON_NAME] [DATE] $ 5 . 83 Qty: 7" at bounding box center [339, 360] width 230 height 38
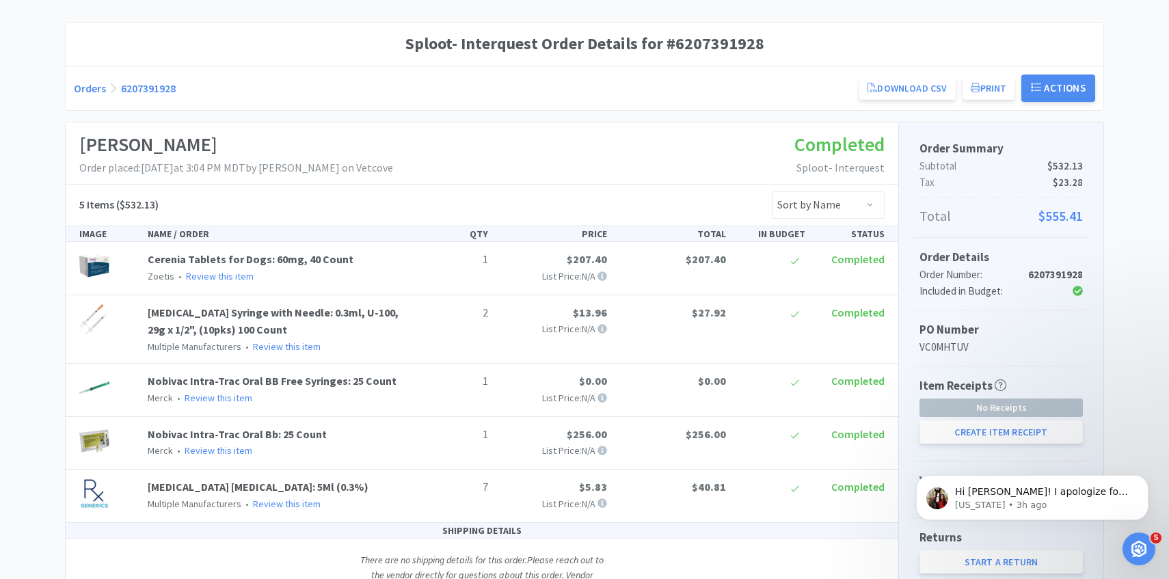
scroll to position [178, 0]
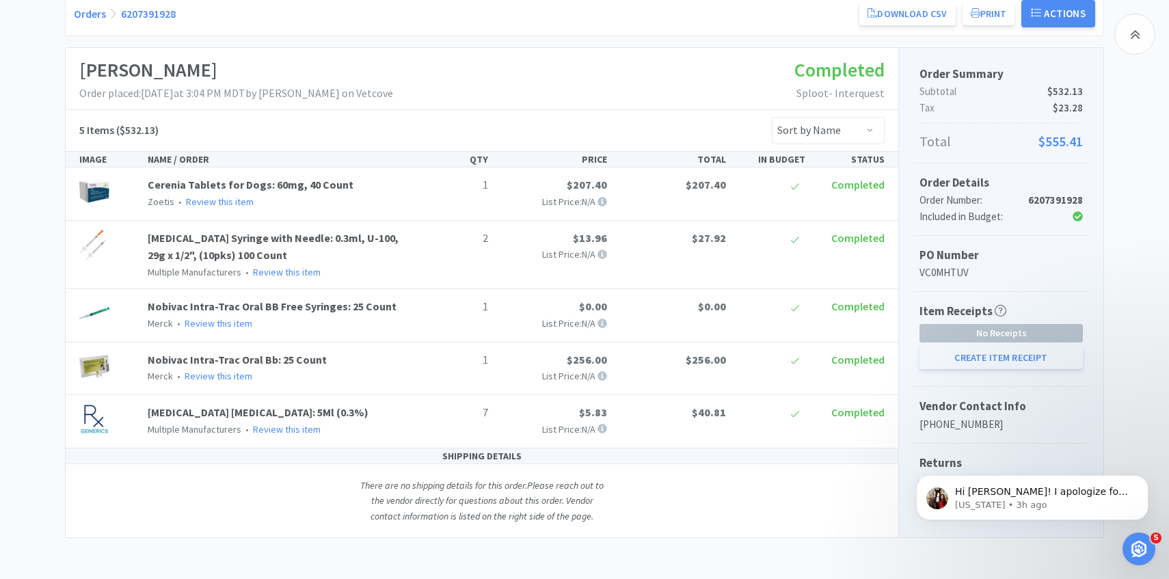
click at [952, 359] on button "Create Item Receipt" at bounding box center [1001, 357] width 163 height 23
select select "1"
select select "7"
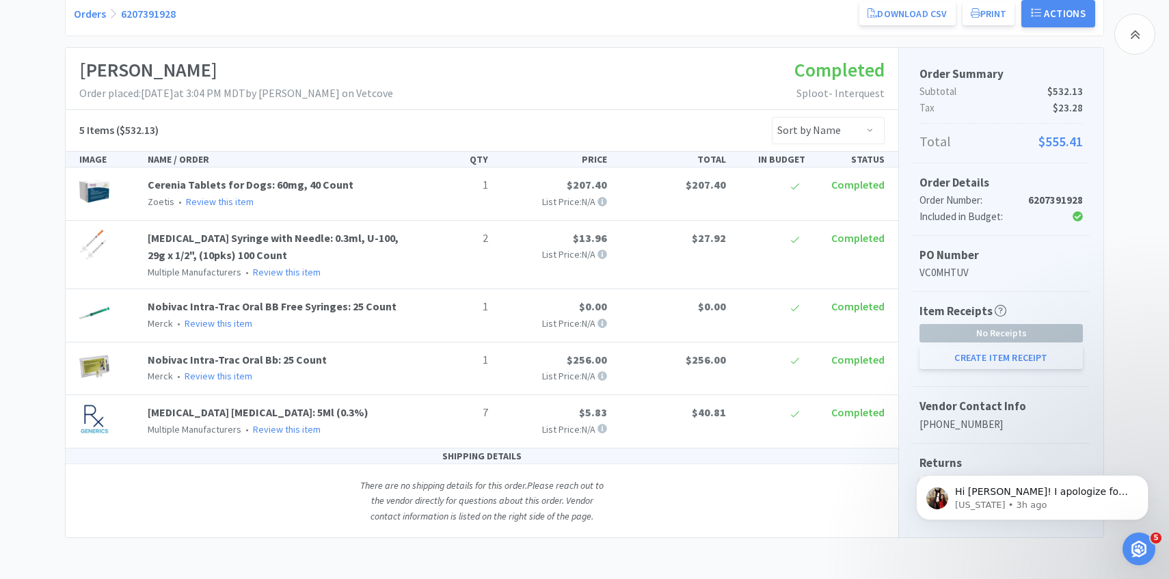
select select "2"
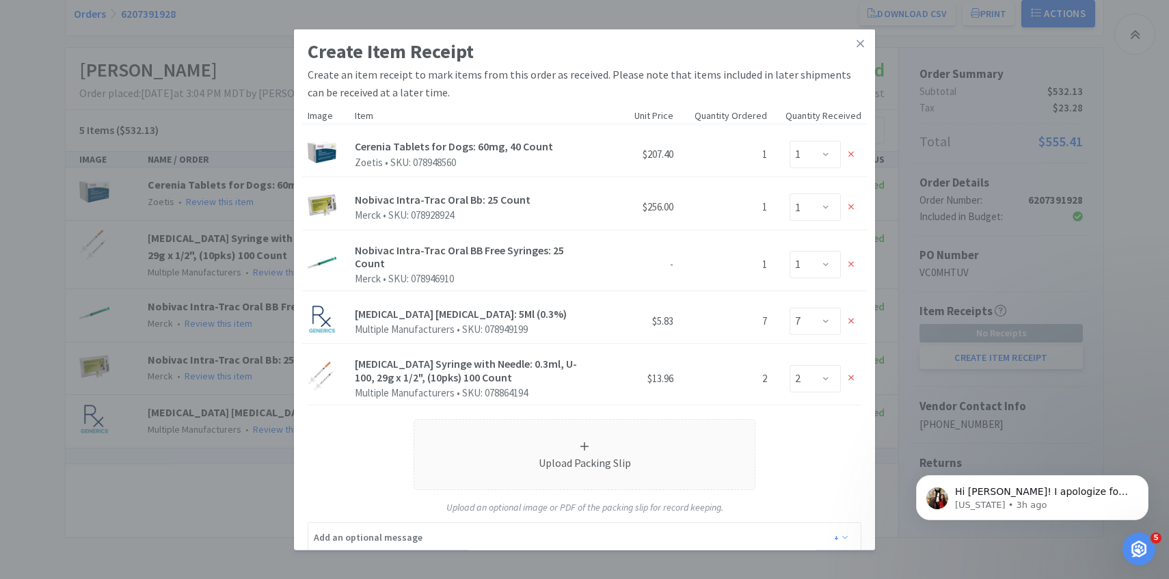
scroll to position [59, 0]
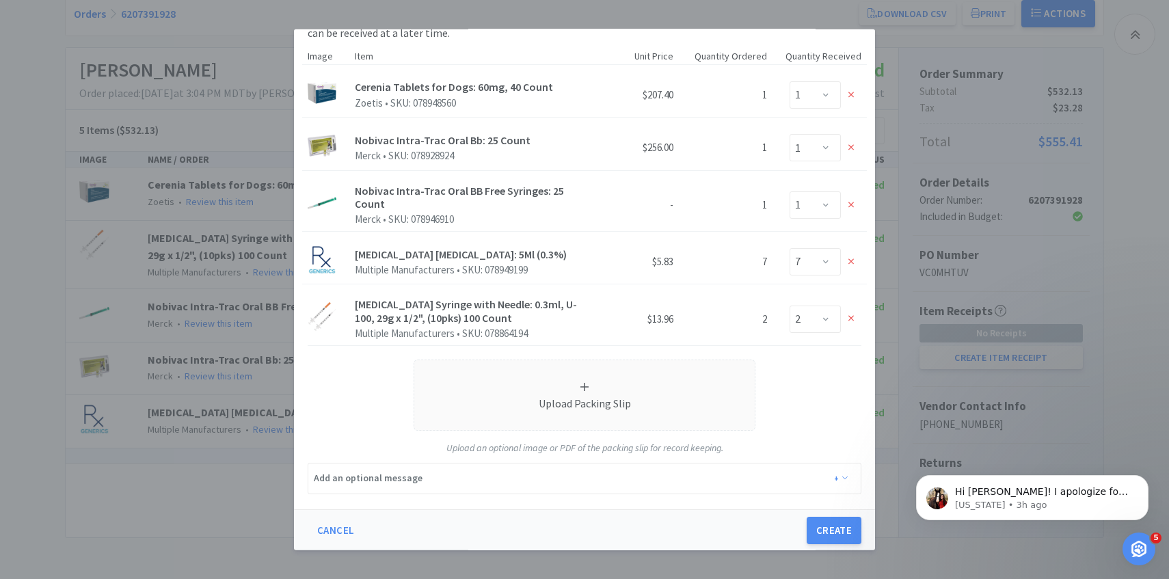
click at [814, 503] on div "Create Item Receipt Create an item receipt to mark items from this order as rec…" at bounding box center [584, 239] width 581 height 540
click at [816, 517] on button "Create" at bounding box center [834, 529] width 55 height 27
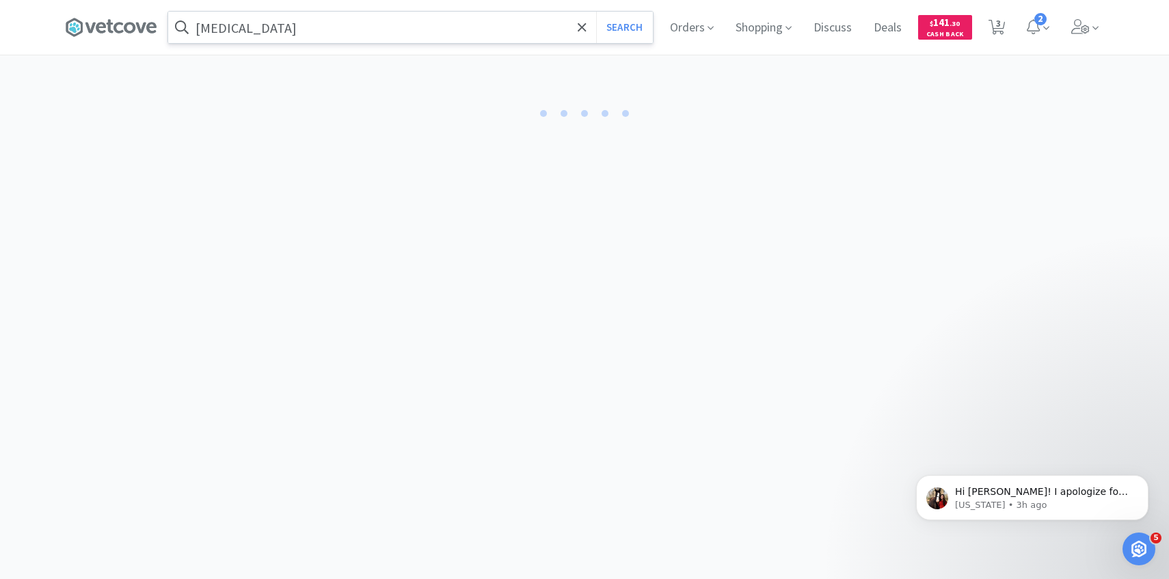
select select "1"
select select "2"
select select "1"
select select "7"
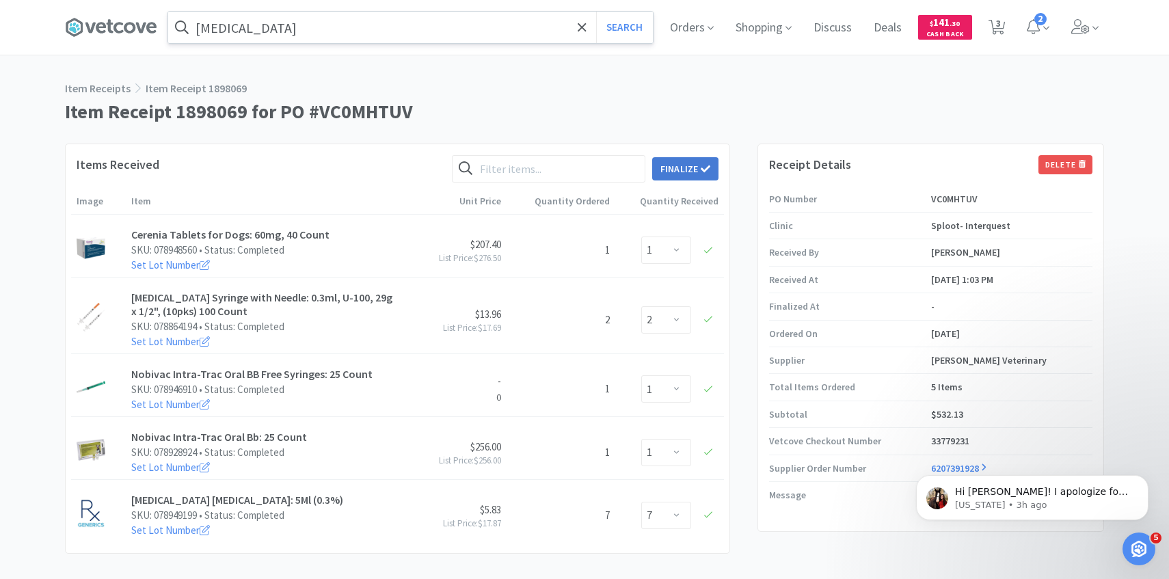
click at [700, 173] on button "Finalize" at bounding box center [685, 168] width 66 height 23
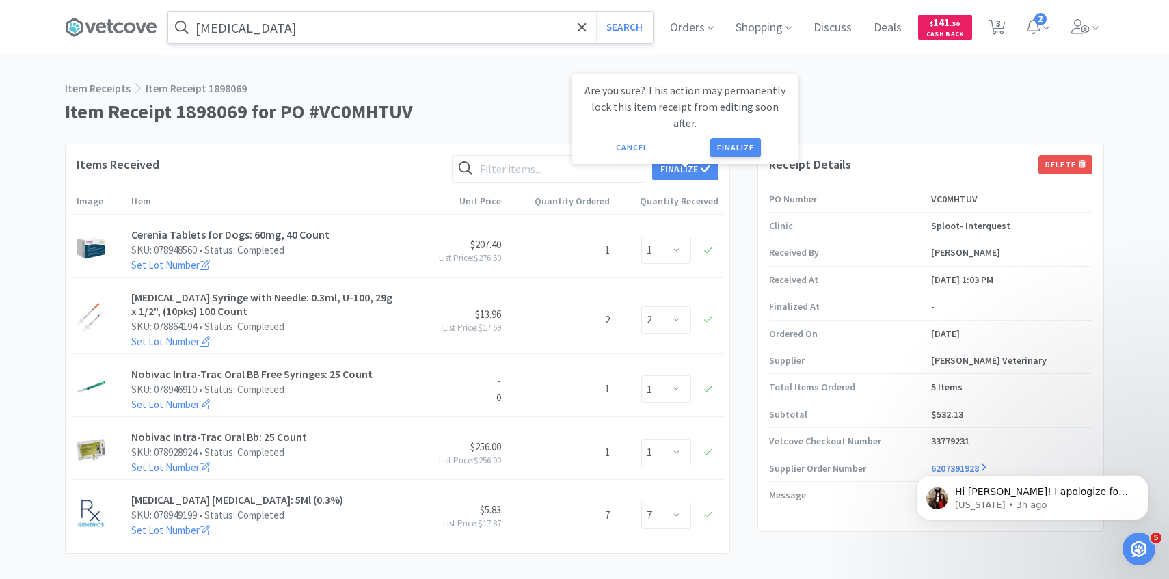
click at [734, 138] on button "Finalize" at bounding box center [735, 147] width 51 height 19
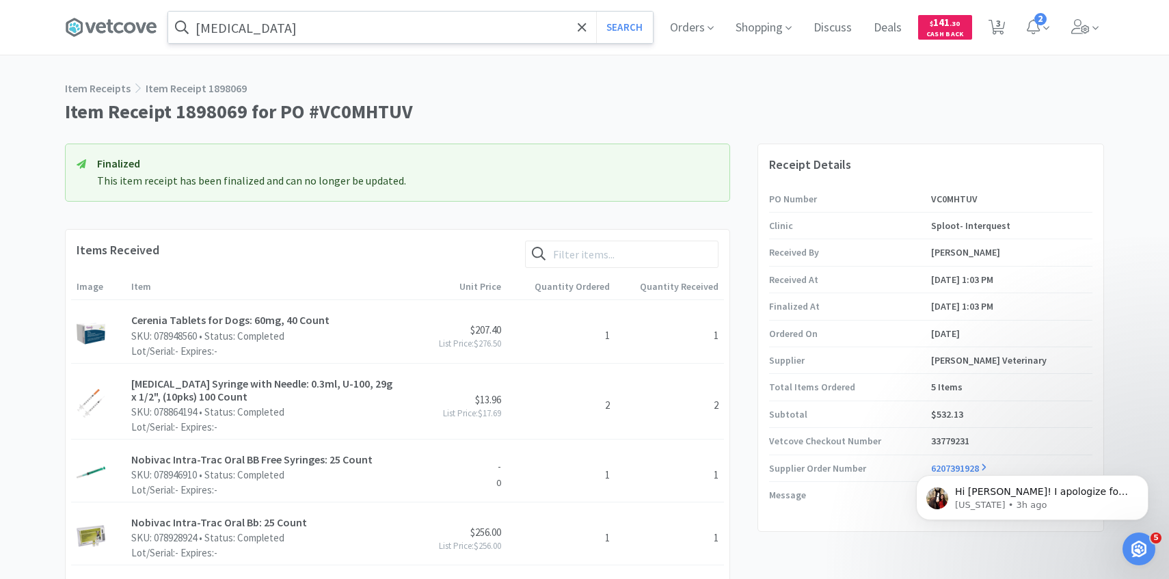
click at [375, 32] on input "[MEDICAL_DATA]" at bounding box center [410, 27] width 485 height 31
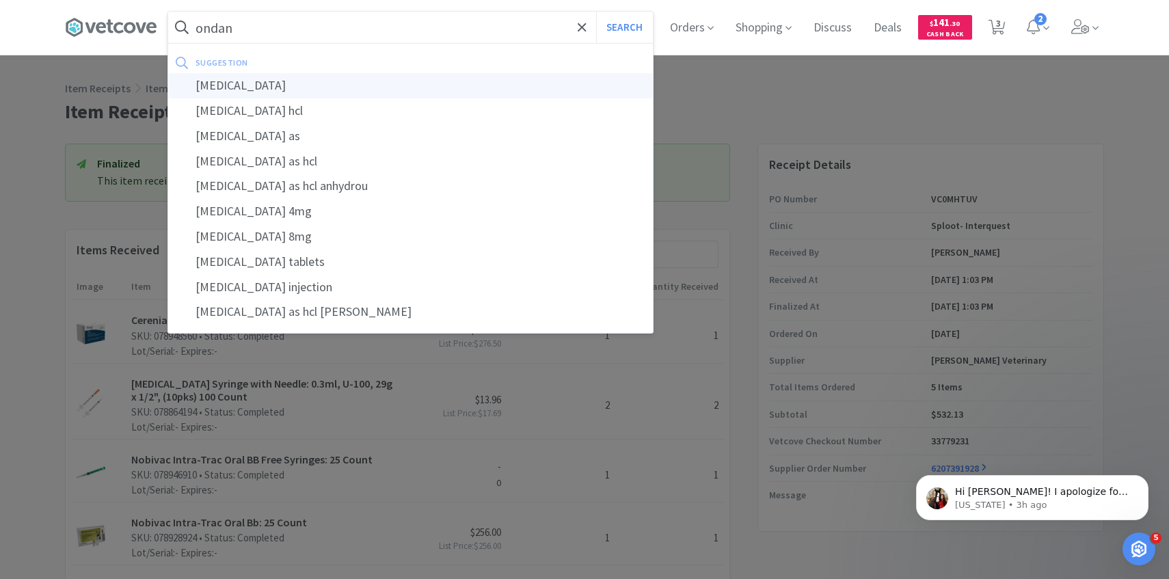
click at [362, 82] on div "[MEDICAL_DATA]" at bounding box center [410, 85] width 485 height 25
type input "[MEDICAL_DATA]"
select select "1"
select select "4"
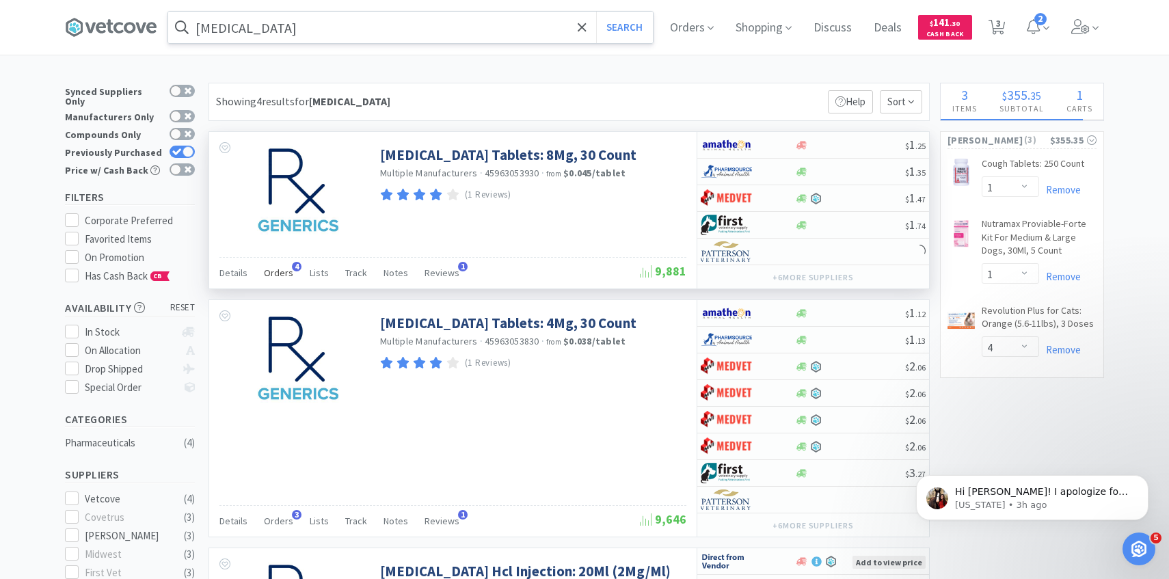
click at [276, 276] on span "Orders" at bounding box center [278, 273] width 29 height 12
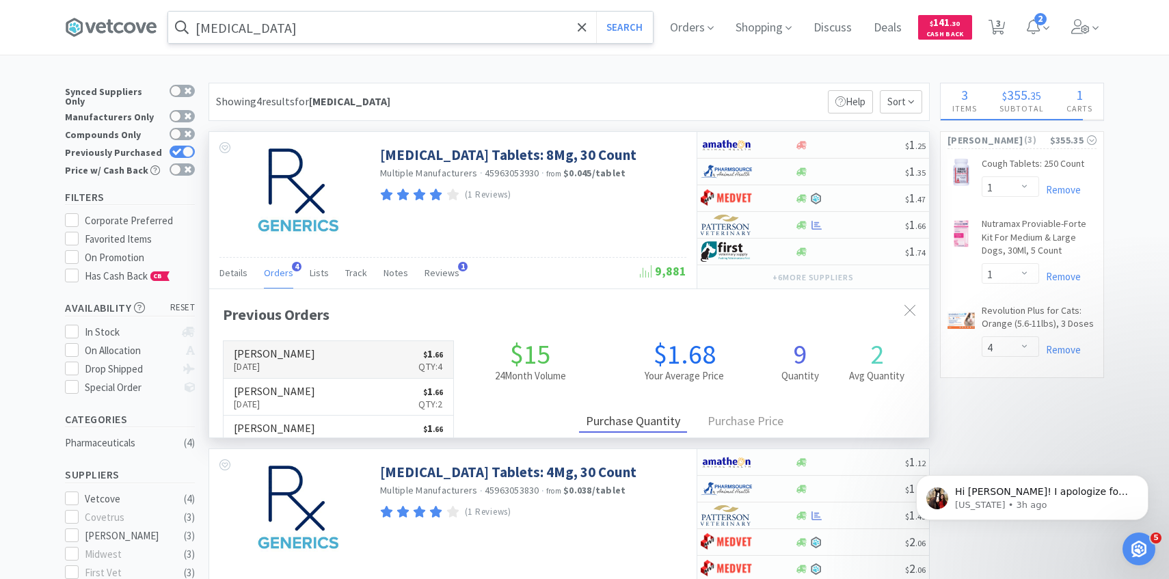
scroll to position [354, 720]
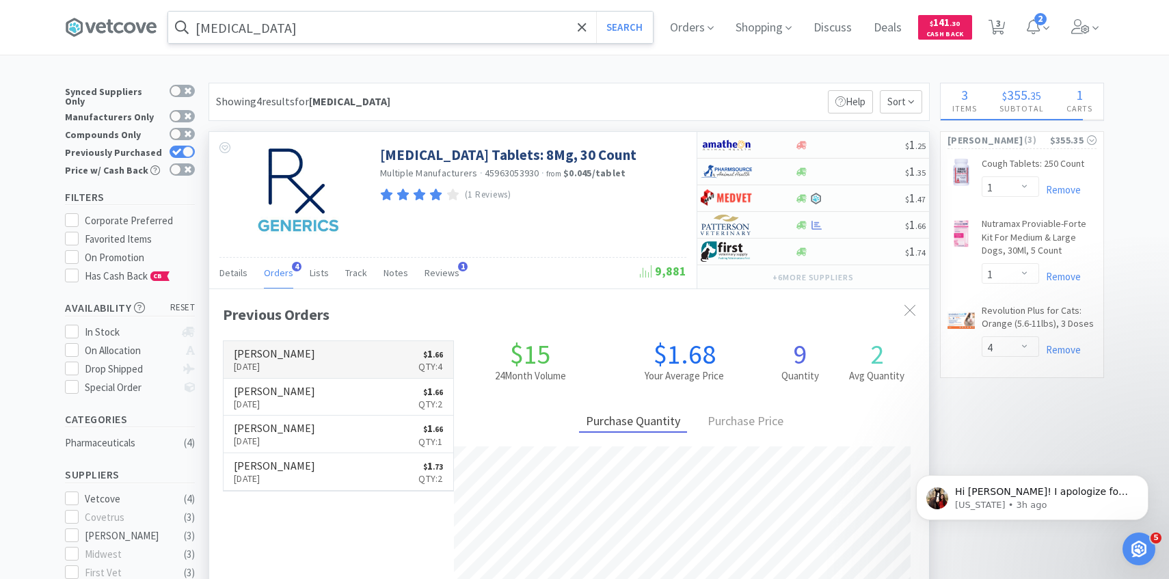
click at [308, 360] on link "[PERSON_NAME] [DATE] $ 1 . 66 Qty: 4" at bounding box center [339, 360] width 230 height 38
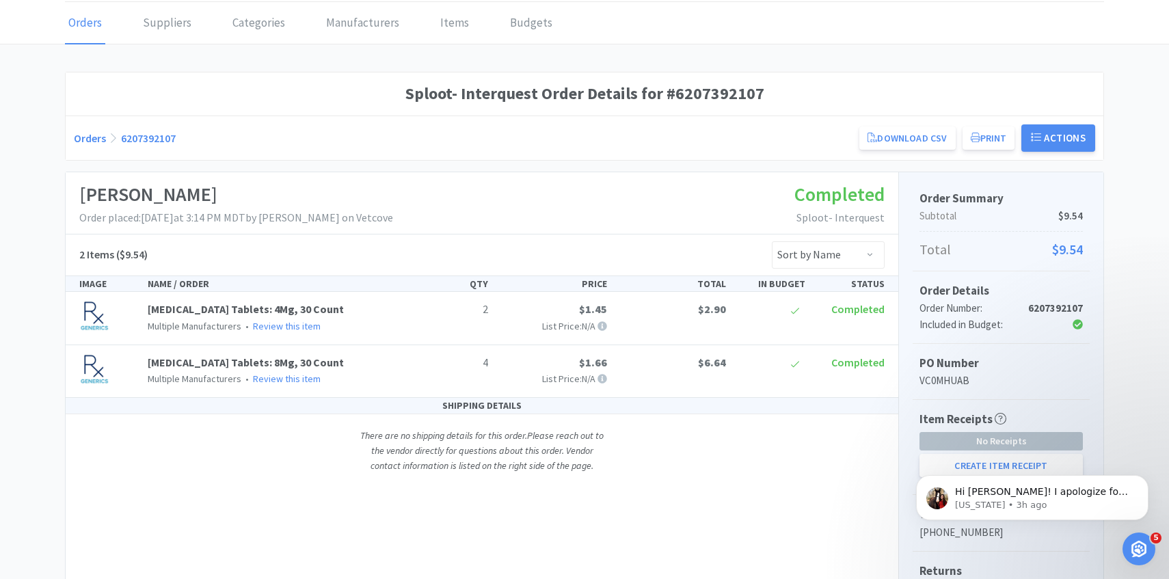
scroll to position [147, 0]
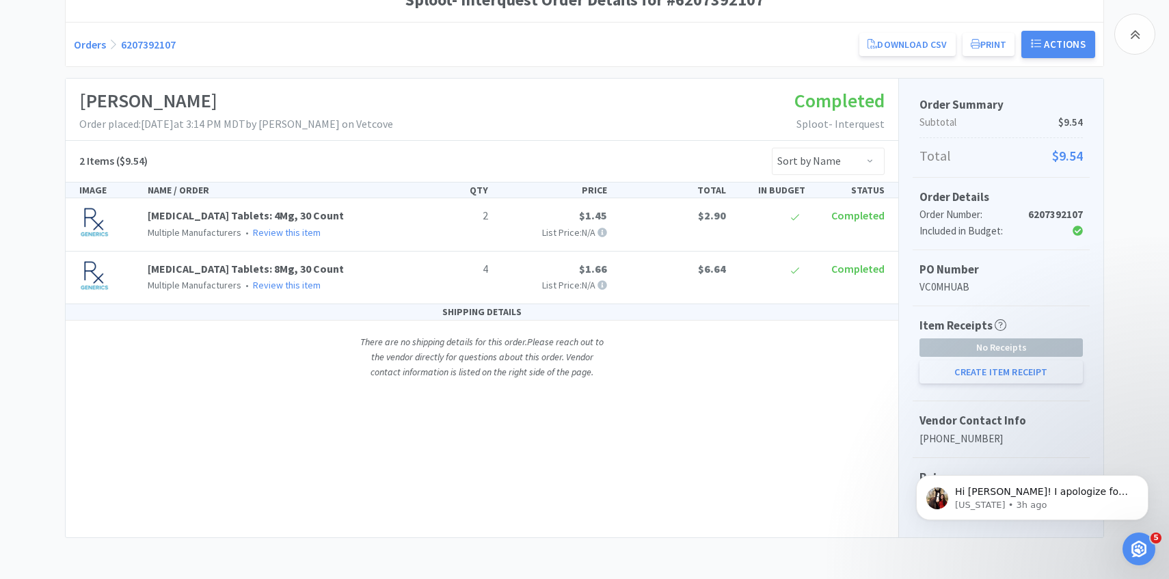
click at [933, 374] on button "Create Item Receipt" at bounding box center [1001, 371] width 163 height 23
select select "2"
select select "4"
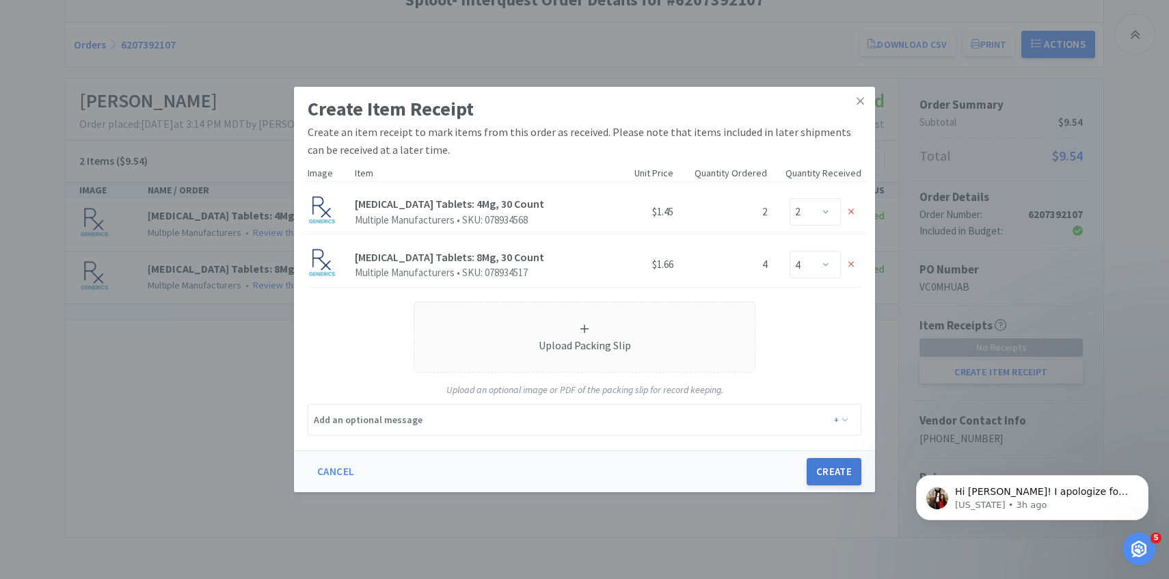
click at [827, 473] on button "Create" at bounding box center [834, 471] width 55 height 27
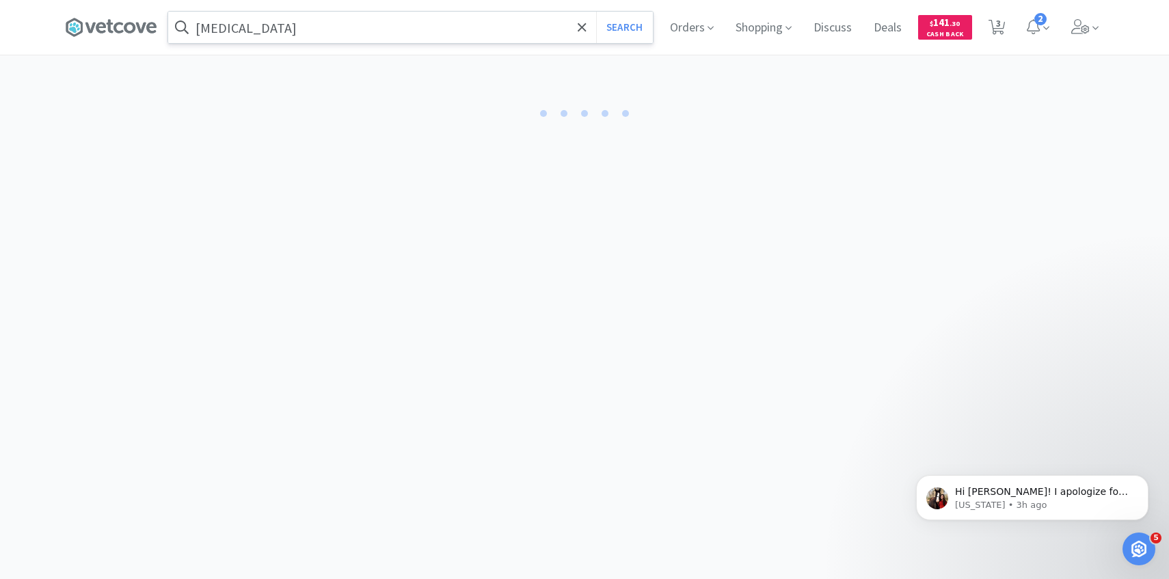
select select "2"
select select "4"
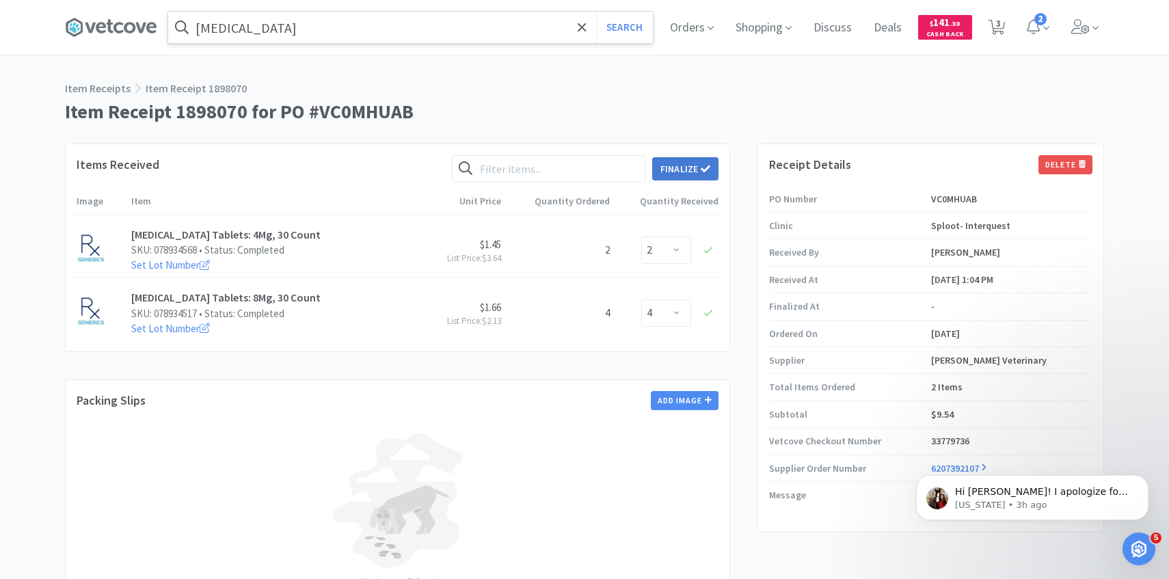
click at [681, 161] on button "Finalize" at bounding box center [685, 168] width 66 height 23
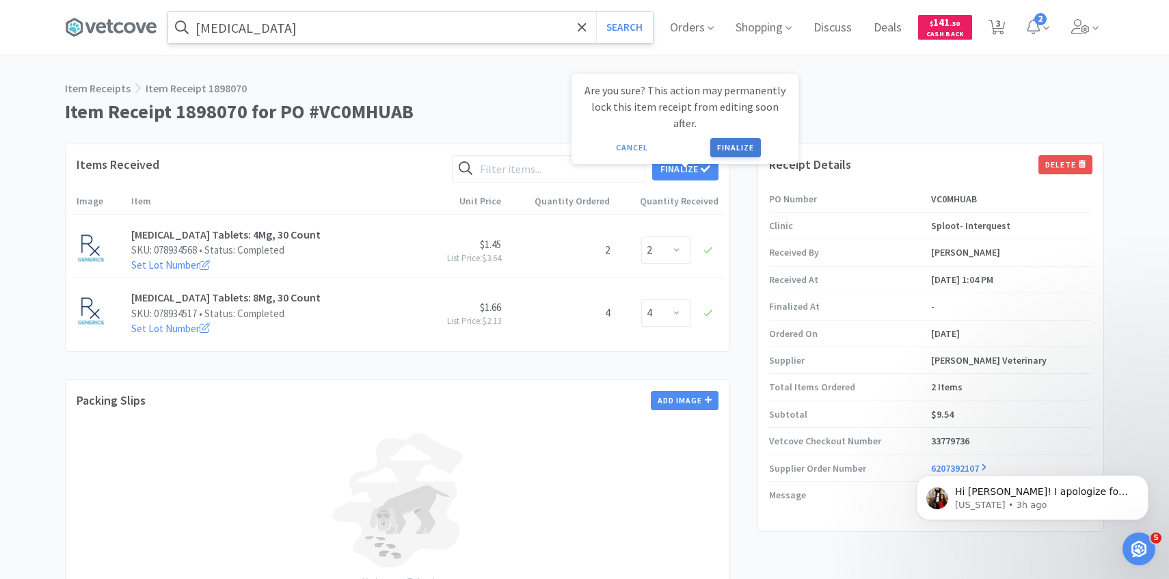
click at [744, 138] on button "Finalize" at bounding box center [735, 147] width 51 height 19
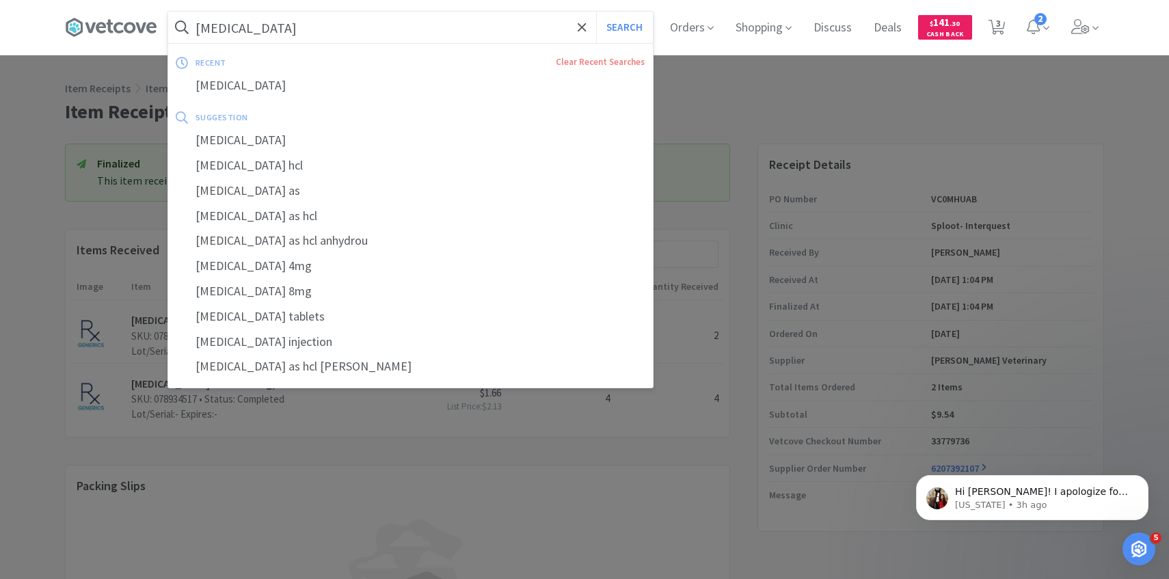
click at [335, 33] on input "[MEDICAL_DATA]" at bounding box center [410, 27] width 485 height 31
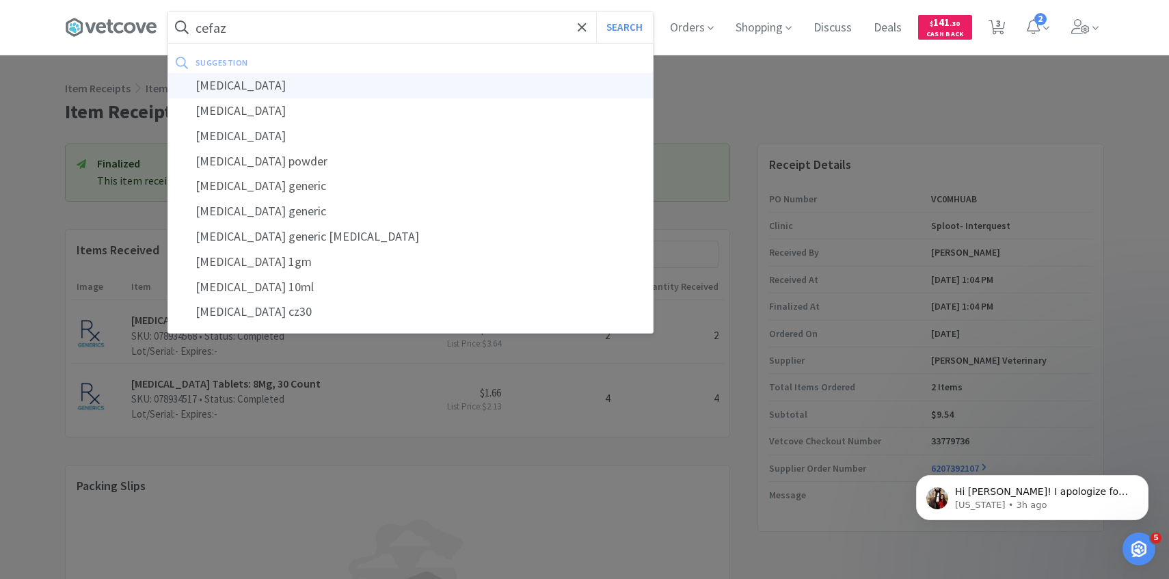
click at [326, 78] on div "[MEDICAL_DATA]" at bounding box center [410, 85] width 485 height 25
type input "[MEDICAL_DATA]"
select select "1"
select select "4"
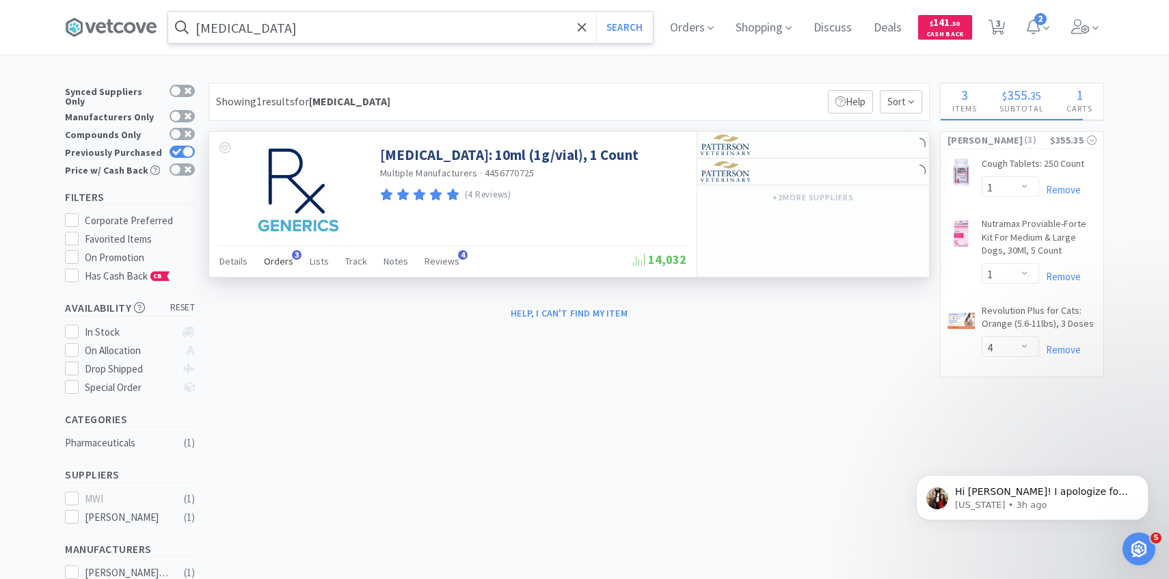
click at [284, 251] on div "Orders 3" at bounding box center [278, 263] width 29 height 26
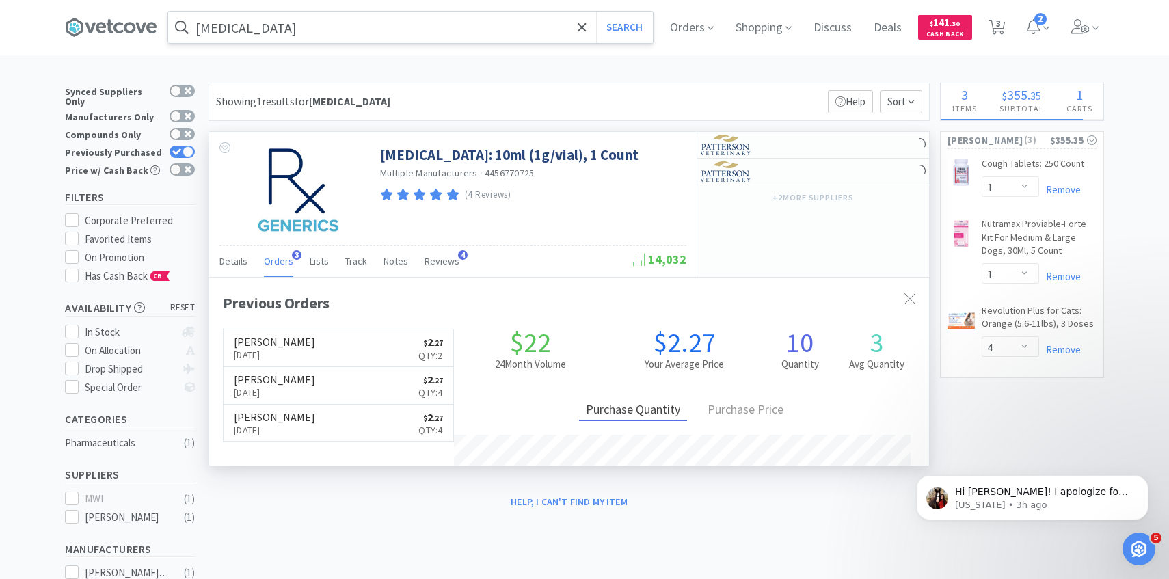
scroll to position [354, 720]
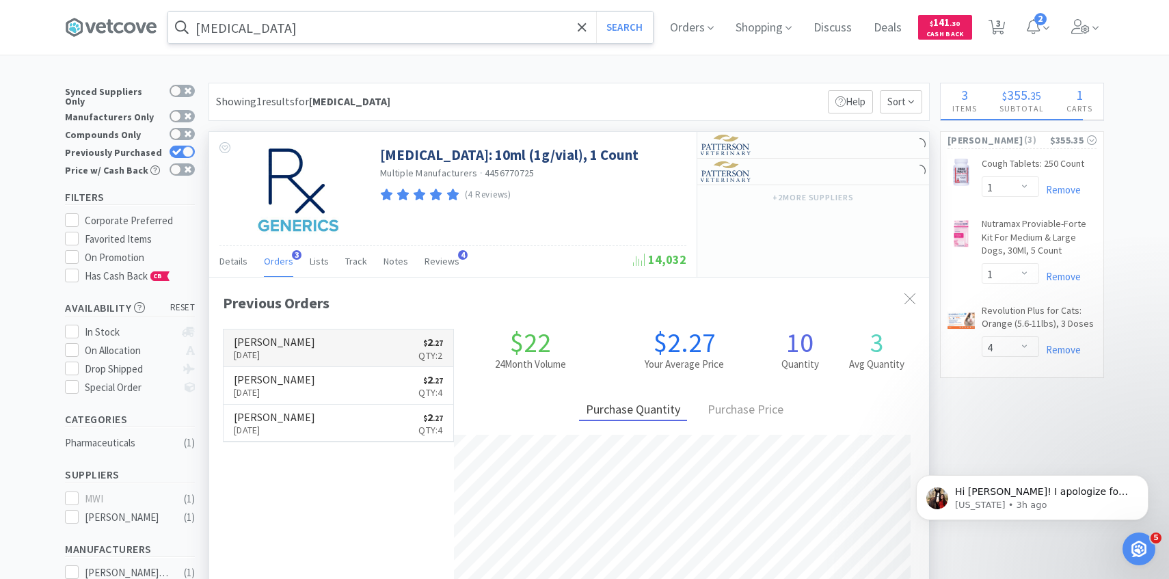
click at [300, 349] on link "[PERSON_NAME] [DATE] $ 2 . 27 Qty: 2" at bounding box center [339, 349] width 230 height 38
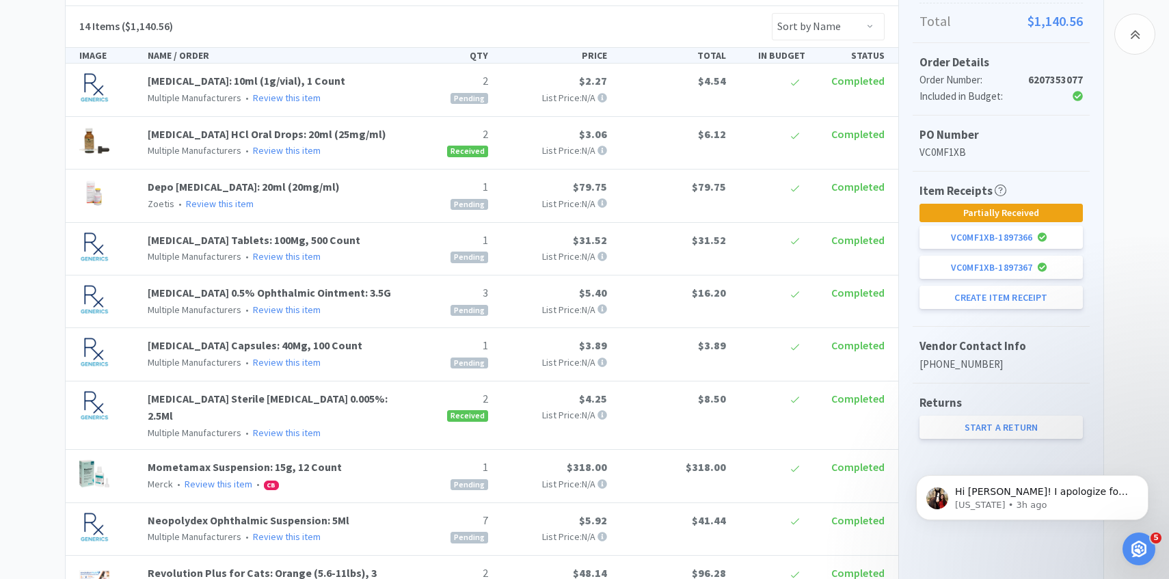
scroll to position [360, 0]
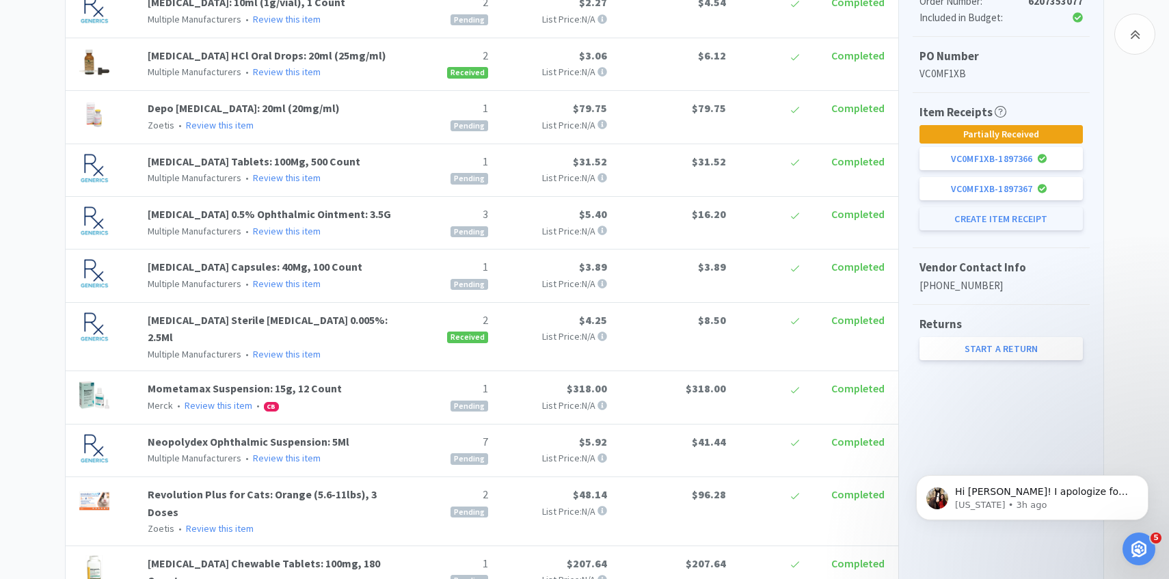
click at [967, 222] on button "Create Item Receipt" at bounding box center [1001, 218] width 163 height 23
select select "2"
select select "1"
select select "3"
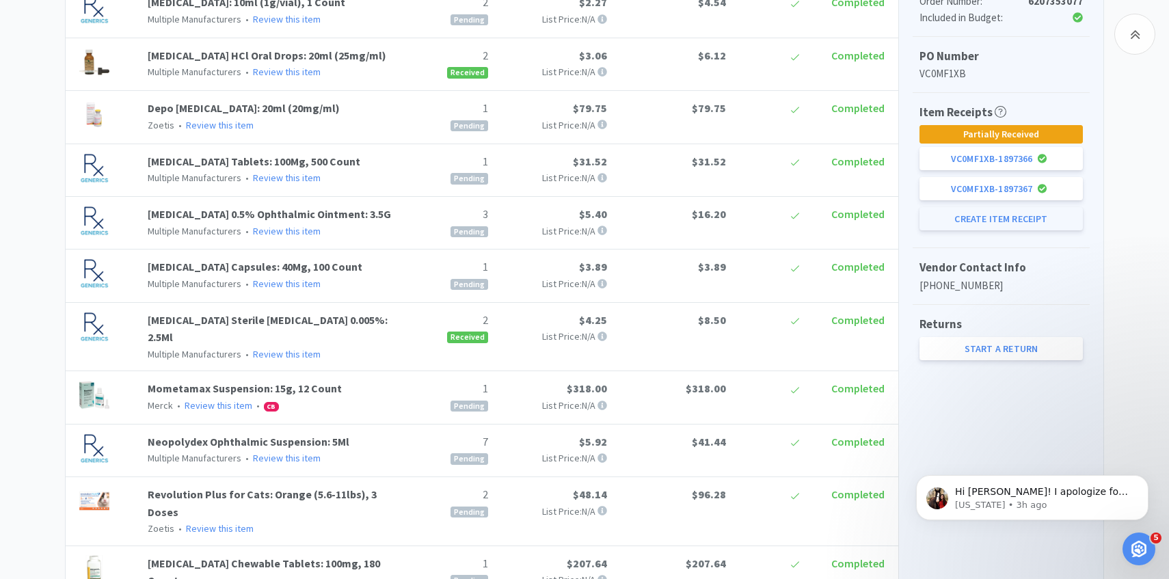
select select "1"
select select "7"
select select "2"
select select "1"
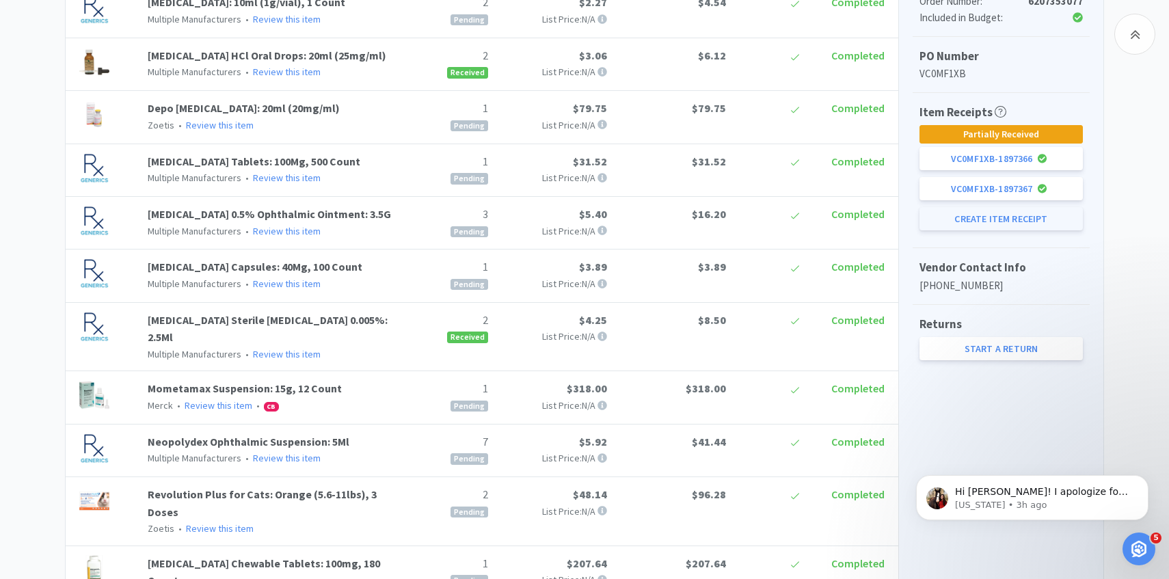
select select "1"
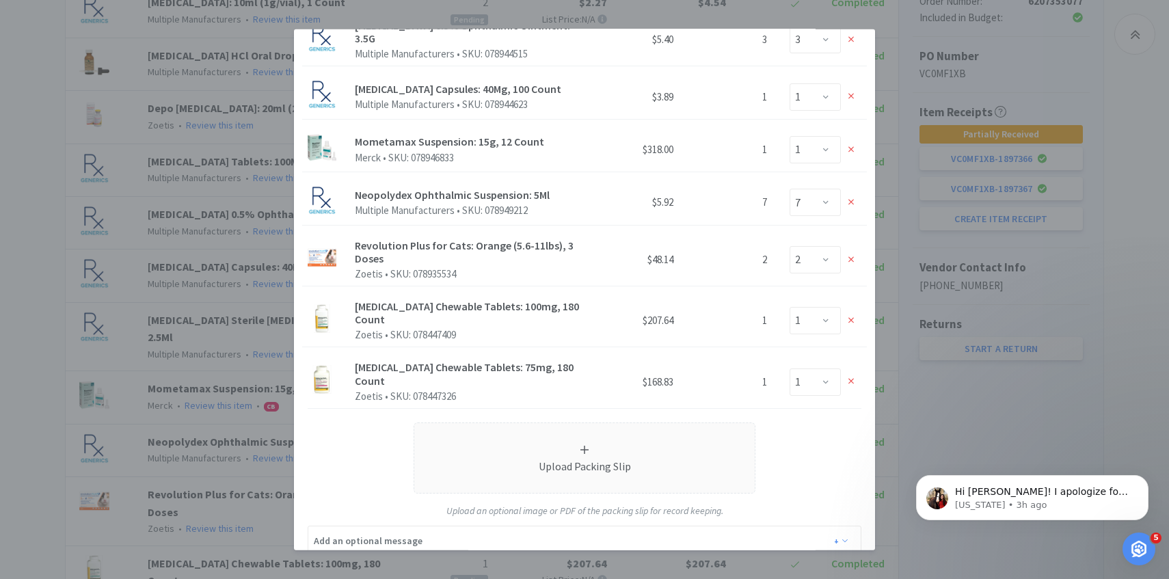
scroll to position [316, 0]
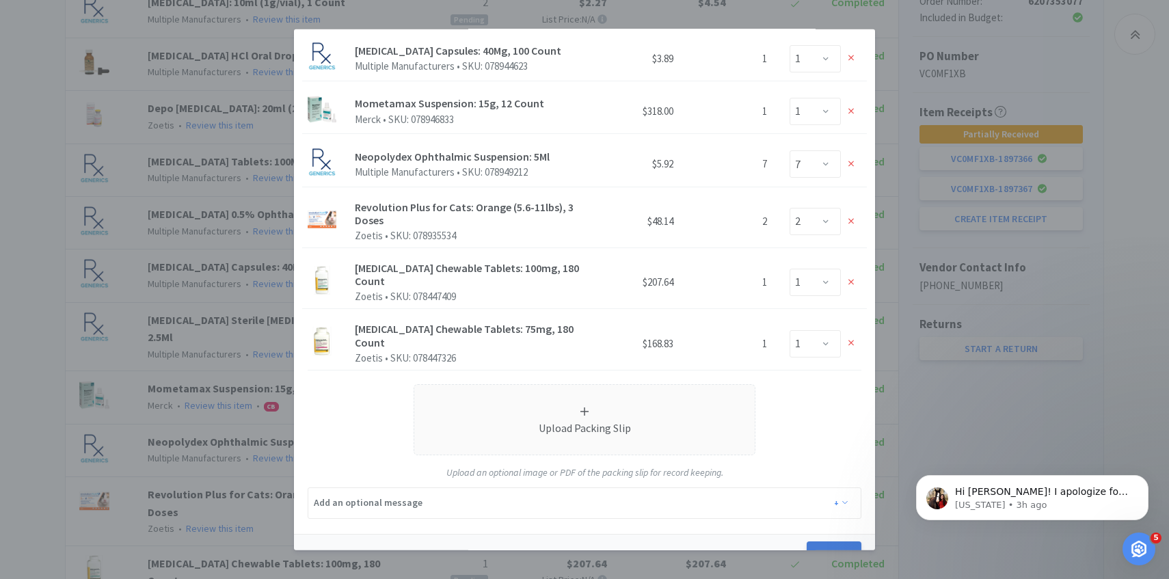
click at [830, 541] on button "Create" at bounding box center [834, 554] width 55 height 27
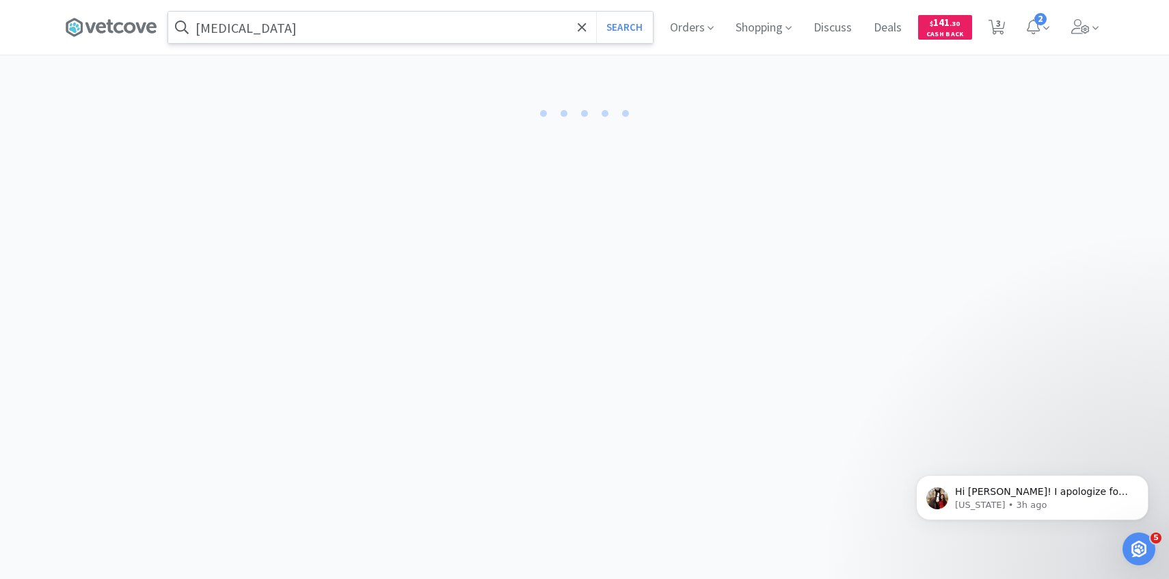
select select "2"
select select "1"
select select "3"
select select "1"
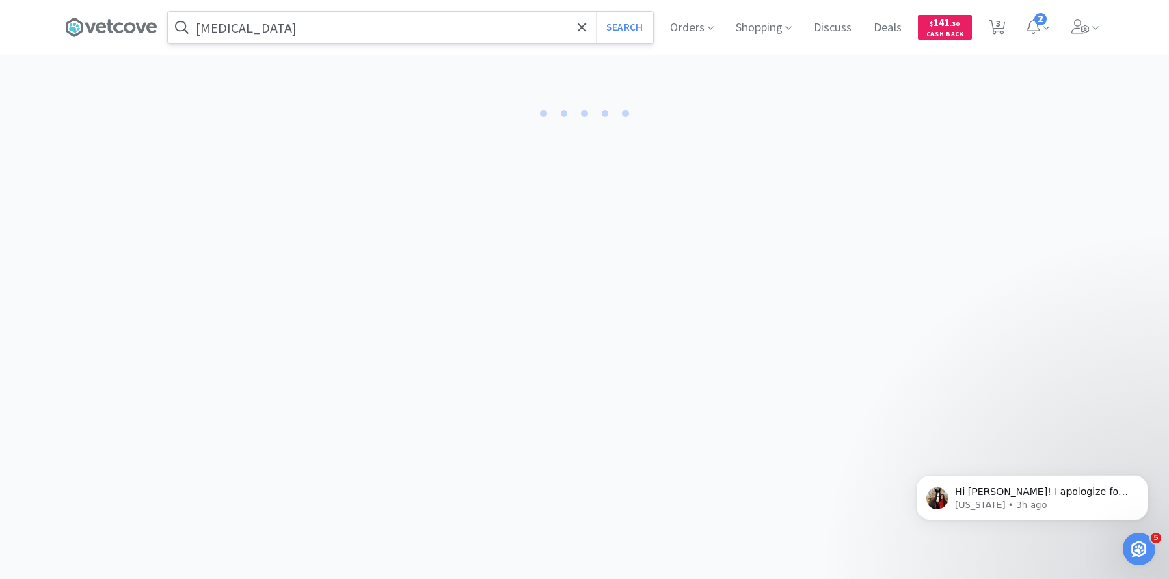
select select "1"
select select "7"
select select "2"
select select "1"
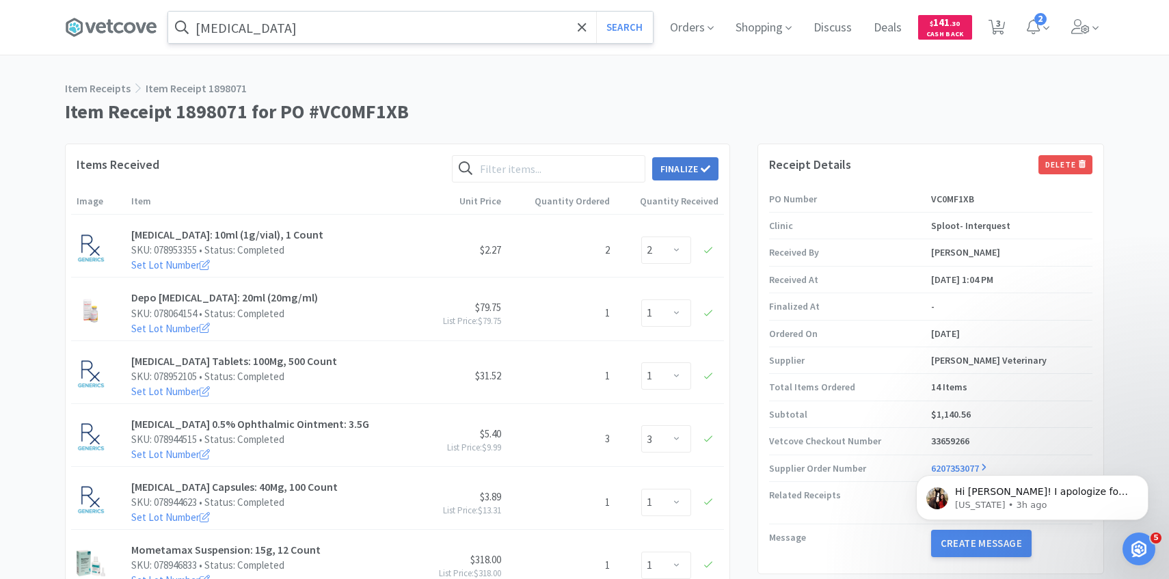
click at [704, 176] on button "Finalize" at bounding box center [685, 168] width 66 height 23
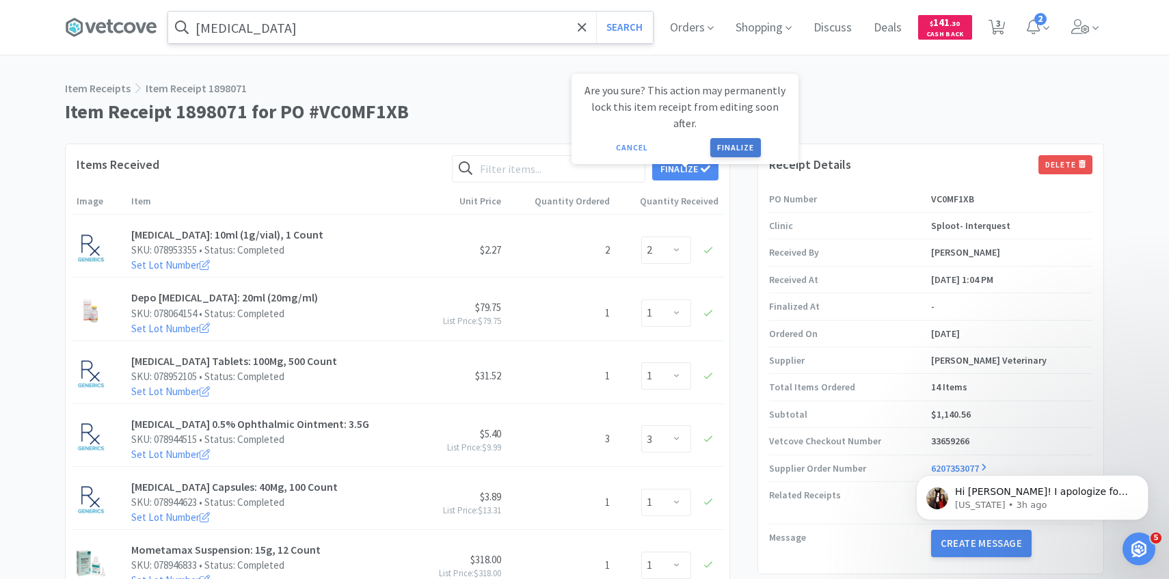
click at [735, 138] on button "Finalize" at bounding box center [735, 147] width 51 height 19
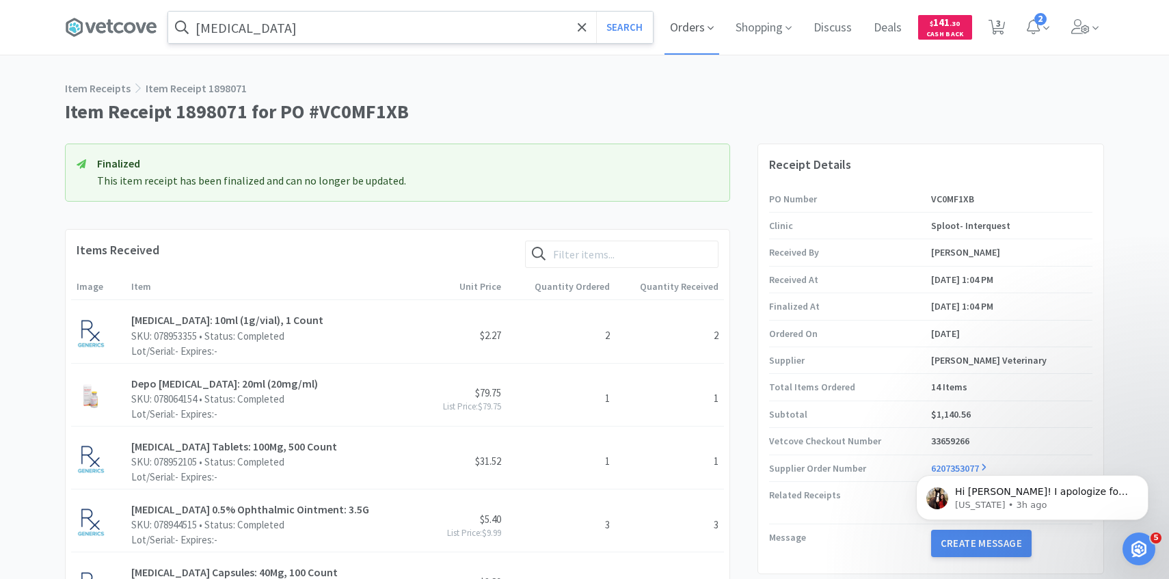
click at [704, 49] on span "Orders" at bounding box center [692, 27] width 55 height 55
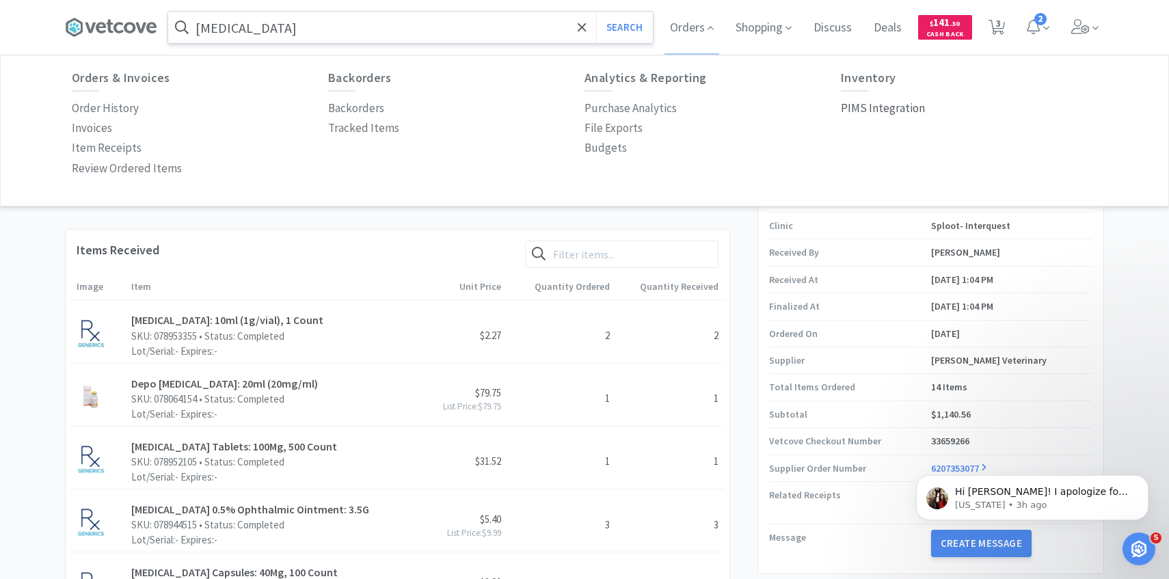
click at [893, 116] on p "PIMS Integration" at bounding box center [883, 108] width 84 height 18
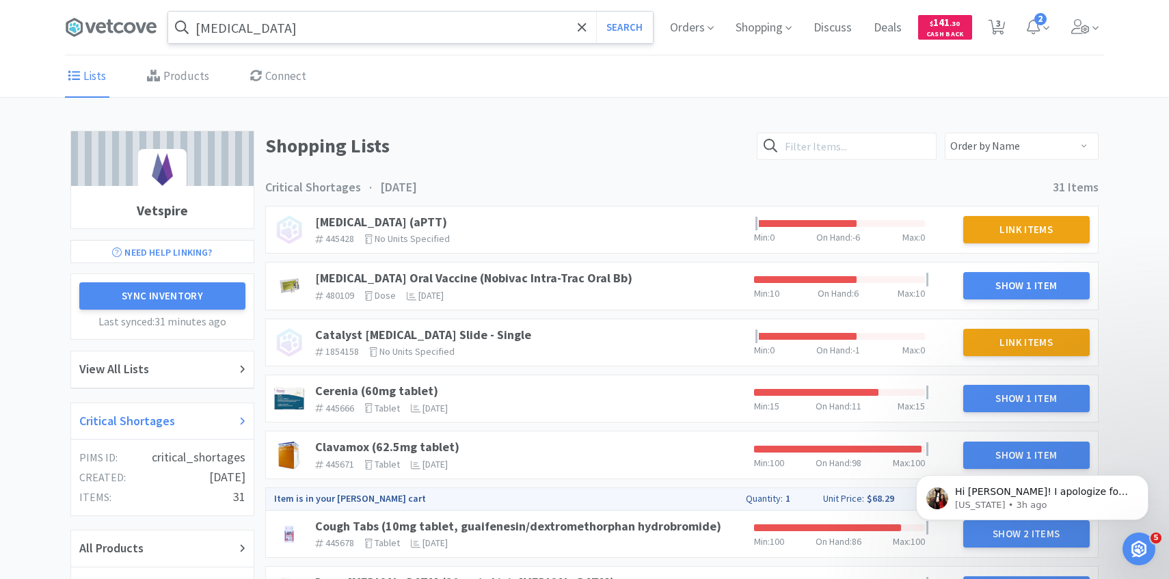
click at [163, 423] on h2 "Critical Shortages" at bounding box center [127, 422] width 96 height 20
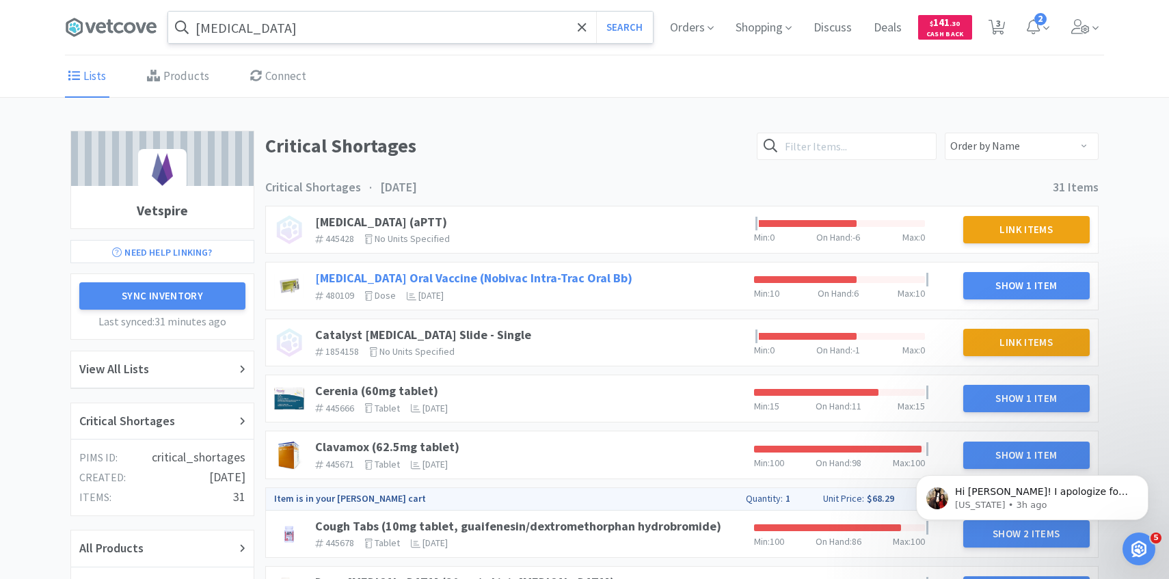
click at [553, 279] on link "[MEDICAL_DATA] Oral Vaccine (Nobivac Intra-Trac Oral Bb)" at bounding box center [473, 278] width 317 height 16
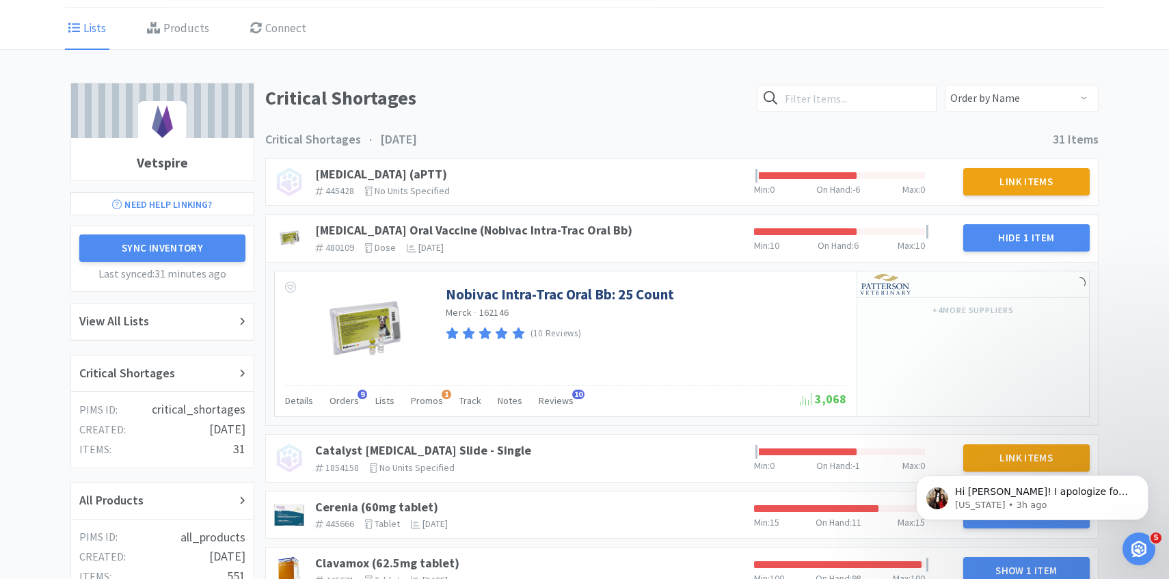
scroll to position [115, 0]
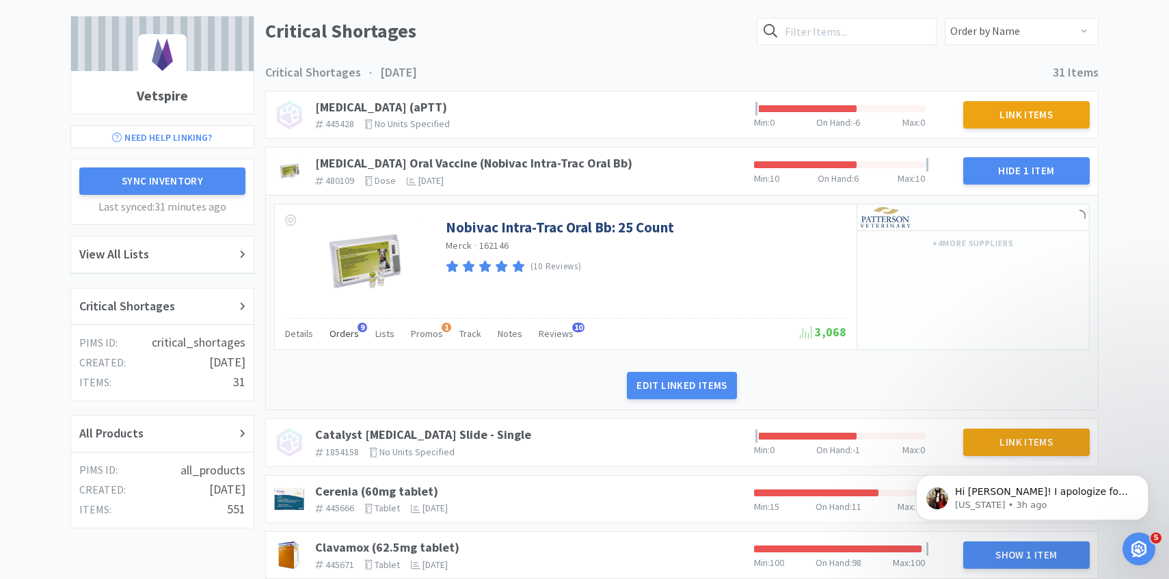
click at [351, 338] on span "Orders" at bounding box center [344, 334] width 29 height 12
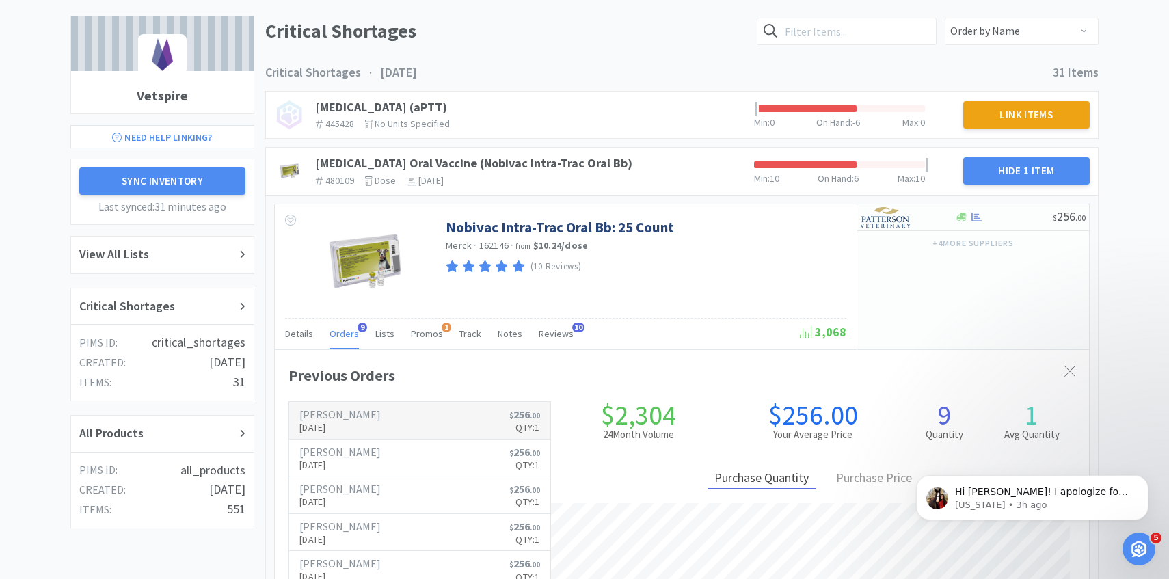
scroll to position [375, 814]
click at [338, 411] on h6 "[PERSON_NAME]" at bounding box center [340, 414] width 81 height 11
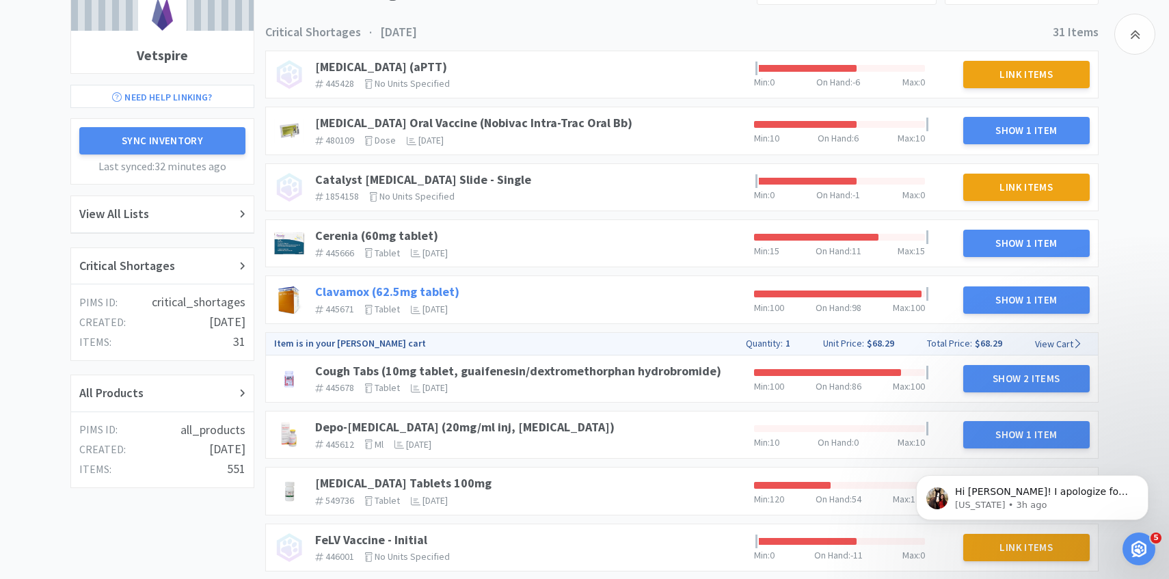
click at [426, 289] on link "Clavamox (62.5mg tablet)" at bounding box center [387, 292] width 144 height 16
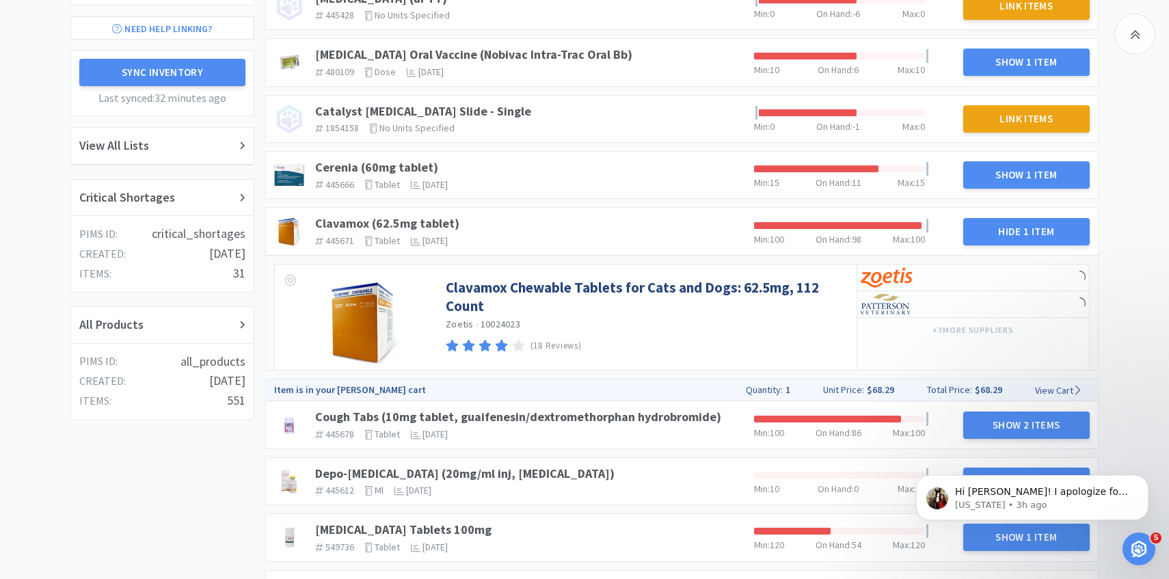
scroll to position [258, 0]
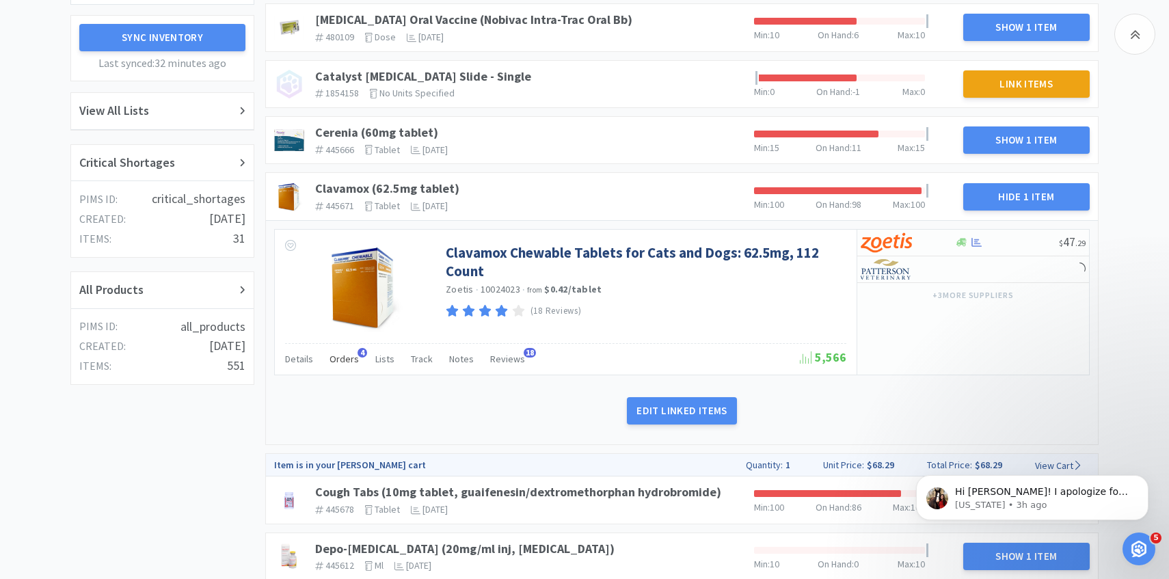
click at [351, 358] on span "Orders" at bounding box center [344, 359] width 29 height 12
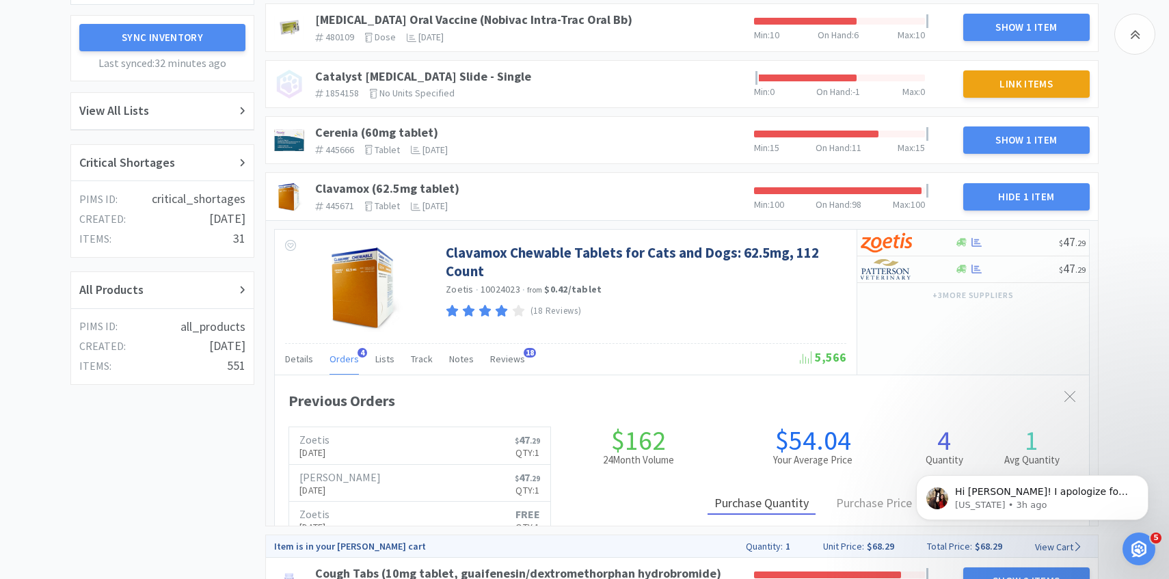
scroll to position [375, 814]
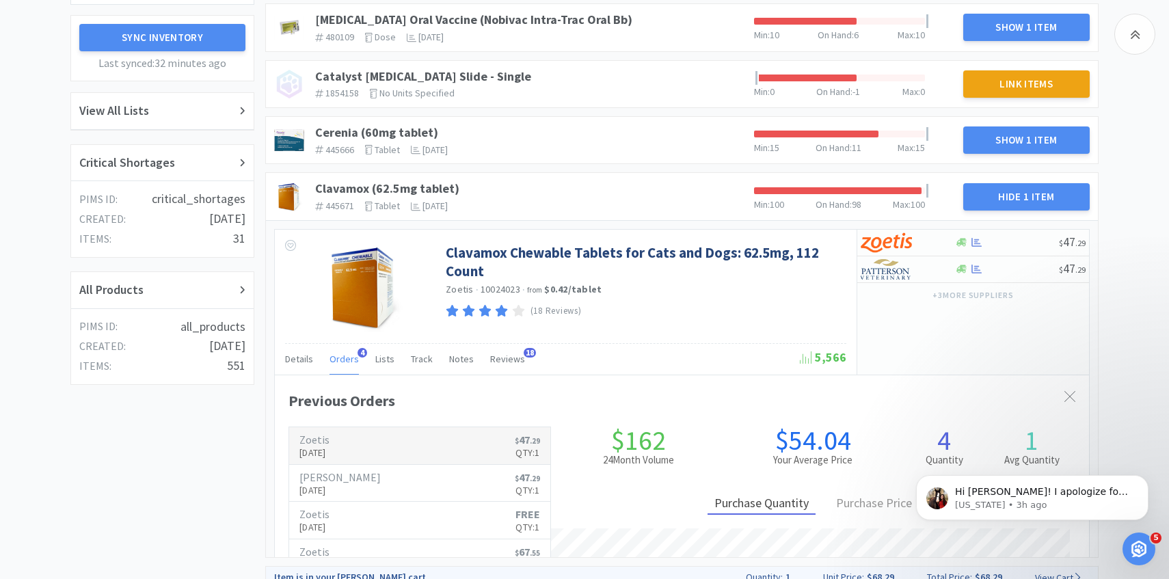
click at [340, 429] on link "Zoetis [DATE] $ 47 . 29 Qty: 1" at bounding box center [419, 446] width 261 height 38
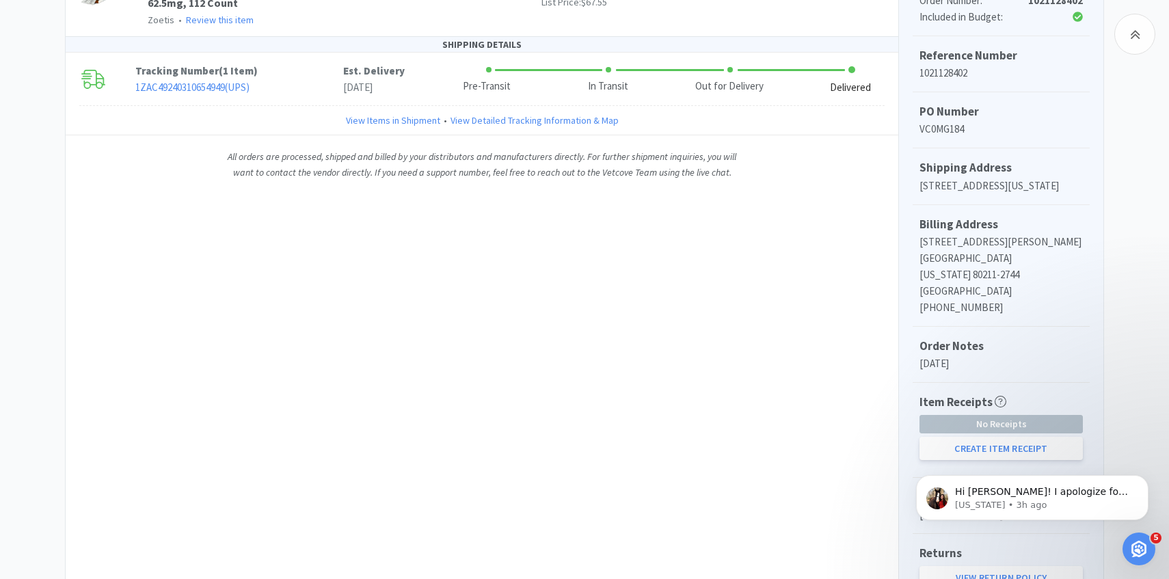
scroll to position [447, 0]
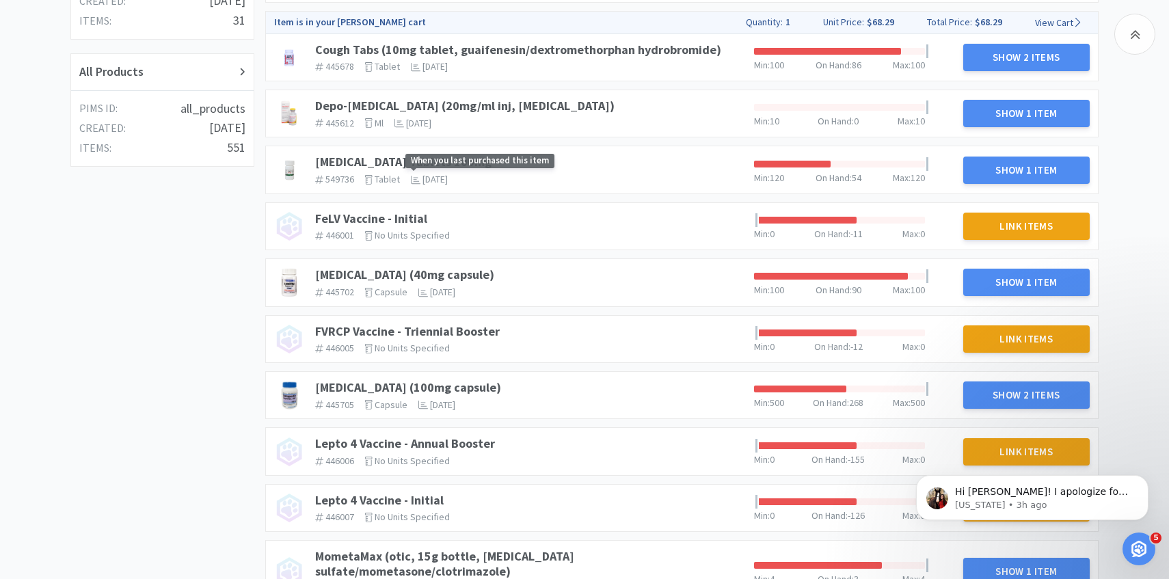
scroll to position [546, 0]
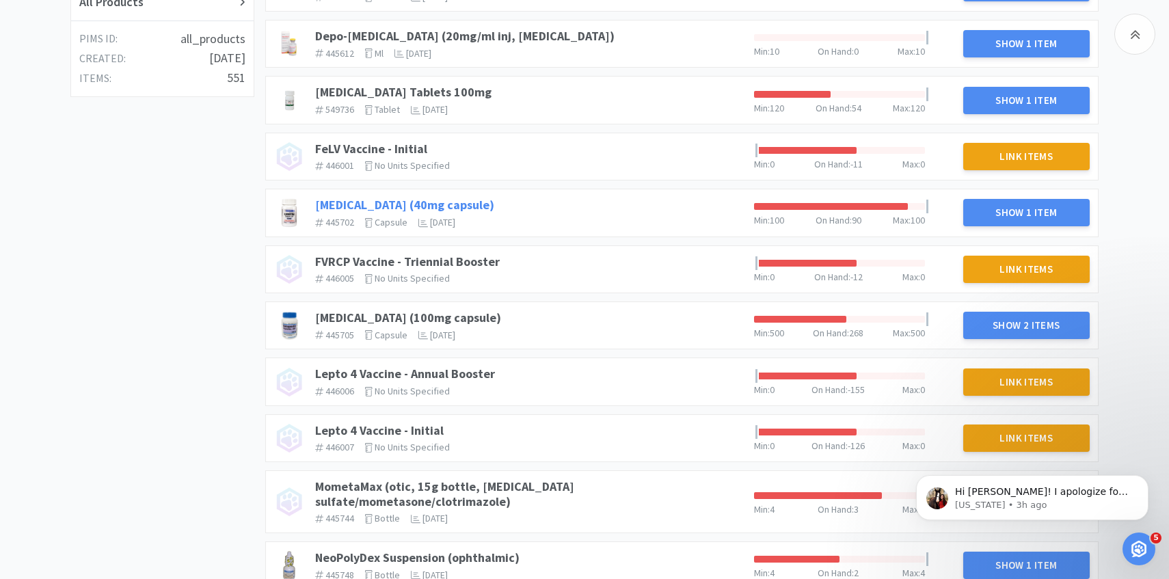
click at [416, 204] on link "[MEDICAL_DATA] (40mg capsule)" at bounding box center [404, 205] width 179 height 16
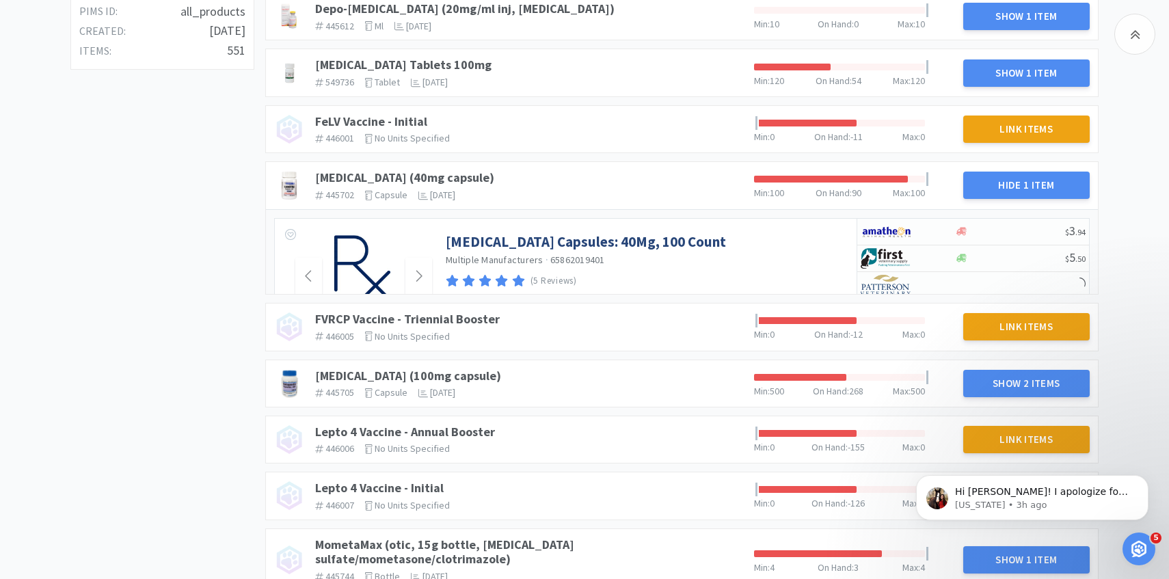
scroll to position [590, 0]
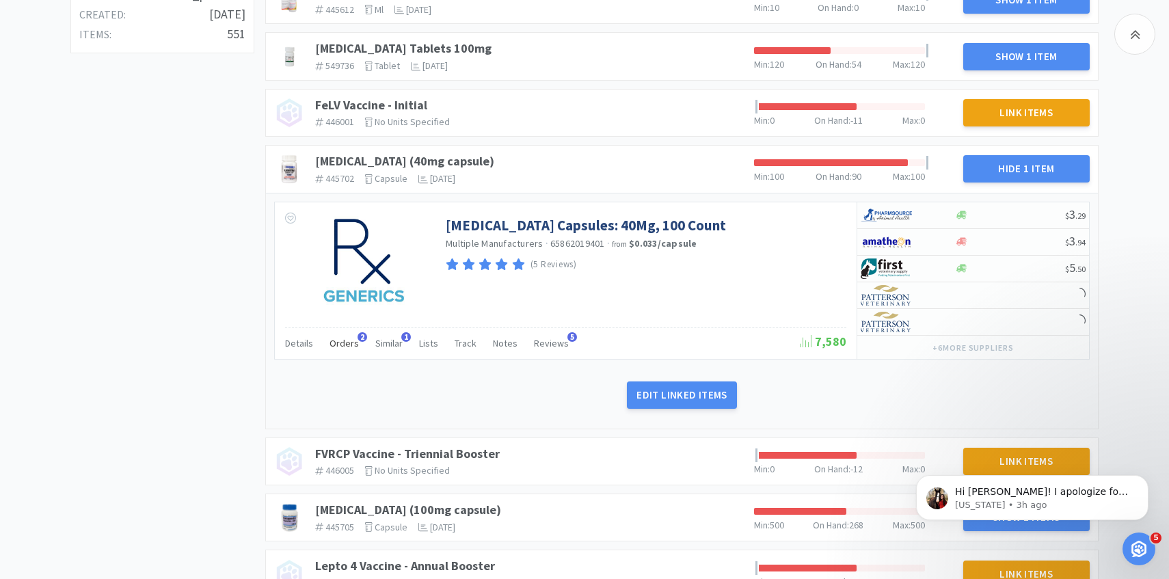
click at [347, 341] on span "Orders" at bounding box center [344, 343] width 29 height 12
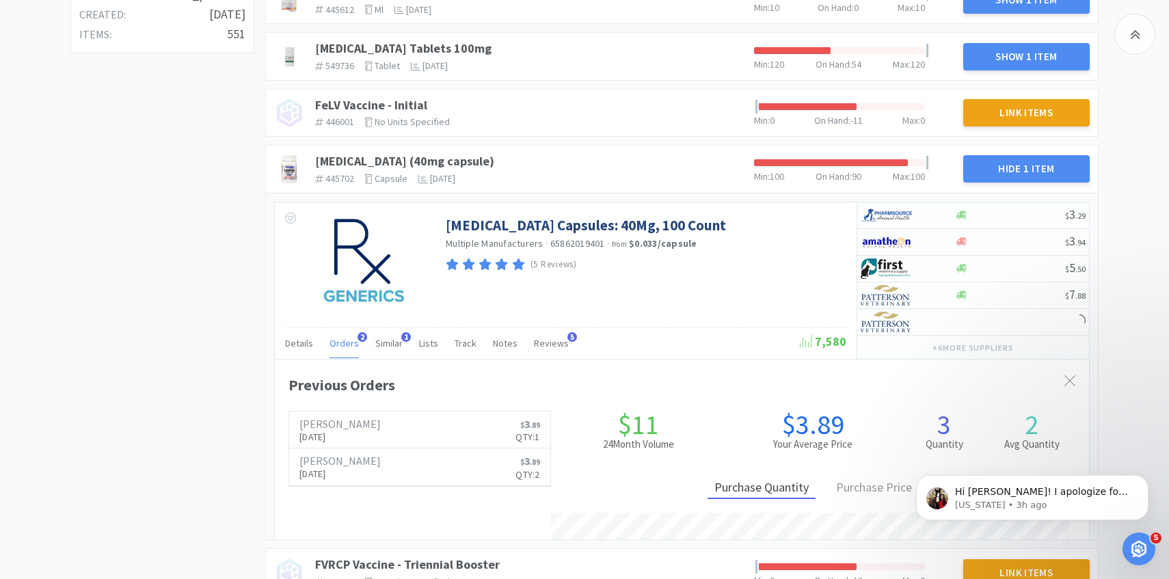
scroll to position [375, 814]
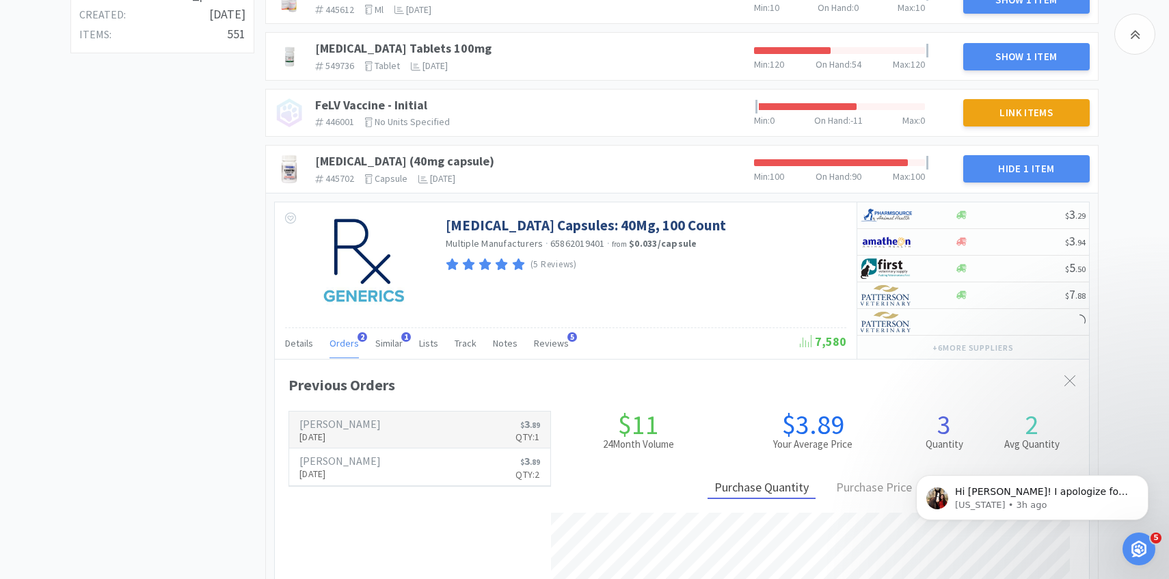
click at [349, 417] on link "[PERSON_NAME] [DATE] $ 3 . 89 Qty: 1" at bounding box center [419, 431] width 261 height 38
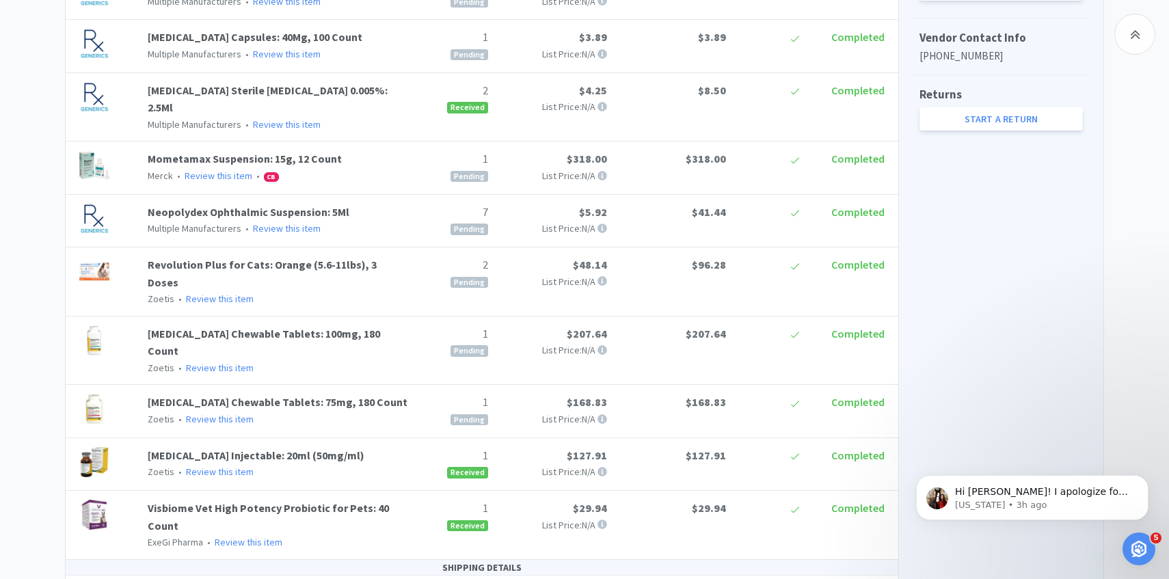
scroll to position [589, 0]
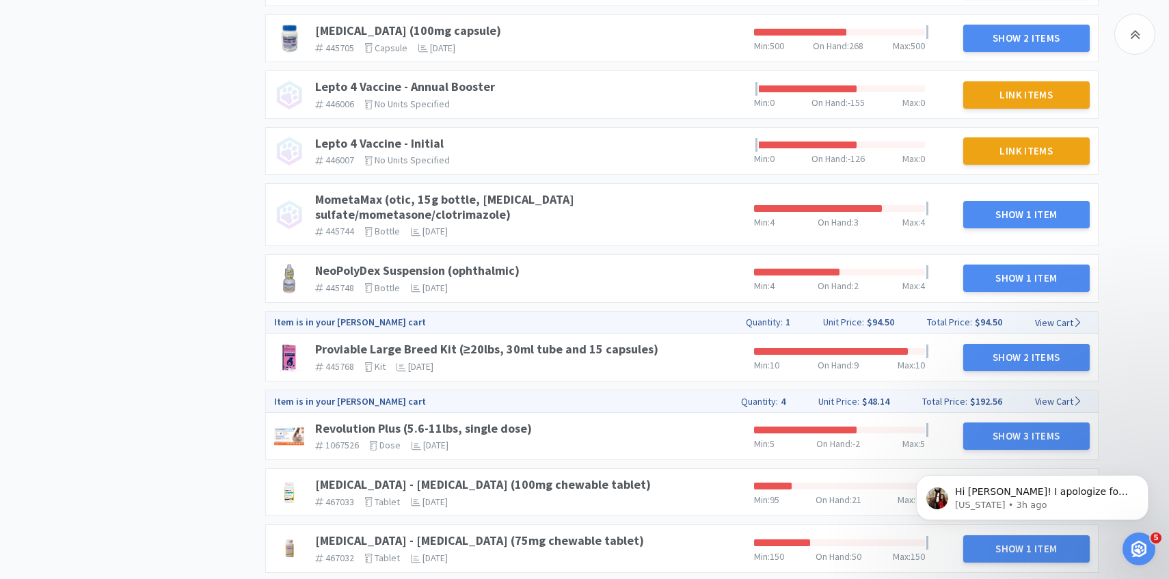
scroll to position [856, 0]
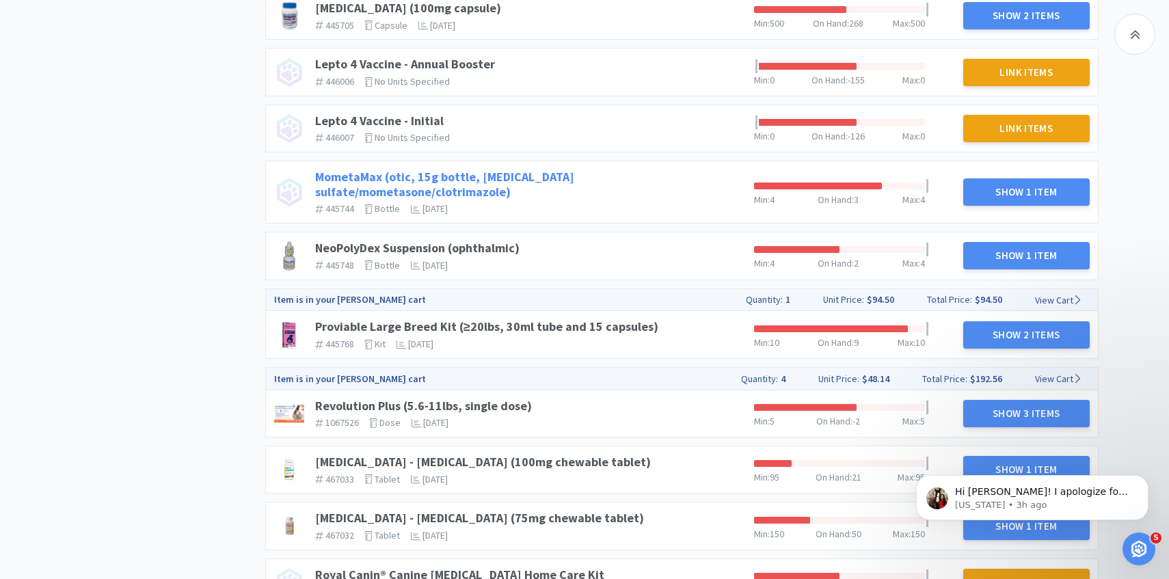
click at [553, 178] on link "MometaMax (otic, 15g bottle, [MEDICAL_DATA] sulfate/mometasone/clotrimazole)" at bounding box center [444, 184] width 259 height 31
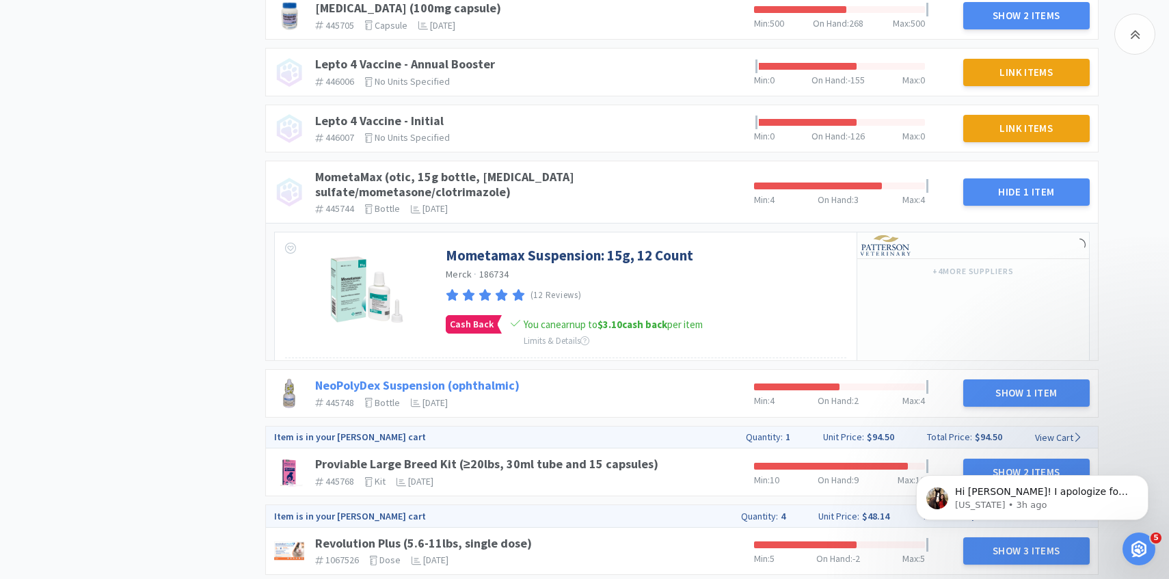
scroll to position [923, 0]
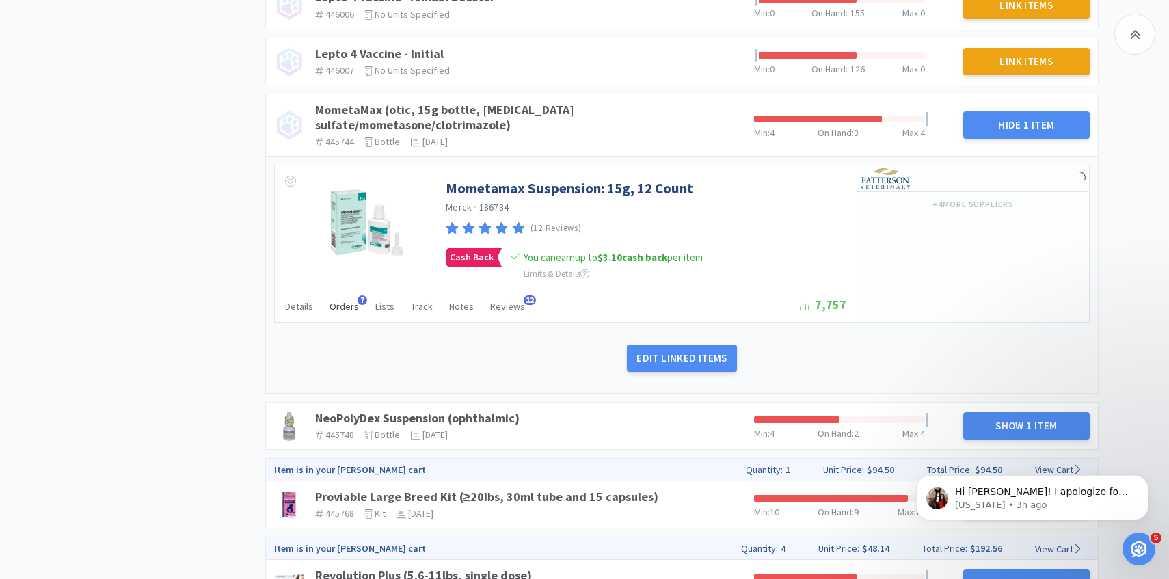
click at [345, 300] on span "Orders" at bounding box center [344, 306] width 29 height 12
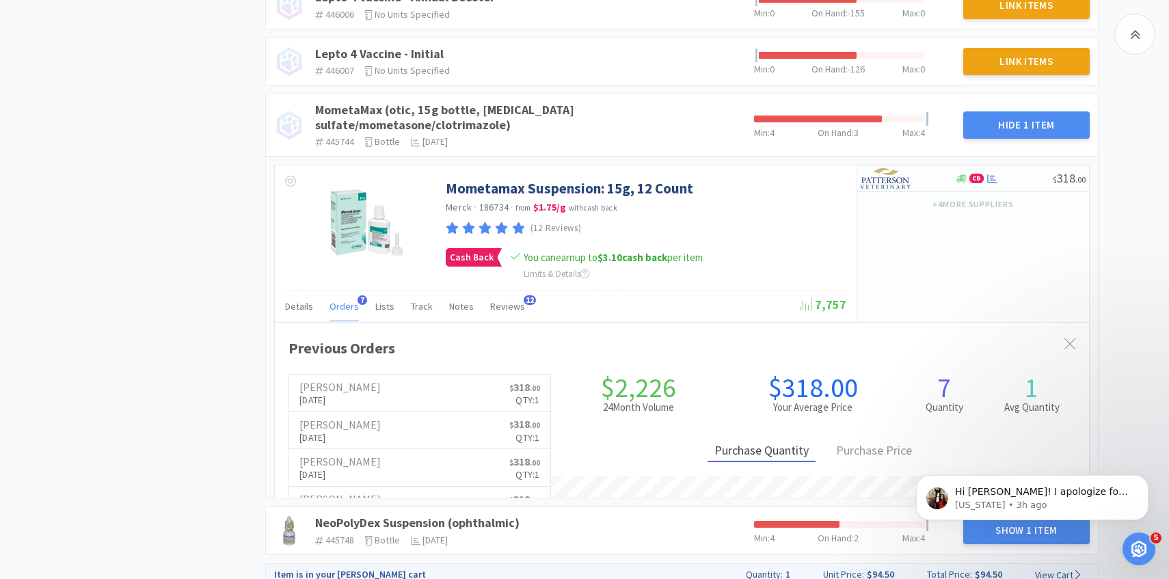
scroll to position [375, 814]
